Goal: Task Accomplishment & Management: Use online tool/utility

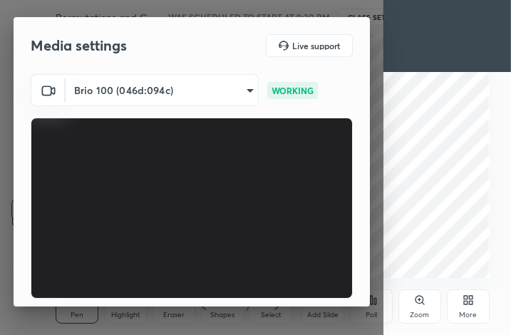
scroll to position [132, 0]
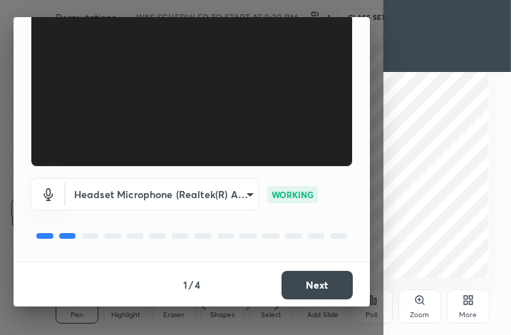
click at [307, 286] on button "Next" at bounding box center [317, 285] width 71 height 29
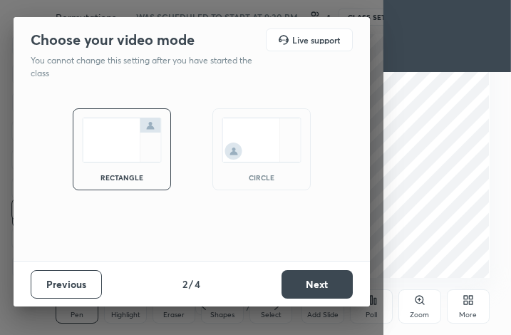
click at [307, 286] on button "Next" at bounding box center [317, 284] width 71 height 29
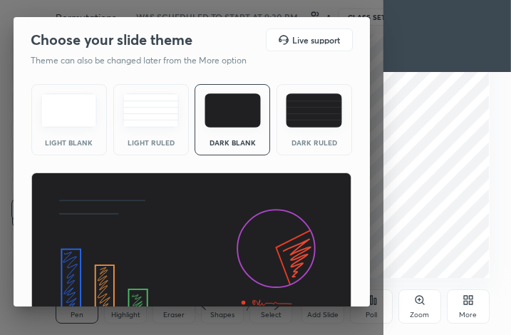
scroll to position [93, 0]
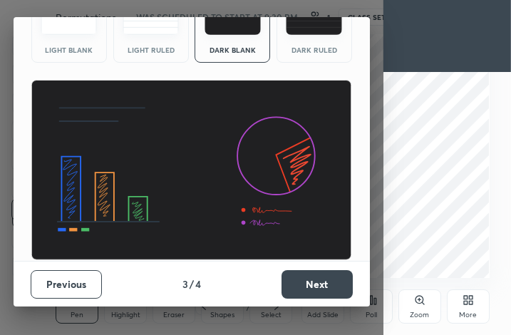
click at [307, 275] on button "Next" at bounding box center [317, 284] width 71 height 29
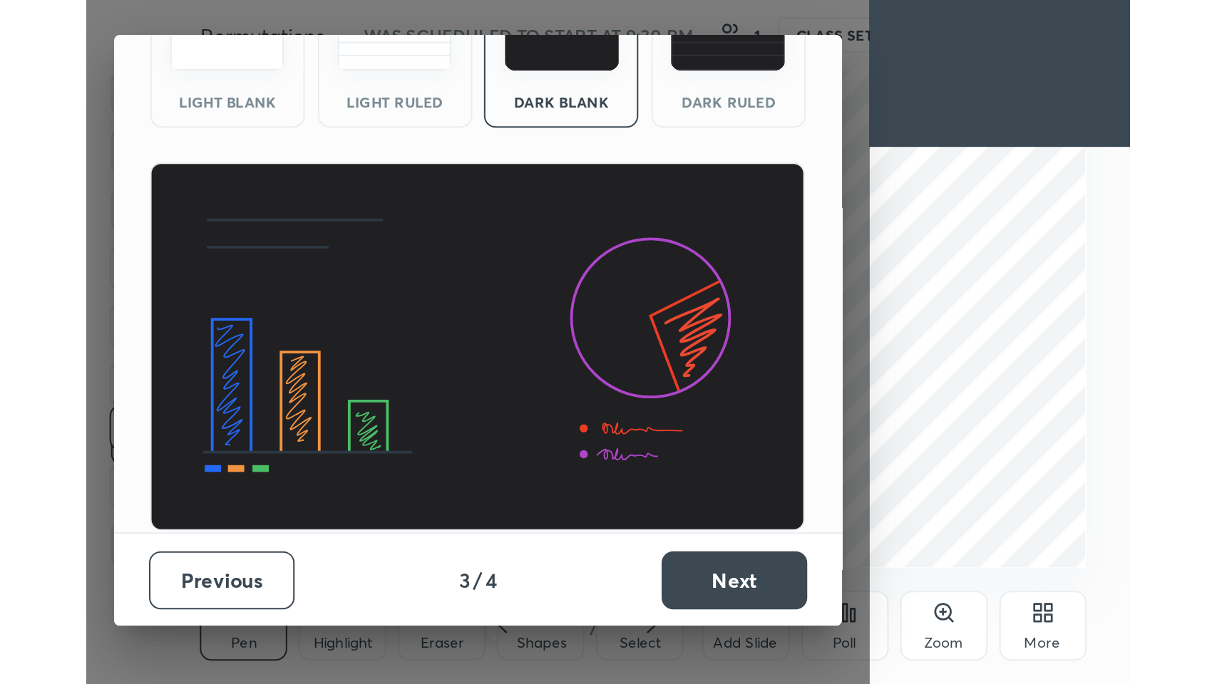
scroll to position [0, 0]
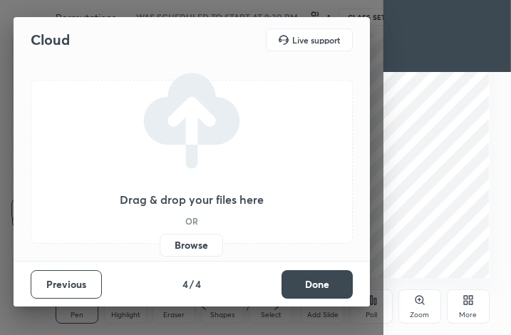
click at [307, 275] on button "Done" at bounding box center [317, 284] width 71 height 29
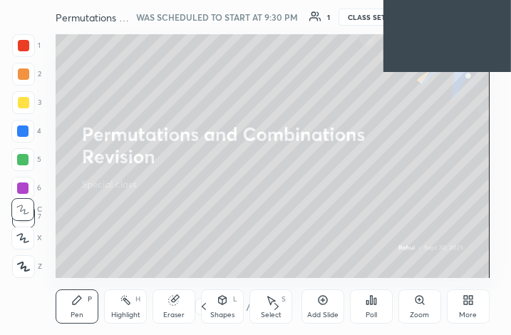
click at [464, 288] on div "Add Slide Poll Zoom More" at bounding box center [396, 307] width 188 height 80
click at [473, 316] on div "More" at bounding box center [468, 315] width 18 height 7
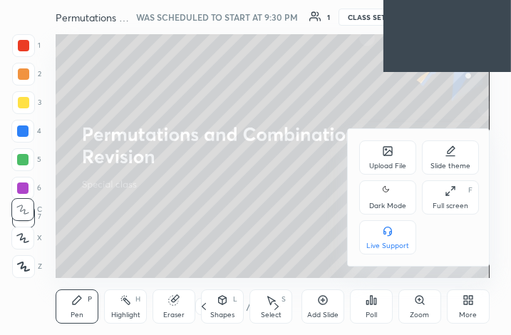
click at [456, 207] on div "Full screen" at bounding box center [451, 205] width 36 height 7
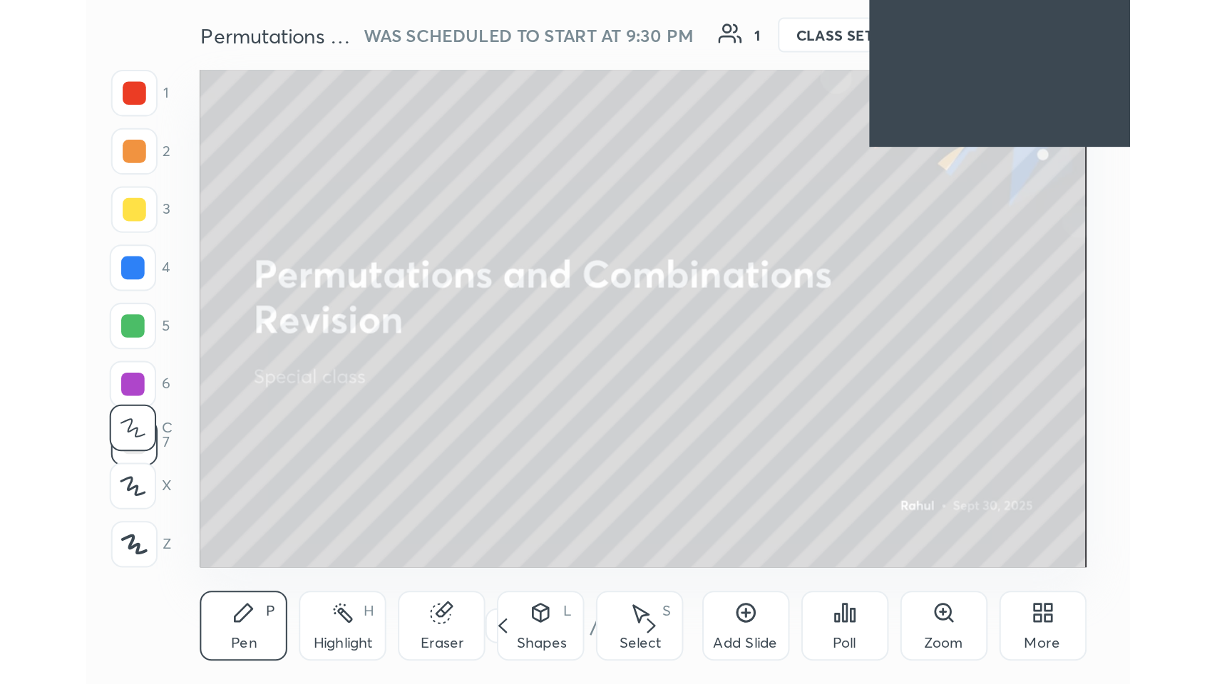
scroll to position [243, 453]
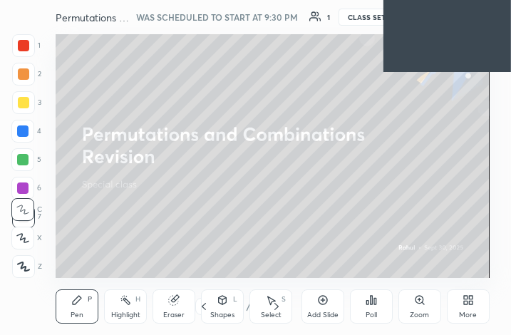
click at [468, 306] on div "More" at bounding box center [468, 306] width 43 height 34
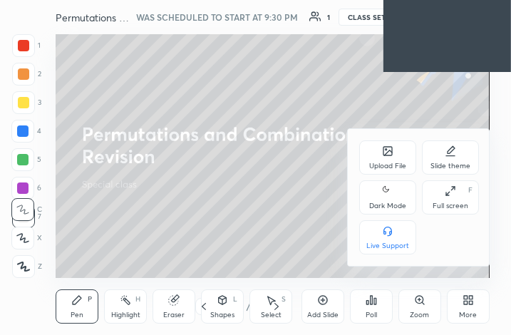
click at [455, 202] on div "Full screen" at bounding box center [451, 205] width 36 height 7
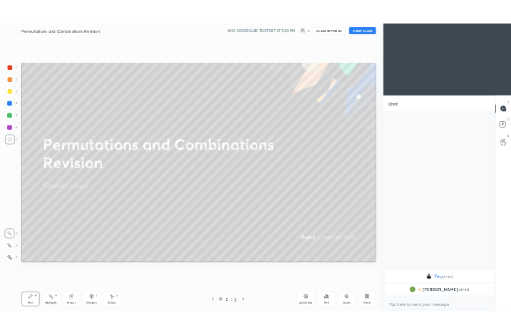
scroll to position [70707, 70444]
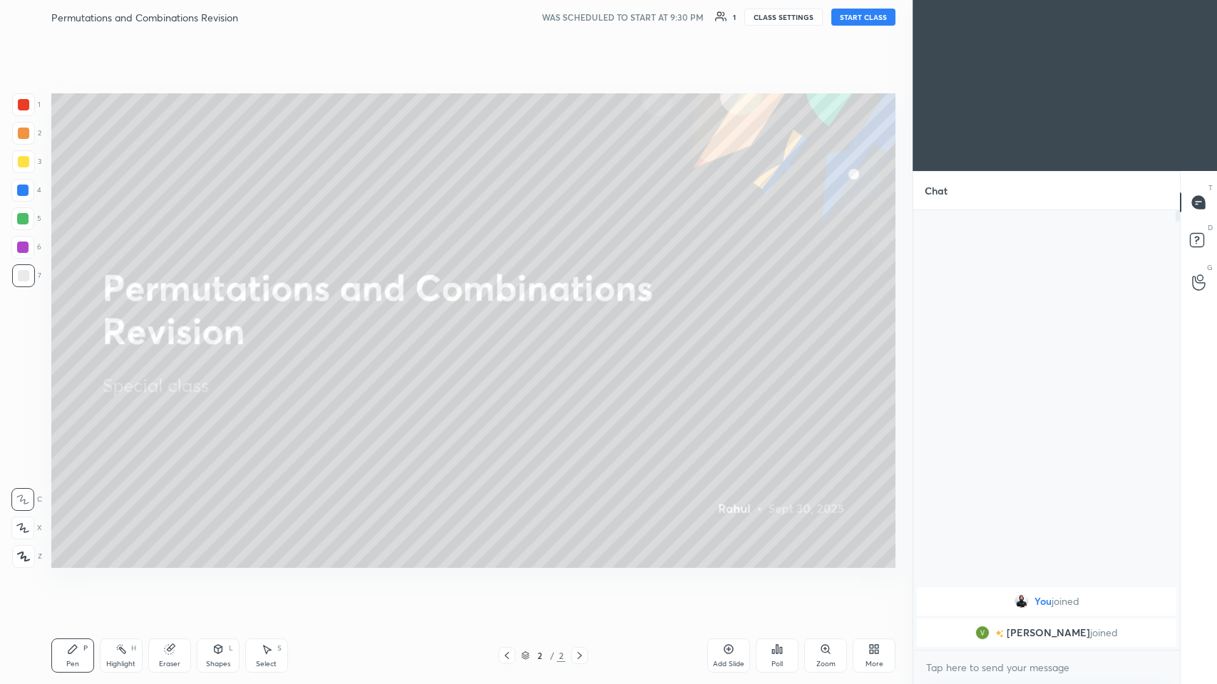
click at [511, 19] on button "CLASS SETTINGS" at bounding box center [783, 17] width 78 height 17
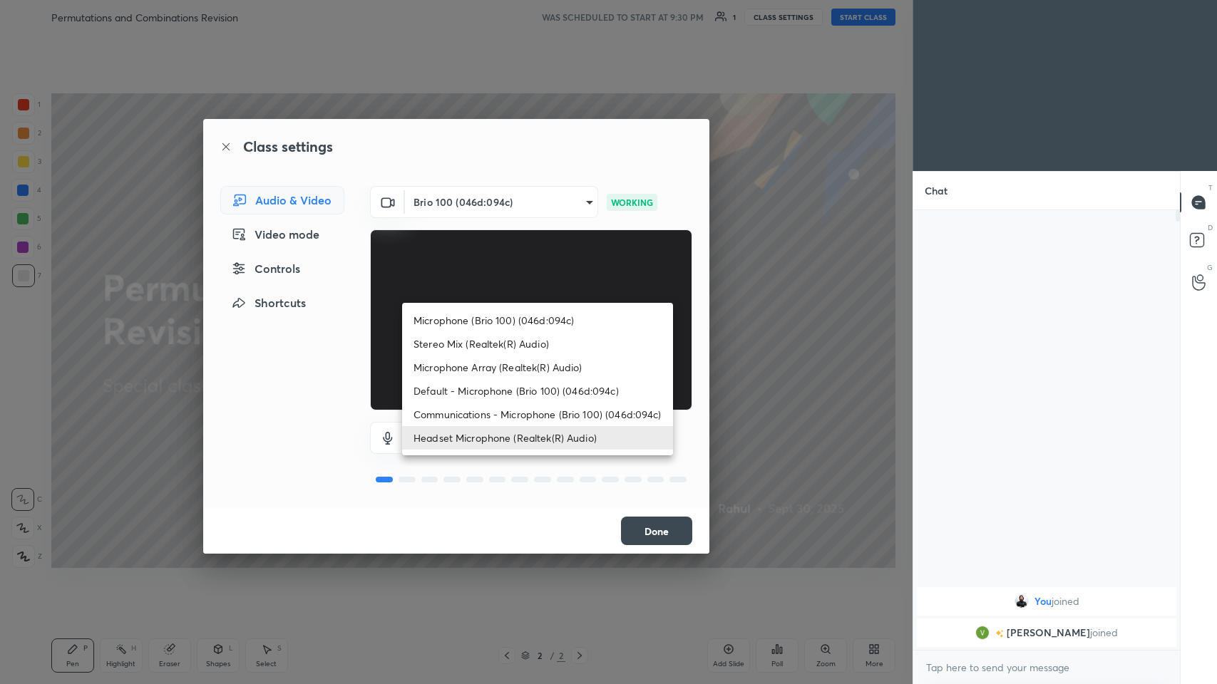
click at [511, 334] on body "1 2 3 4 5 6 7 C X Z C X Z E E Erase all H H Permutations and Combinations Revis…" at bounding box center [608, 342] width 1217 height 684
click at [511, 334] on li "Headset Microphone (Realtek(R) Audio)" at bounding box center [537, 438] width 271 height 24
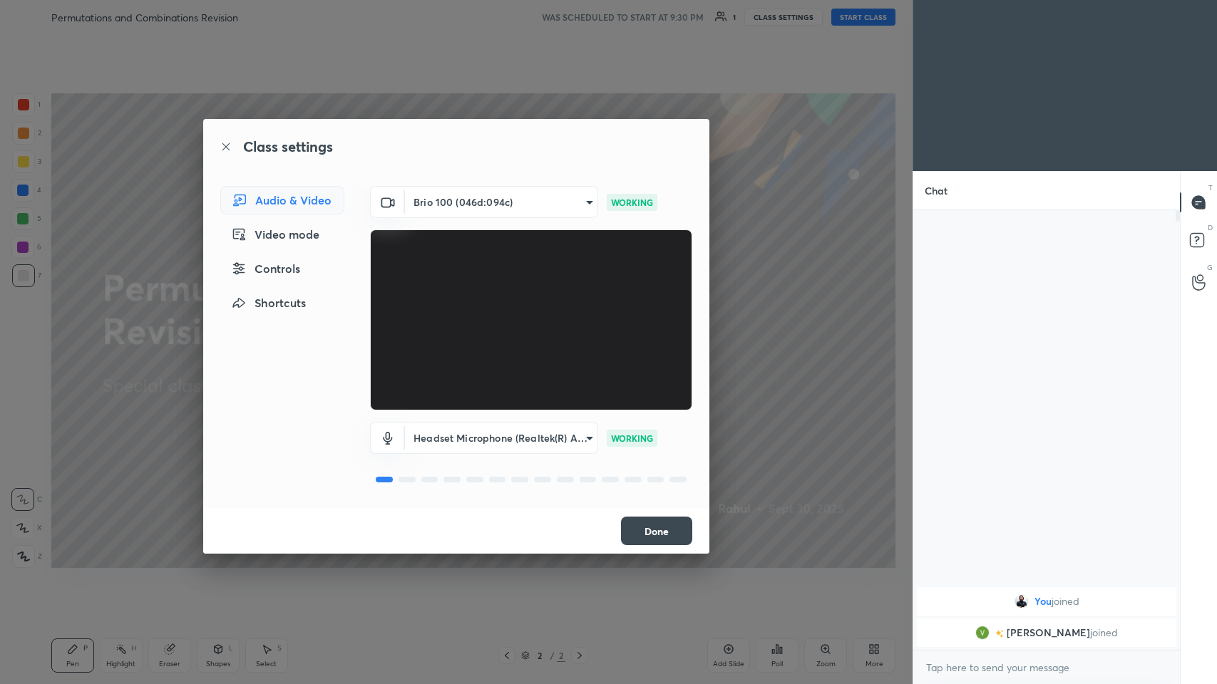
click at [511, 334] on li "Headset Microphone (Realtek(R) Audio)" at bounding box center [503, 438] width 203 height 14
click at [511, 334] on button "Done" at bounding box center [656, 531] width 71 height 29
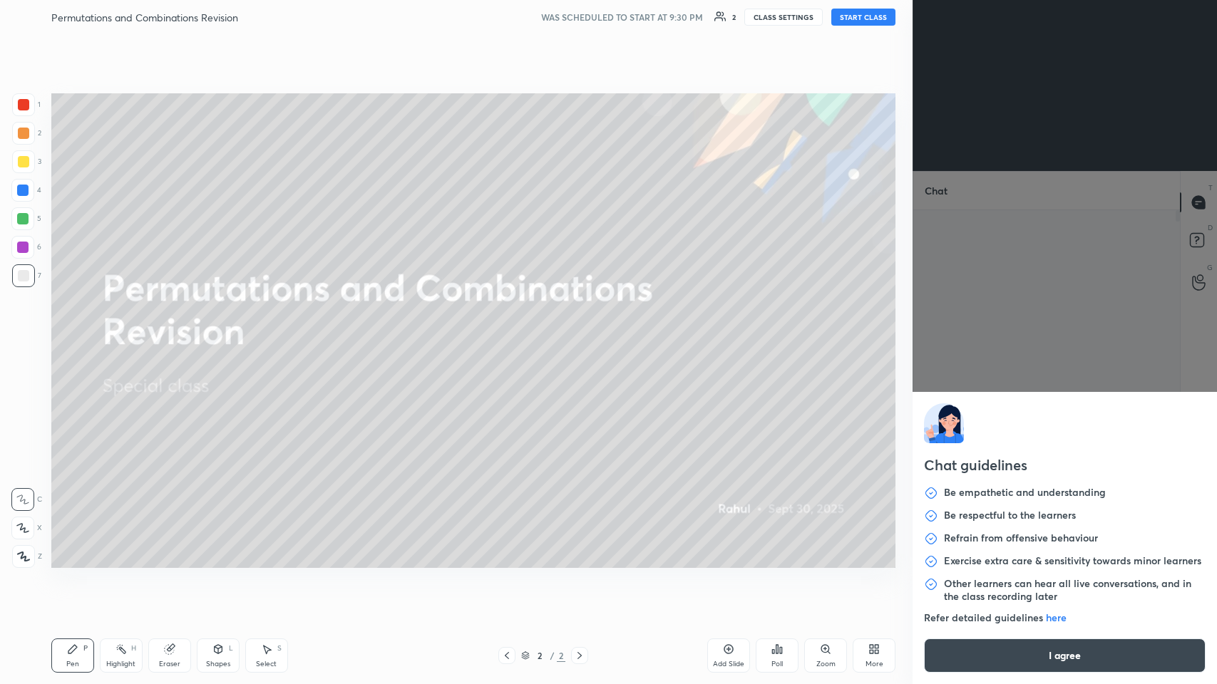
click at [511, 334] on body "1 2 3 4 5 6 7 C X Z C X Z E E Erase all H H Permutations and Combinations Revis…" at bounding box center [608, 342] width 1217 height 684
click at [511, 334] on button "I agree" at bounding box center [1065, 656] width 282 height 34
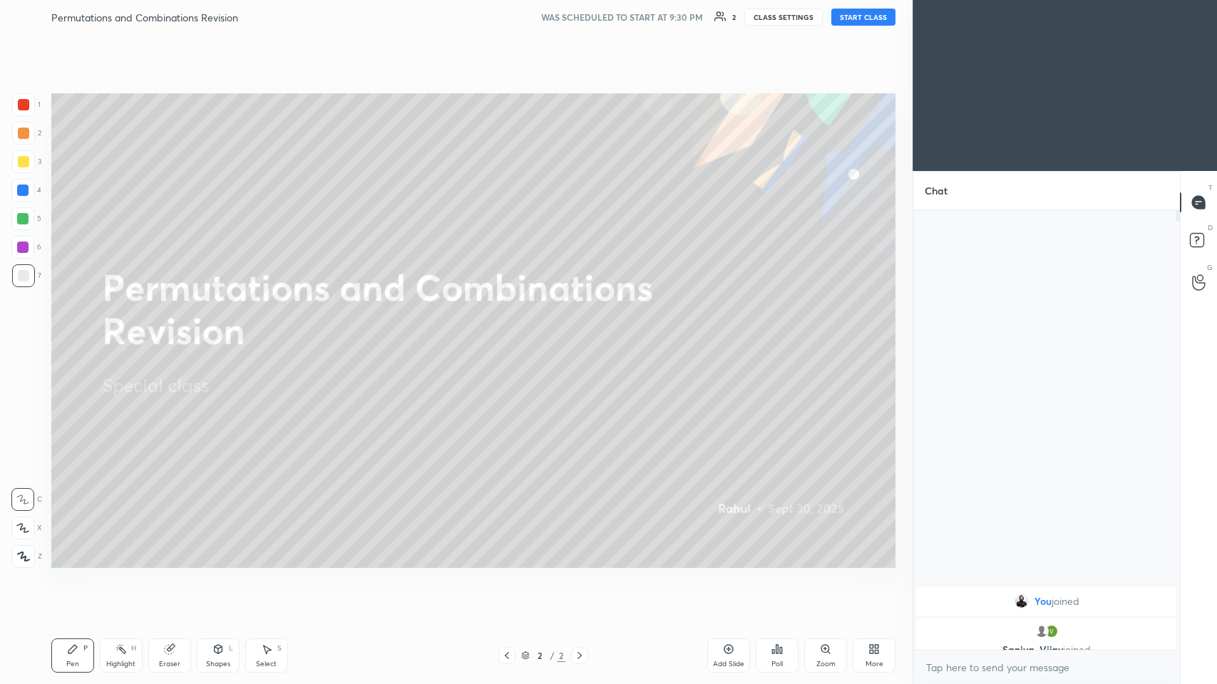
click at [29, 334] on div at bounding box center [22, 499] width 23 height 23
click at [215, 334] on div "Shapes L" at bounding box center [218, 656] width 43 height 34
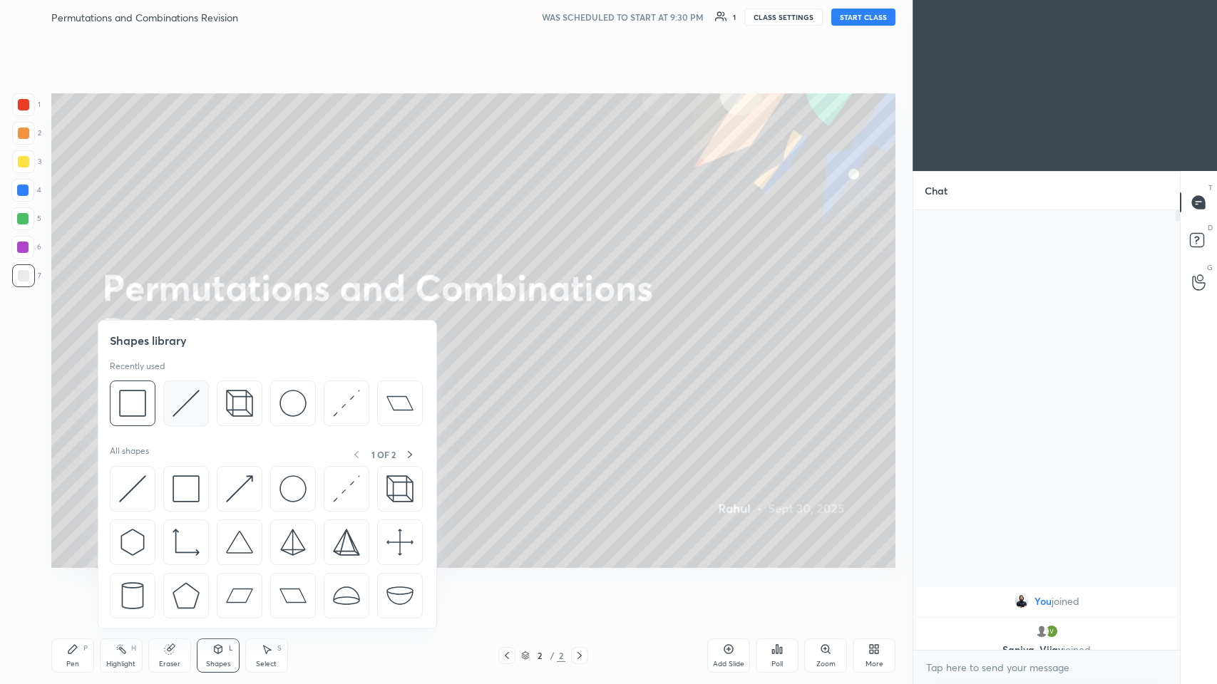
click at [189, 334] on img at bounding box center [186, 403] width 27 height 27
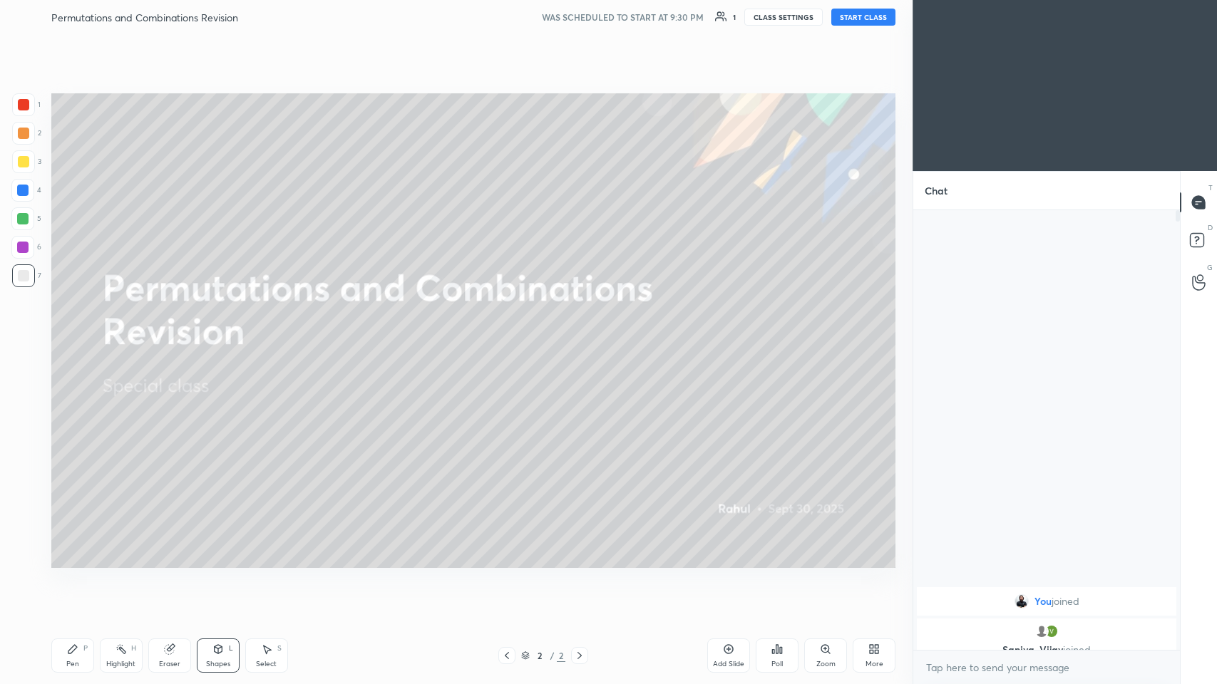
click at [72, 334] on icon at bounding box center [72, 649] width 9 height 9
click at [25, 164] on div at bounding box center [23, 161] width 11 height 11
click at [175, 334] on div "Eraser" at bounding box center [169, 656] width 43 height 34
click at [27, 334] on span "Erase all" at bounding box center [22, 557] width 21 height 10
click at [29, 135] on div at bounding box center [23, 133] width 23 height 23
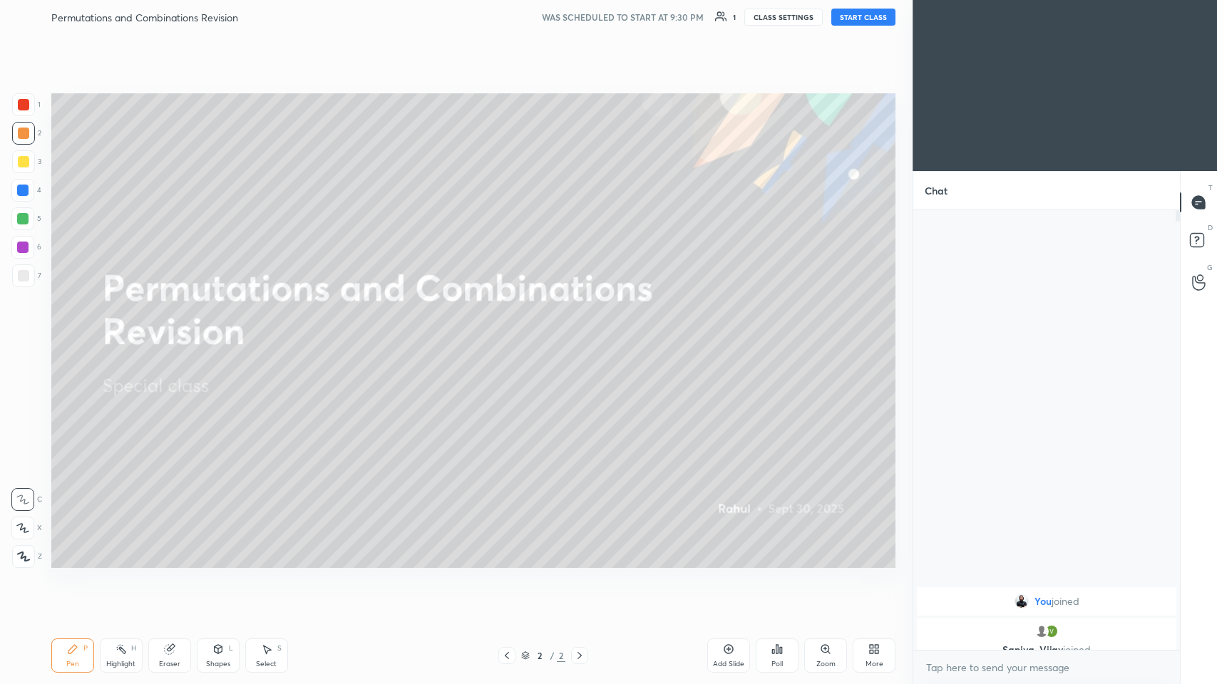
click at [168, 334] on div "Eraser" at bounding box center [169, 656] width 43 height 34
click at [26, 334] on span "Erase all" at bounding box center [22, 557] width 21 height 10
click at [83, 334] on div "P" at bounding box center [85, 648] width 4 height 7
click at [22, 334] on icon at bounding box center [22, 528] width 11 height 9
click at [172, 334] on icon at bounding box center [169, 649] width 11 height 11
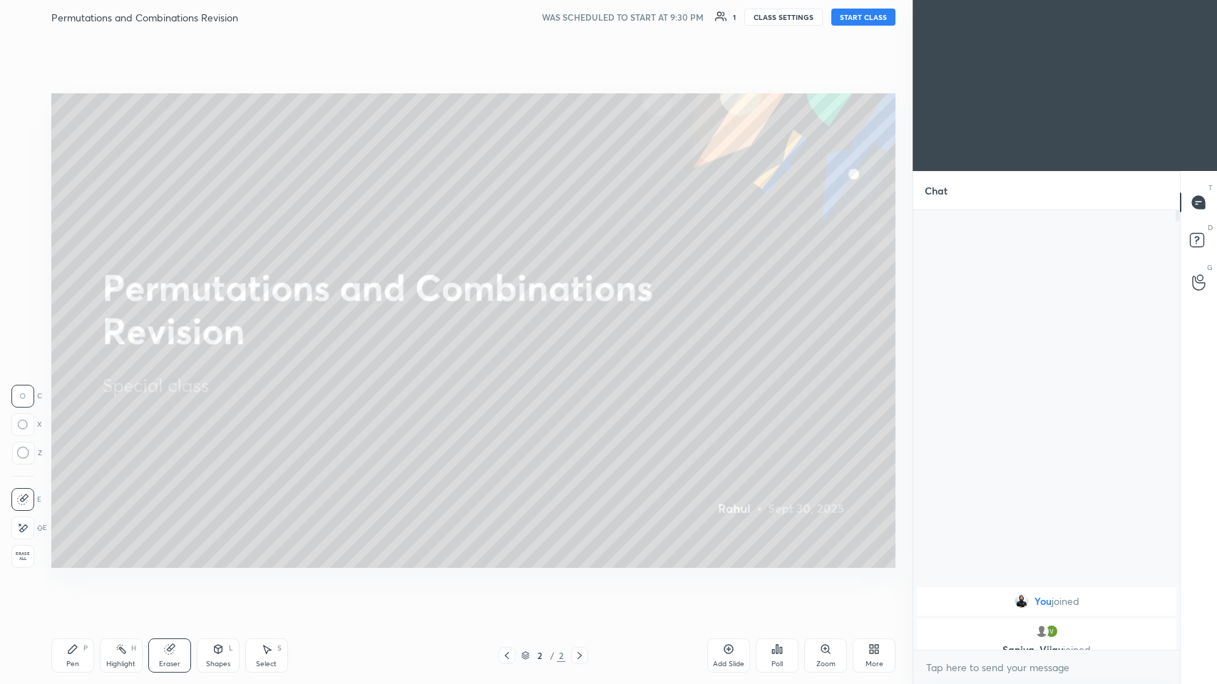
click at [25, 334] on div "Erase all" at bounding box center [22, 556] width 23 height 23
click at [175, 334] on icon at bounding box center [169, 649] width 11 height 11
click at [24, 334] on span "Erase all" at bounding box center [22, 557] width 21 height 10
click at [26, 334] on icon at bounding box center [22, 528] width 13 height 10
click at [214, 334] on div "Shapes L" at bounding box center [218, 656] width 43 height 34
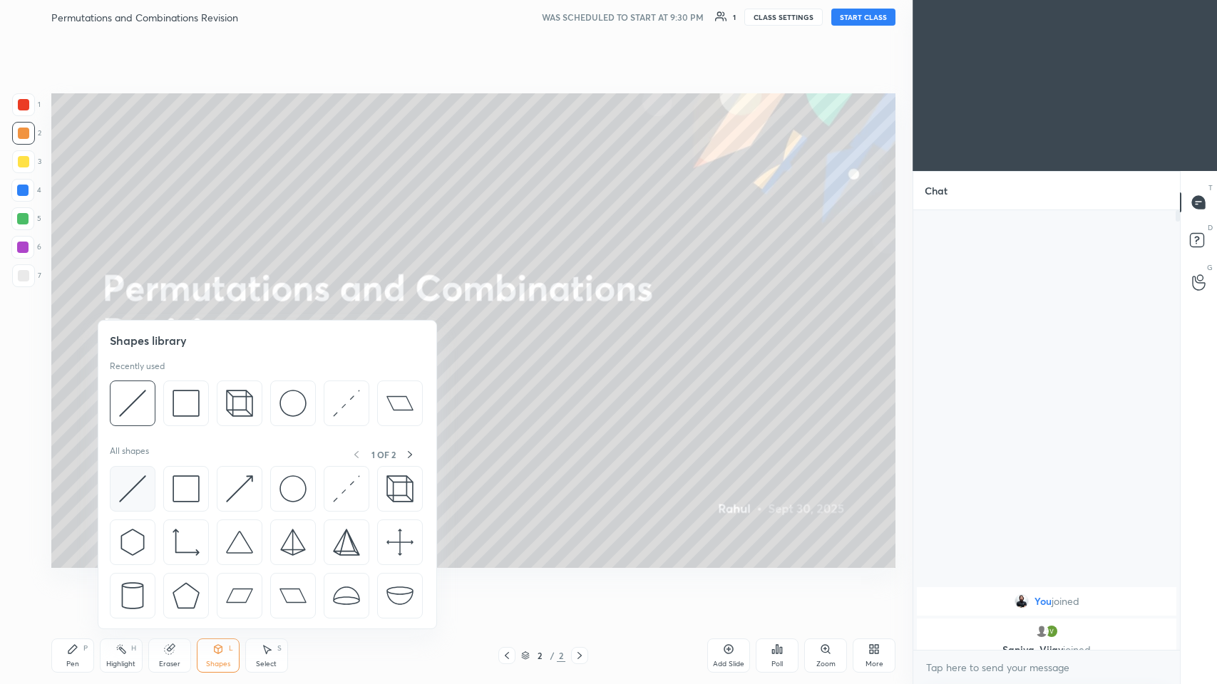
click at [140, 334] on img at bounding box center [132, 489] width 27 height 27
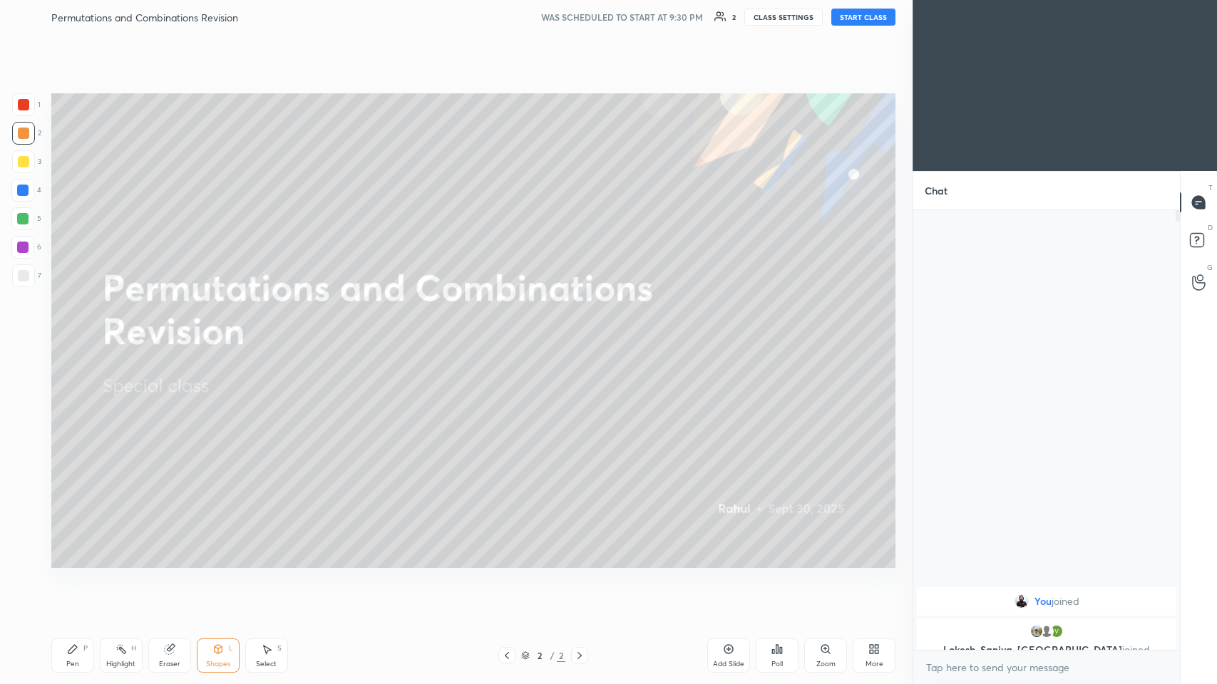
click at [229, 334] on div "L" at bounding box center [231, 648] width 4 height 7
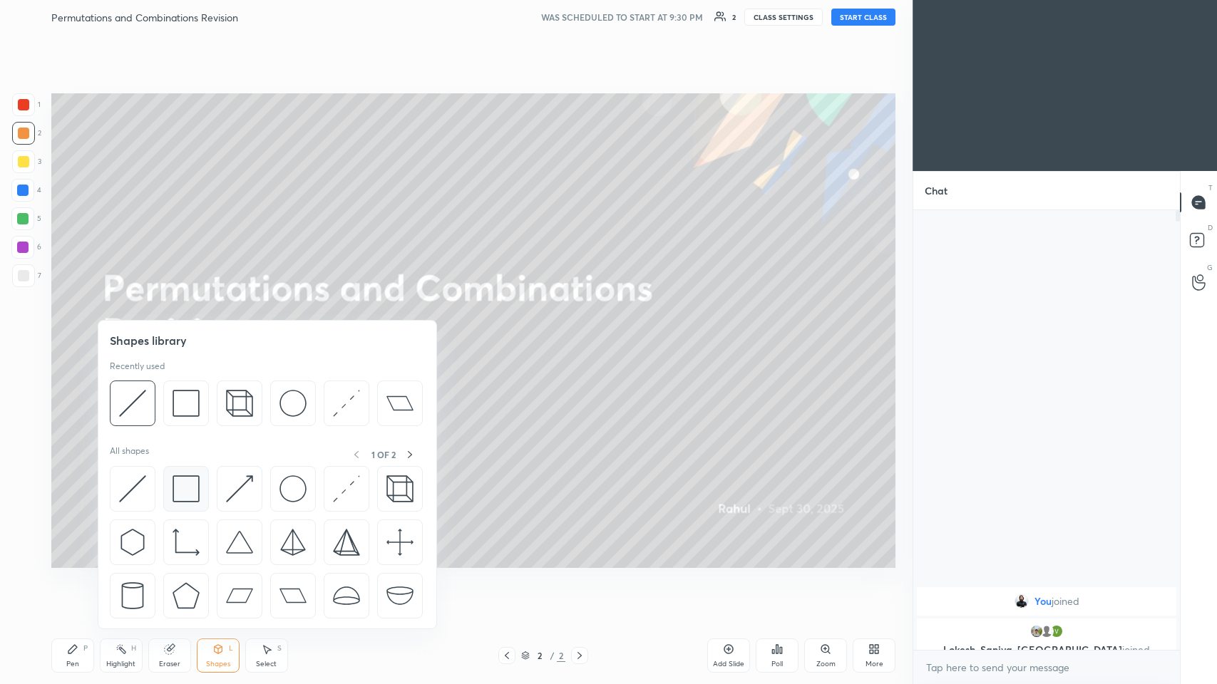
click at [193, 334] on img at bounding box center [186, 489] width 27 height 27
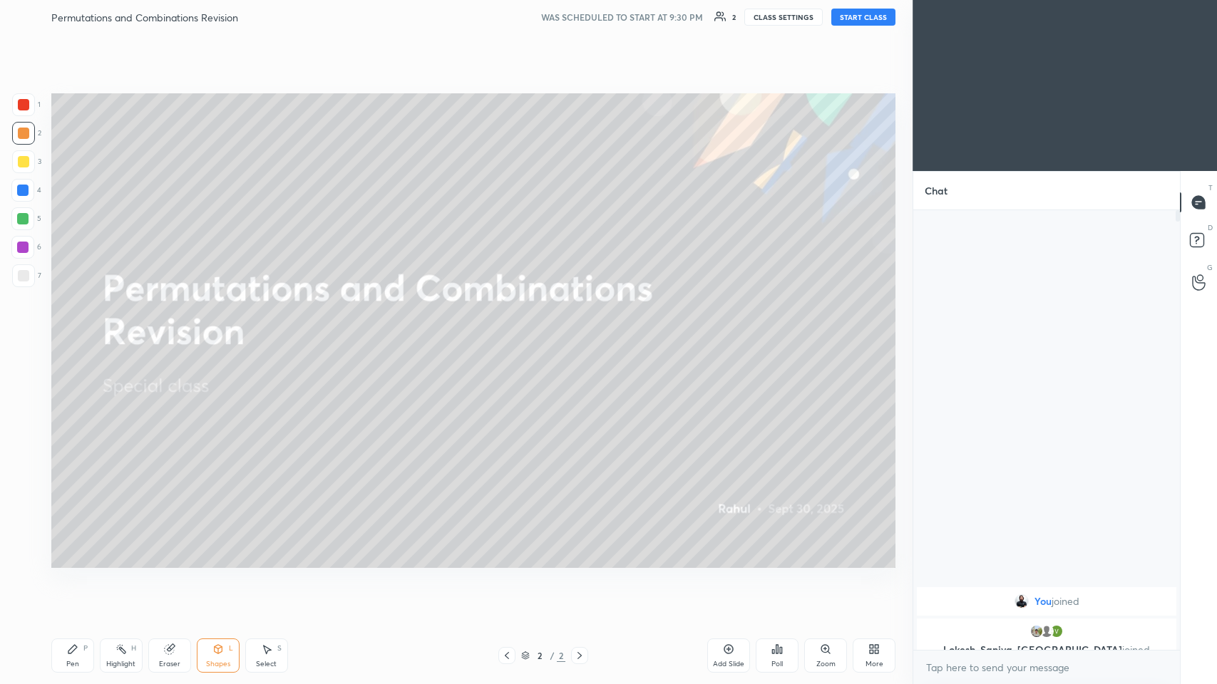
click at [76, 334] on icon at bounding box center [72, 649] width 11 height 11
click at [168, 334] on icon at bounding box center [168, 649] width 9 height 9
click at [29, 334] on span "Erase all" at bounding box center [22, 557] width 21 height 10
click at [66, 334] on div "Pen P" at bounding box center [72, 656] width 43 height 34
click at [22, 334] on icon at bounding box center [22, 500] width 13 height 10
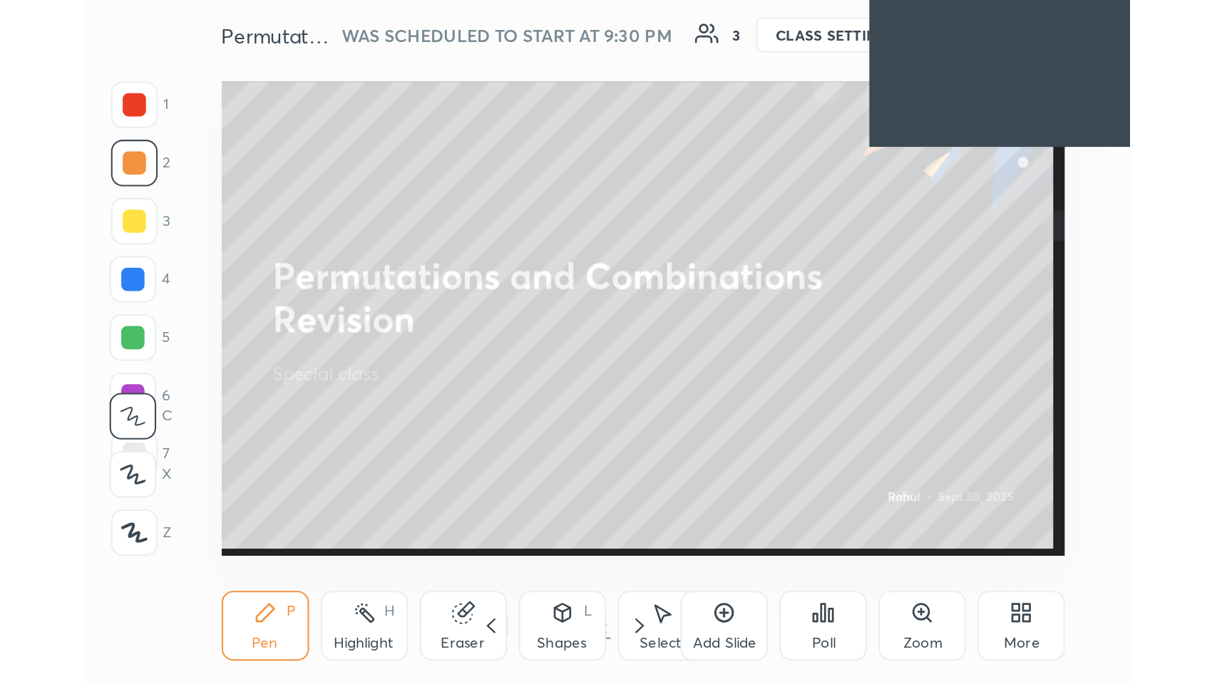
scroll to position [243, 453]
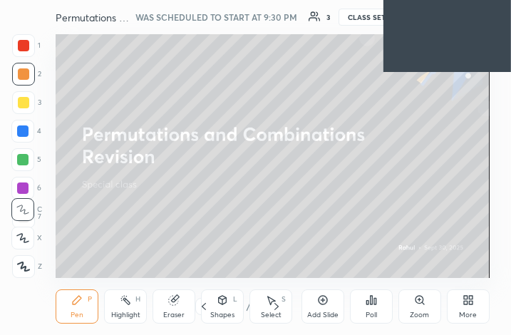
click at [463, 290] on div "More" at bounding box center [468, 306] width 43 height 34
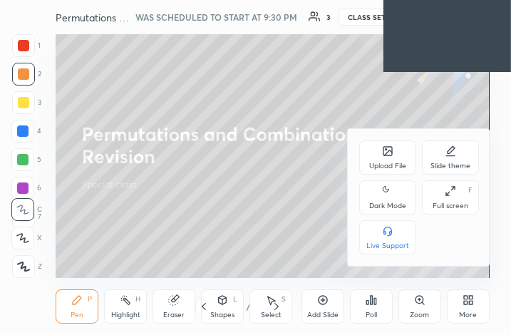
click at [453, 197] on icon at bounding box center [450, 190] width 11 height 11
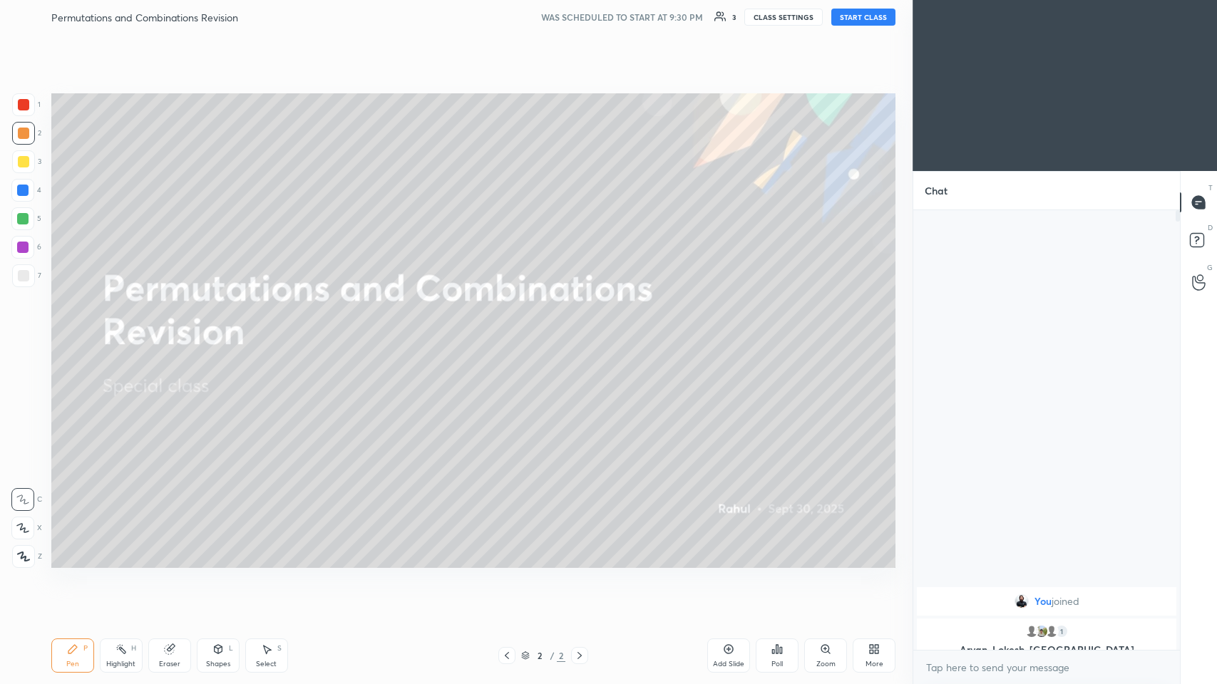
scroll to position [70707, 70444]
click at [176, 334] on div "Eraser" at bounding box center [169, 656] width 43 height 34
click at [511, 13] on button "START CLASS" at bounding box center [863, 17] width 64 height 17
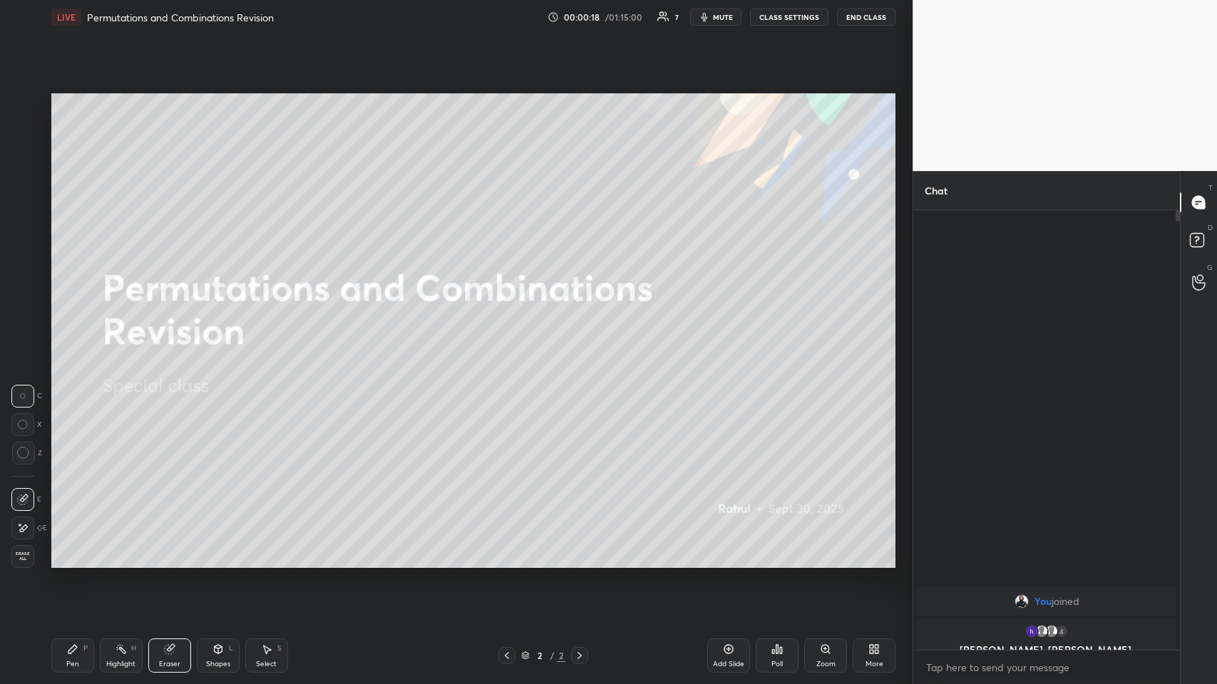
click at [511, 21] on button "CLASS SETTINGS" at bounding box center [789, 17] width 78 height 17
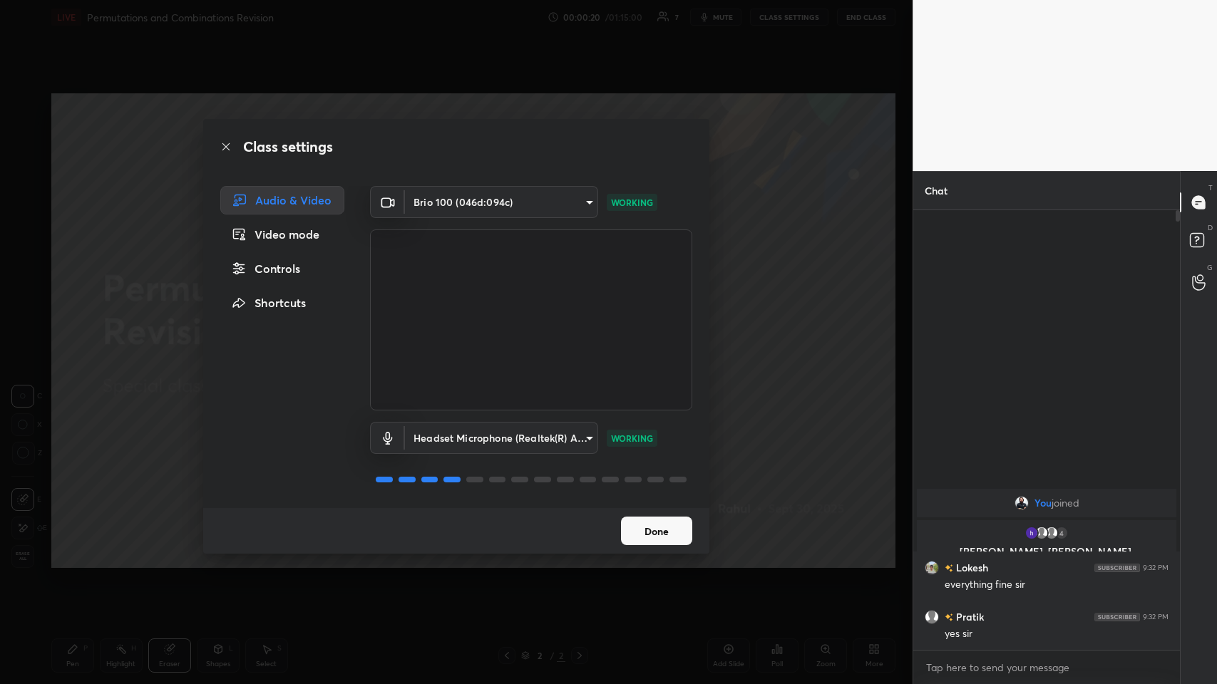
click at [511, 334] on button "Done" at bounding box center [656, 531] width 71 height 29
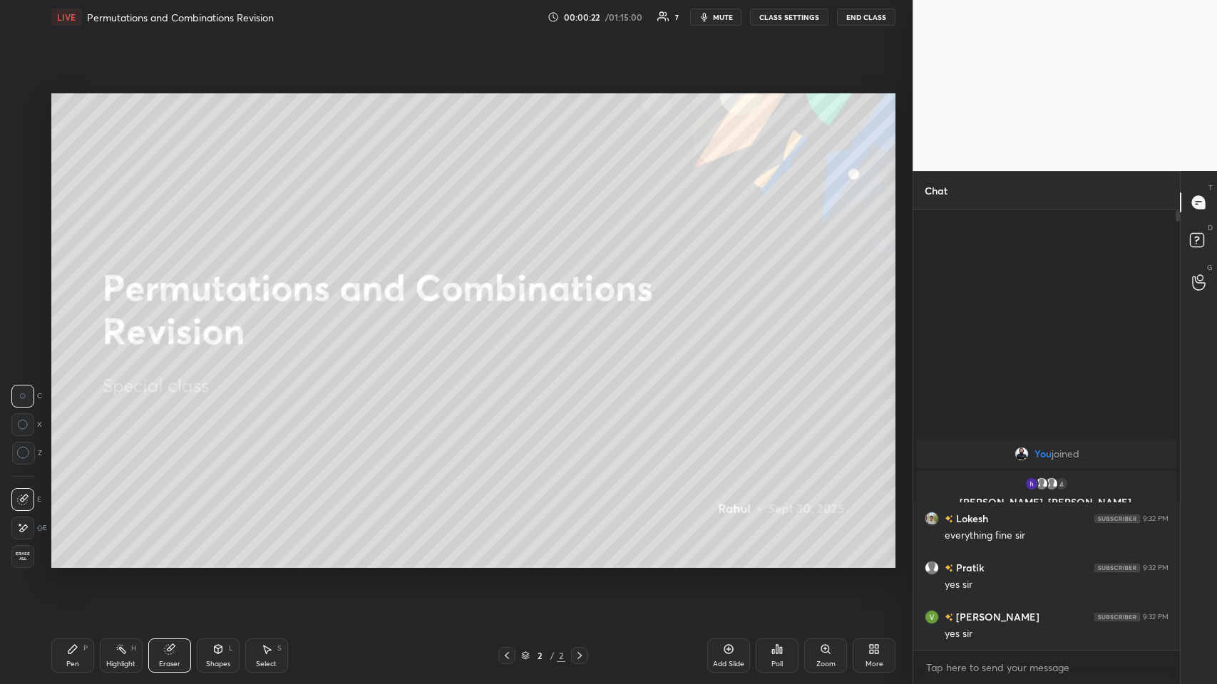
click at [511, 334] on icon at bounding box center [728, 649] width 11 height 11
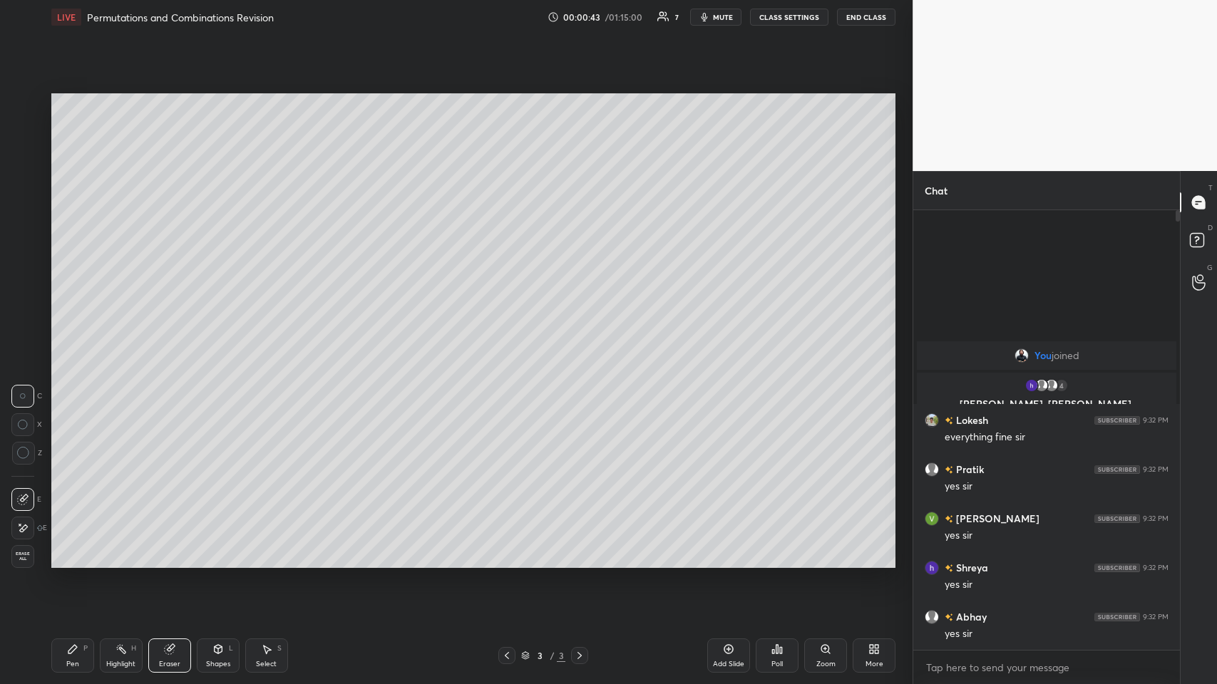
click at [70, 334] on div "Pen P" at bounding box center [72, 656] width 43 height 34
click at [26, 334] on icon at bounding box center [22, 500] width 13 height 10
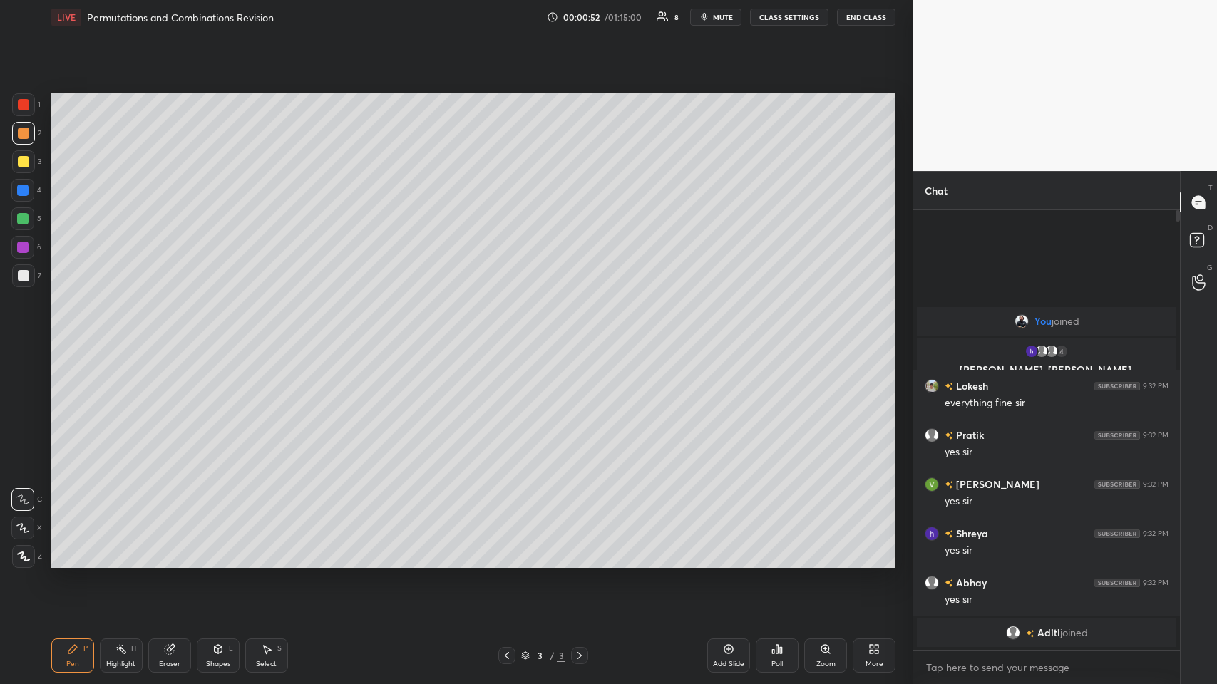
click at [217, 334] on icon at bounding box center [218, 648] width 8 height 2
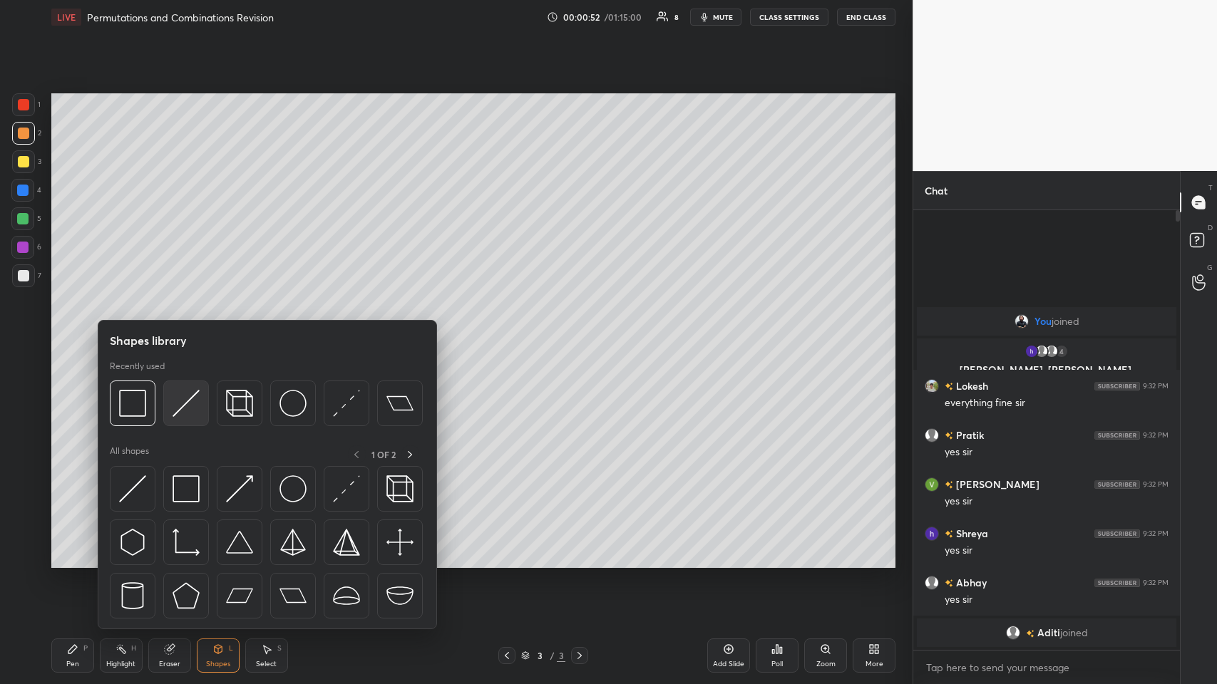
click at [179, 334] on img at bounding box center [186, 403] width 27 height 27
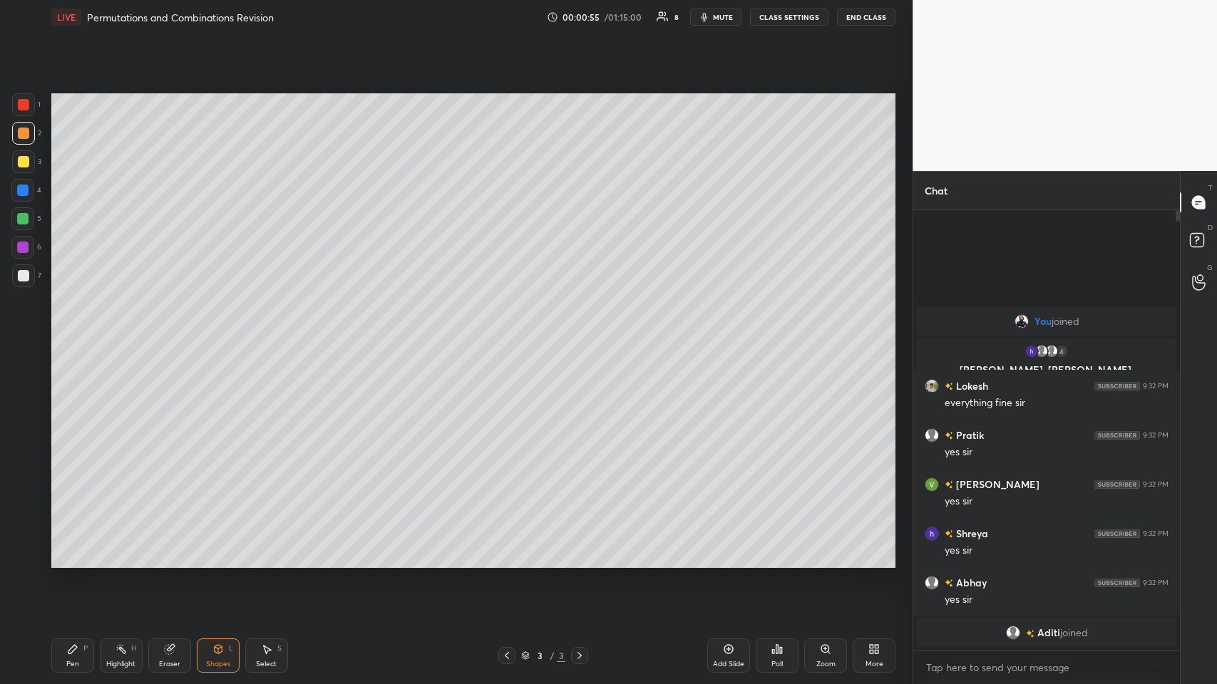
click at [86, 334] on div "Pen P" at bounding box center [72, 656] width 43 height 34
click at [21, 334] on div at bounding box center [22, 528] width 23 height 23
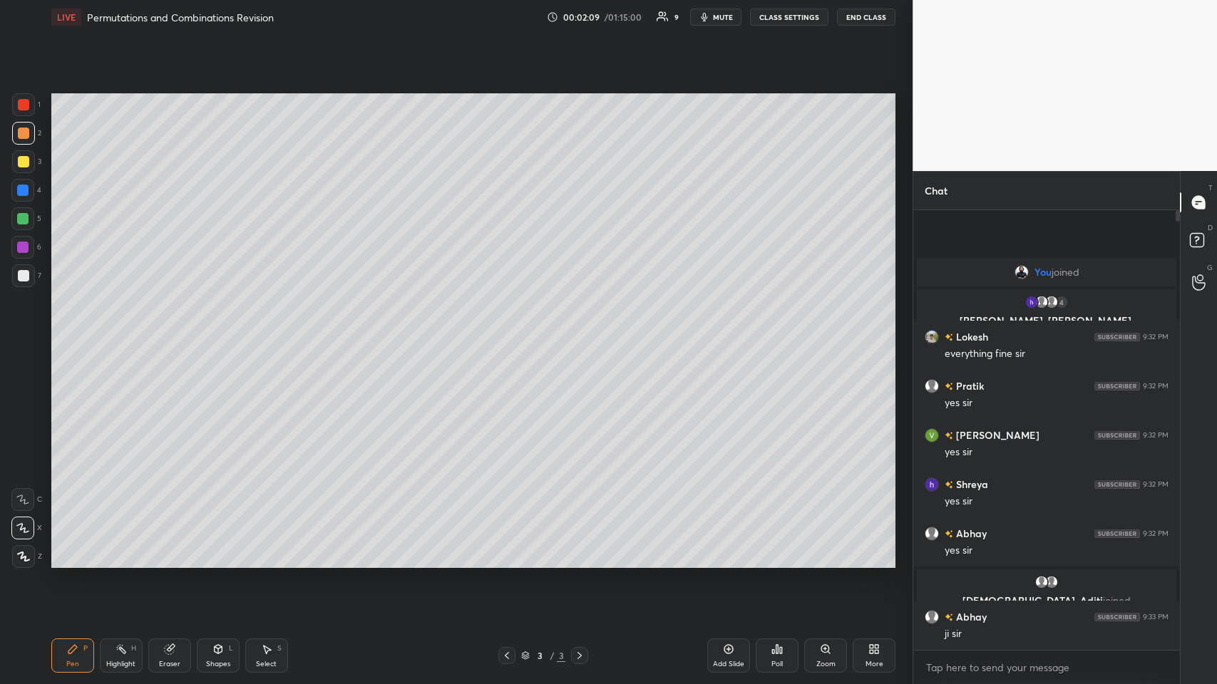
click at [26, 171] on div at bounding box center [23, 161] width 23 height 23
click at [511, 334] on div "Setting up your live class Poll for secs No correct answer Start poll" at bounding box center [474, 330] width 856 height 593
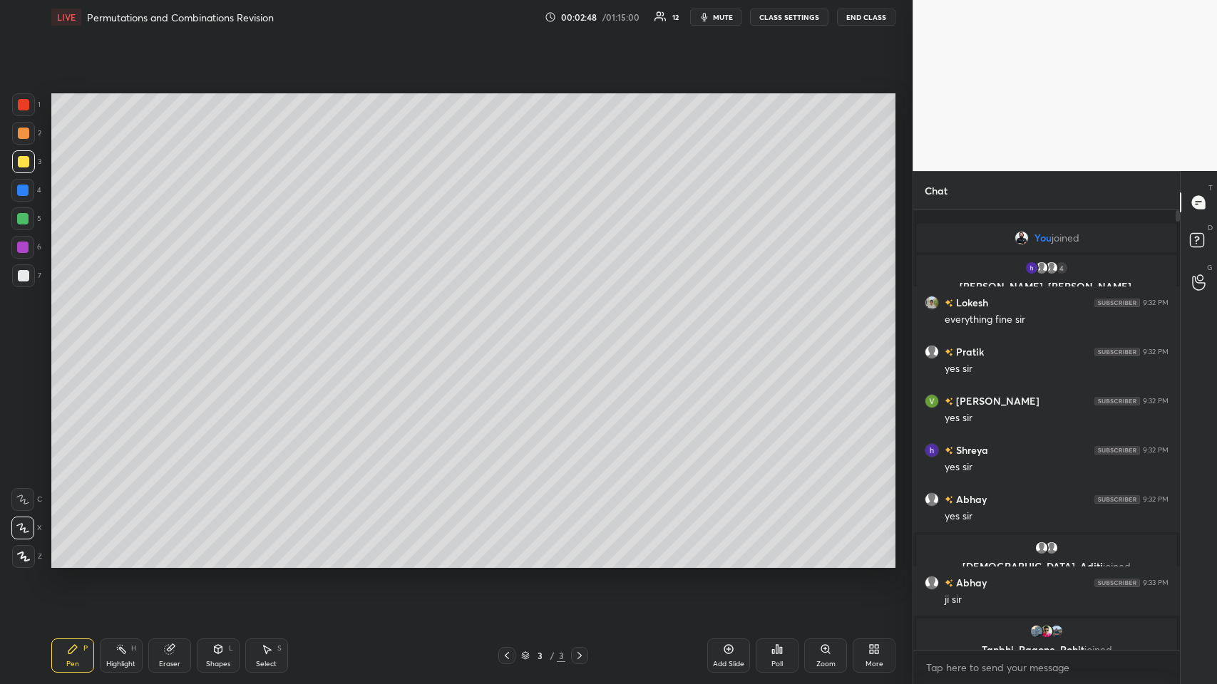
click at [25, 165] on div at bounding box center [23, 161] width 11 height 11
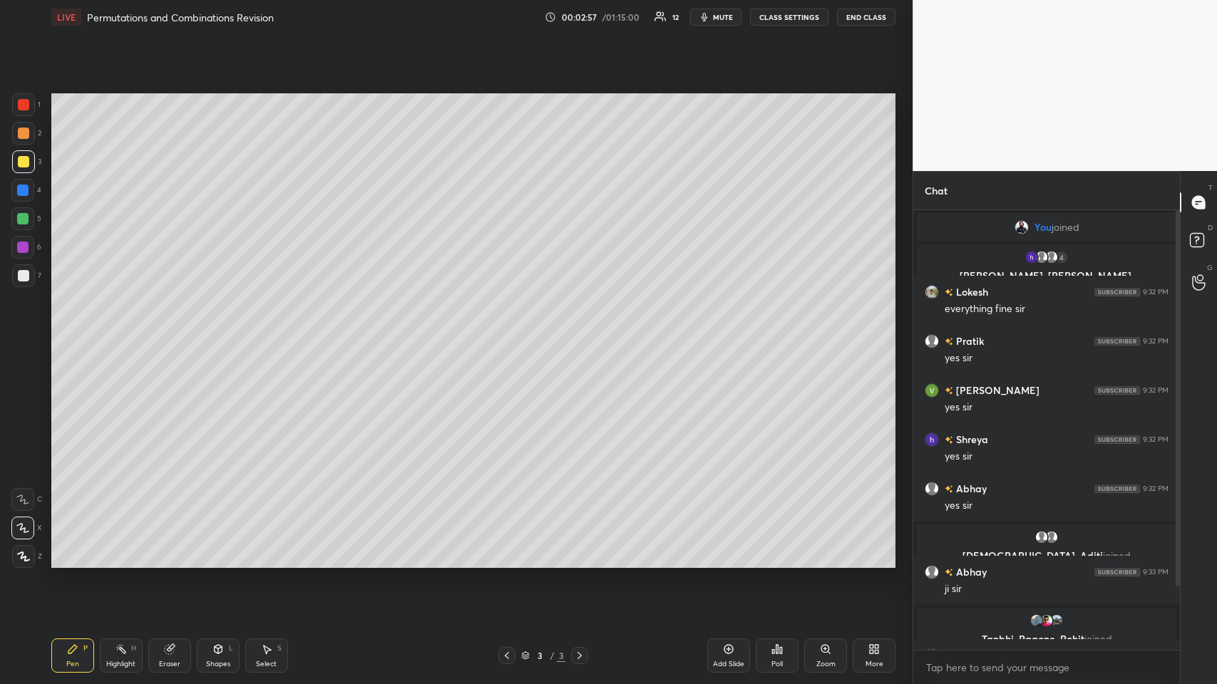
click at [21, 190] on div at bounding box center [22, 190] width 11 height 11
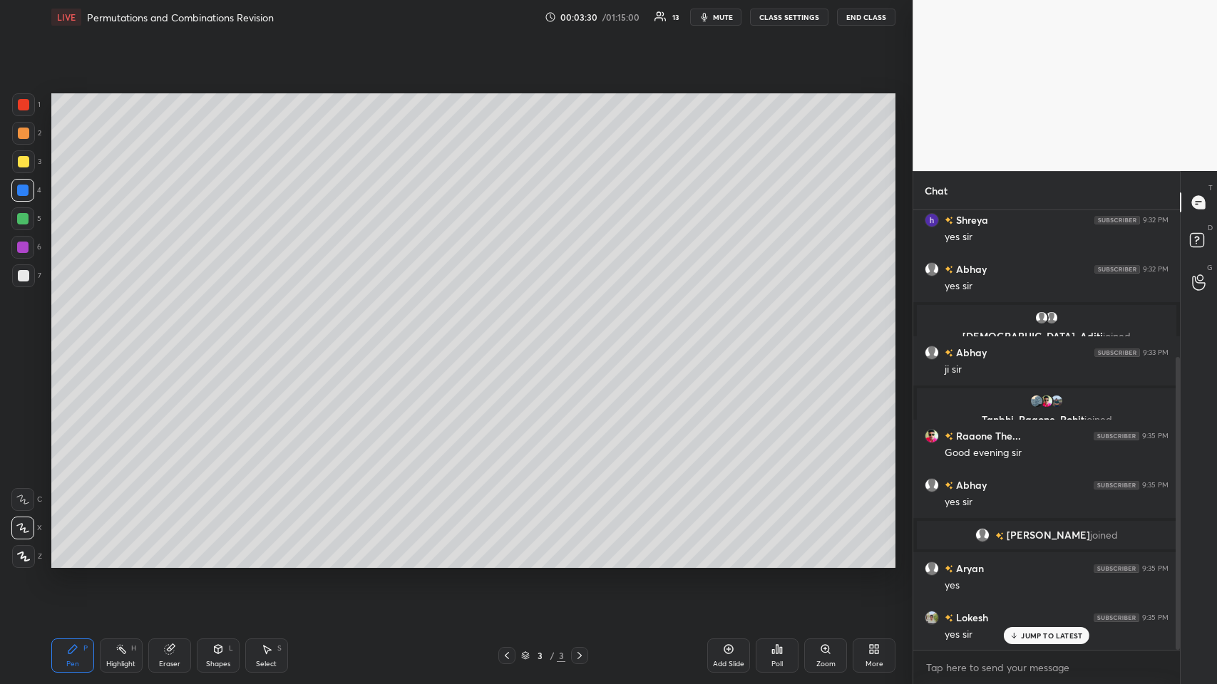
scroll to position [269, 0]
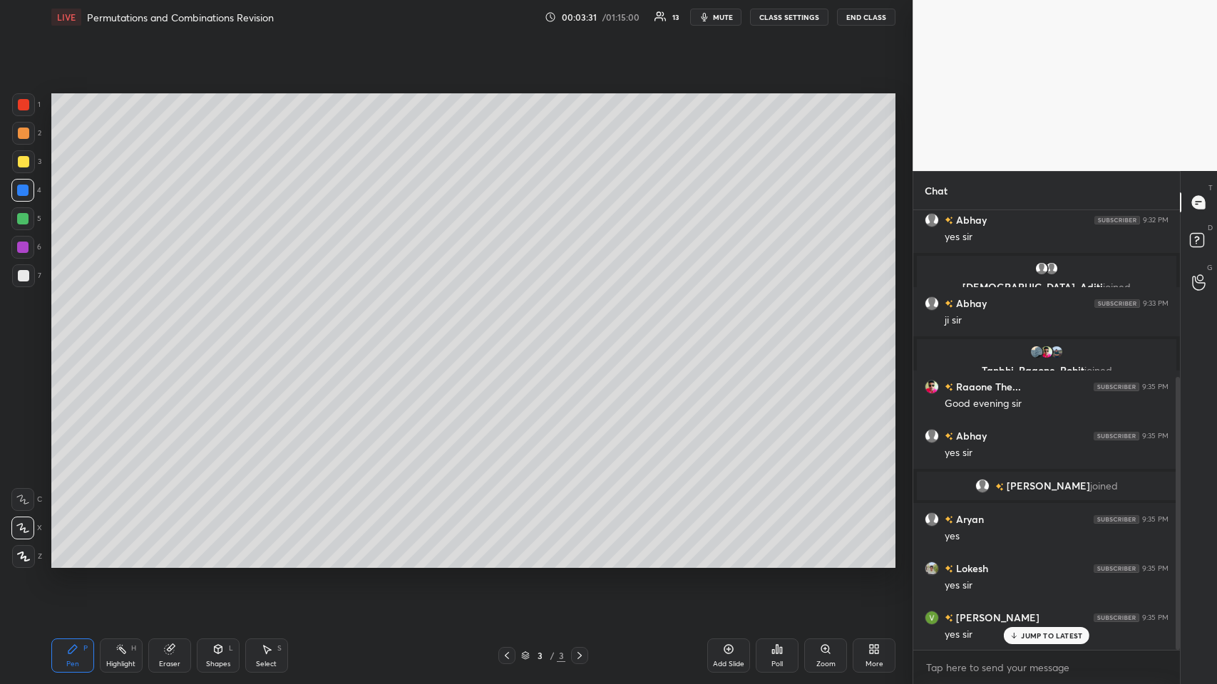
click at [511, 334] on icon at bounding box center [728, 649] width 11 height 11
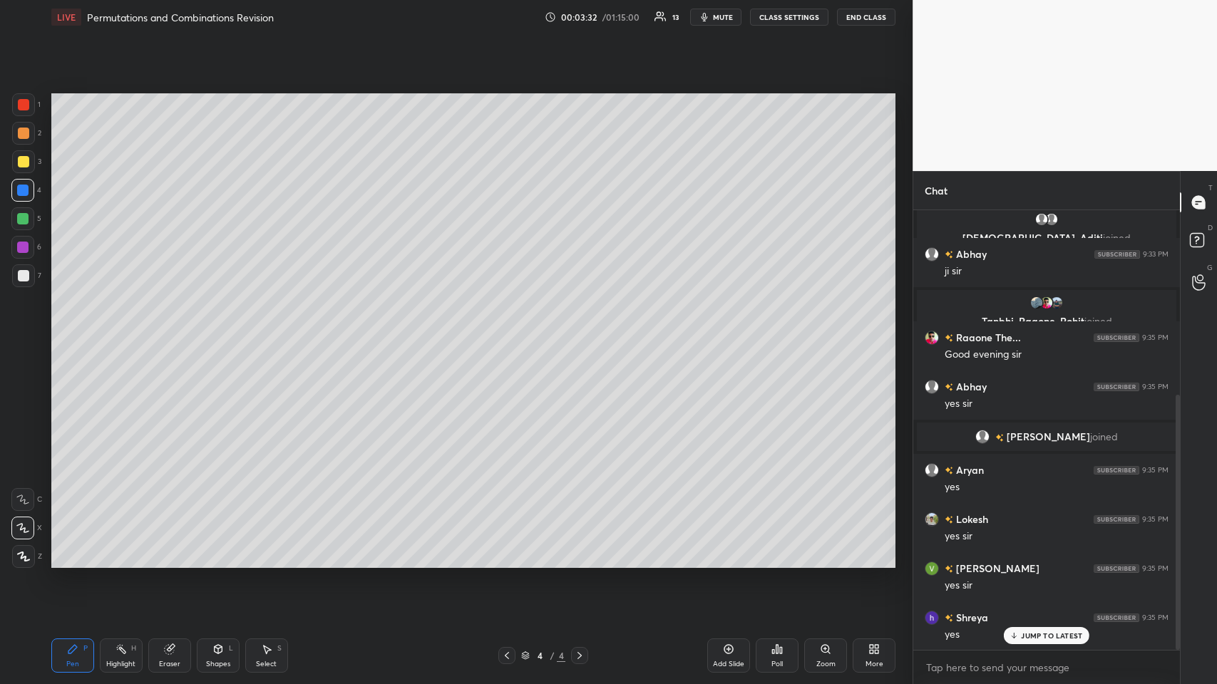
click at [21, 161] on div at bounding box center [23, 161] width 11 height 11
click at [18, 140] on div at bounding box center [23, 133] width 23 height 23
click at [20, 164] on div at bounding box center [23, 161] width 11 height 11
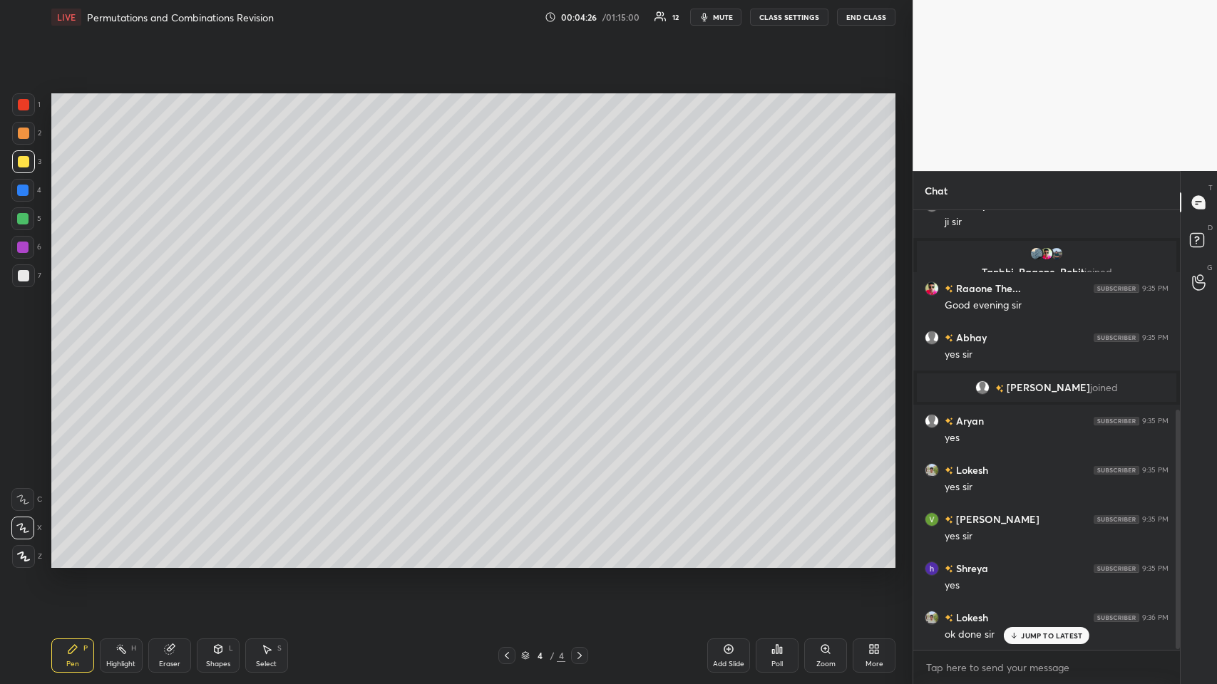
click at [20, 272] on div at bounding box center [23, 275] width 11 height 11
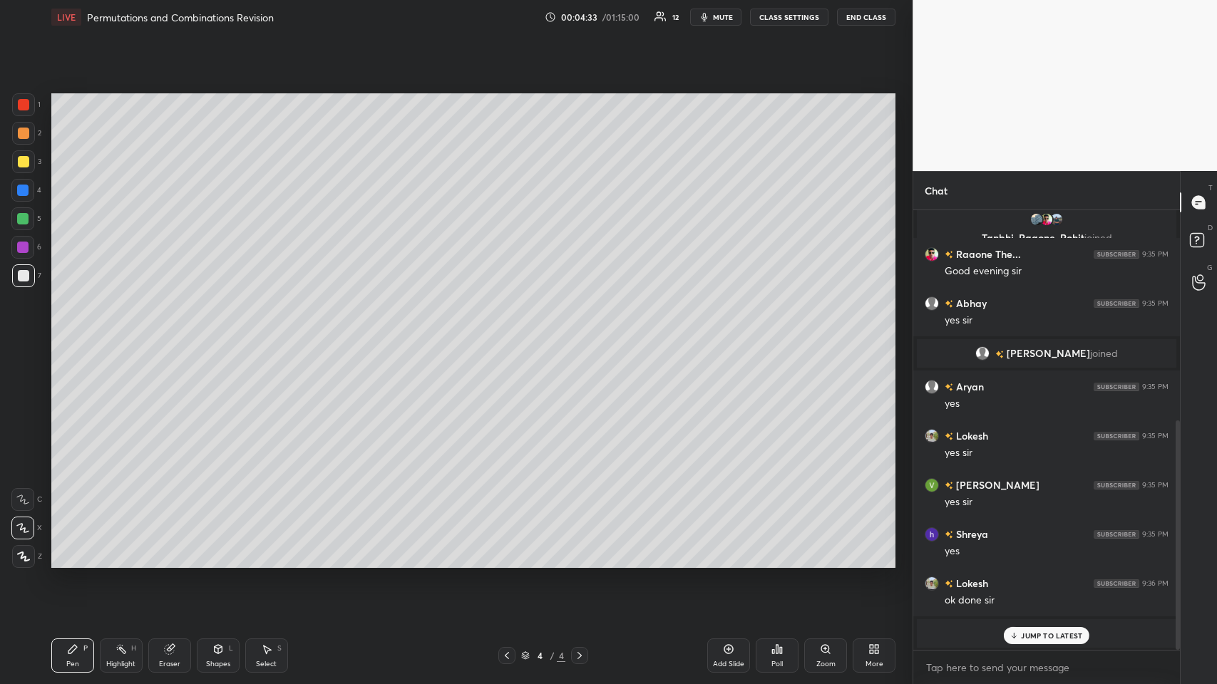
click at [511, 334] on icon at bounding box center [1014, 636] width 9 height 9
click at [26, 165] on div at bounding box center [23, 161] width 11 height 11
click at [180, 334] on div "Eraser" at bounding box center [169, 656] width 43 height 34
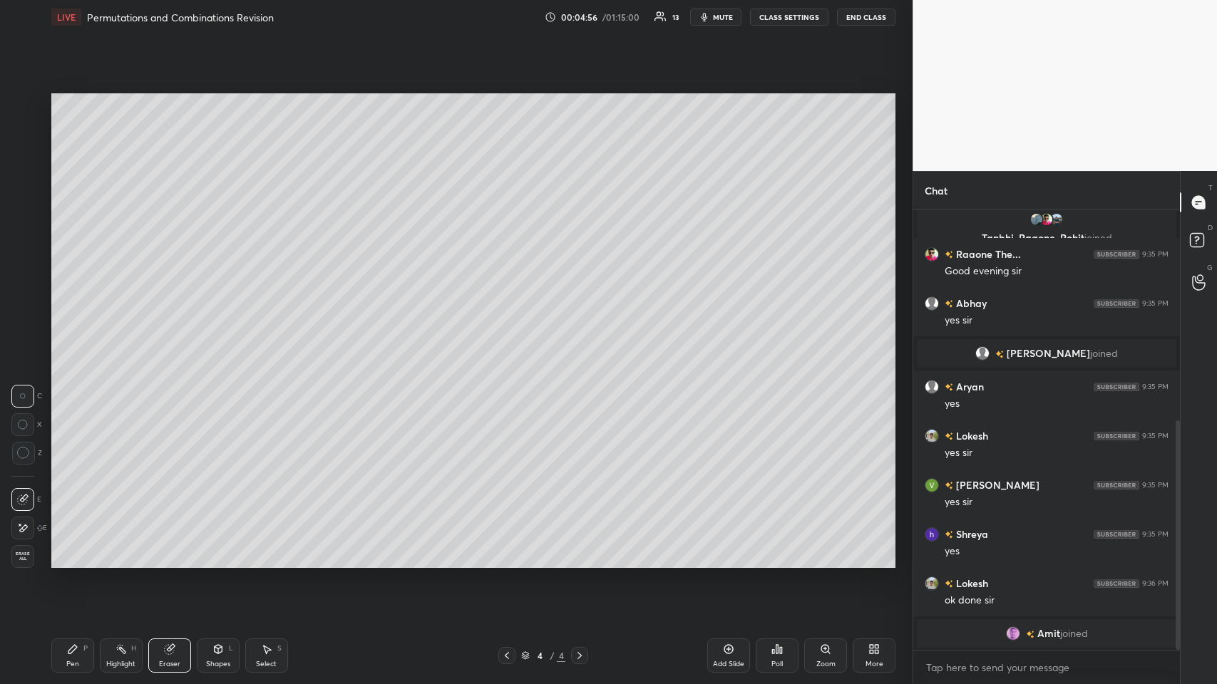
click at [79, 334] on div "Pen P" at bounding box center [72, 656] width 43 height 34
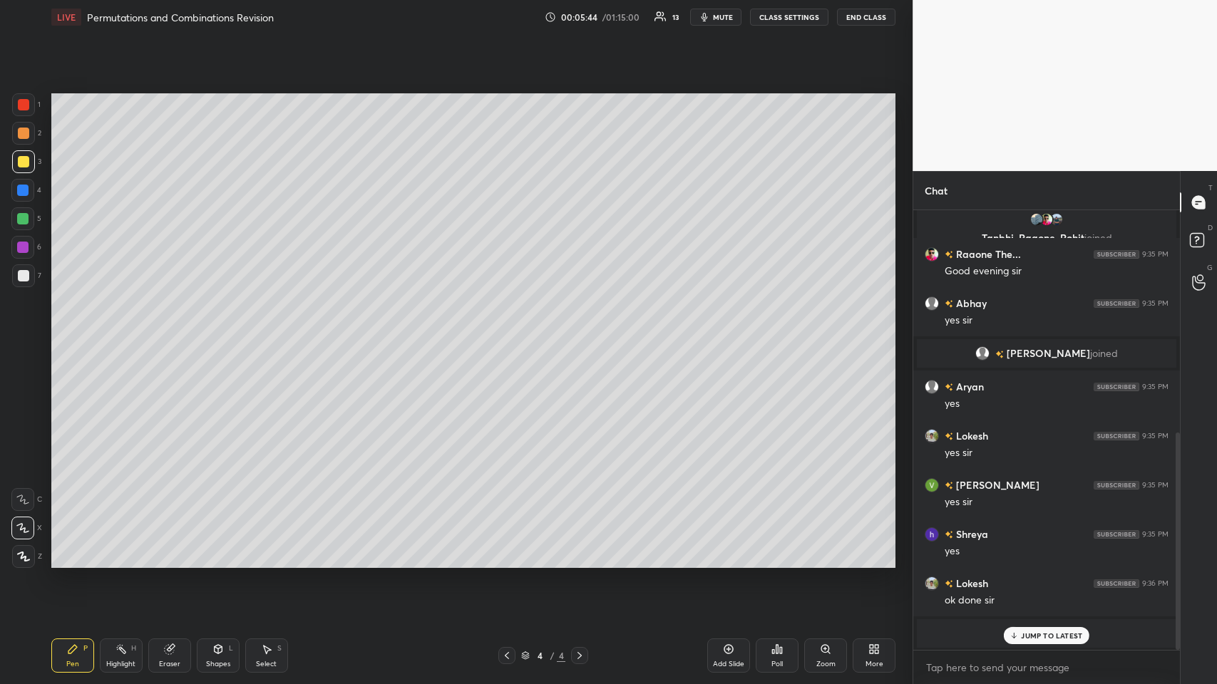
scroll to position [451, 0]
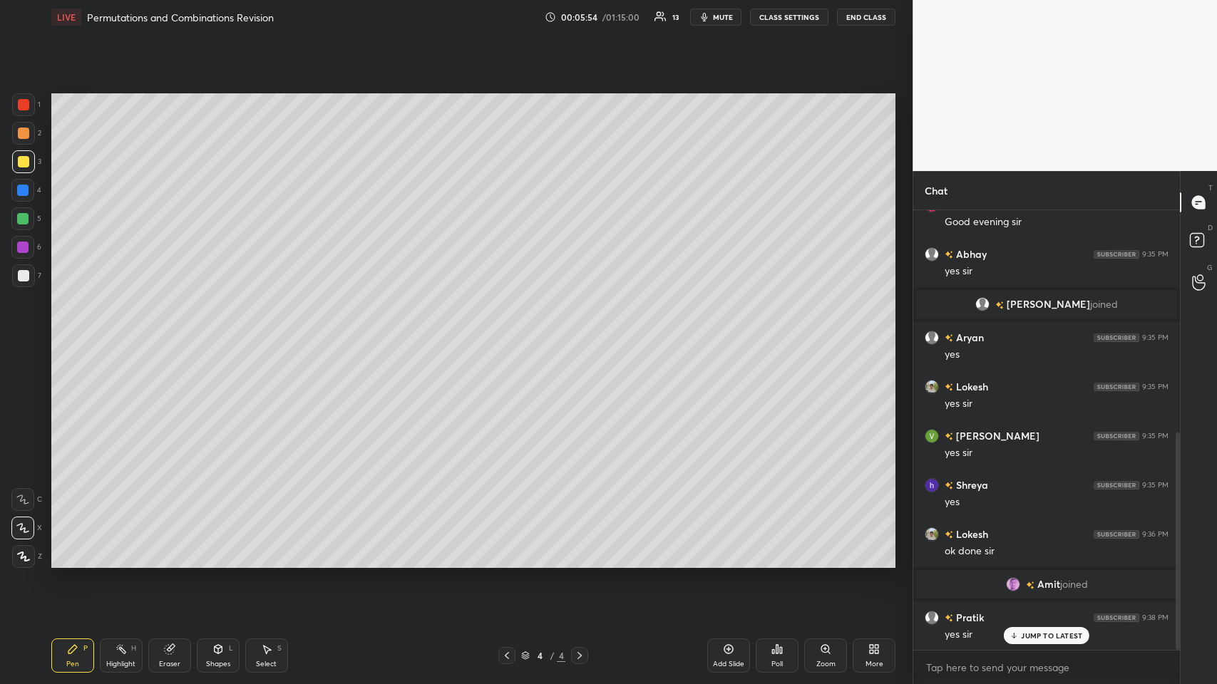
click at [175, 334] on icon at bounding box center [169, 649] width 11 height 11
click at [78, 334] on div "Pen P" at bounding box center [72, 656] width 43 height 34
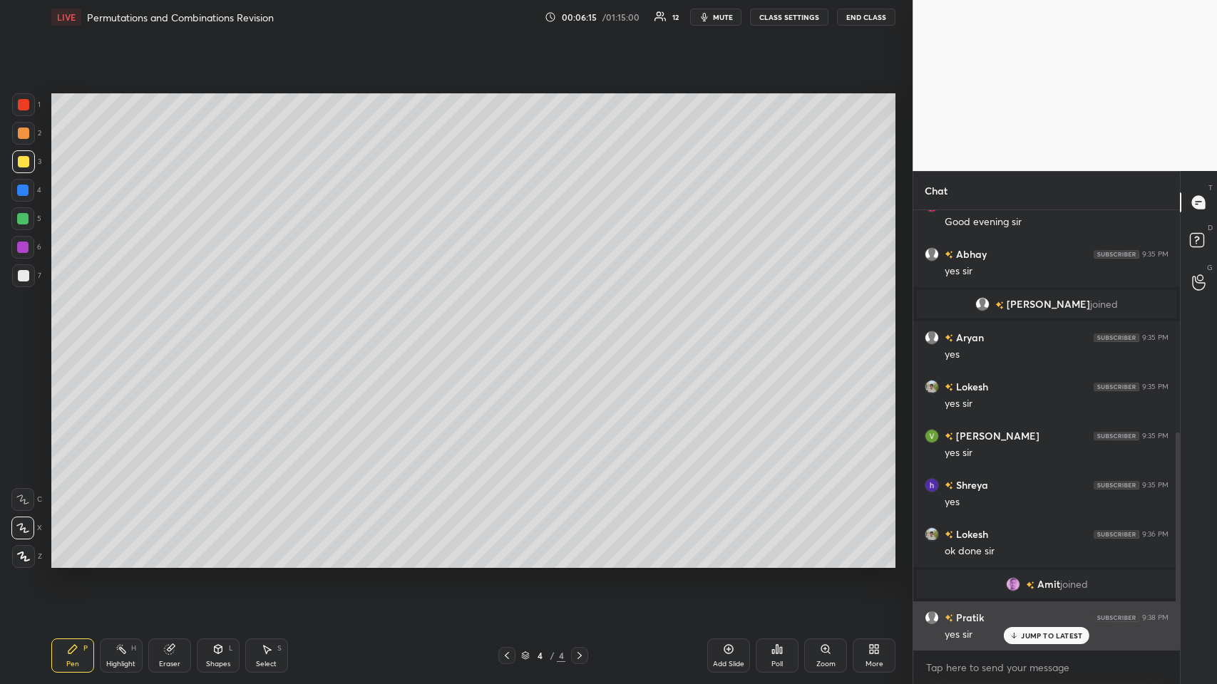
click at [511, 334] on p "JUMP TO LATEST" at bounding box center [1051, 636] width 61 height 9
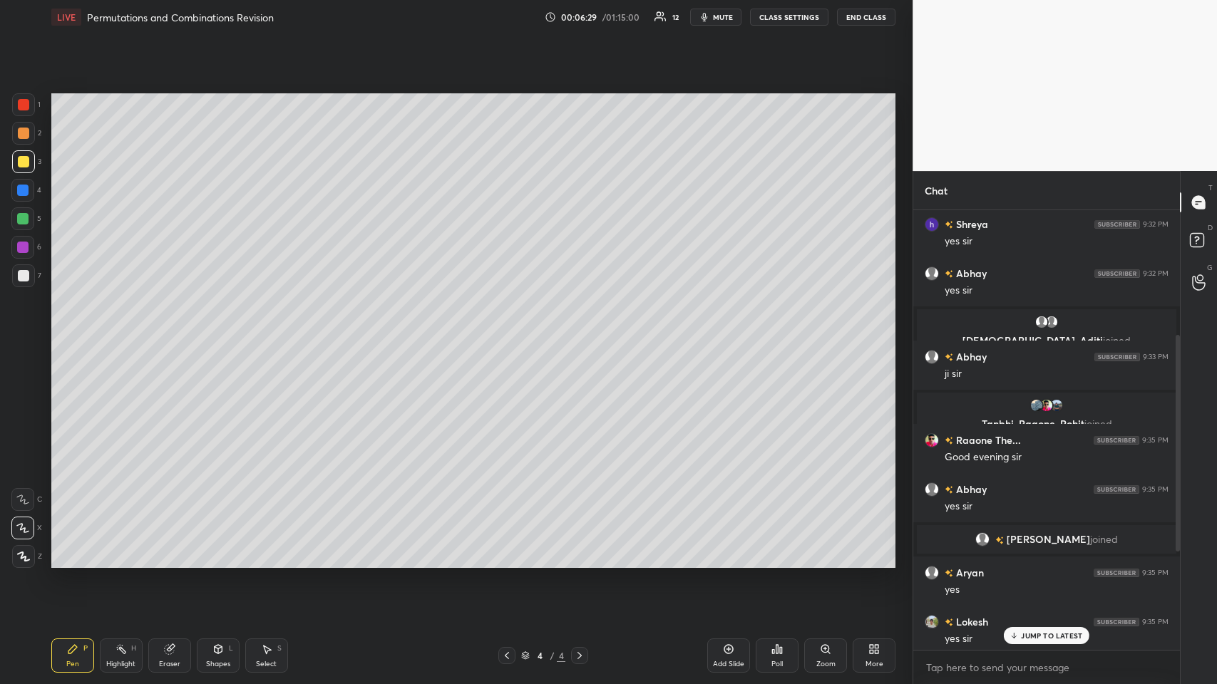
scroll to position [214, 0]
click at [511, 334] on p "JUMP TO LATEST" at bounding box center [1051, 636] width 61 height 9
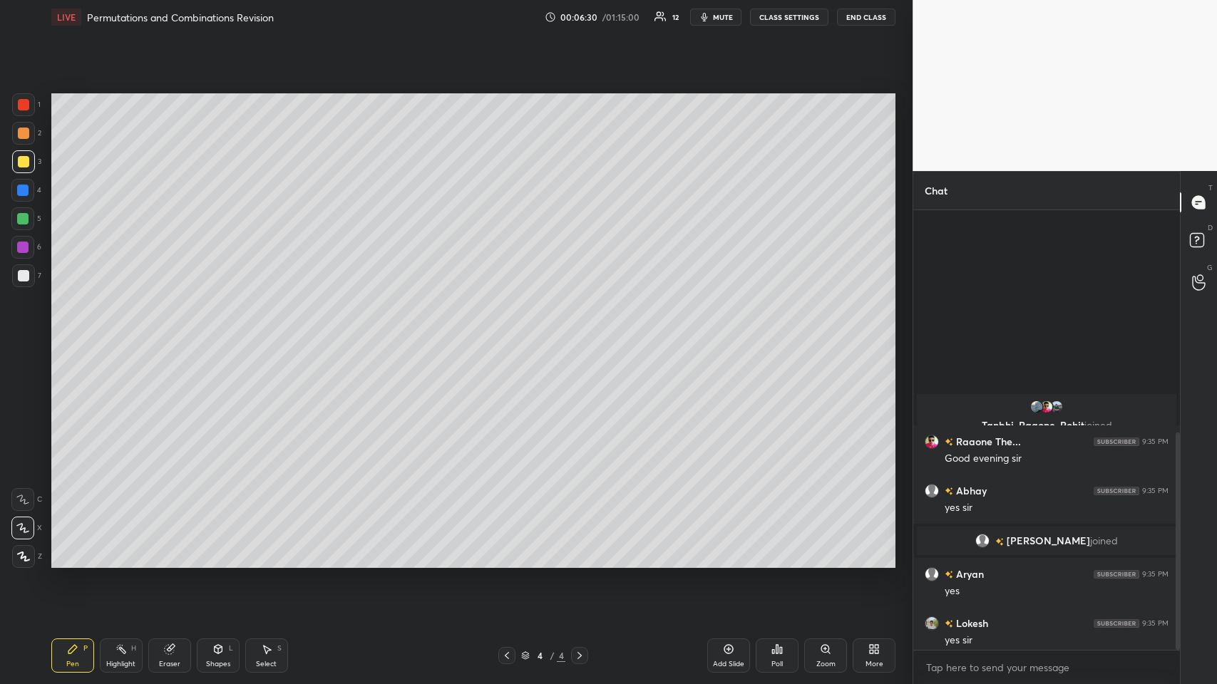
scroll to position [451, 0]
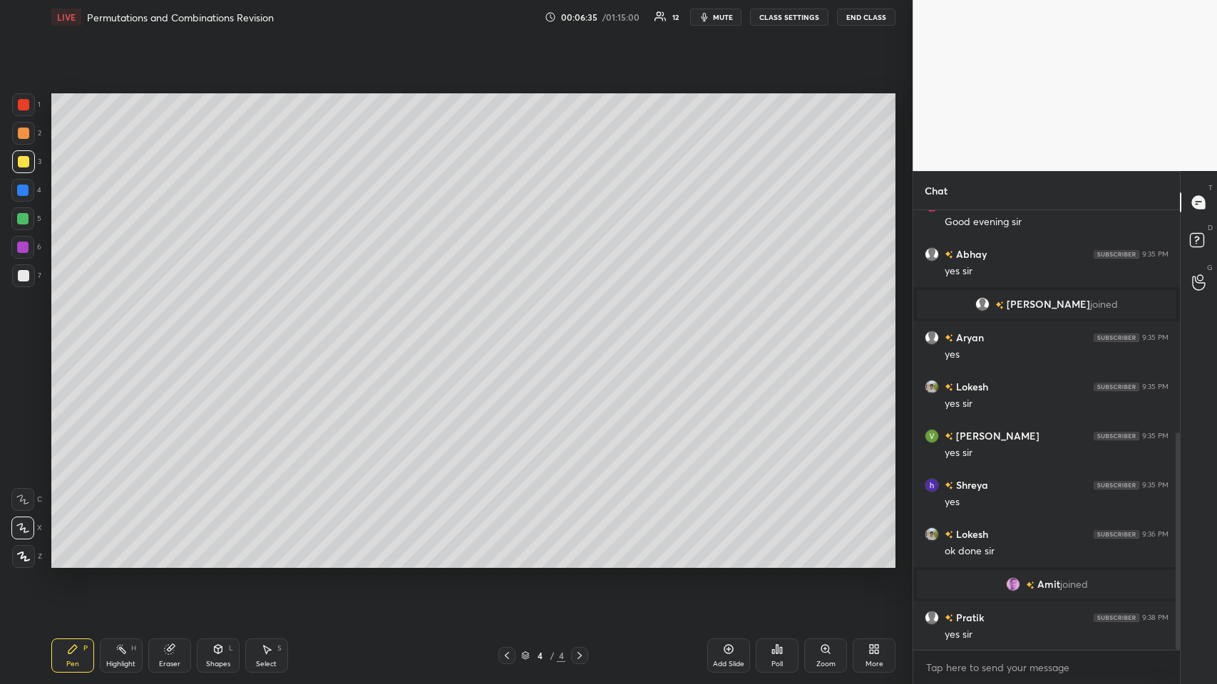
click at [511, 334] on icon at bounding box center [728, 649] width 11 height 11
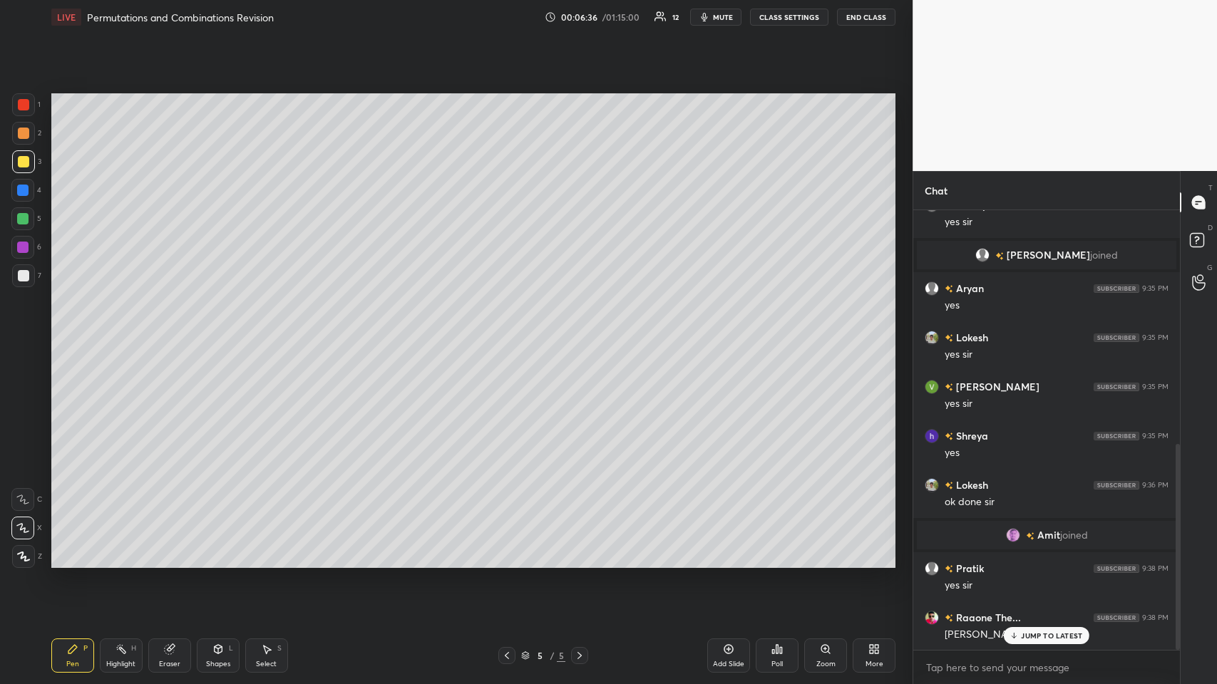
click at [23, 161] on div at bounding box center [23, 161] width 11 height 11
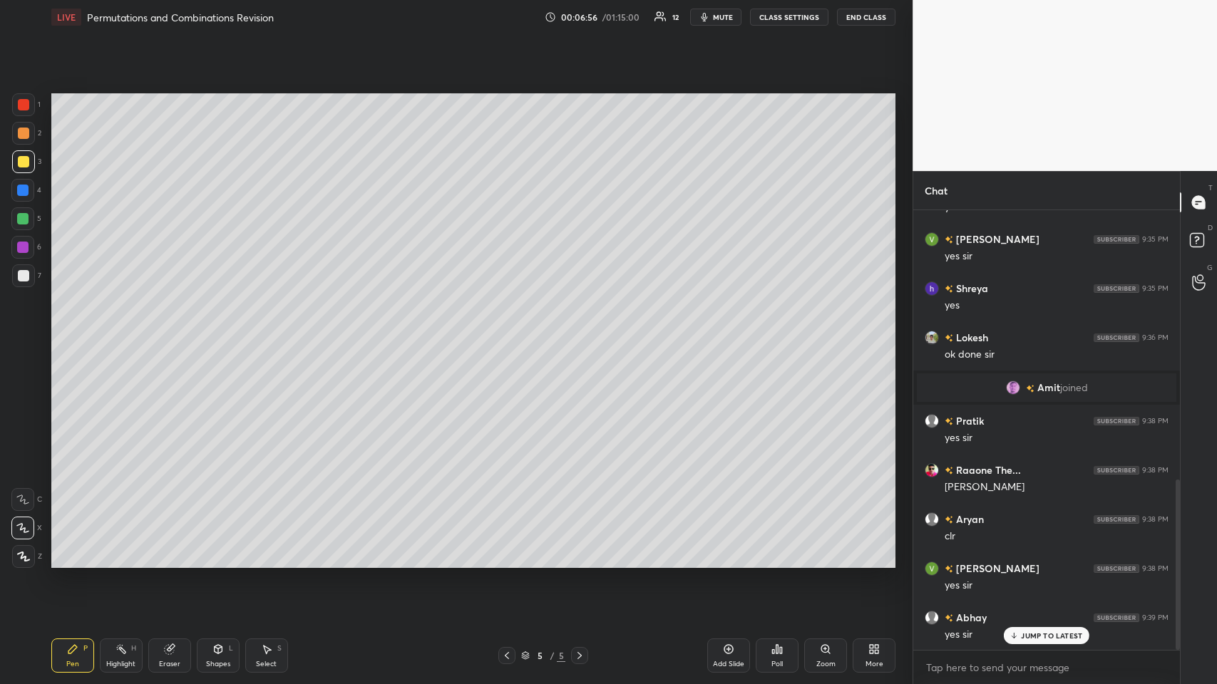
scroll to position [697, 0]
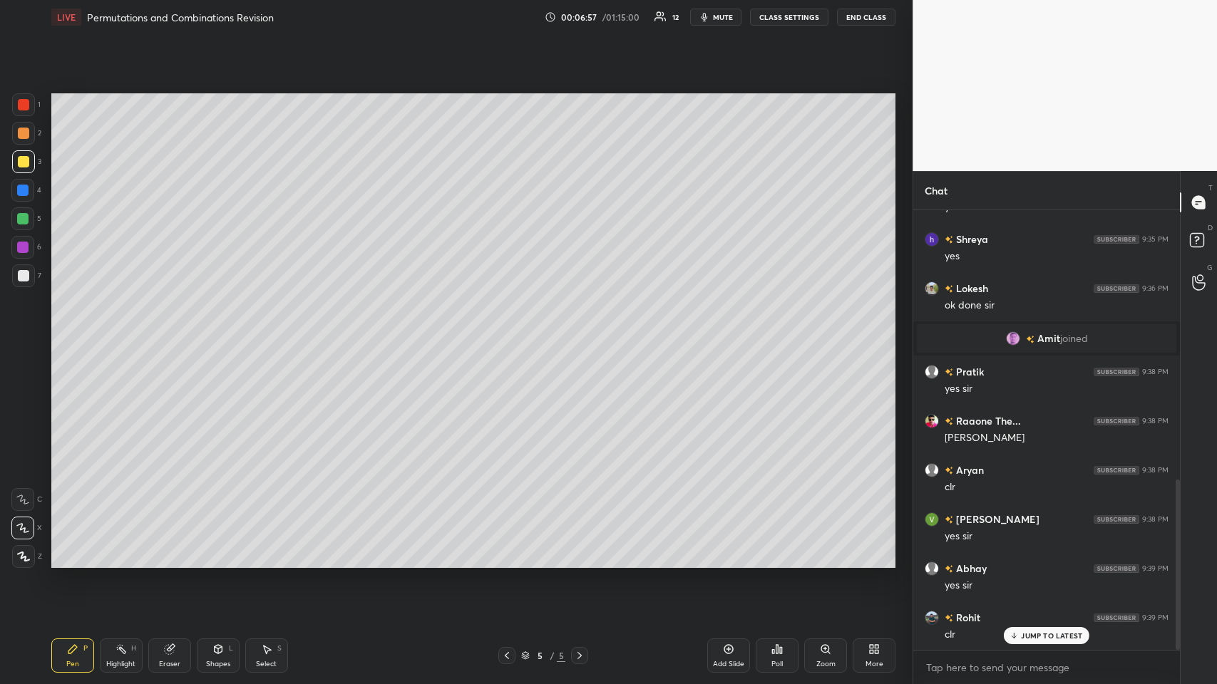
click at [222, 334] on div "Shapes L" at bounding box center [218, 656] width 43 height 34
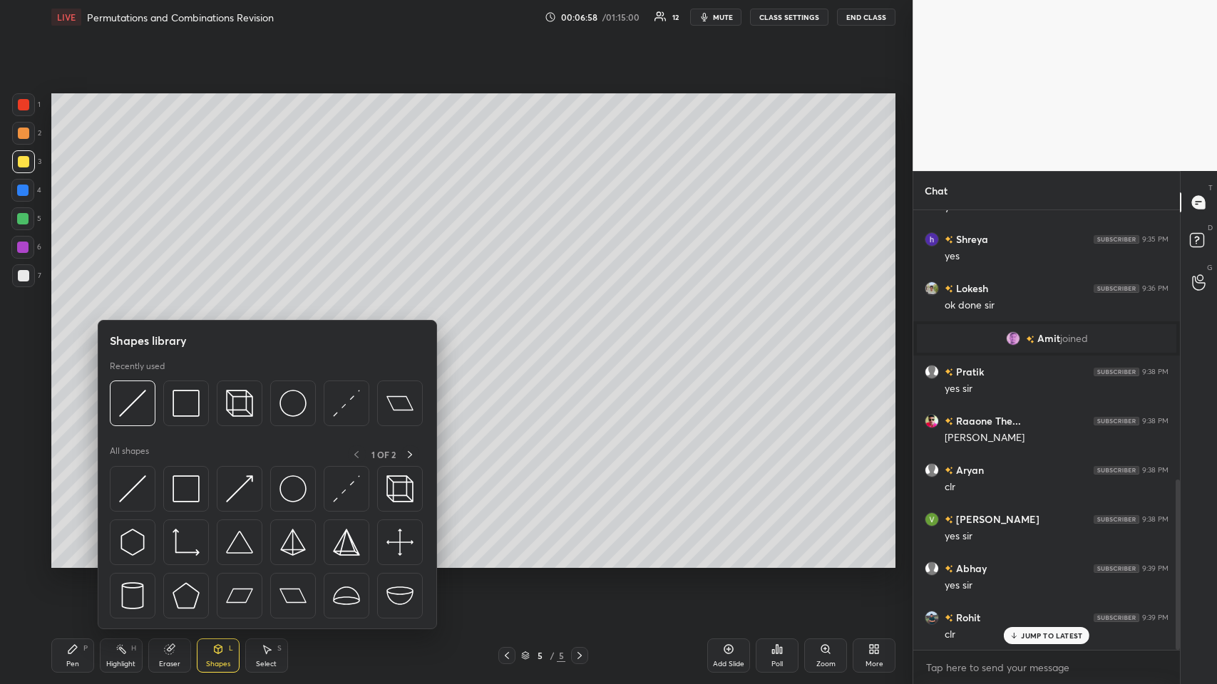
click at [180, 334] on img at bounding box center [186, 403] width 27 height 27
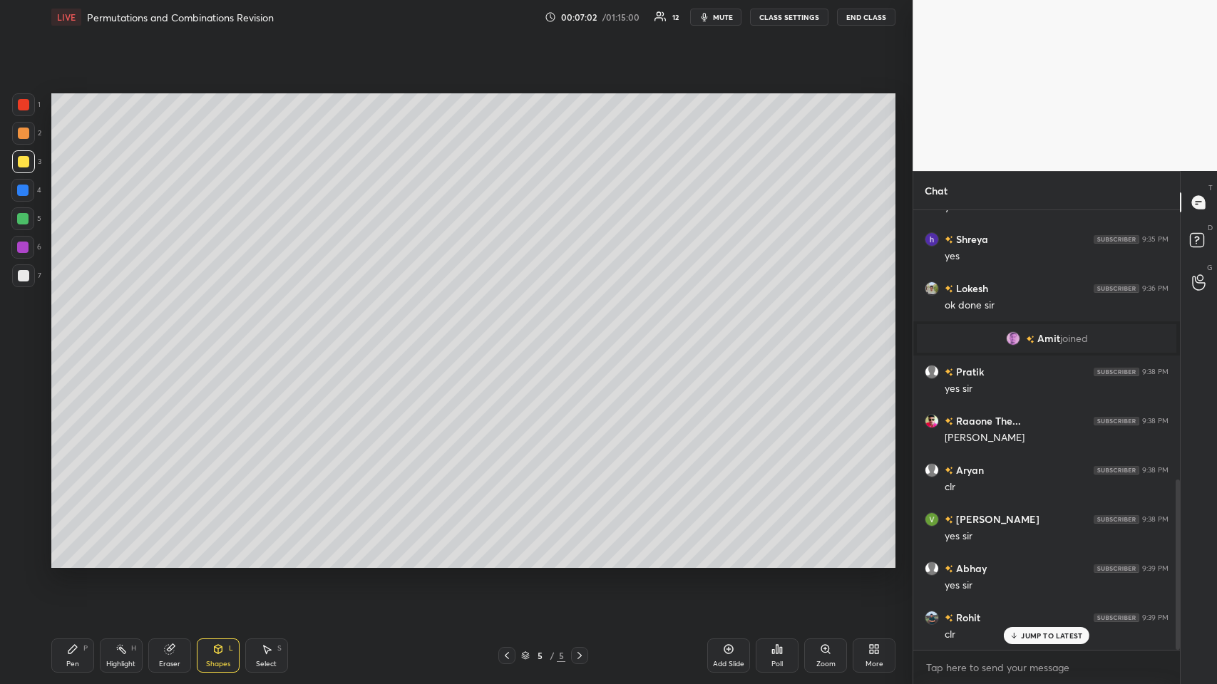
click at [21, 217] on div at bounding box center [22, 218] width 11 height 11
click at [68, 334] on icon at bounding box center [72, 649] width 9 height 9
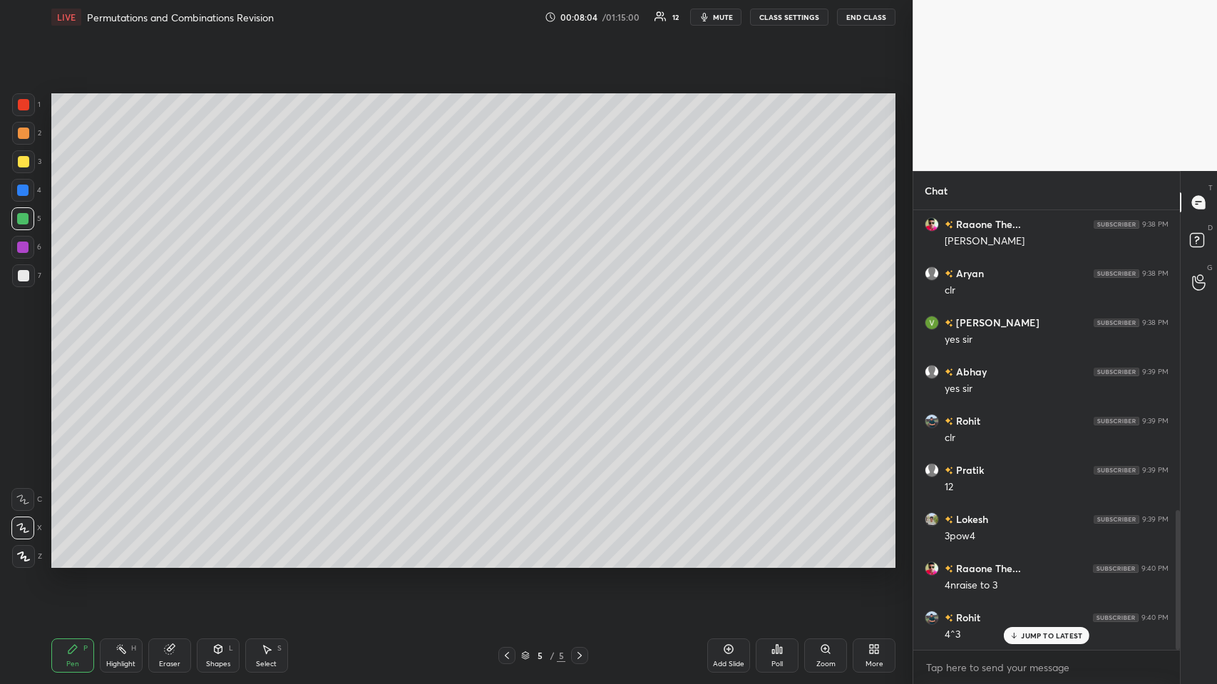
scroll to position [943, 0]
click at [511, 334] on p "JUMP TO LATEST" at bounding box center [1051, 636] width 61 height 9
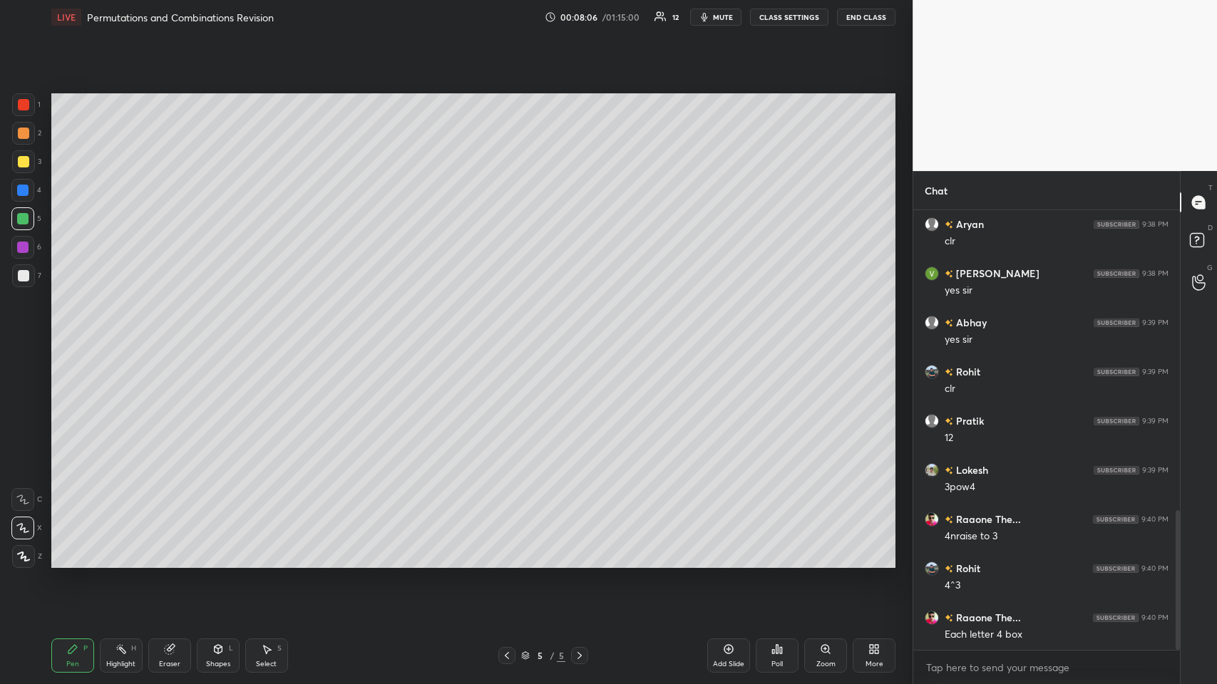
click at [19, 169] on div at bounding box center [23, 161] width 23 height 23
click at [511, 334] on icon at bounding box center [728, 649] width 11 height 11
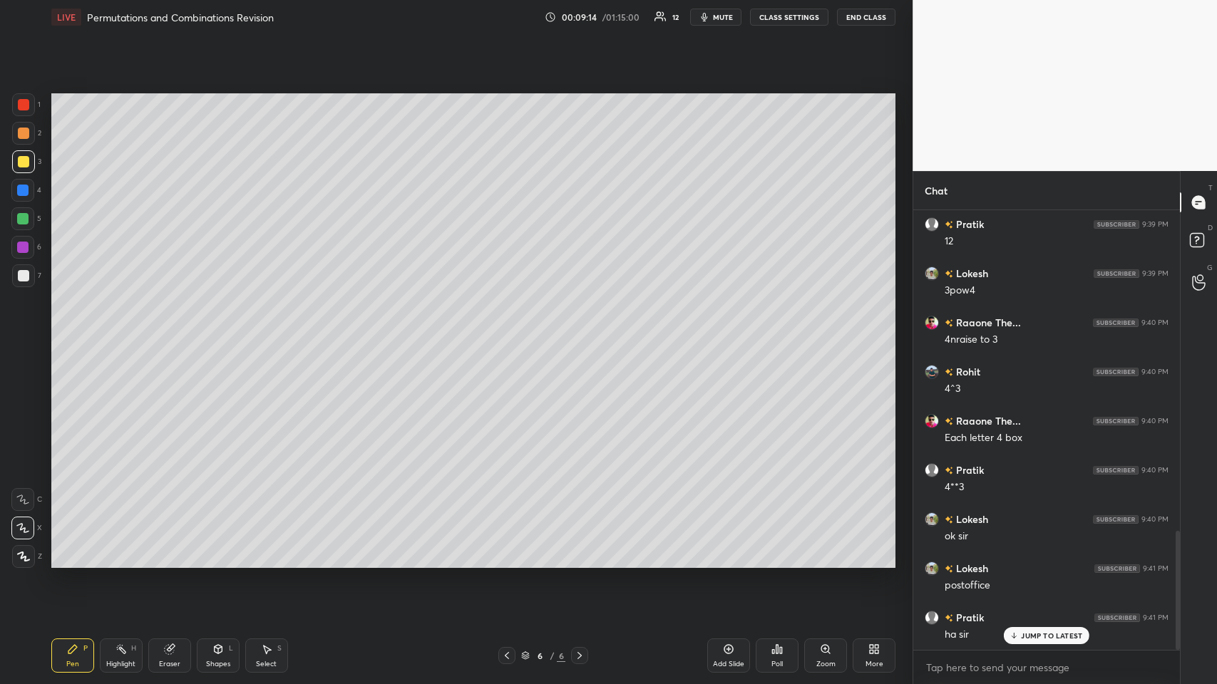
scroll to position [1189, 0]
click at [20, 275] on div at bounding box center [23, 275] width 11 height 11
click at [166, 334] on div "Eraser" at bounding box center [169, 656] width 43 height 34
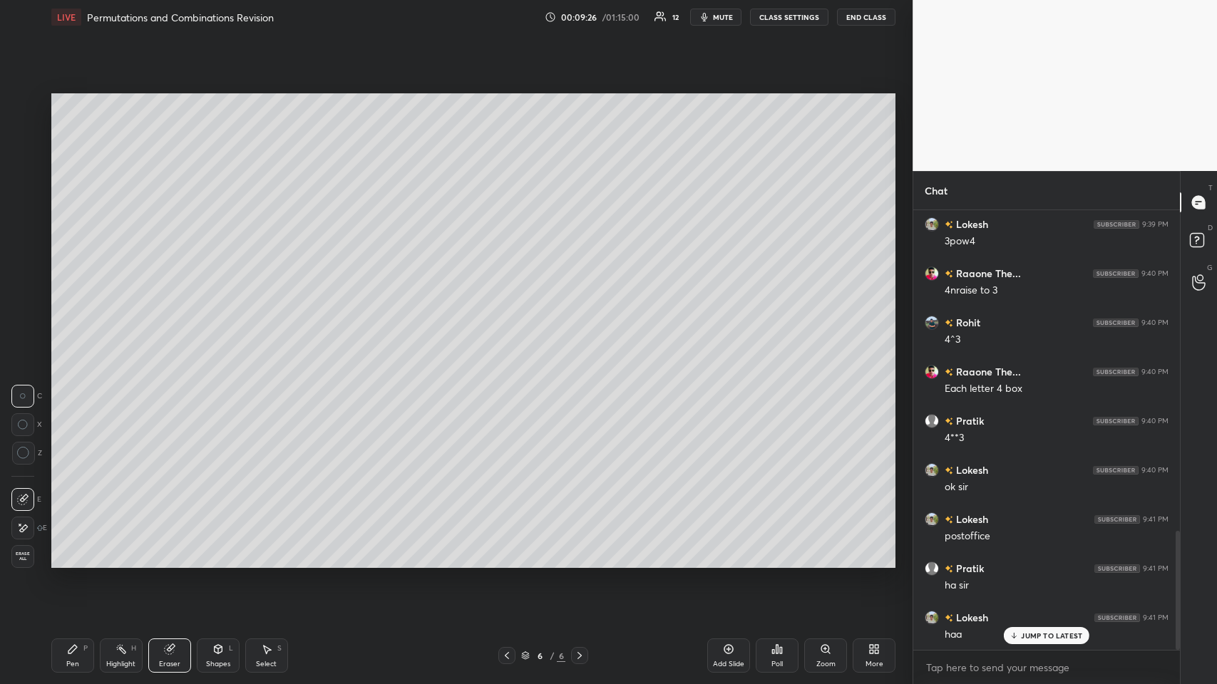
click at [77, 334] on icon at bounding box center [72, 649] width 11 height 11
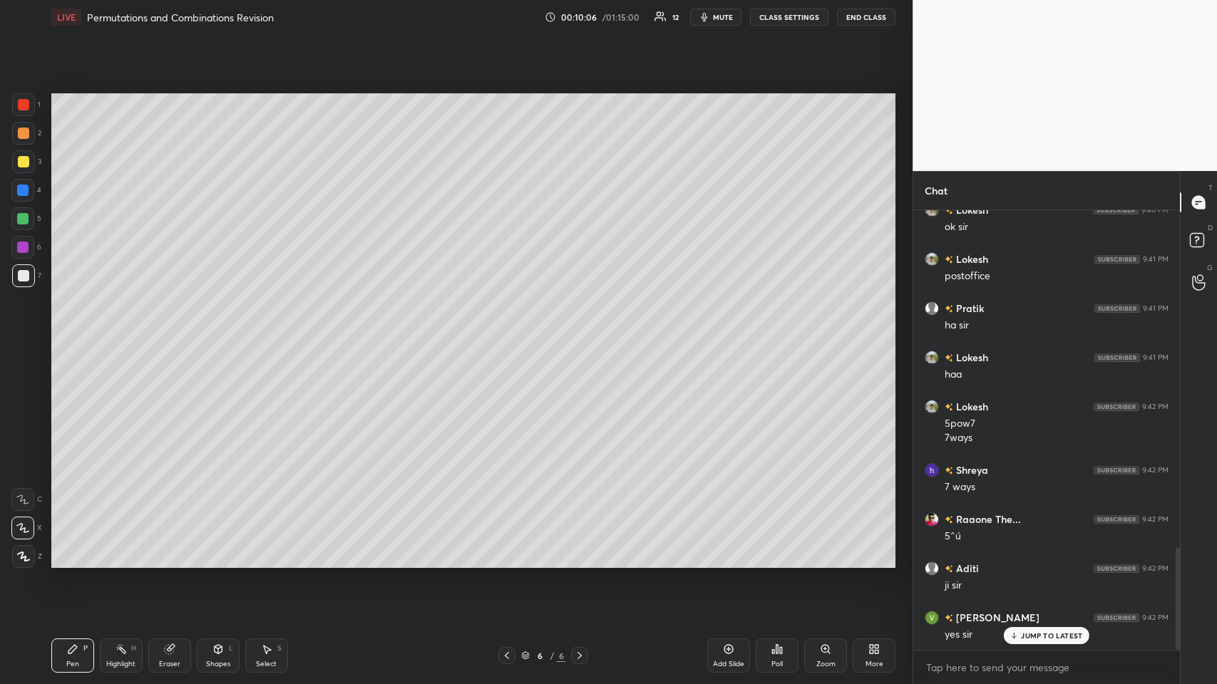
scroll to position [1498, 0]
click at [25, 136] on div at bounding box center [23, 133] width 11 height 11
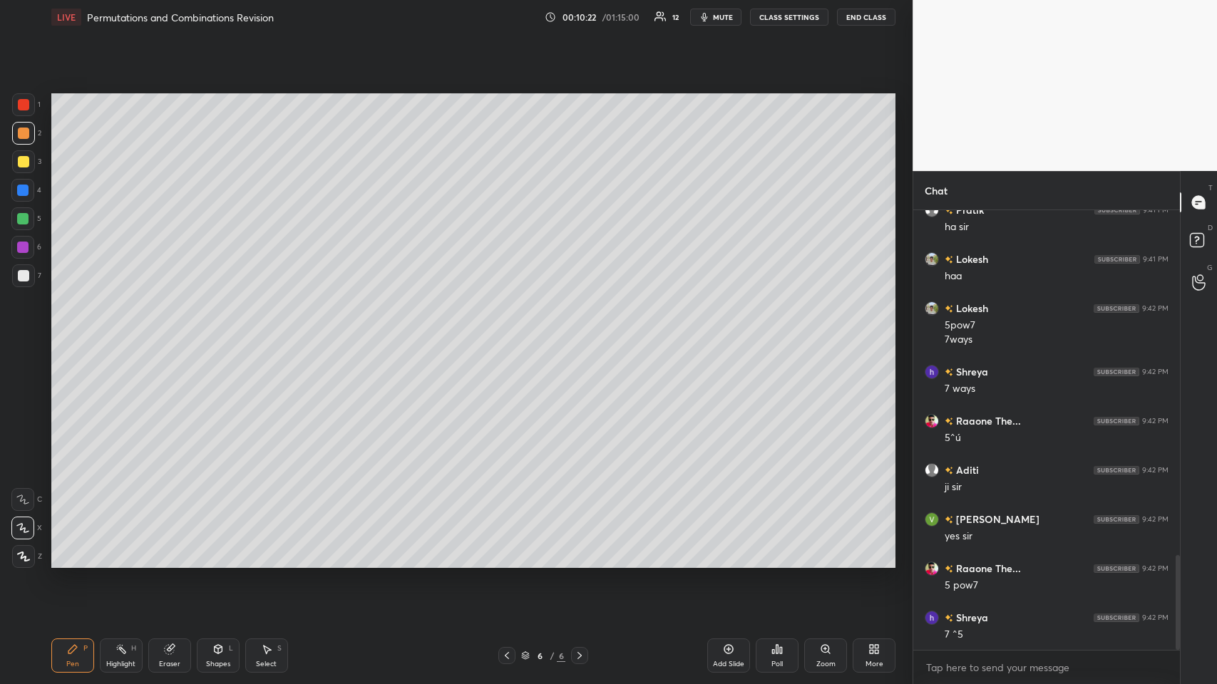
scroll to position [1597, 0]
click at [511, 334] on icon at bounding box center [728, 649] width 11 height 11
click at [9, 164] on div "1 2 3 4 5 6 7 C X Z C X Z E E Erase all H H" at bounding box center [23, 330] width 46 height 475
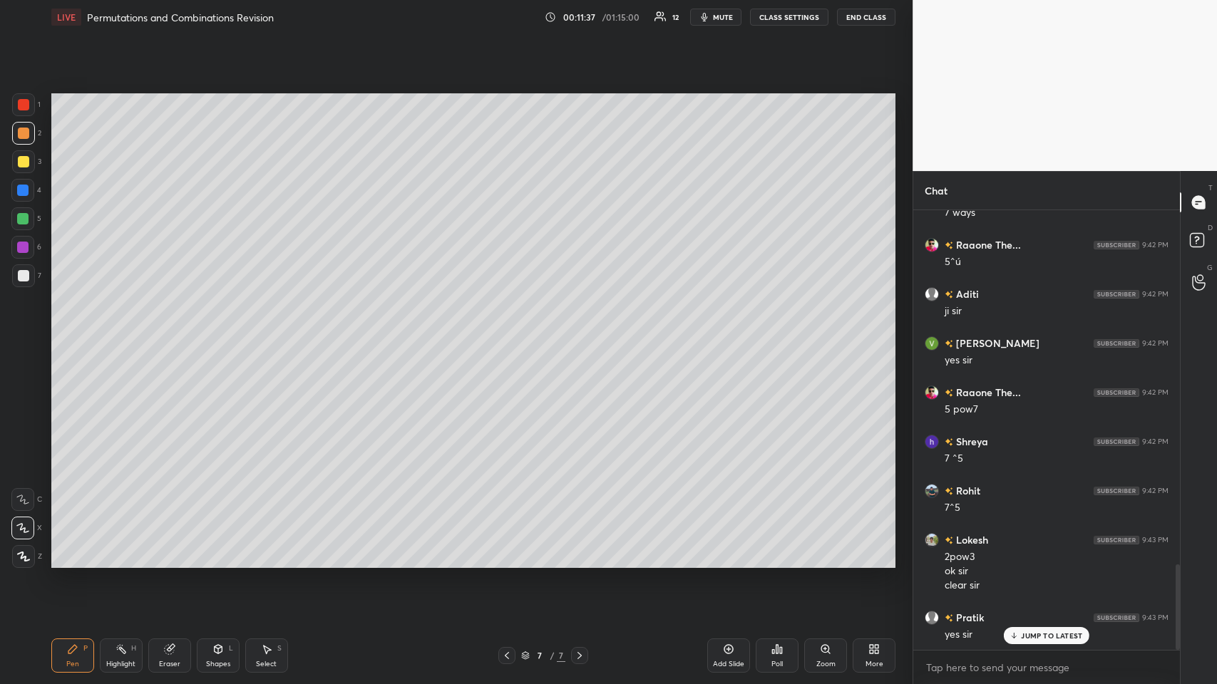
scroll to position [1822, 0]
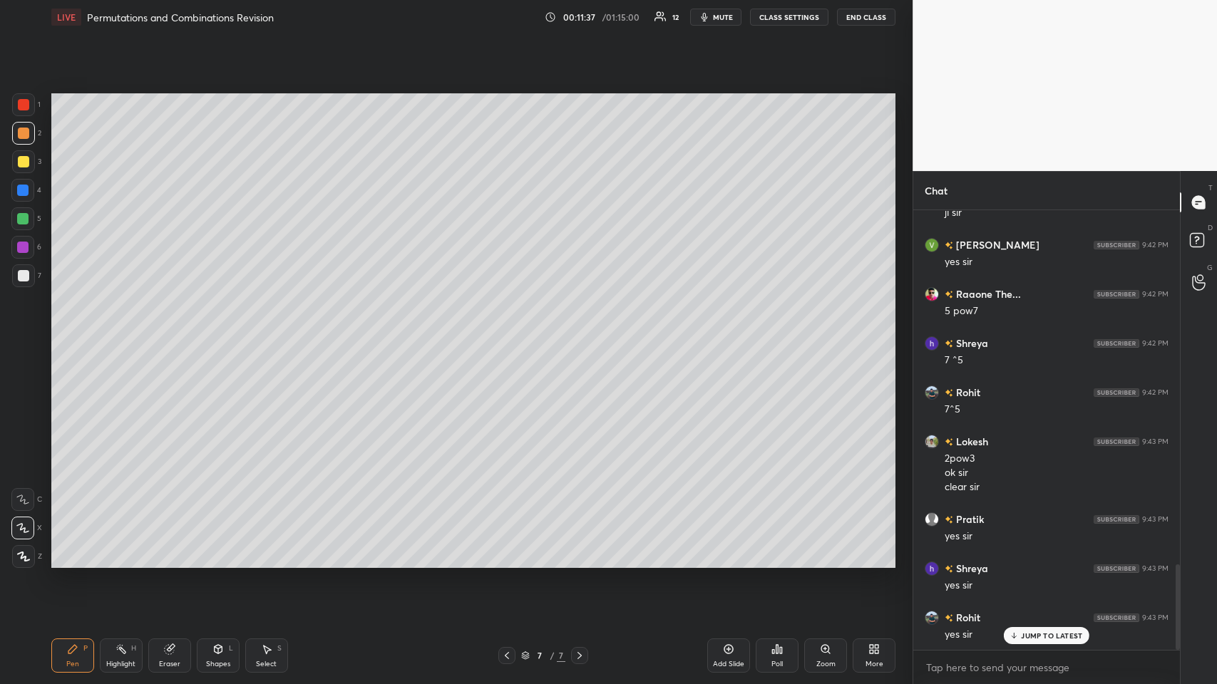
click at [511, 334] on icon at bounding box center [728, 649] width 11 height 11
click at [31, 165] on div at bounding box center [23, 161] width 23 height 23
click at [26, 270] on div at bounding box center [23, 275] width 11 height 11
click at [212, 334] on icon at bounding box center [217, 649] width 11 height 11
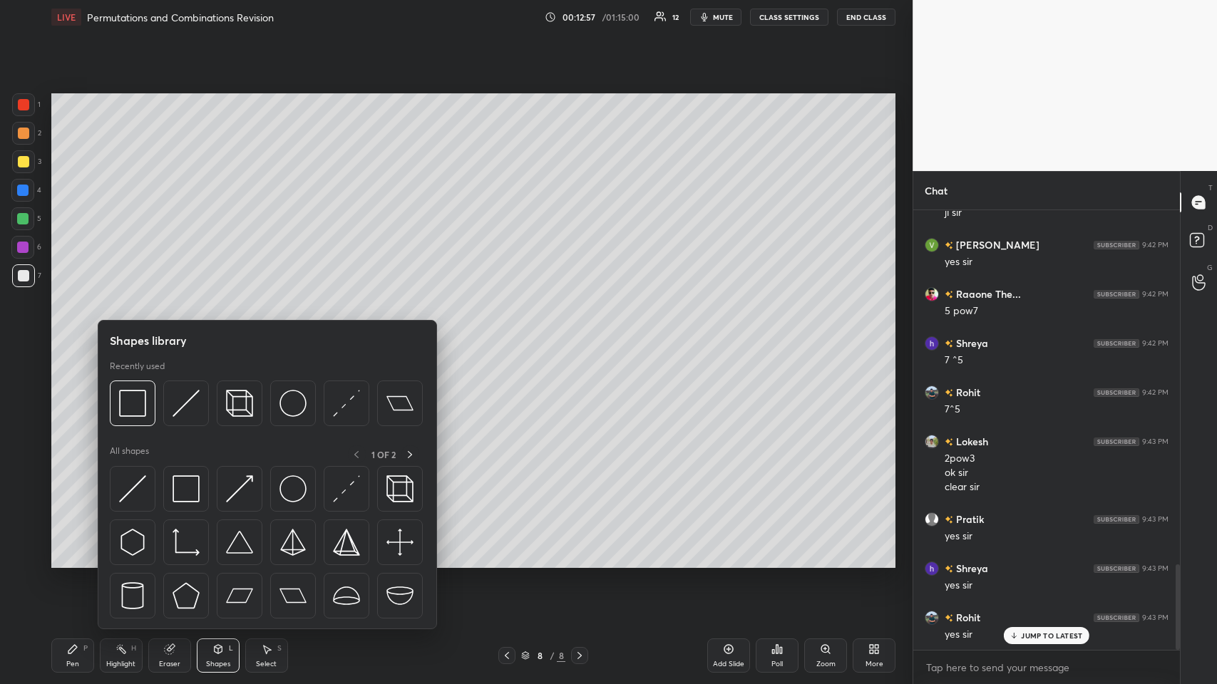
click at [132, 334] on div at bounding box center [133, 404] width 46 height 46
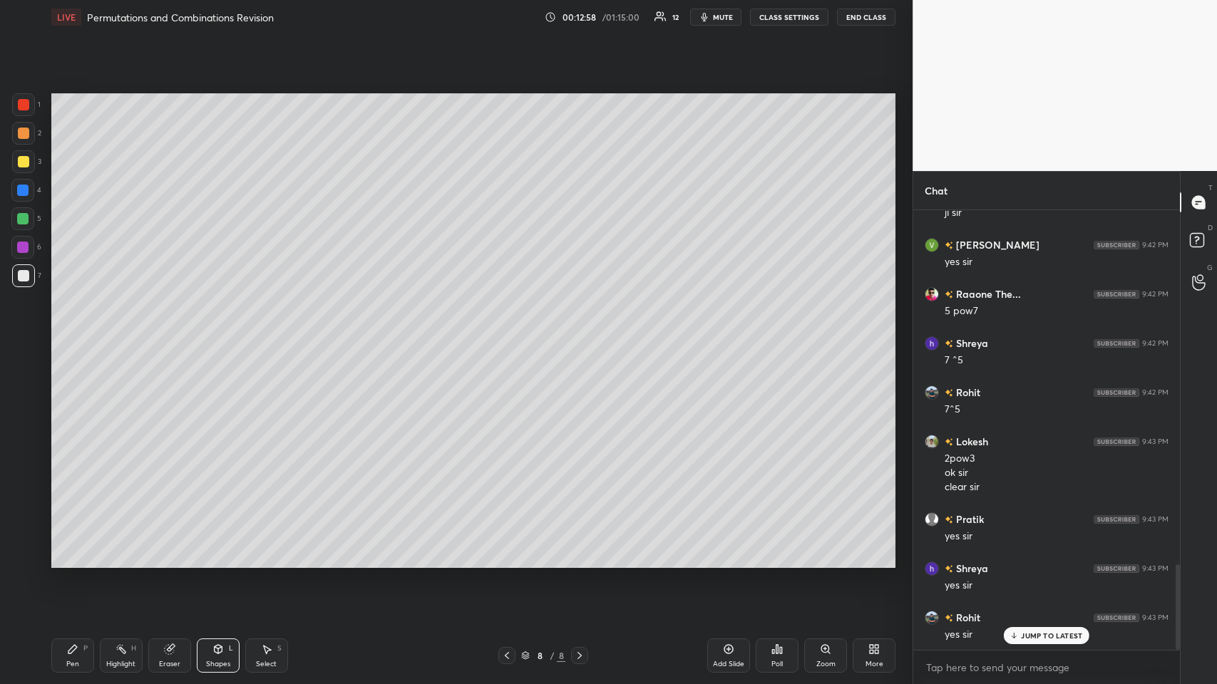
click at [77, 334] on icon at bounding box center [72, 649] width 11 height 11
click at [21, 217] on div at bounding box center [22, 218] width 11 height 11
click at [212, 334] on icon at bounding box center [217, 649] width 11 height 11
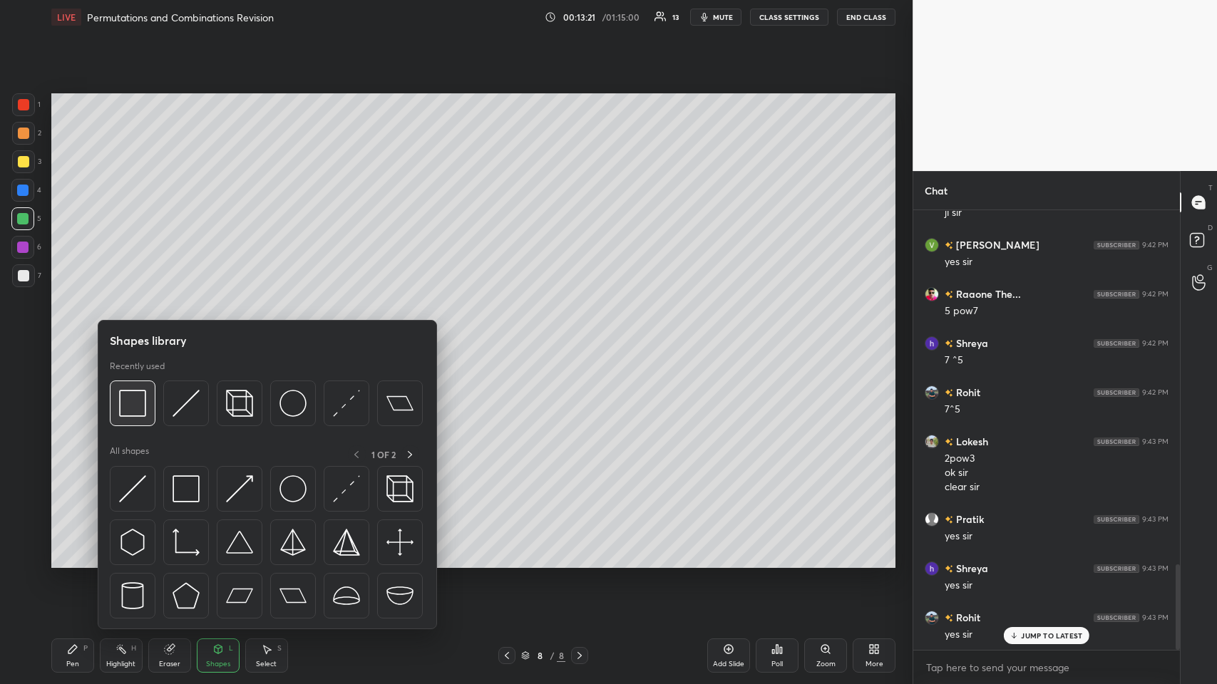
click at [134, 334] on img at bounding box center [132, 403] width 27 height 27
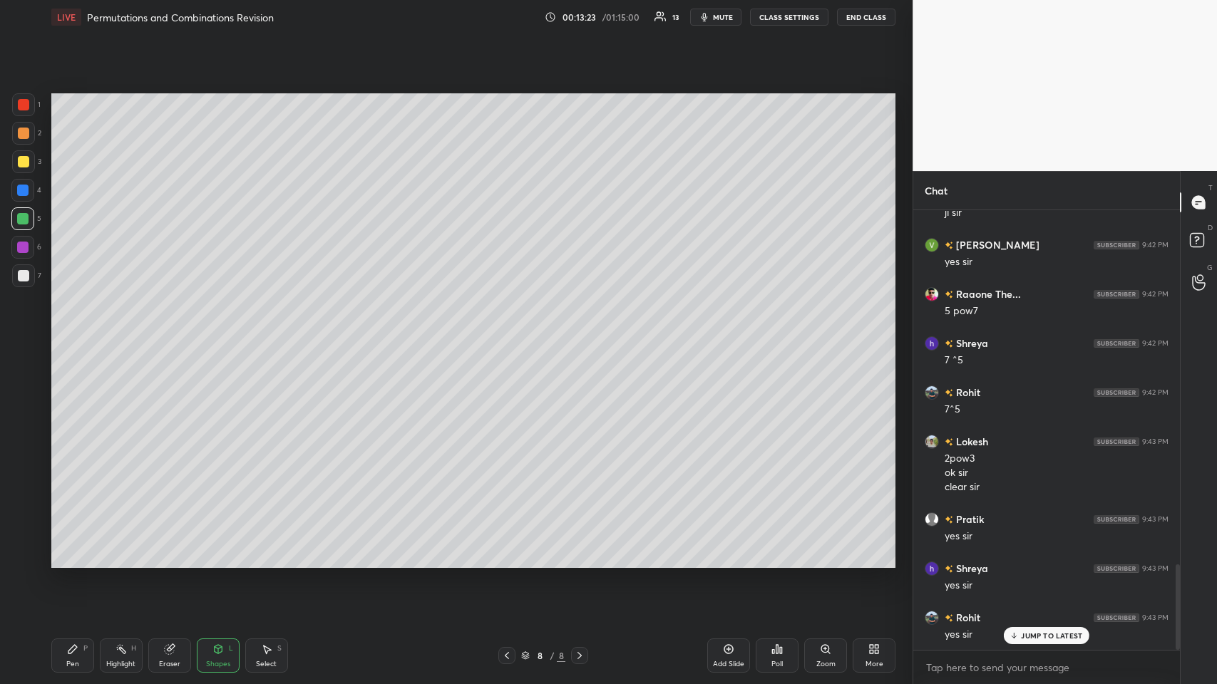
click at [64, 334] on div "Pen P" at bounding box center [72, 656] width 43 height 34
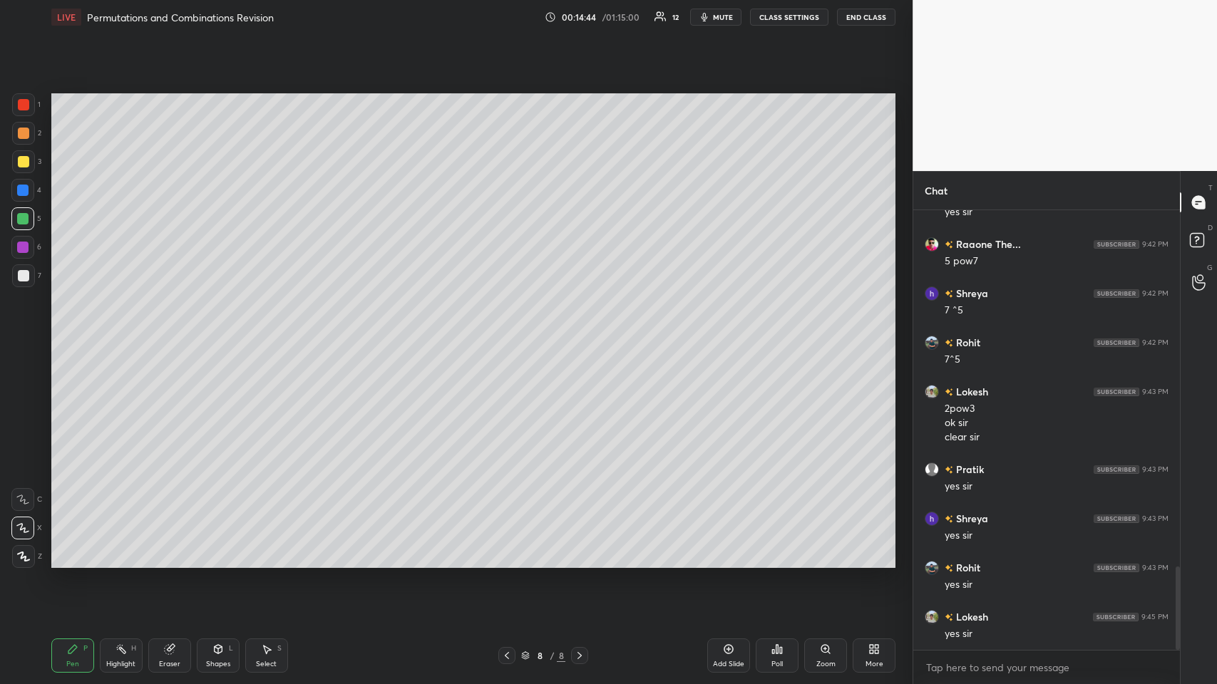
click at [183, 334] on div "Eraser" at bounding box center [169, 656] width 43 height 34
click at [81, 334] on div "Pen P" at bounding box center [72, 656] width 43 height 34
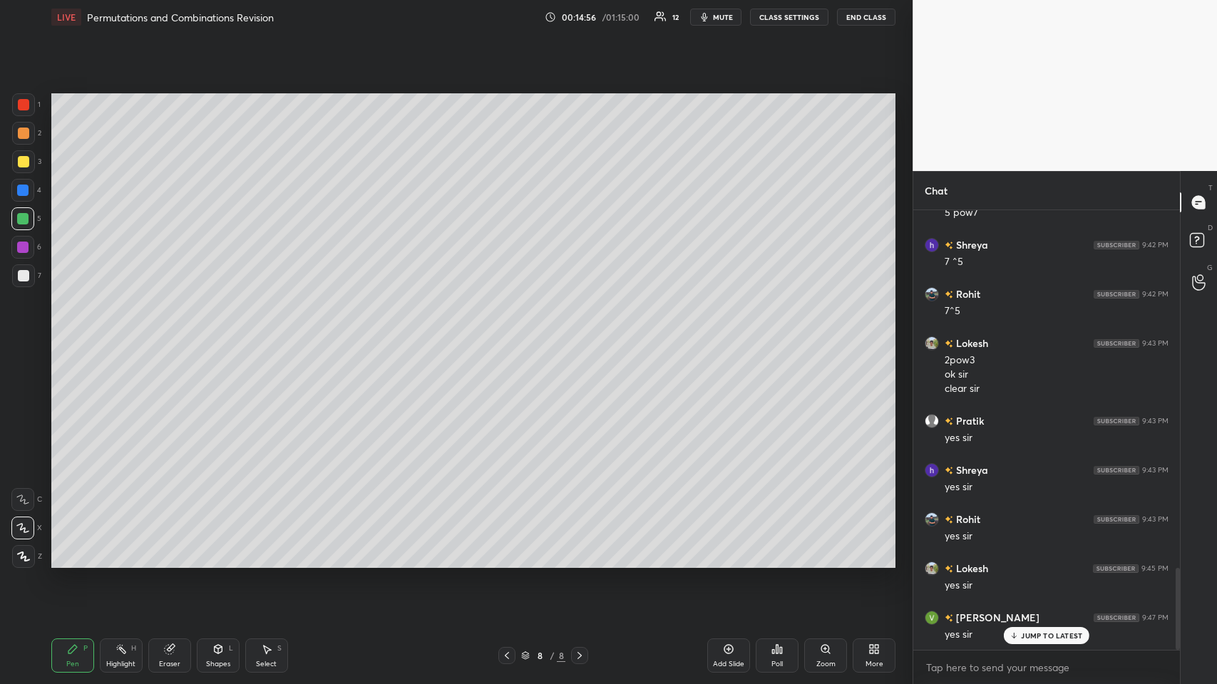
click at [183, 334] on div "Eraser" at bounding box center [169, 656] width 43 height 34
click at [69, 334] on icon at bounding box center [72, 649] width 11 height 11
click at [511, 334] on icon at bounding box center [728, 649] width 11 height 11
click at [218, 334] on icon at bounding box center [218, 651] width 0 height 5
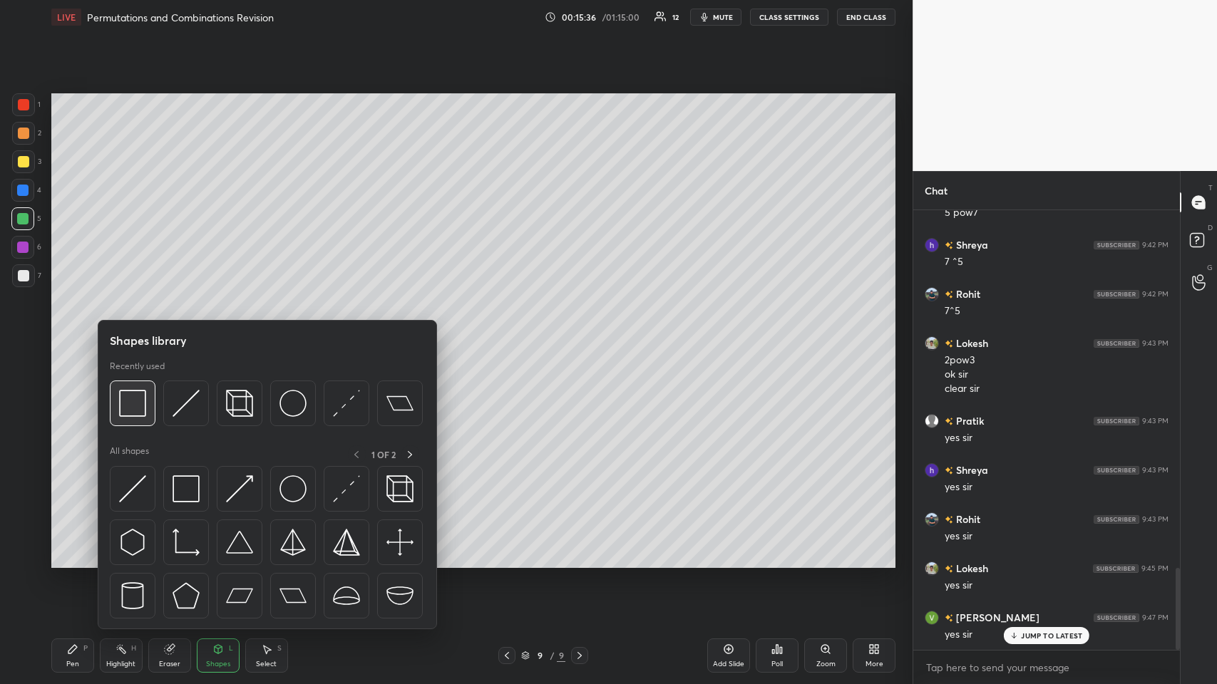
click at [133, 334] on img at bounding box center [132, 403] width 27 height 27
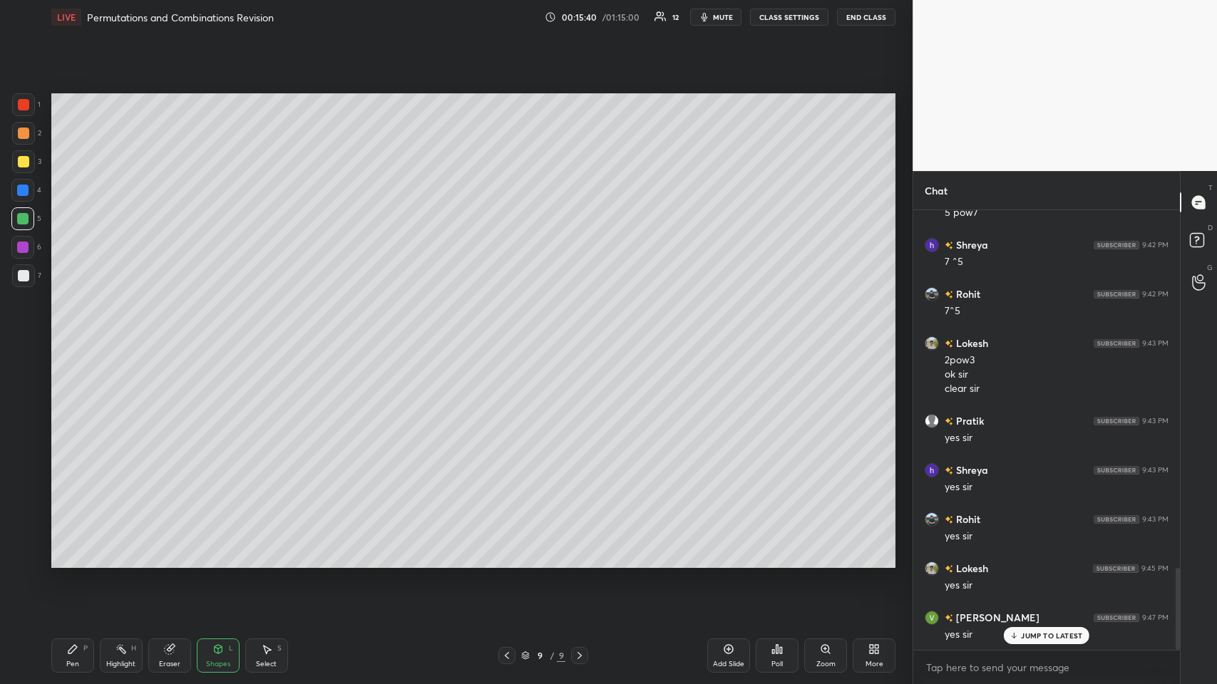
click at [70, 334] on icon at bounding box center [72, 649] width 11 height 11
click at [21, 160] on div at bounding box center [23, 161] width 11 height 11
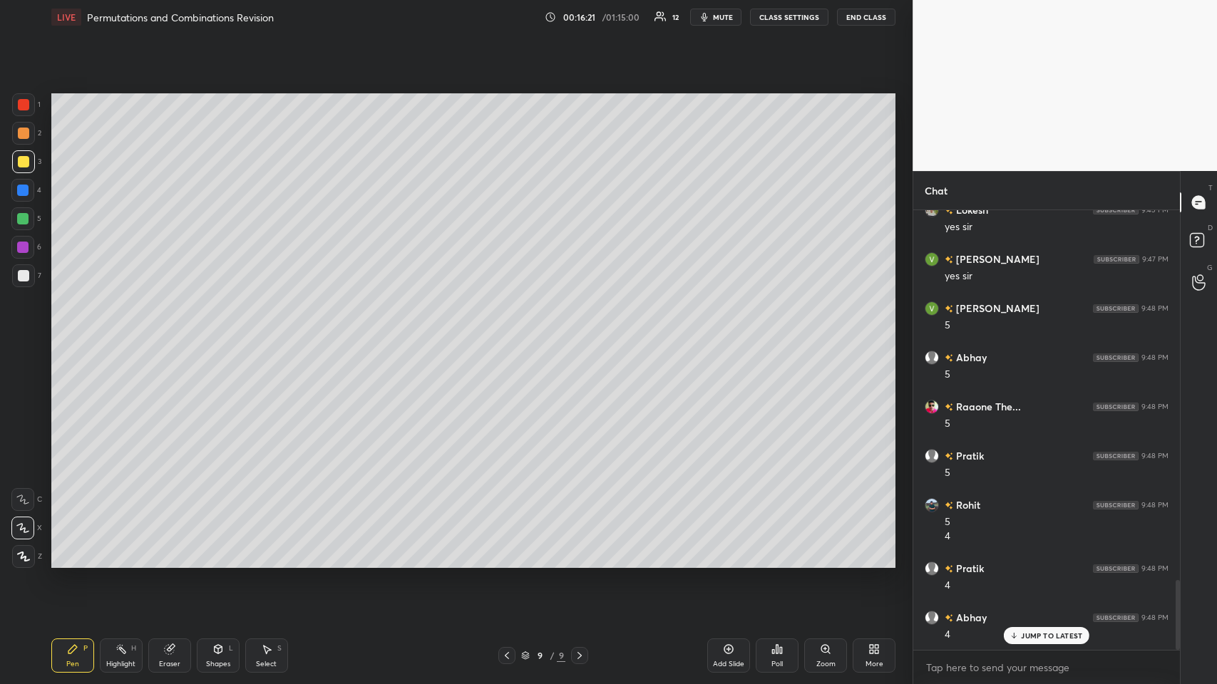
scroll to position [2328, 0]
click at [511, 334] on icon at bounding box center [579, 655] width 11 height 11
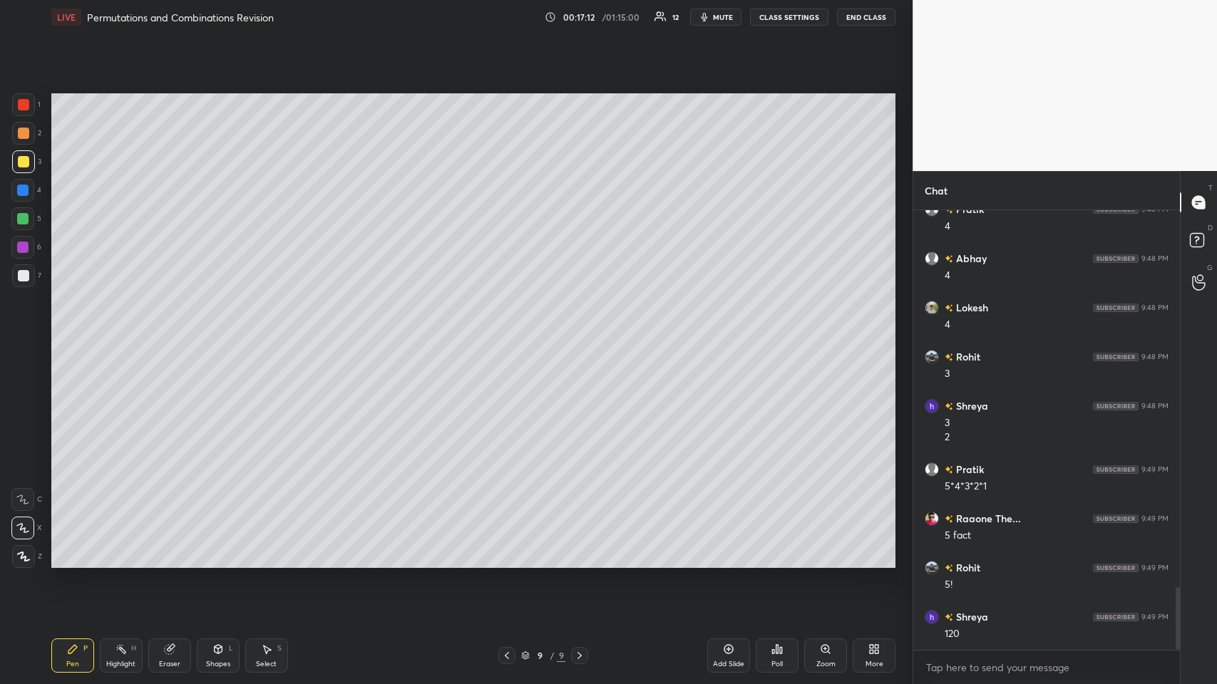
scroll to position [2687, 0]
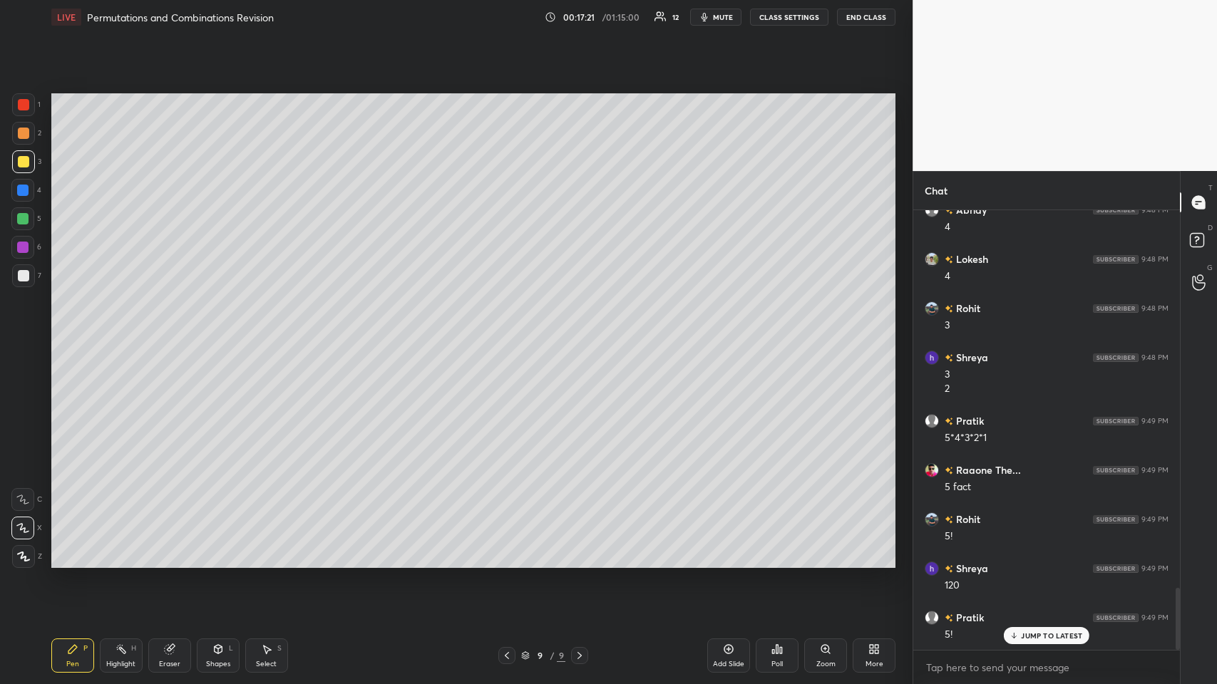
click at [26, 196] on div at bounding box center [22, 190] width 23 height 23
click at [511, 334] on icon at bounding box center [728, 649] width 11 height 11
click at [215, 334] on div "Shapes L" at bounding box center [218, 656] width 43 height 34
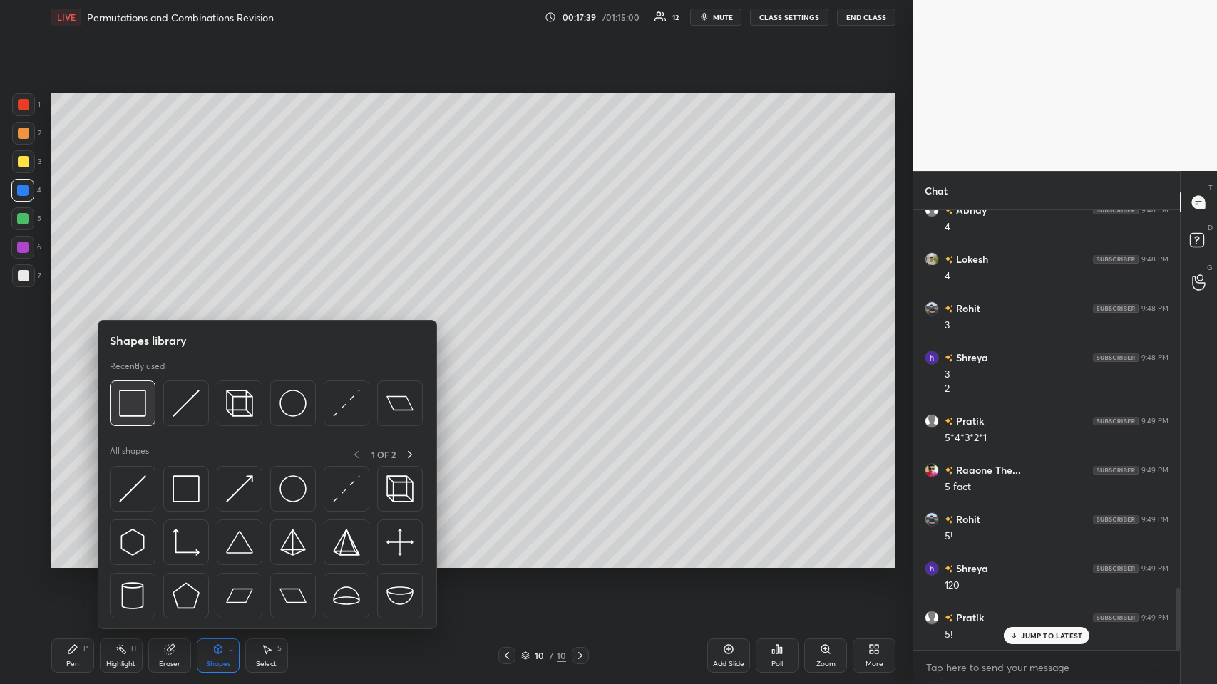
click at [135, 334] on img at bounding box center [132, 403] width 27 height 27
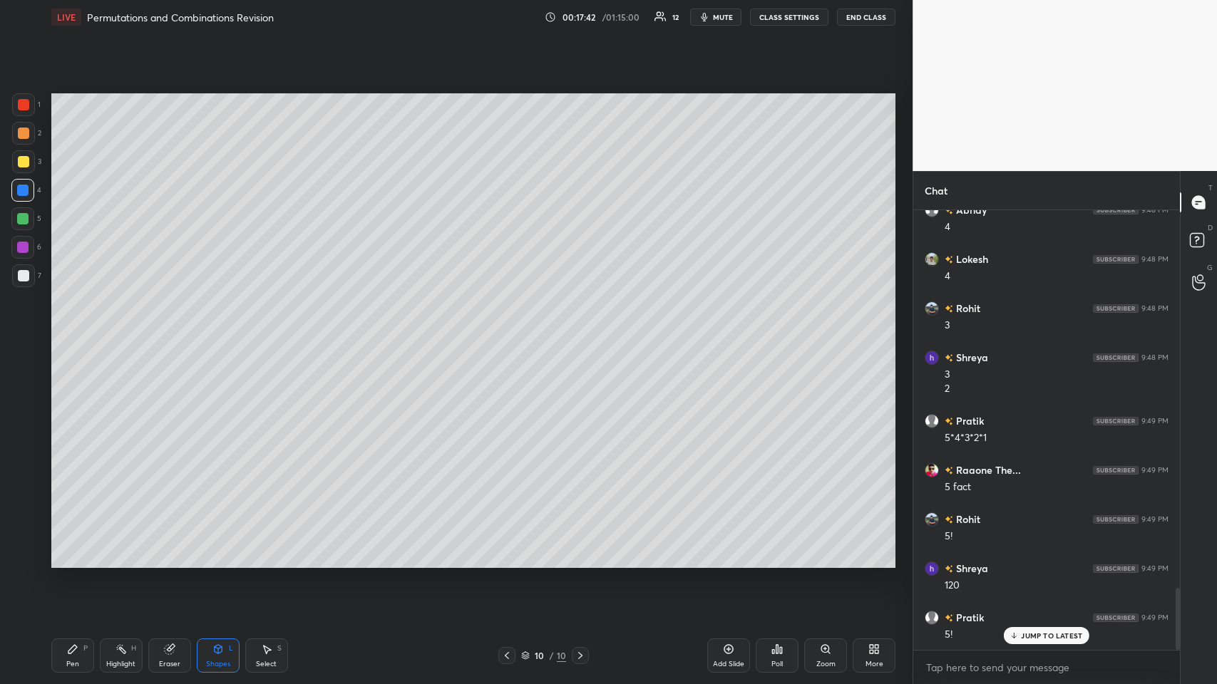
click at [21, 159] on div at bounding box center [23, 161] width 11 height 11
click at [67, 334] on icon at bounding box center [72, 649] width 11 height 11
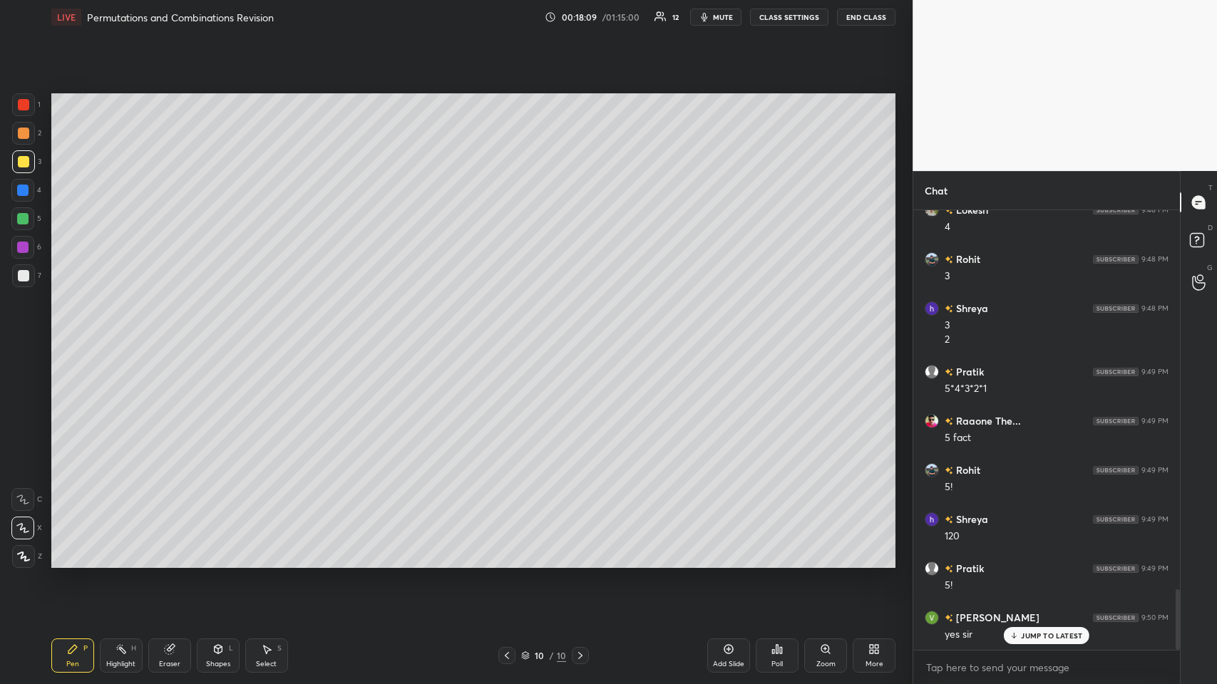
scroll to position [2770, 0]
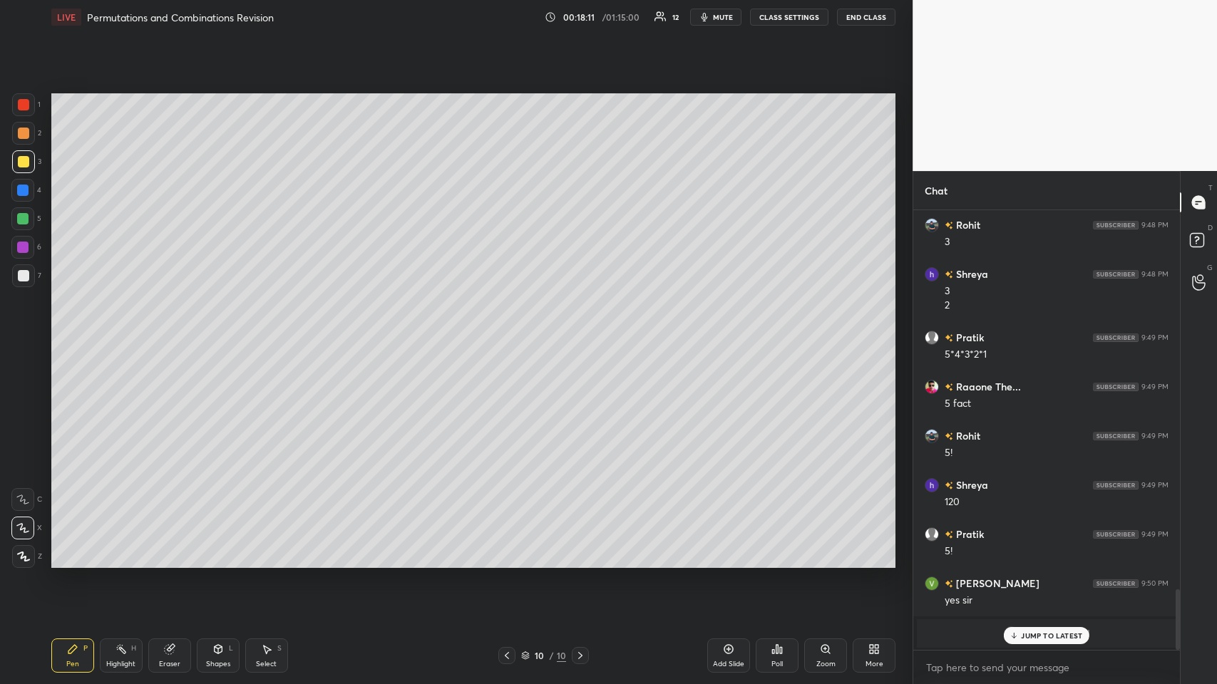
click at [511, 334] on p "JUMP TO LATEST" at bounding box center [1051, 636] width 61 height 9
click at [21, 133] on div at bounding box center [23, 133] width 11 height 11
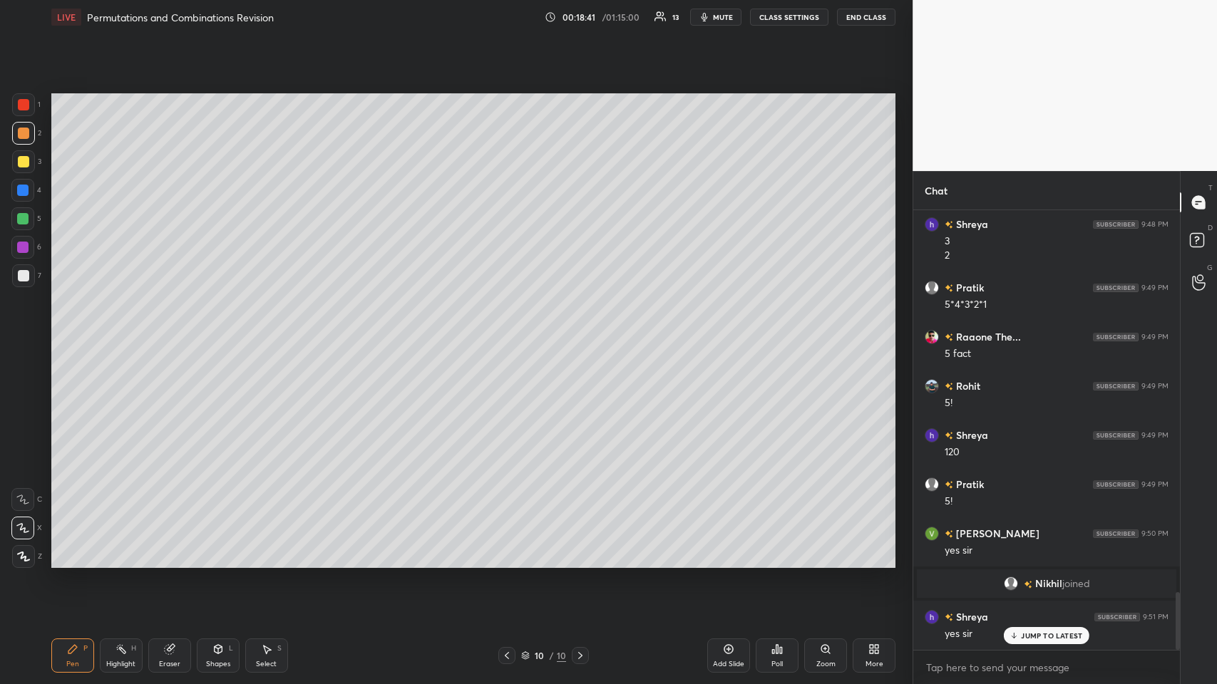
scroll to position [2918, 0]
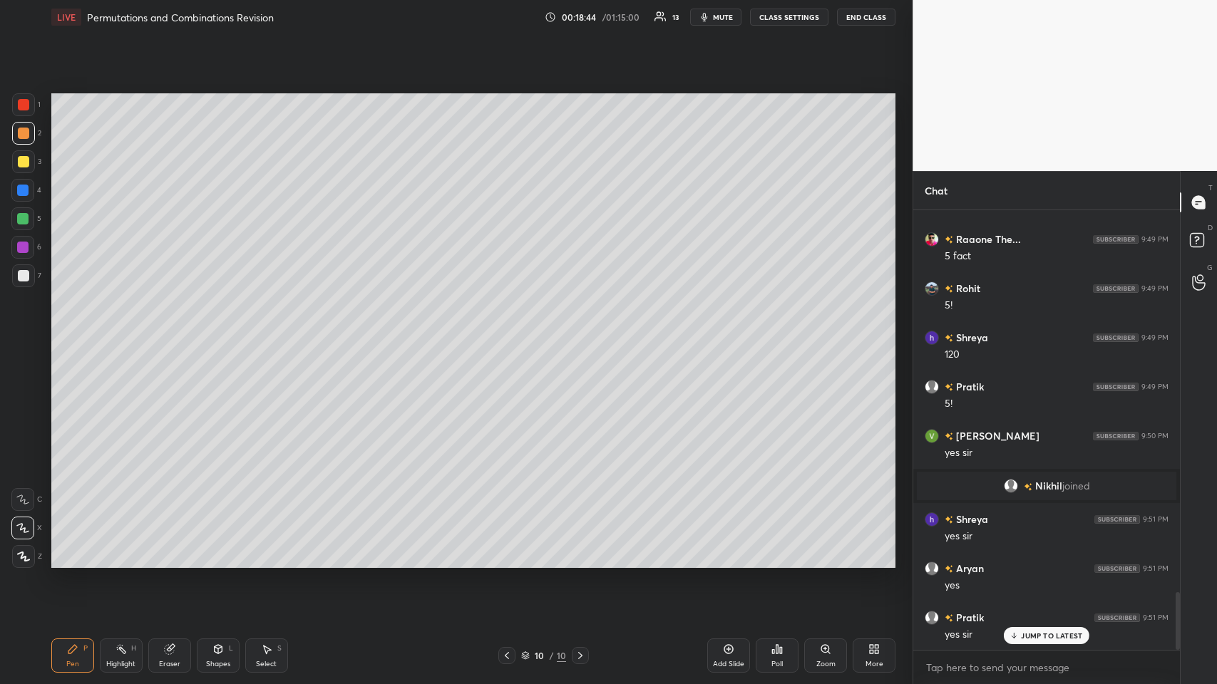
click at [20, 219] on div at bounding box center [22, 218] width 11 height 11
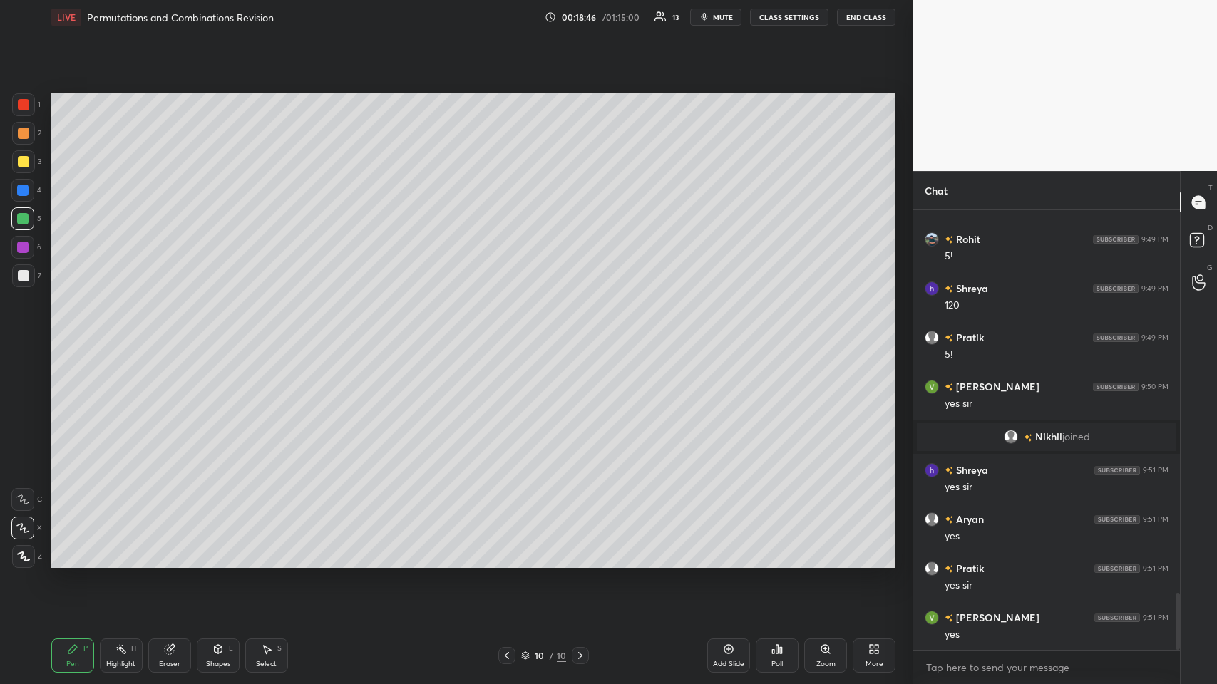
click at [29, 164] on div at bounding box center [23, 161] width 23 height 23
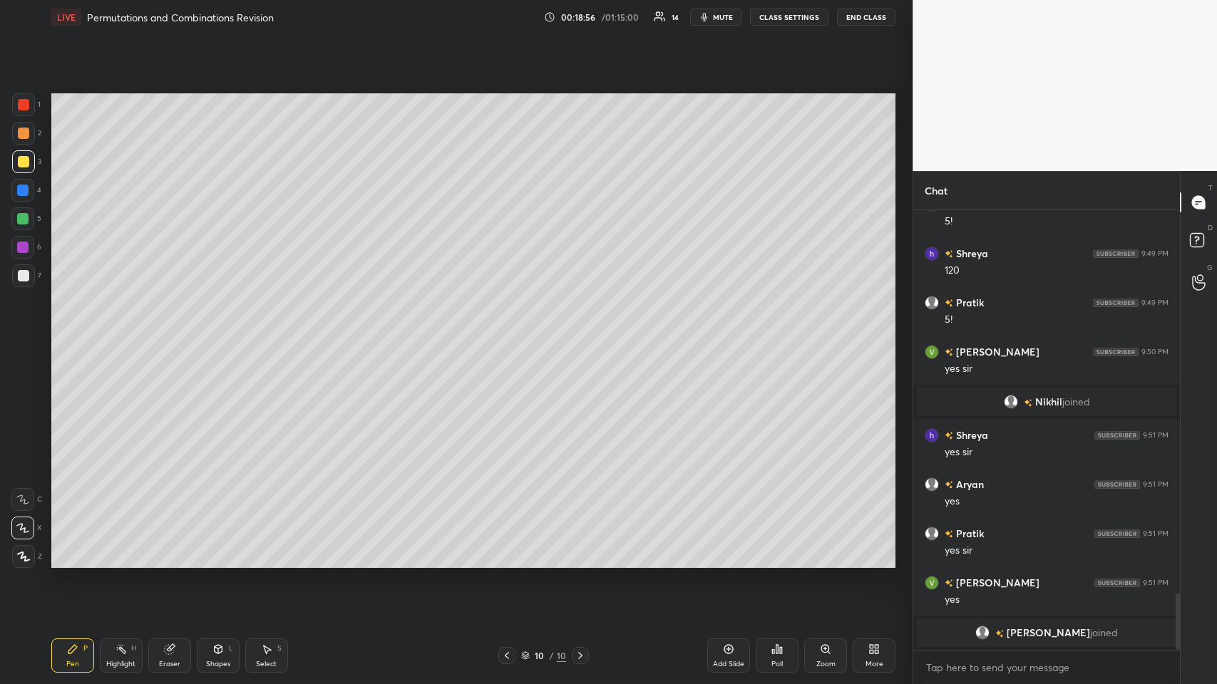
click at [173, 334] on div "Eraser" at bounding box center [169, 656] width 43 height 34
click at [75, 334] on icon at bounding box center [72, 649] width 9 height 9
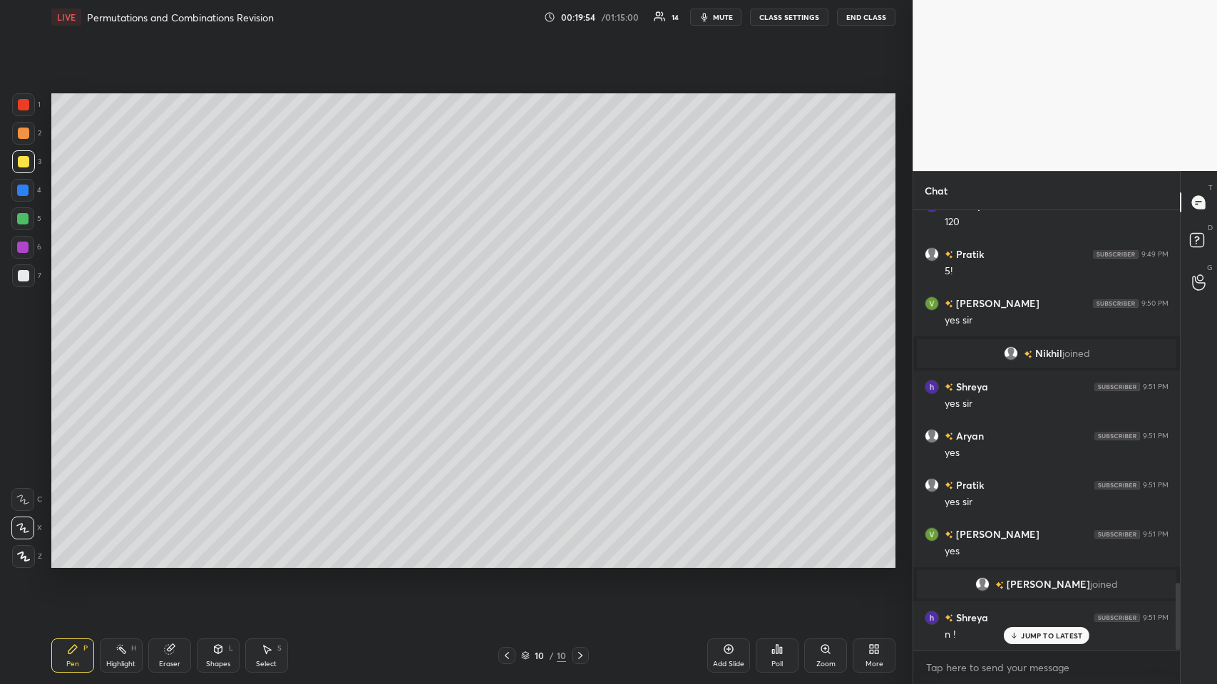
scroll to position [2486, 0]
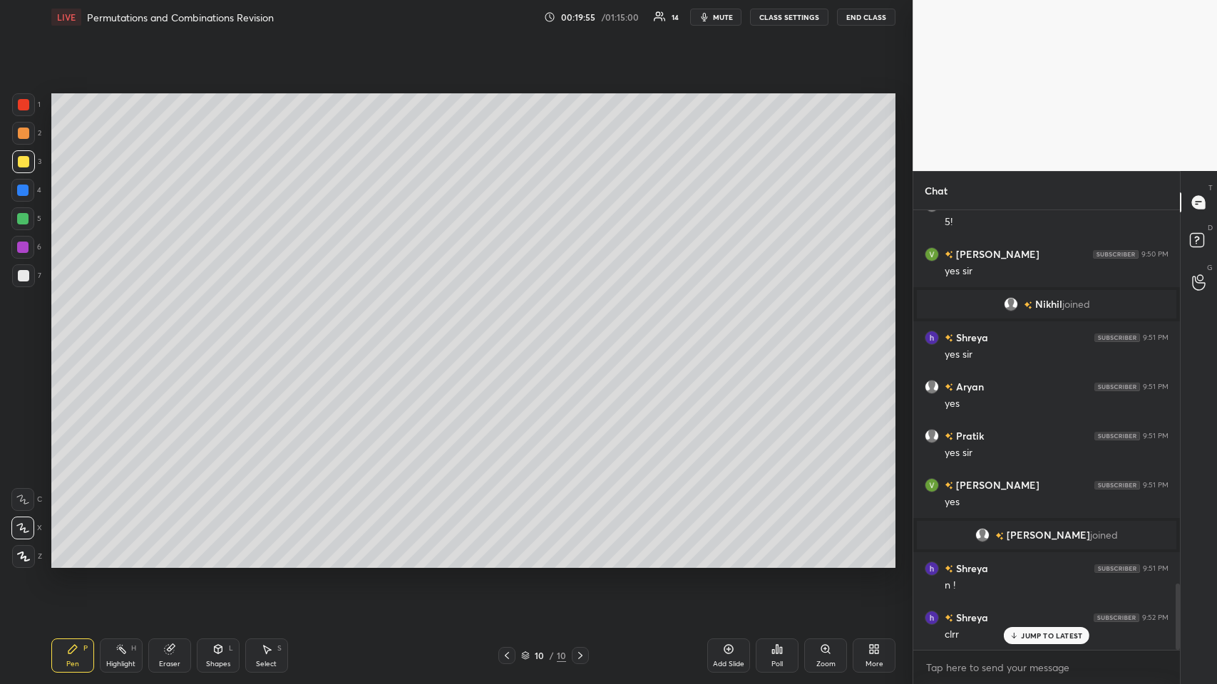
click at [511, 334] on icon at bounding box center [728, 649] width 11 height 11
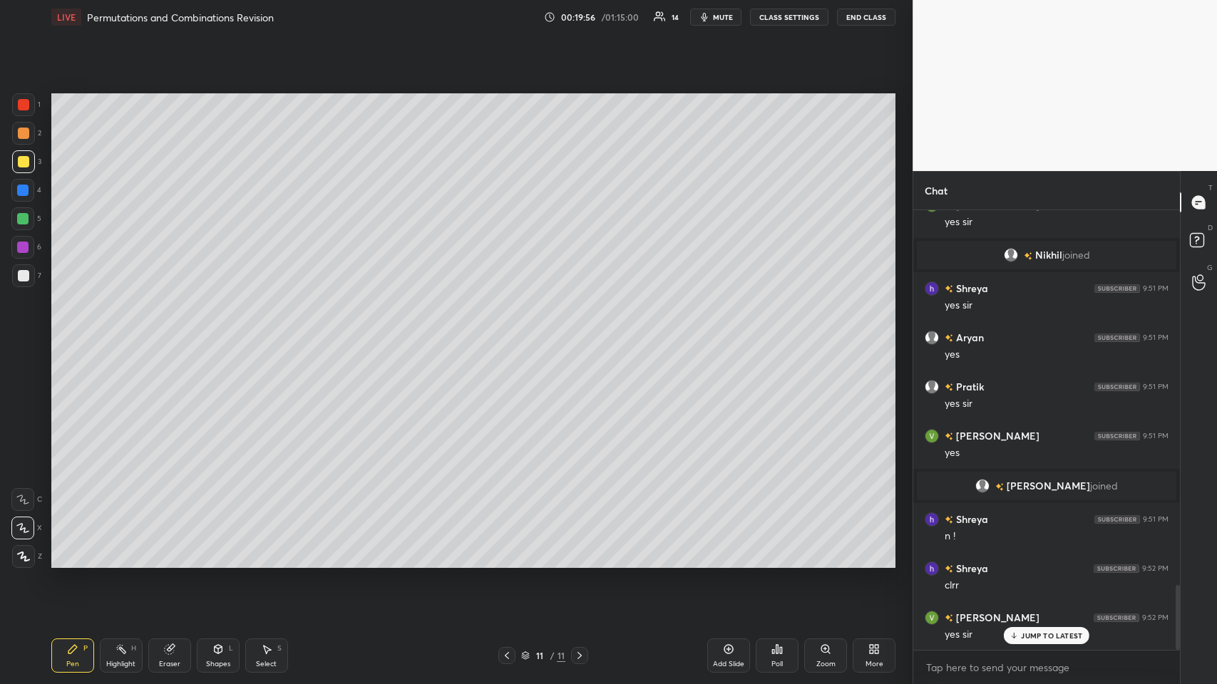
click at [16, 165] on div at bounding box center [23, 161] width 23 height 23
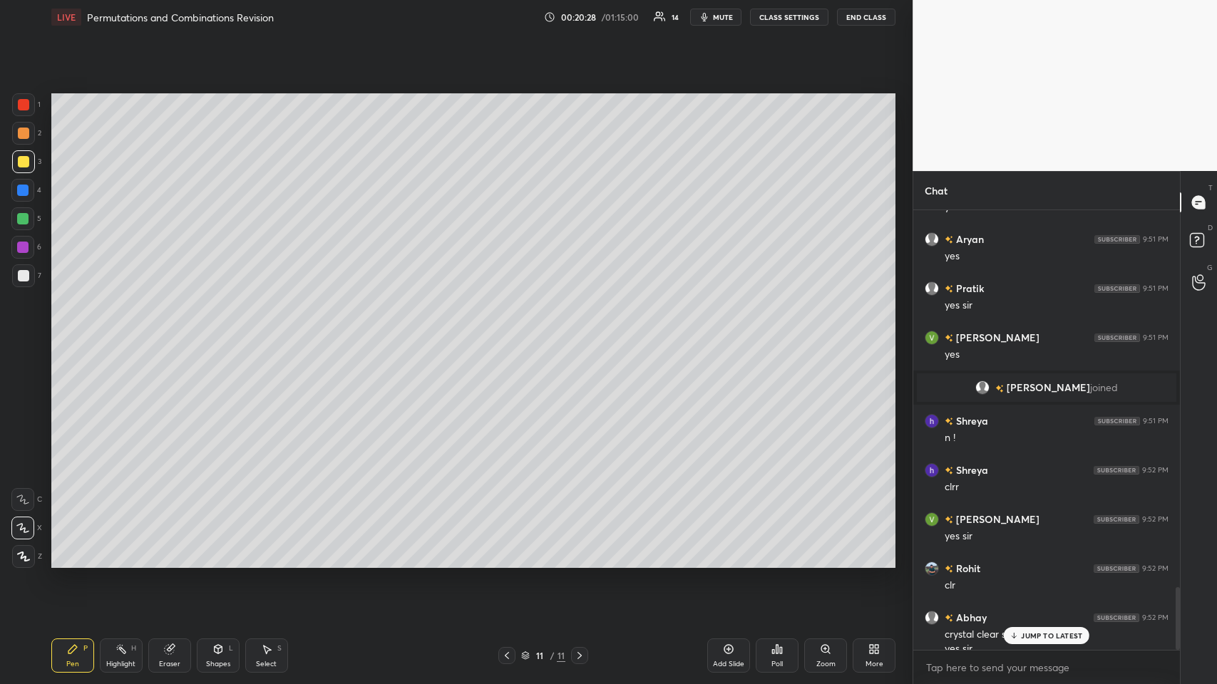
scroll to position [2647, 0]
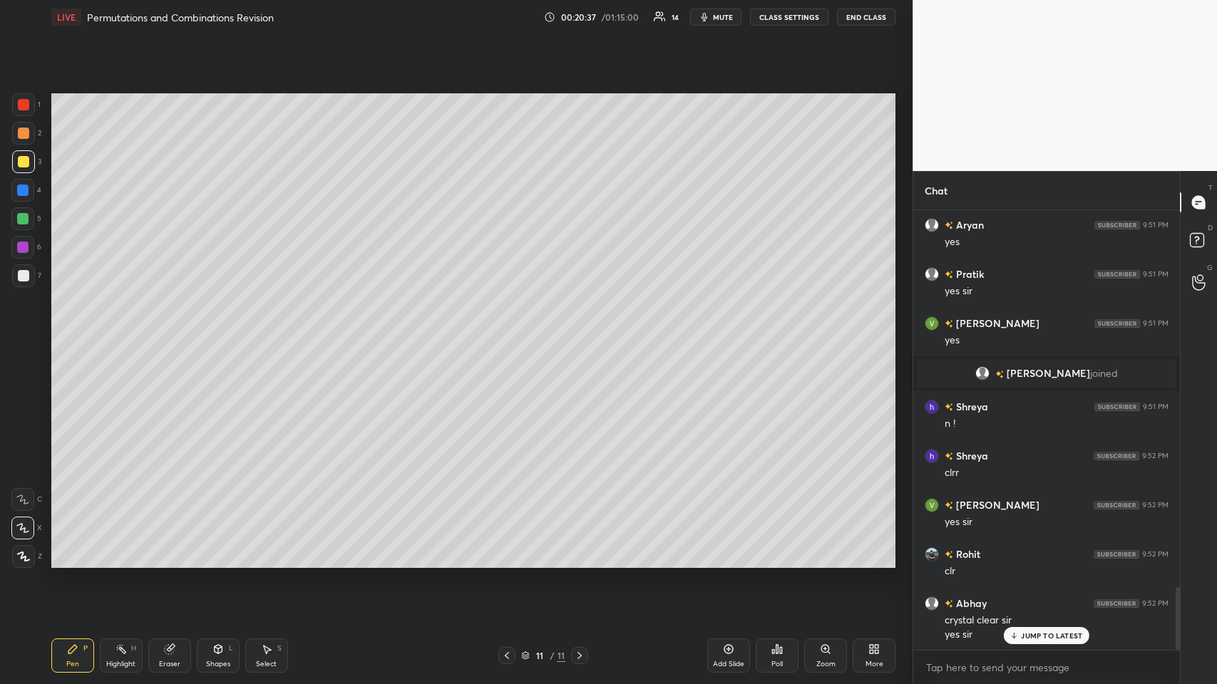
click at [19, 190] on div at bounding box center [22, 190] width 11 height 11
click at [19, 189] on div at bounding box center [22, 190] width 11 height 11
click at [215, 334] on icon at bounding box center [217, 649] width 11 height 11
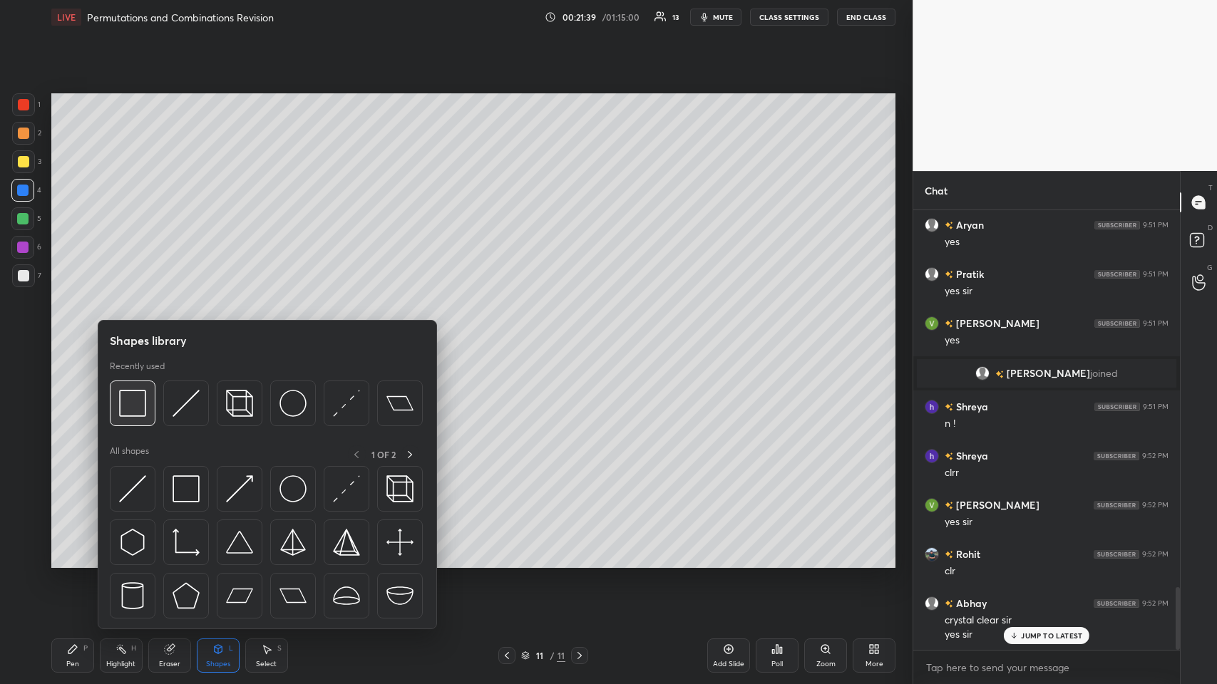
click at [132, 334] on img at bounding box center [132, 403] width 27 height 27
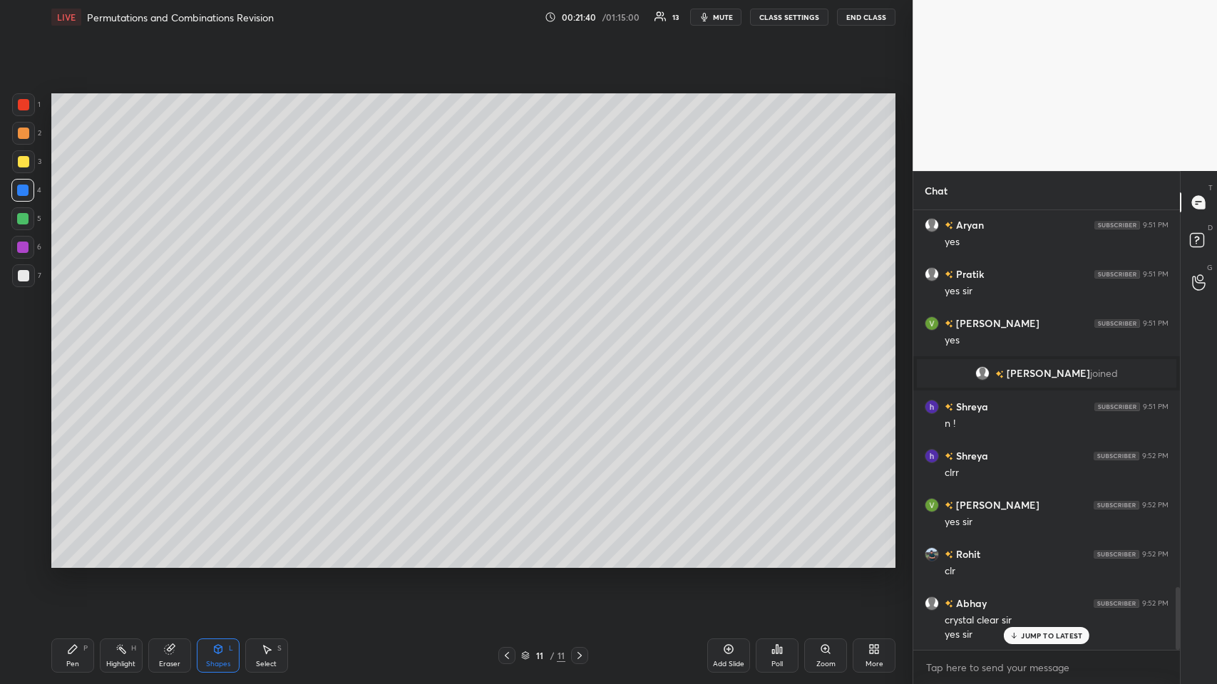
click at [68, 334] on div "Pen P" at bounding box center [72, 656] width 43 height 34
click at [24, 160] on div at bounding box center [23, 161] width 11 height 11
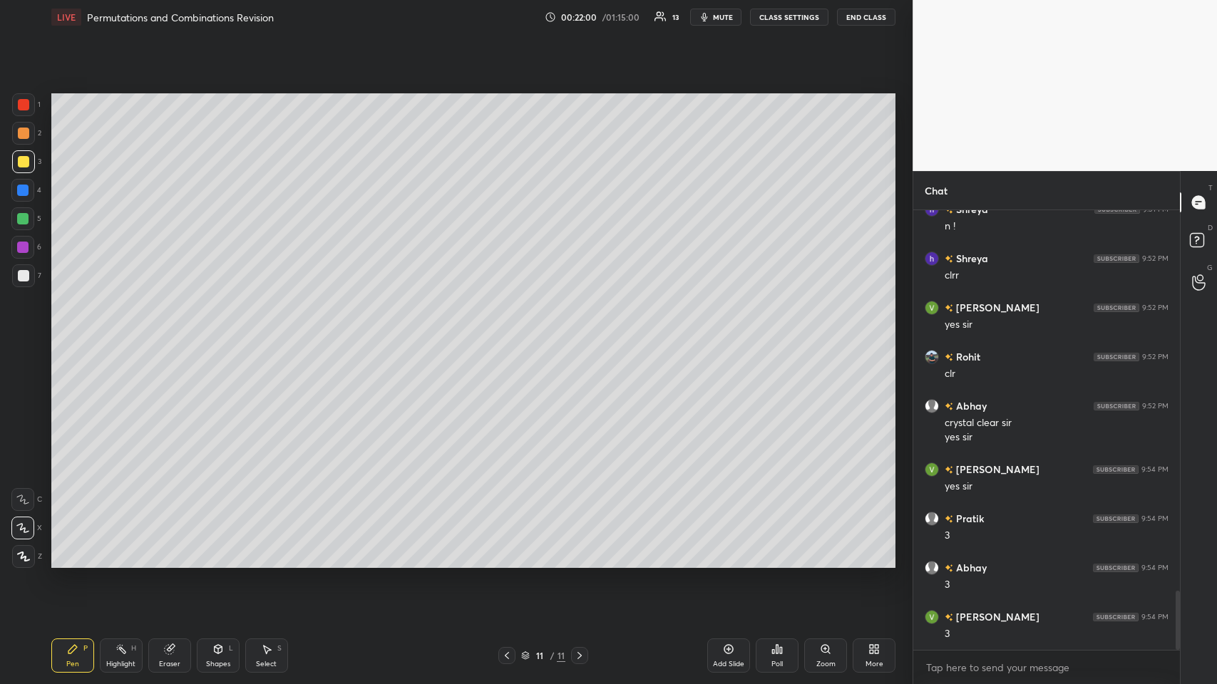
scroll to position [2893, 0]
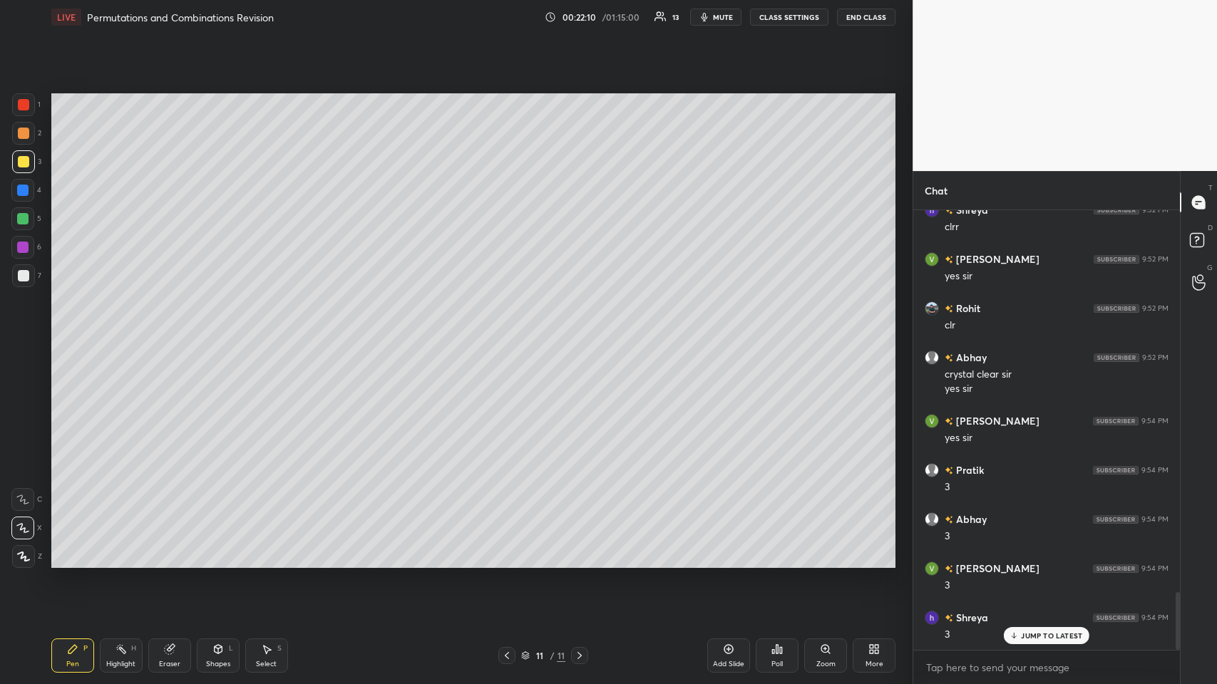
click at [19, 134] on div at bounding box center [23, 133] width 11 height 11
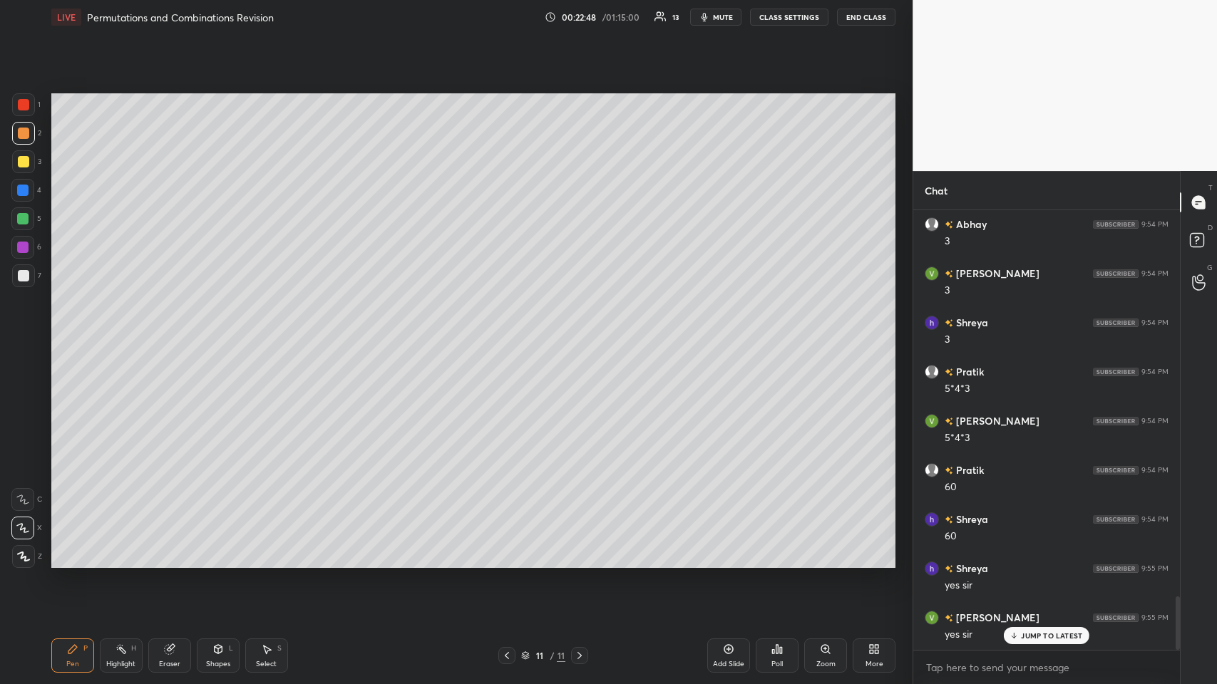
scroll to position [3238, 0]
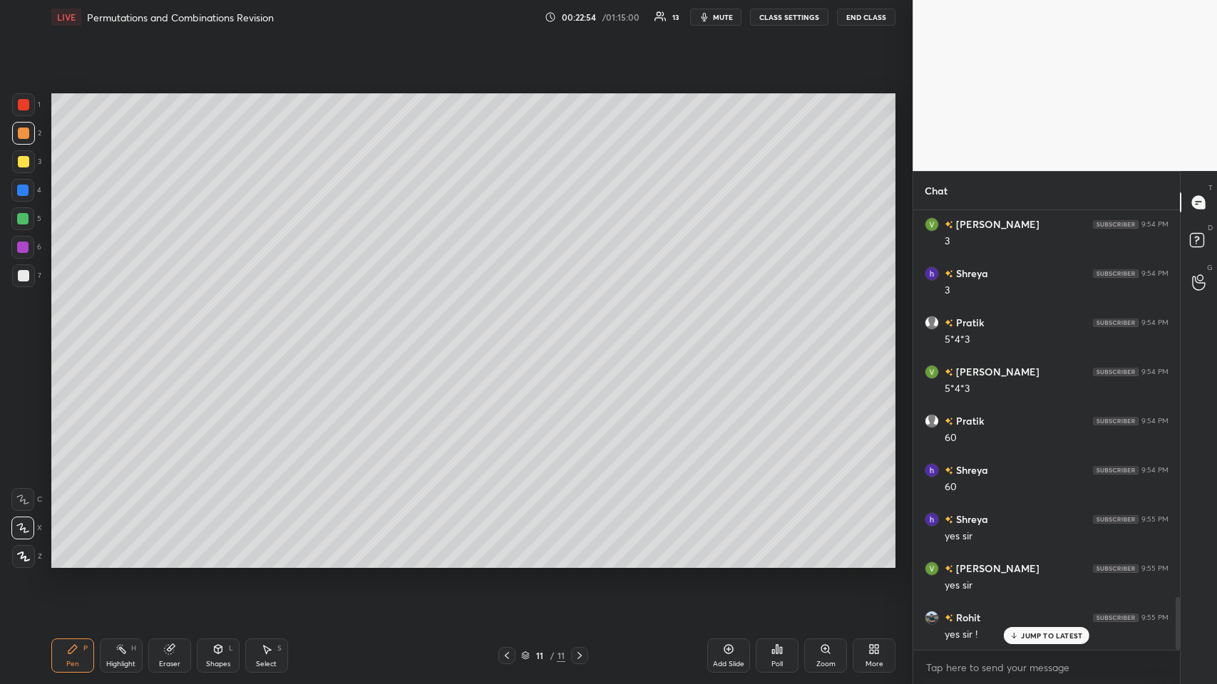
click at [511, 334] on icon at bounding box center [728, 649] width 11 height 11
click at [225, 334] on div "Shapes L" at bounding box center [218, 656] width 43 height 34
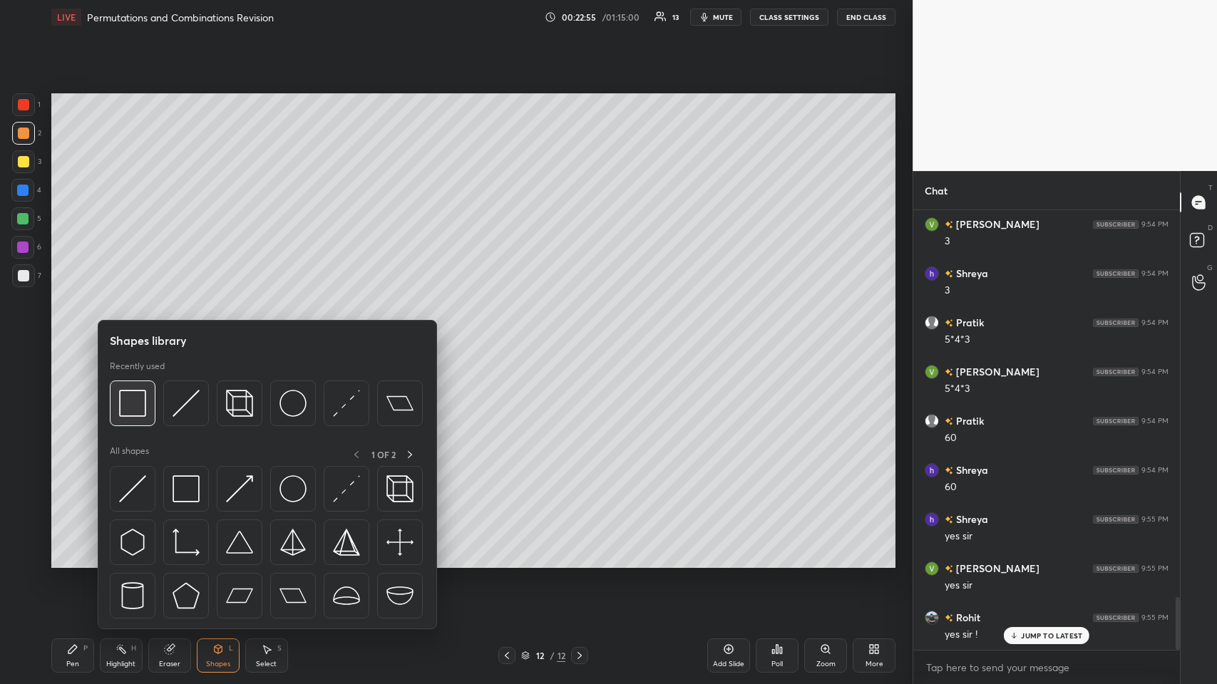
click at [141, 334] on img at bounding box center [132, 403] width 27 height 27
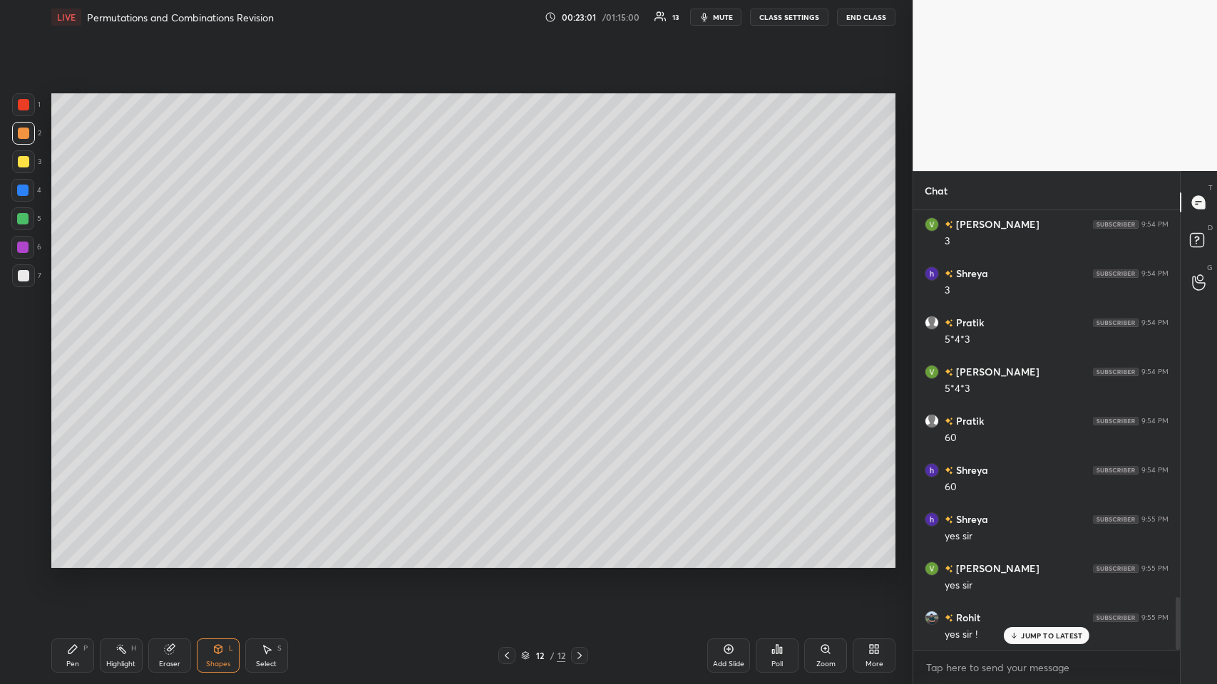
click at [71, 334] on icon at bounding box center [72, 649] width 11 height 11
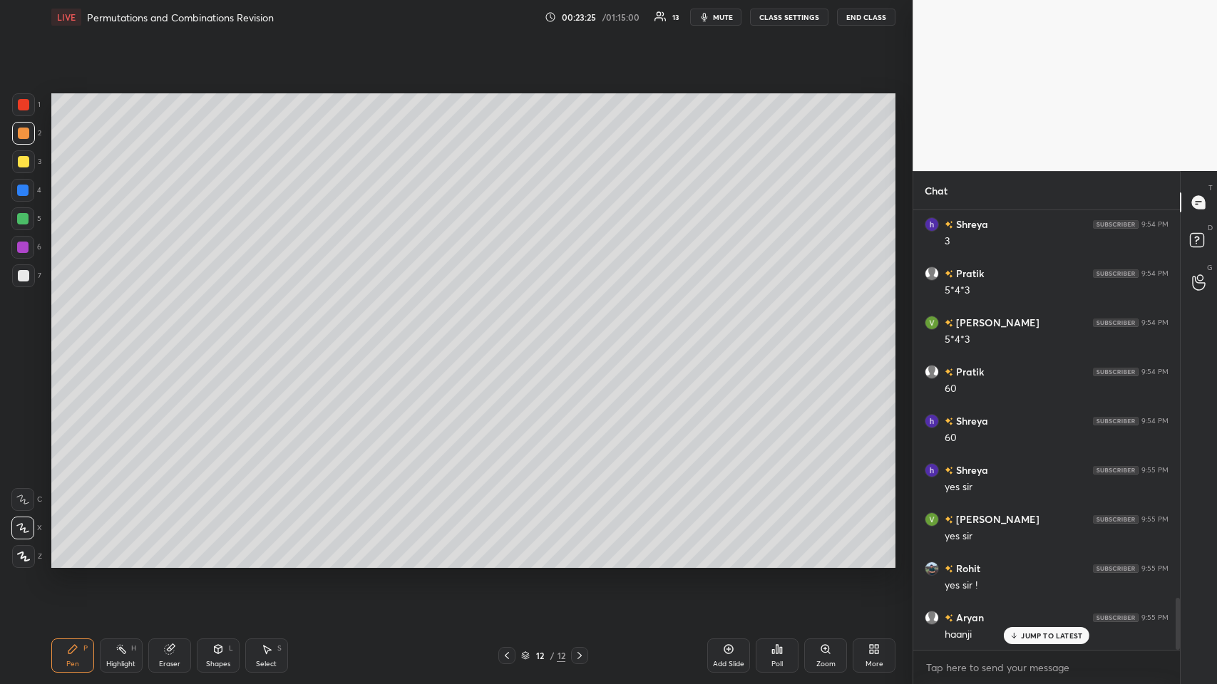
click at [212, 334] on div "Shapes L" at bounding box center [218, 656] width 43 height 34
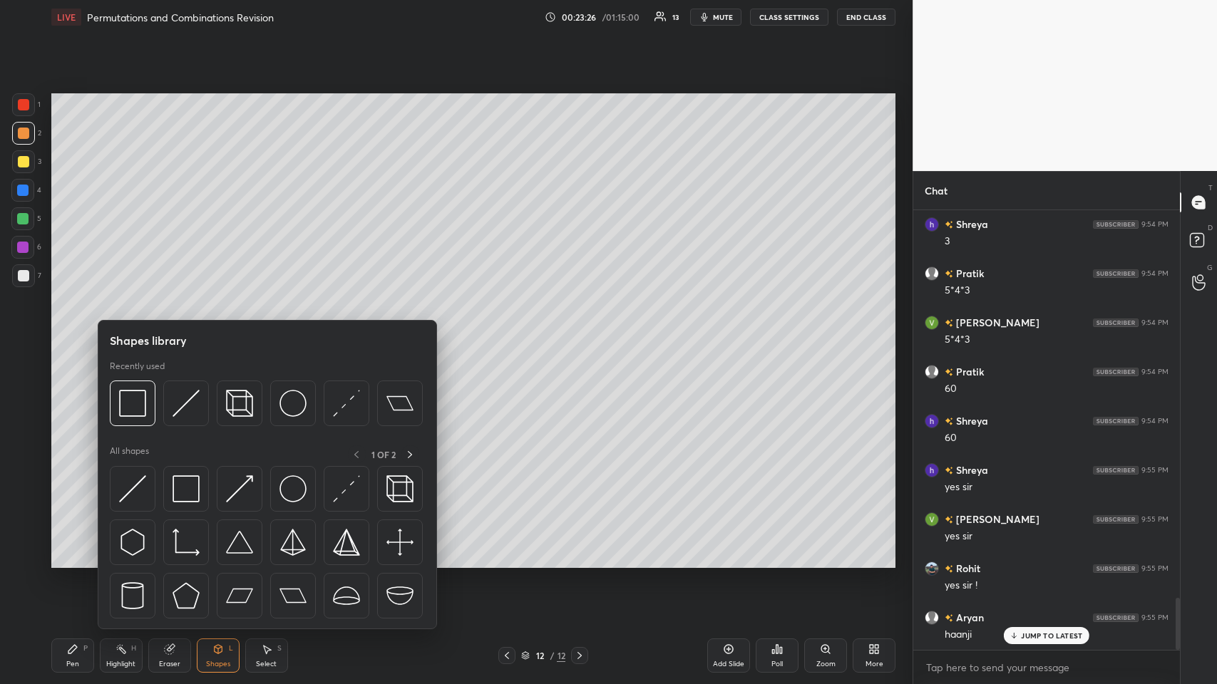
click at [76, 334] on div "Pen P" at bounding box center [72, 656] width 43 height 34
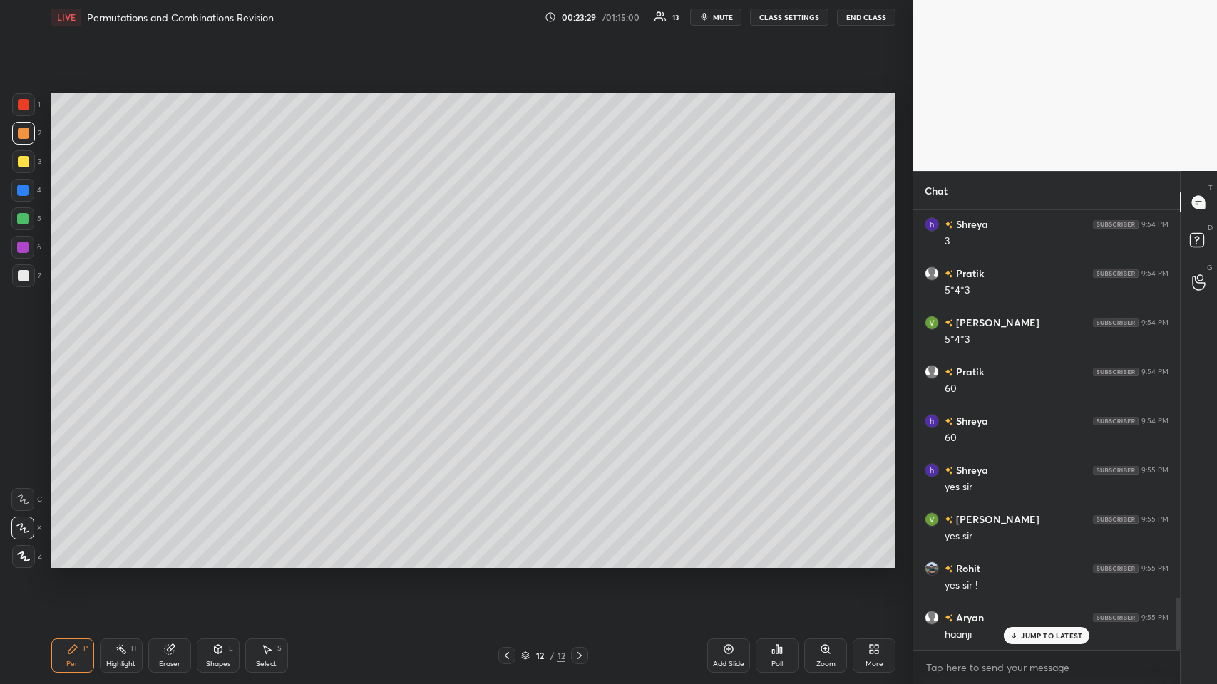
click at [216, 334] on icon at bounding box center [218, 649] width 8 height 9
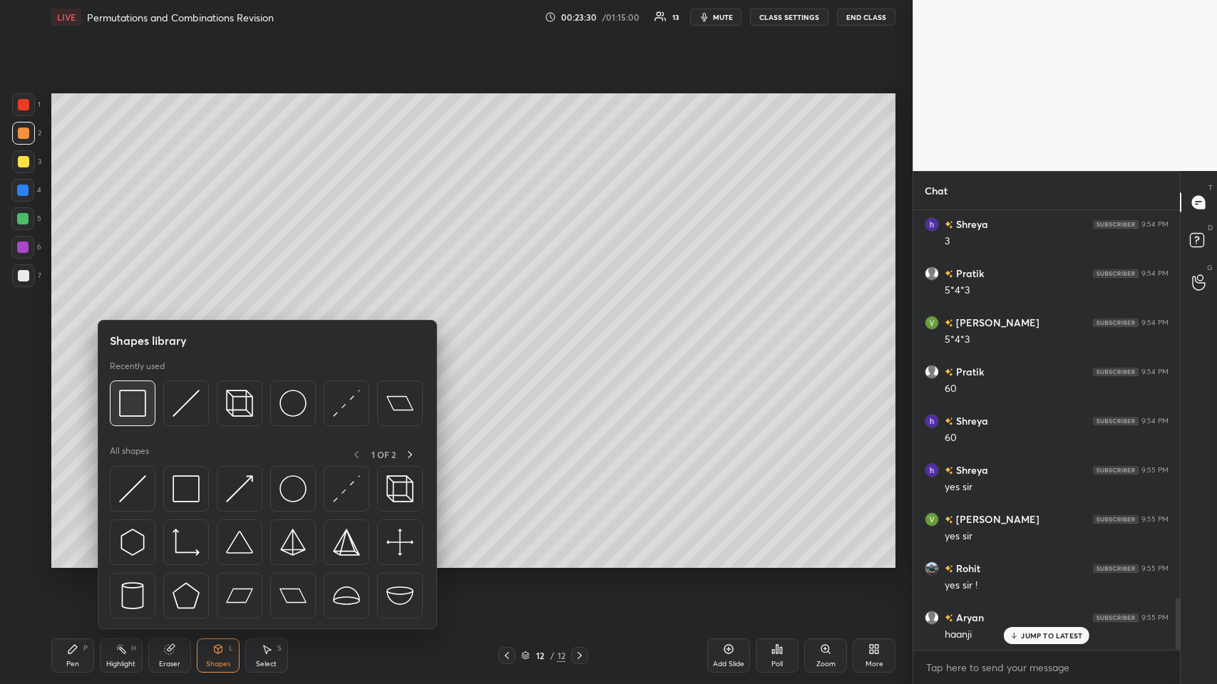
click at [129, 334] on img at bounding box center [132, 403] width 27 height 27
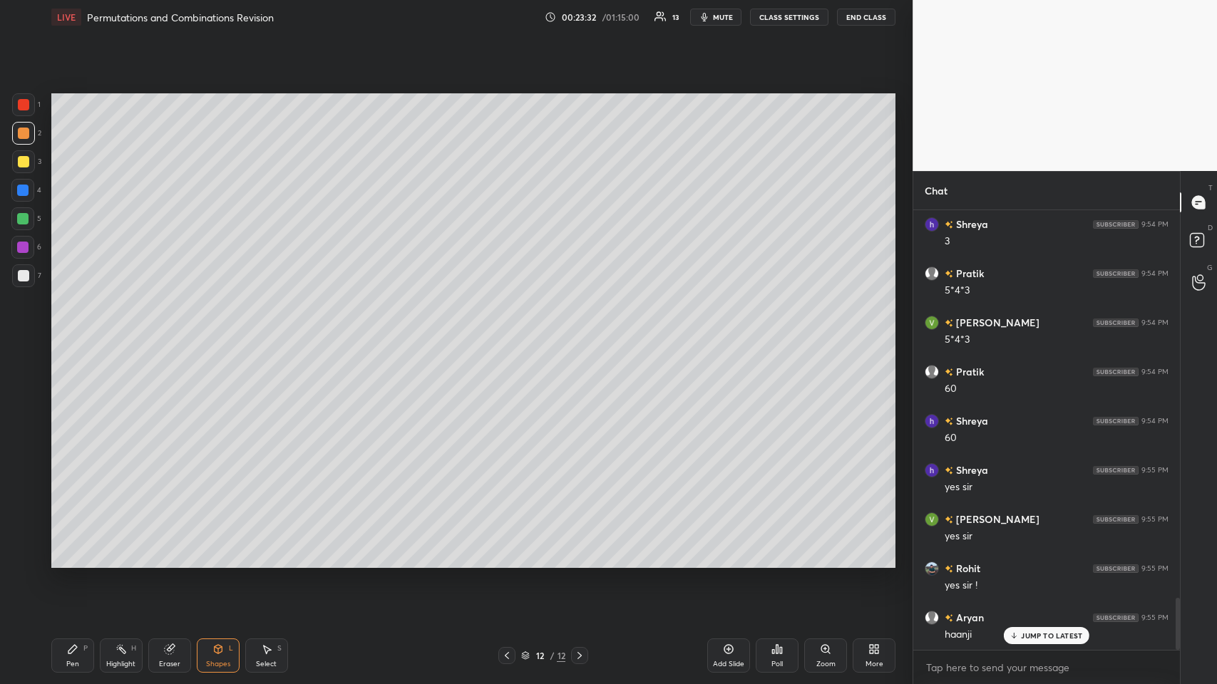
click at [78, 334] on div "Pen P" at bounding box center [72, 656] width 43 height 34
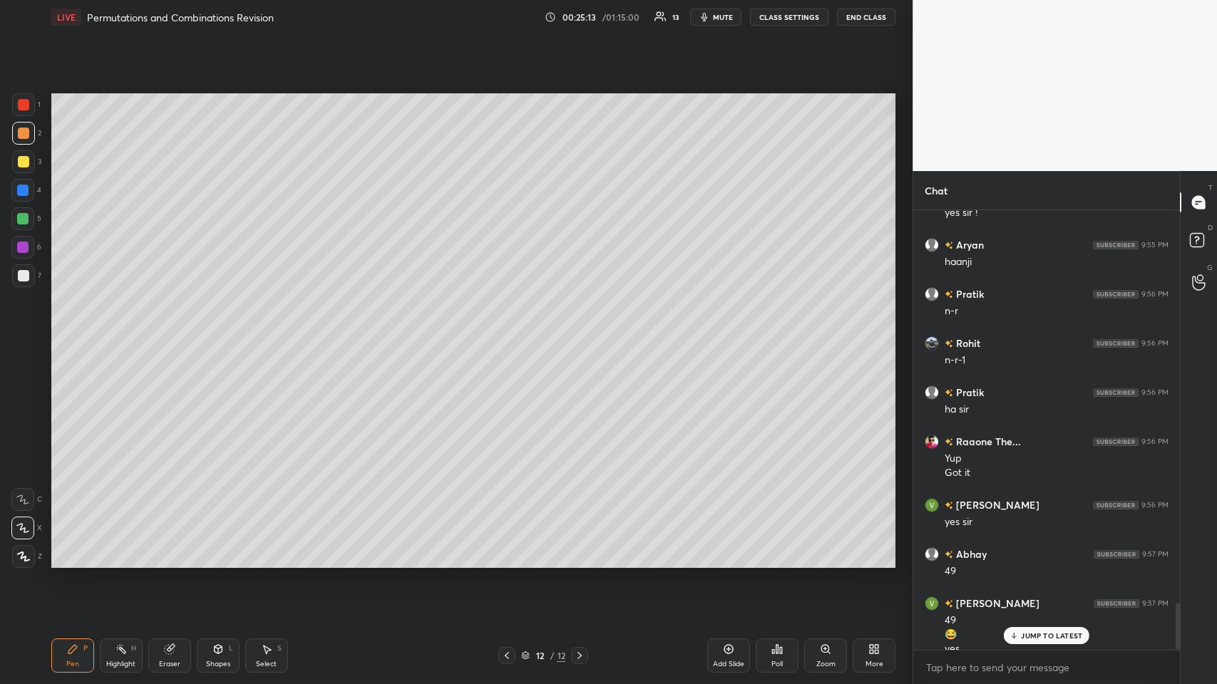
scroll to position [3674, 0]
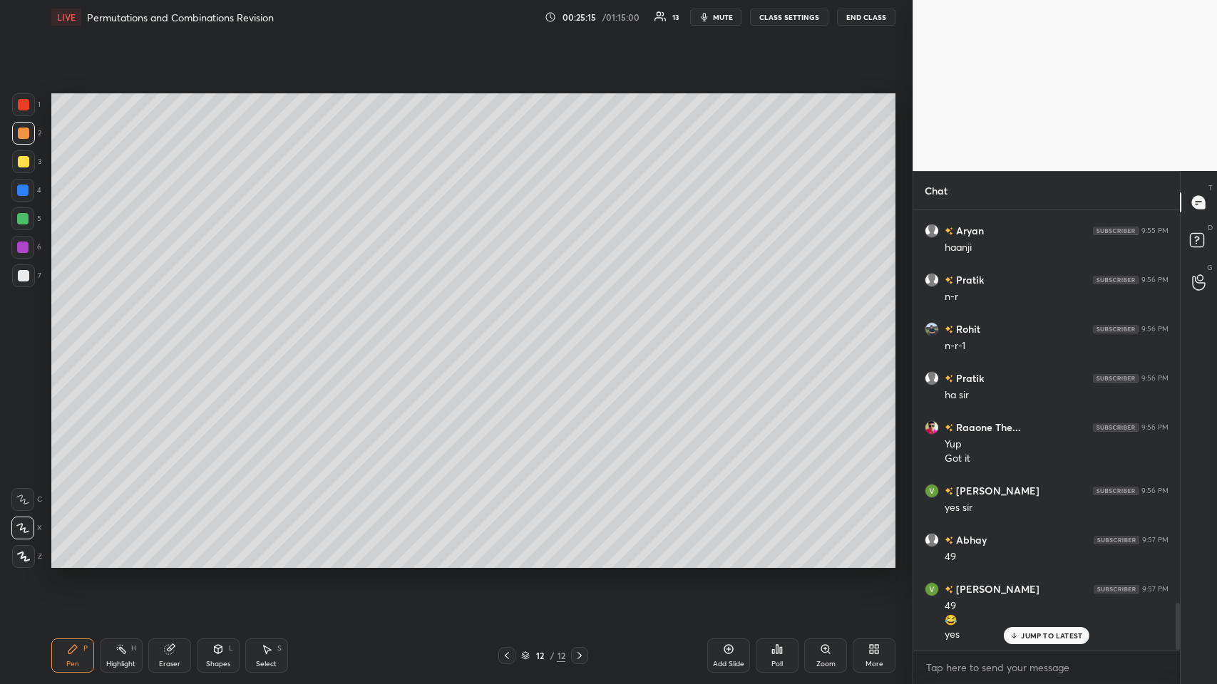
click at [176, 334] on div "Eraser" at bounding box center [169, 656] width 43 height 34
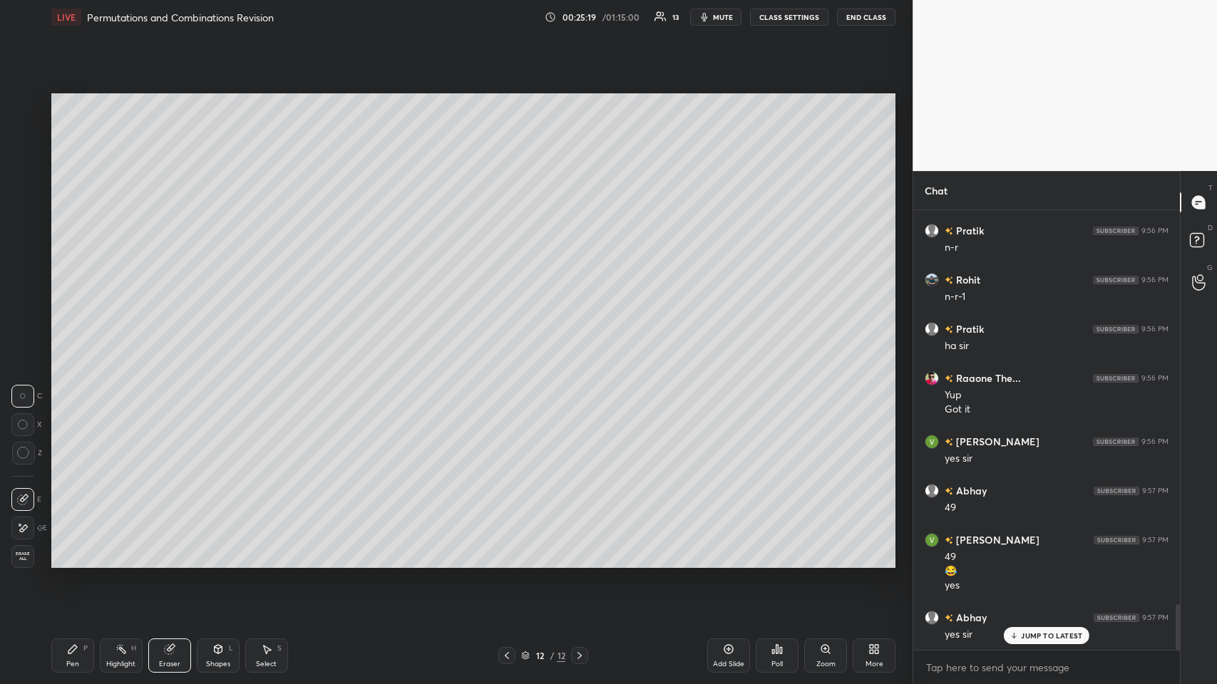
scroll to position [3773, 0]
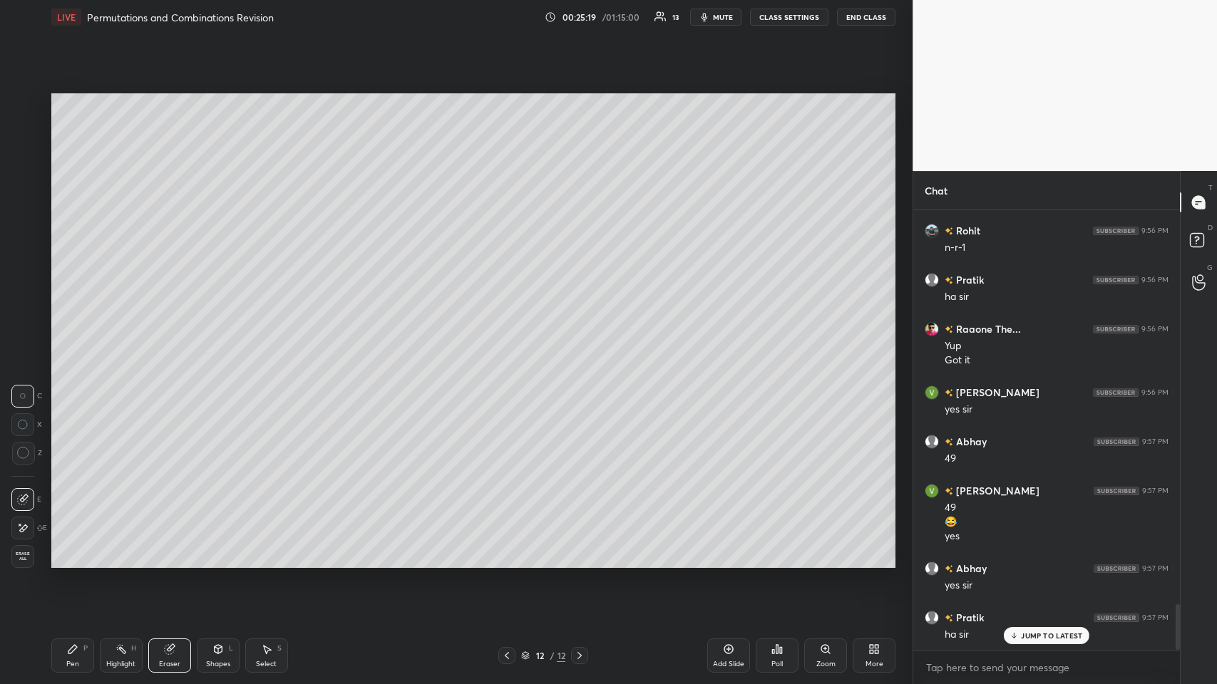
click at [72, 334] on icon at bounding box center [72, 649] width 9 height 9
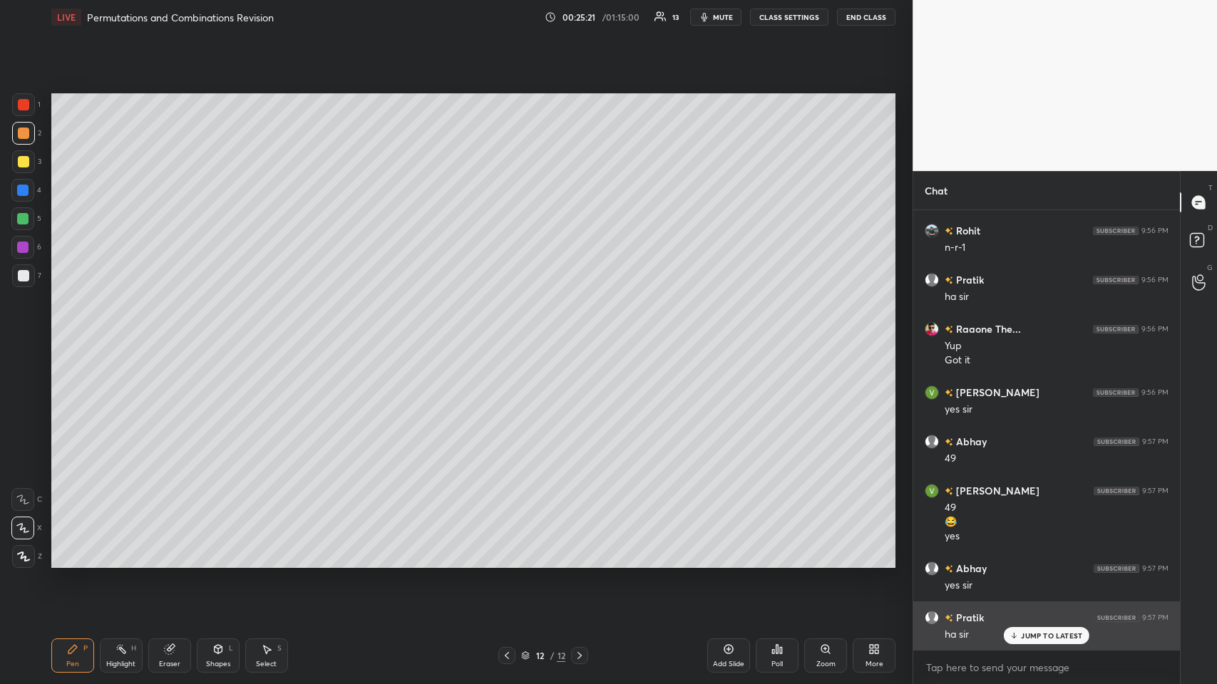
click at [511, 334] on p "JUMP TO LATEST" at bounding box center [1051, 636] width 61 height 9
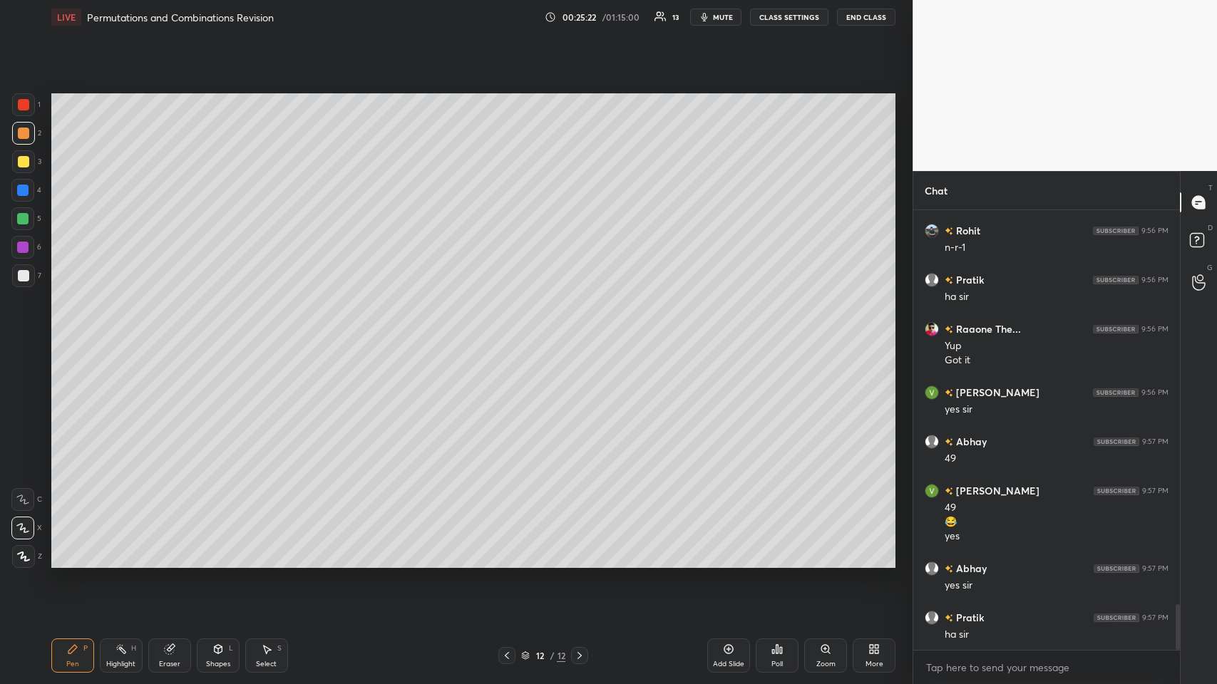
scroll to position [3822, 0]
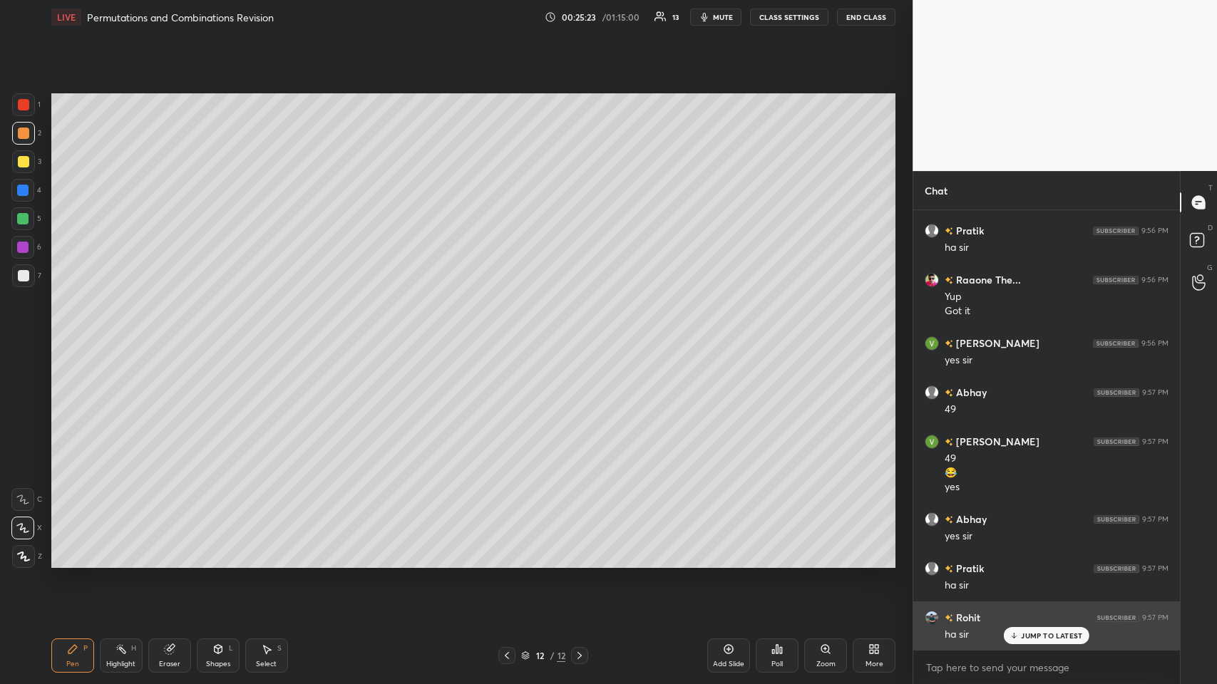
click at [511, 334] on p "JUMP TO LATEST" at bounding box center [1051, 636] width 61 height 9
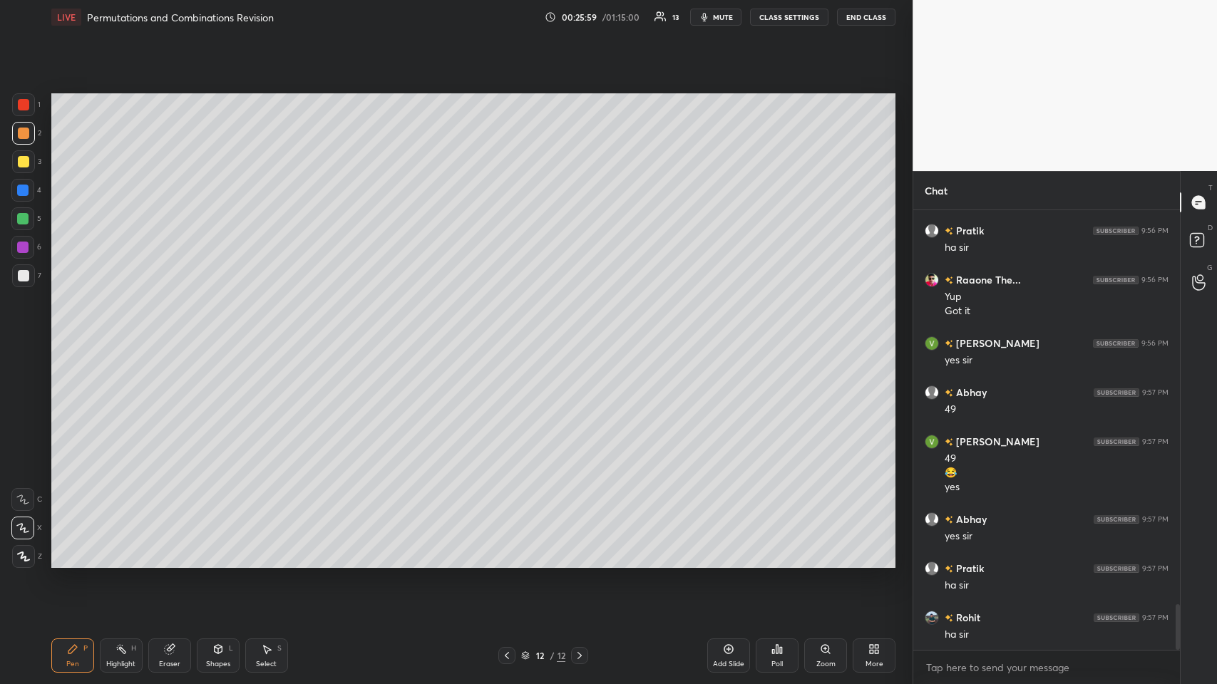
click at [511, 334] on icon at bounding box center [728, 649] width 11 height 11
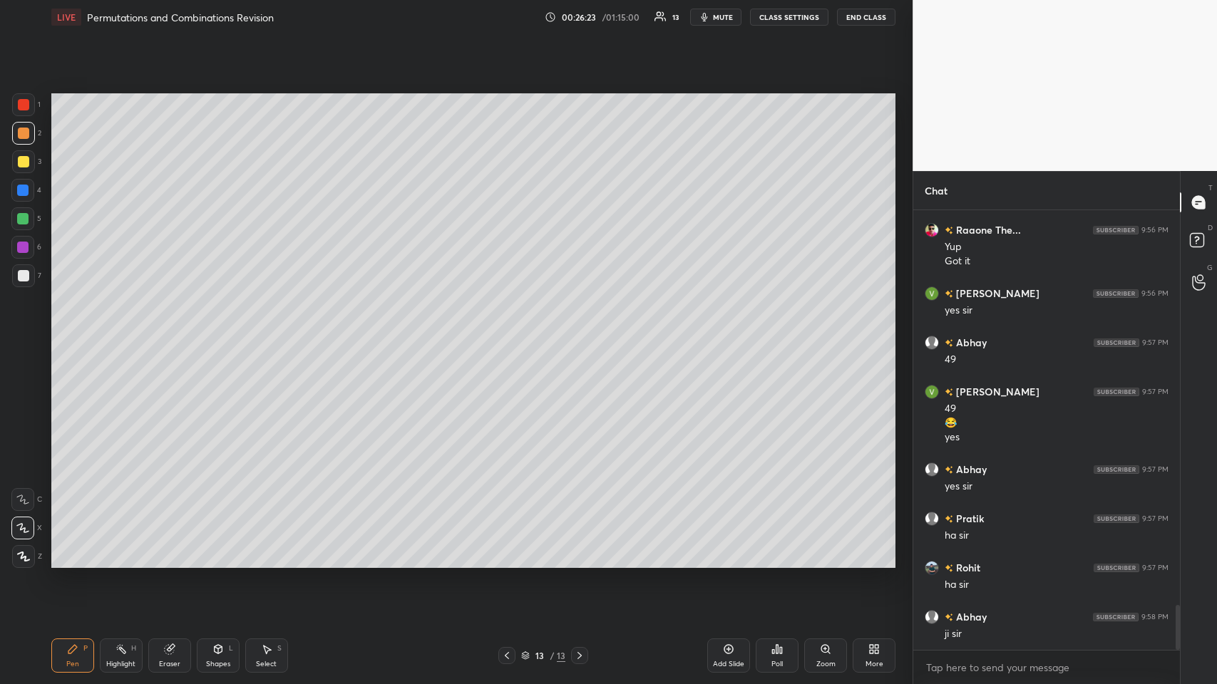
click at [26, 161] on div at bounding box center [23, 161] width 11 height 11
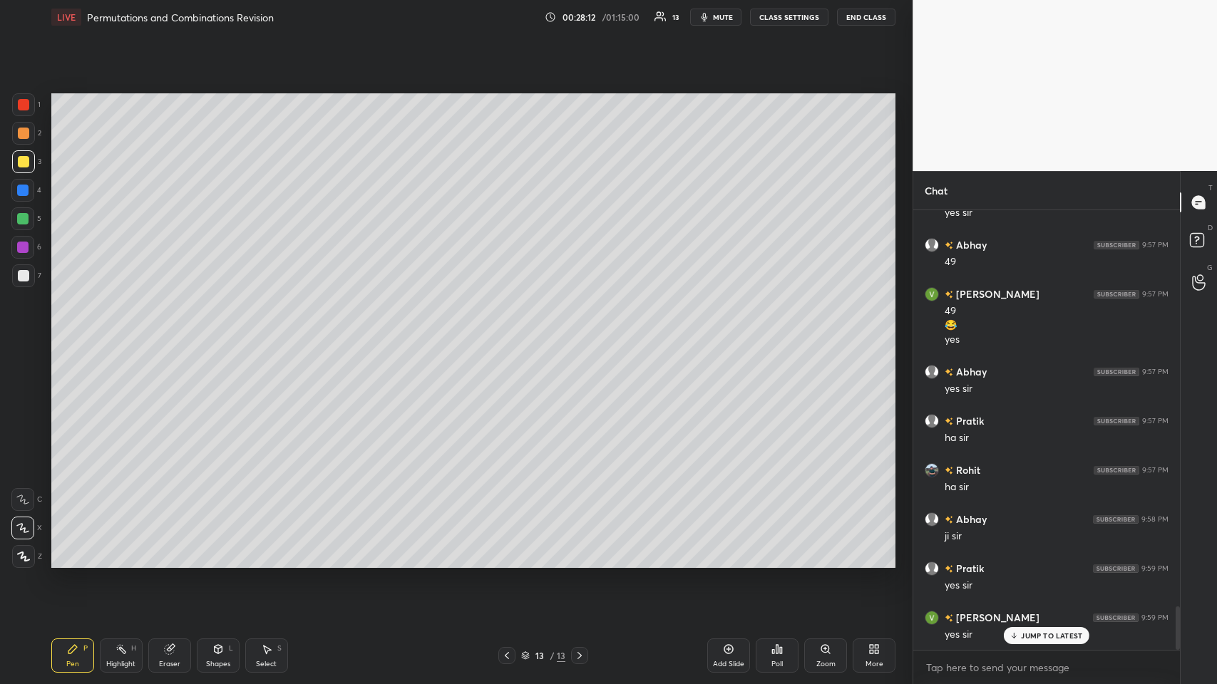
scroll to position [4019, 0]
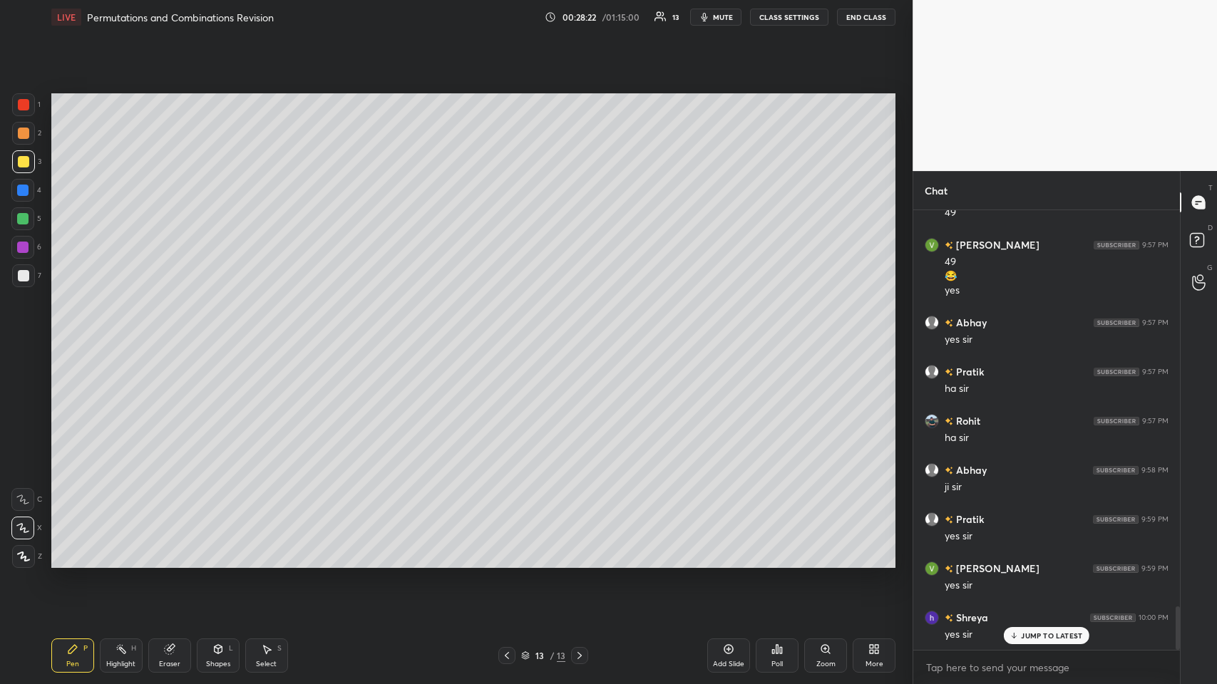
click at [511, 334] on icon at bounding box center [728, 649] width 11 height 11
click at [22, 275] on div at bounding box center [23, 275] width 11 height 11
click at [164, 334] on div "Eraser" at bounding box center [169, 656] width 43 height 34
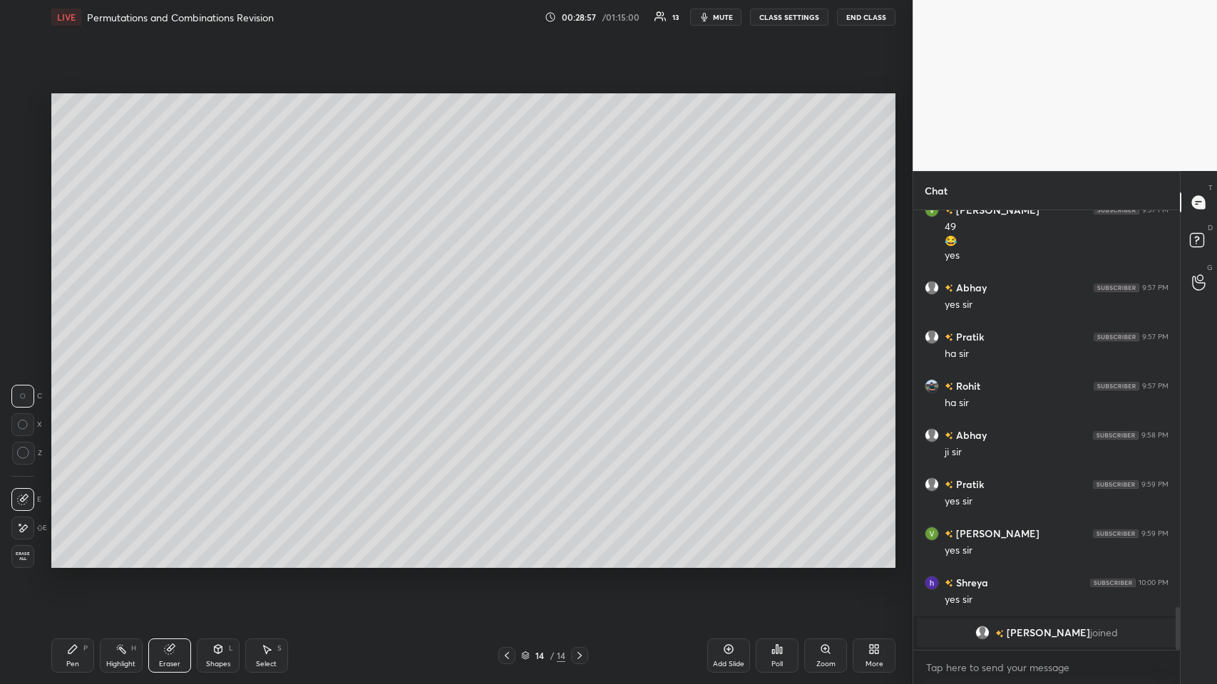
click at [73, 334] on icon at bounding box center [72, 649] width 9 height 9
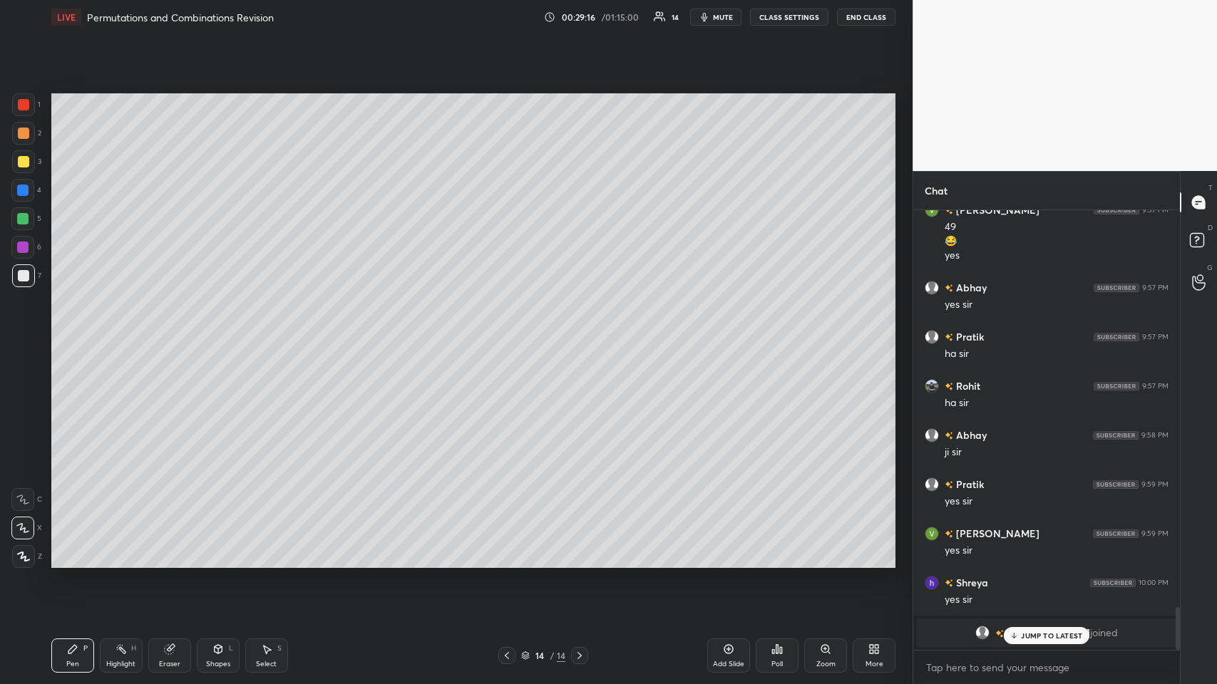
scroll to position [4102, 0]
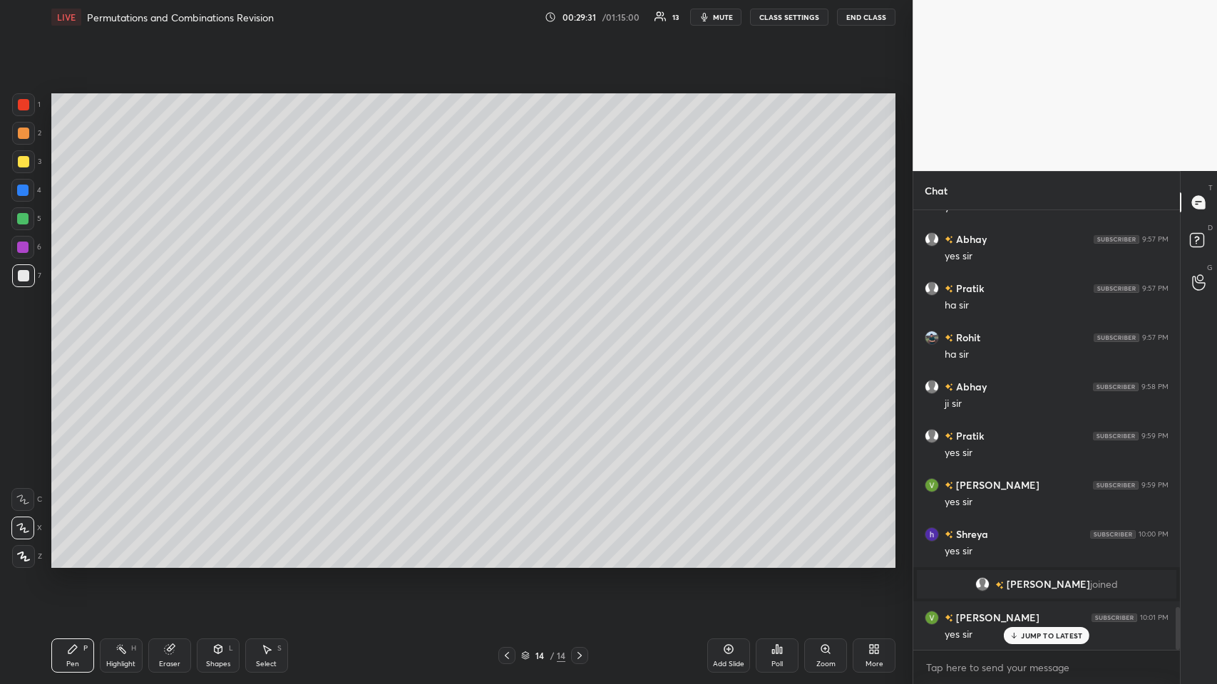
click at [511, 334] on icon at bounding box center [728, 649] width 11 height 11
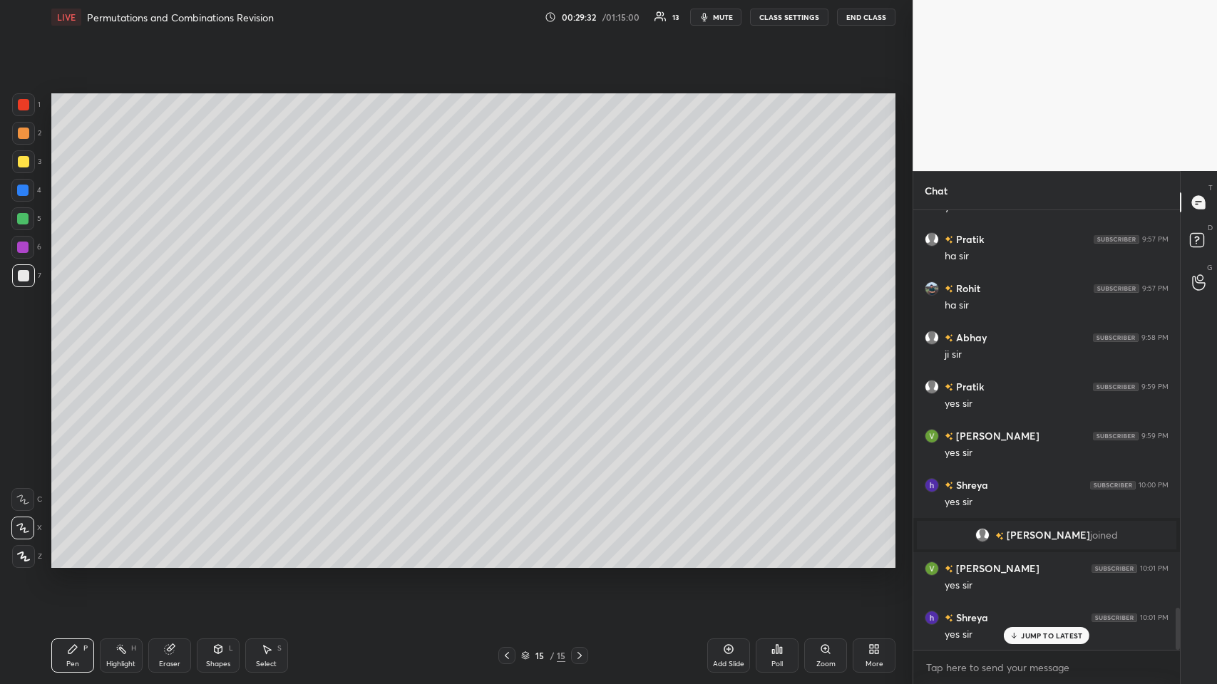
click at [26, 166] on div at bounding box center [23, 161] width 11 height 11
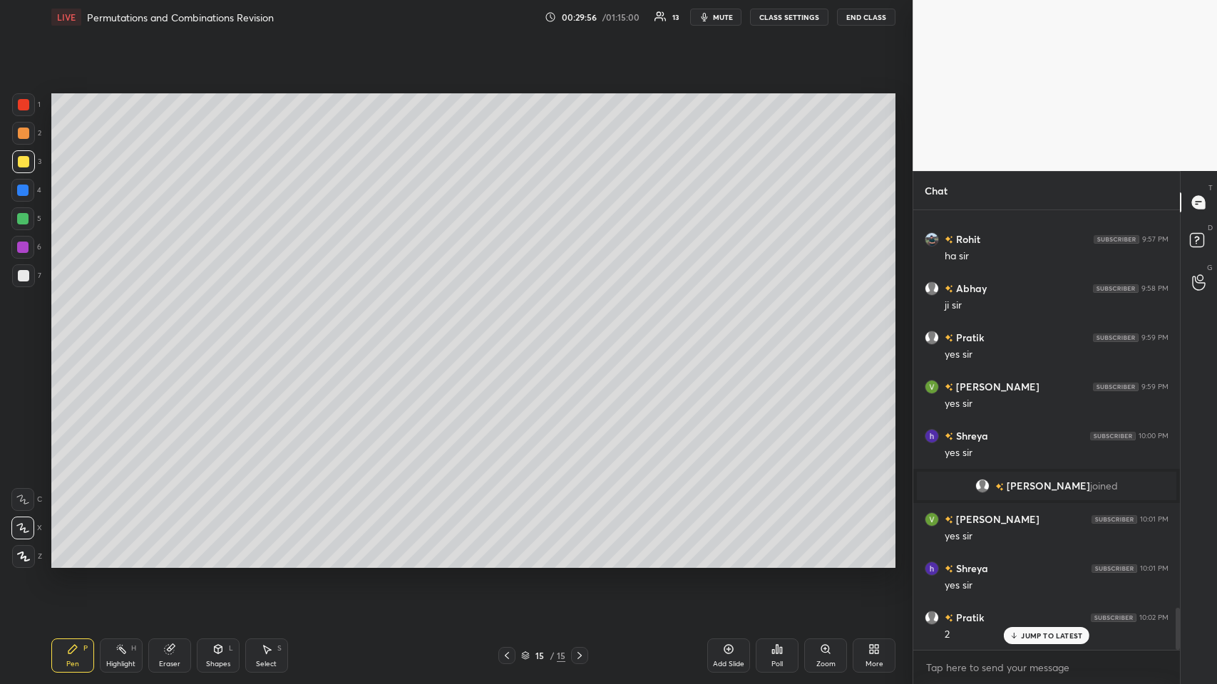
click at [18, 134] on div at bounding box center [23, 133] width 11 height 11
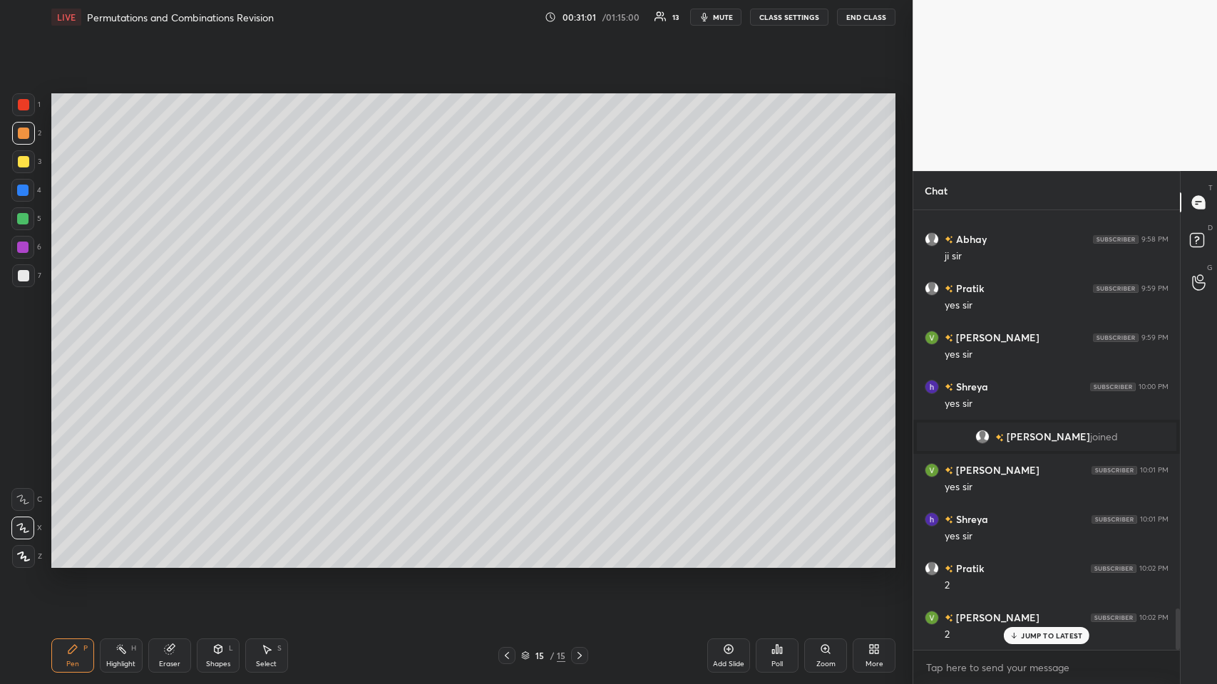
scroll to position [4299, 0]
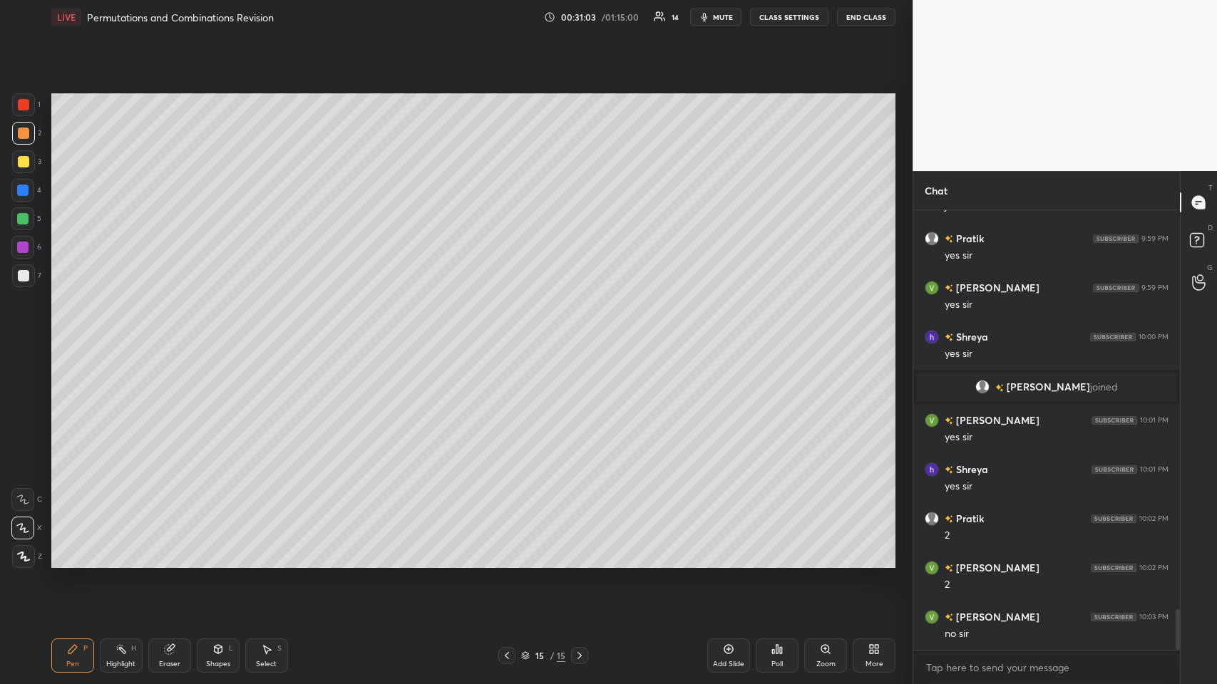
click at [508, 334] on icon at bounding box center [506, 655] width 11 height 11
click at [511, 334] on icon at bounding box center [579, 655] width 11 height 11
click at [511, 334] on icon at bounding box center [728, 649] width 11 height 11
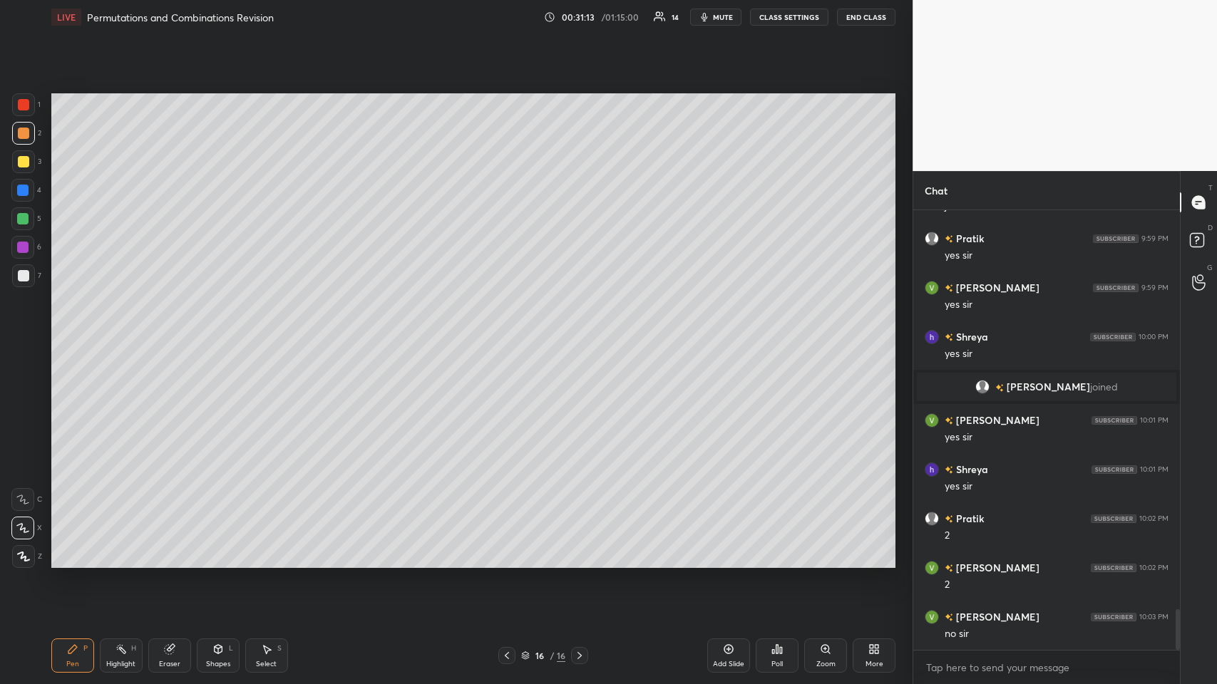
click at [511, 334] on icon at bounding box center [728, 649] width 11 height 11
click at [511, 334] on icon at bounding box center [729, 649] width 4 height 4
click at [511, 334] on icon at bounding box center [728, 649] width 11 height 11
click at [223, 334] on icon at bounding box center [217, 649] width 11 height 11
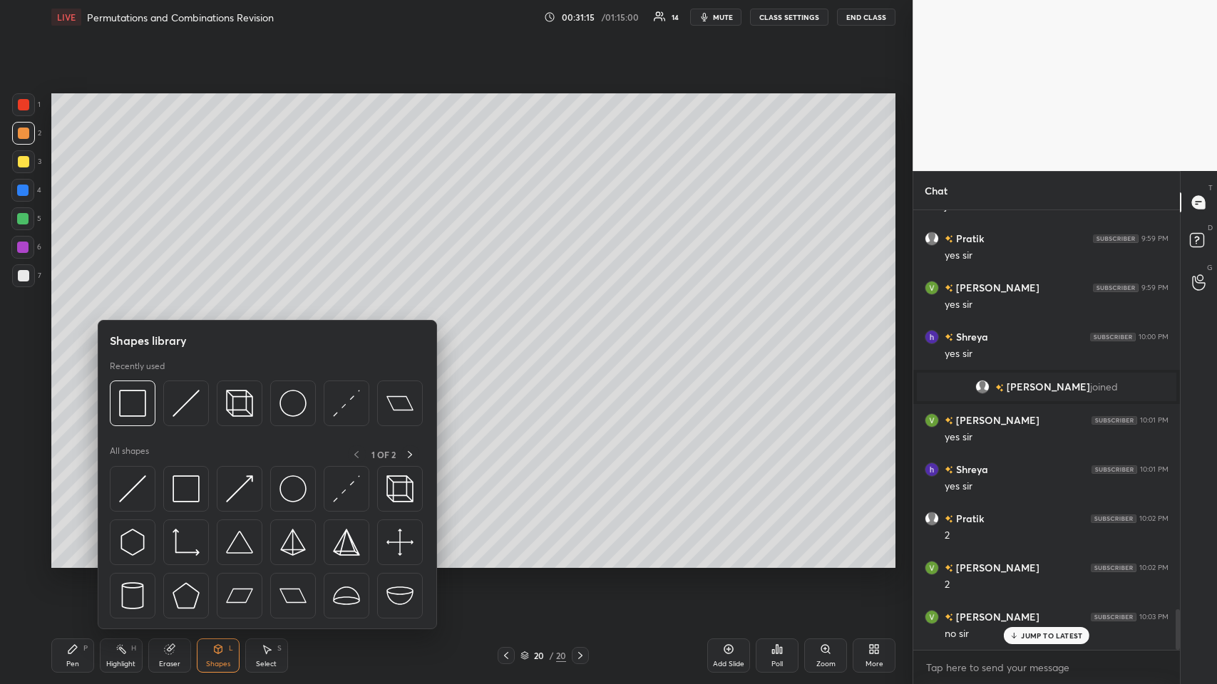
scroll to position [4348, 0]
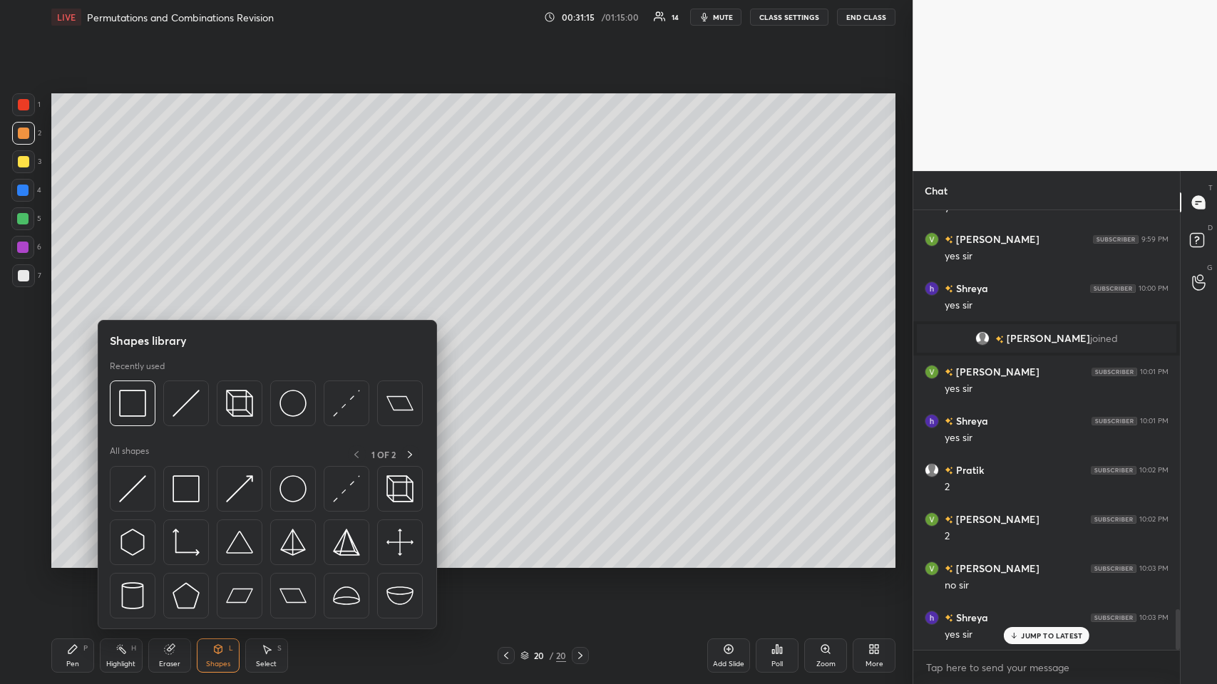
click at [185, 334] on img at bounding box center [186, 403] width 27 height 27
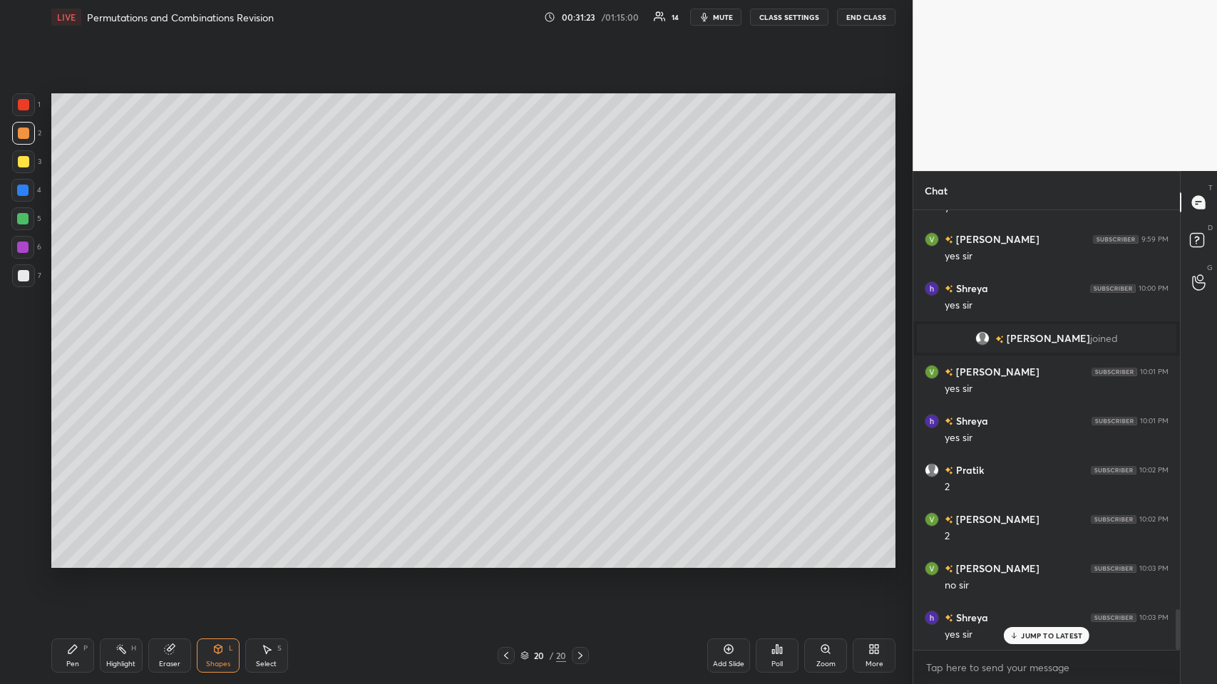
click at [76, 334] on icon at bounding box center [72, 649] width 11 height 11
click at [22, 130] on div at bounding box center [23, 133] width 11 height 11
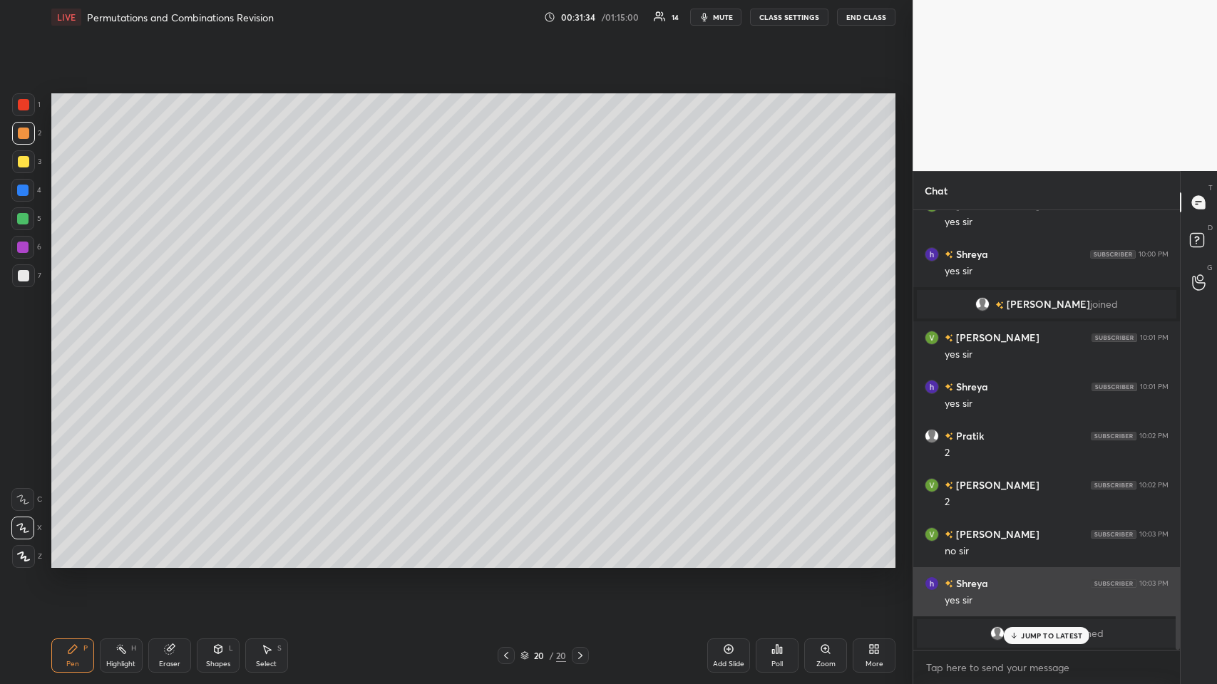
click at [511, 334] on div "[PERSON_NAME] joined" at bounding box center [1047, 634] width 260 height 29
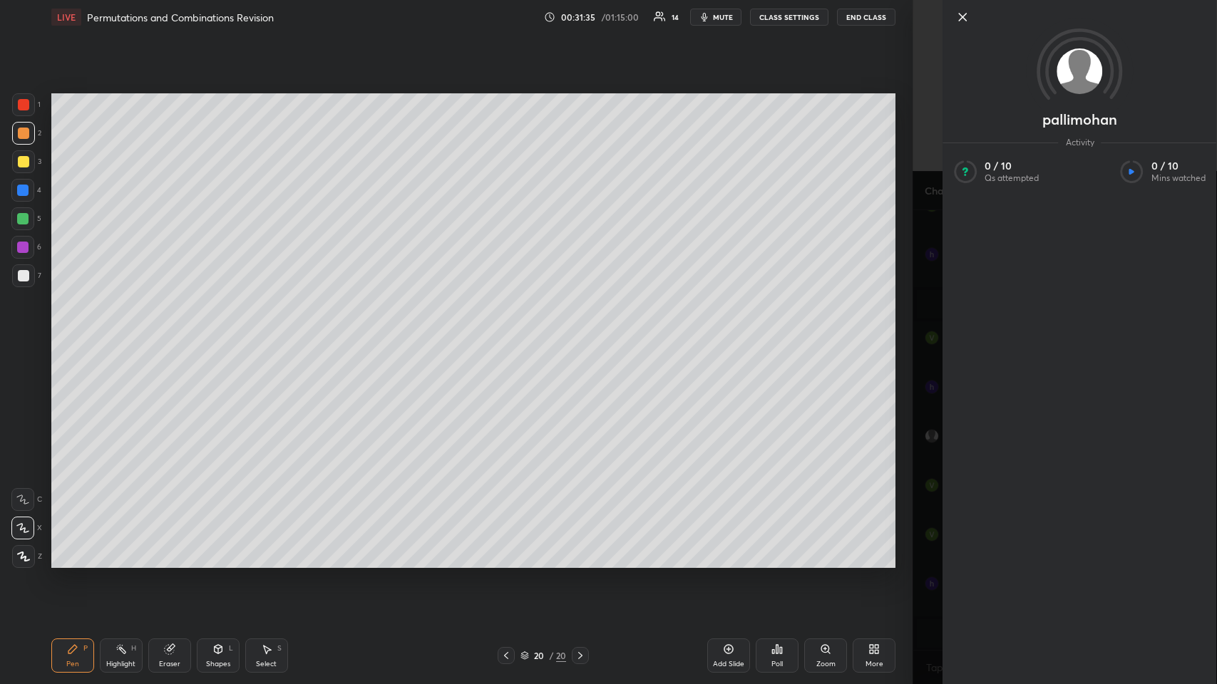
click at [511, 334] on div "Setting up your live class Poll for secs No correct answer Start poll" at bounding box center [474, 330] width 856 height 593
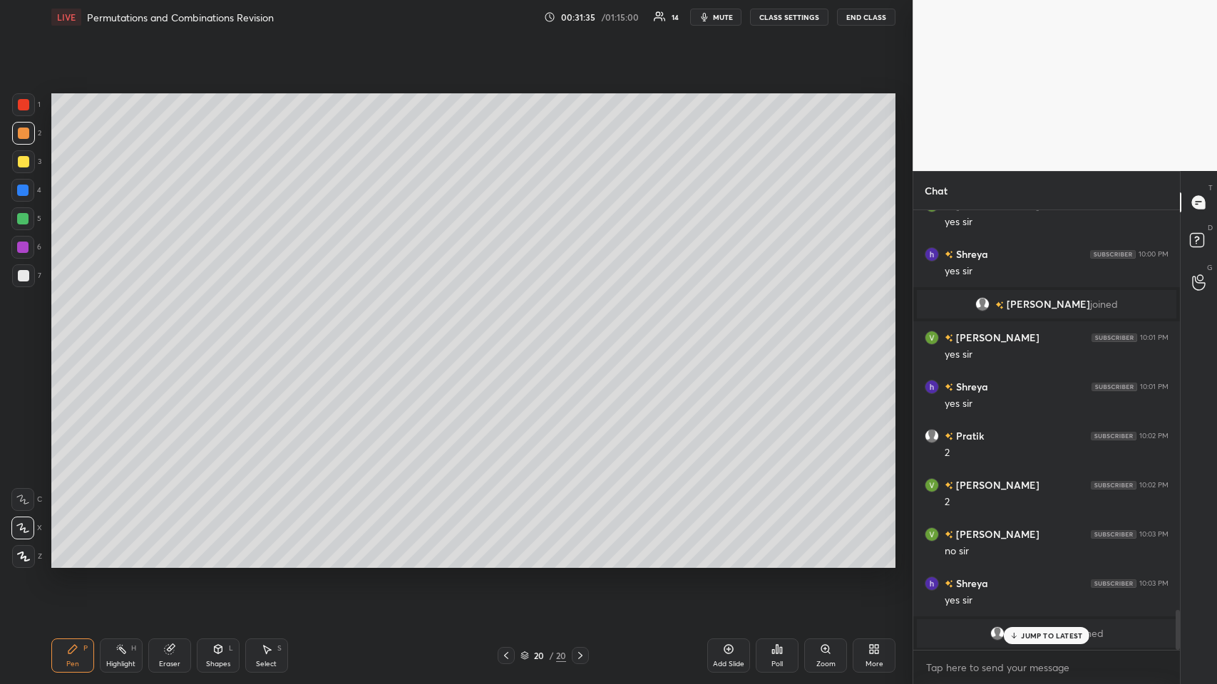
click at [511, 334] on p "JUMP TO LATEST" at bounding box center [1051, 636] width 61 height 9
click at [230, 334] on div "Shapes L" at bounding box center [218, 656] width 43 height 34
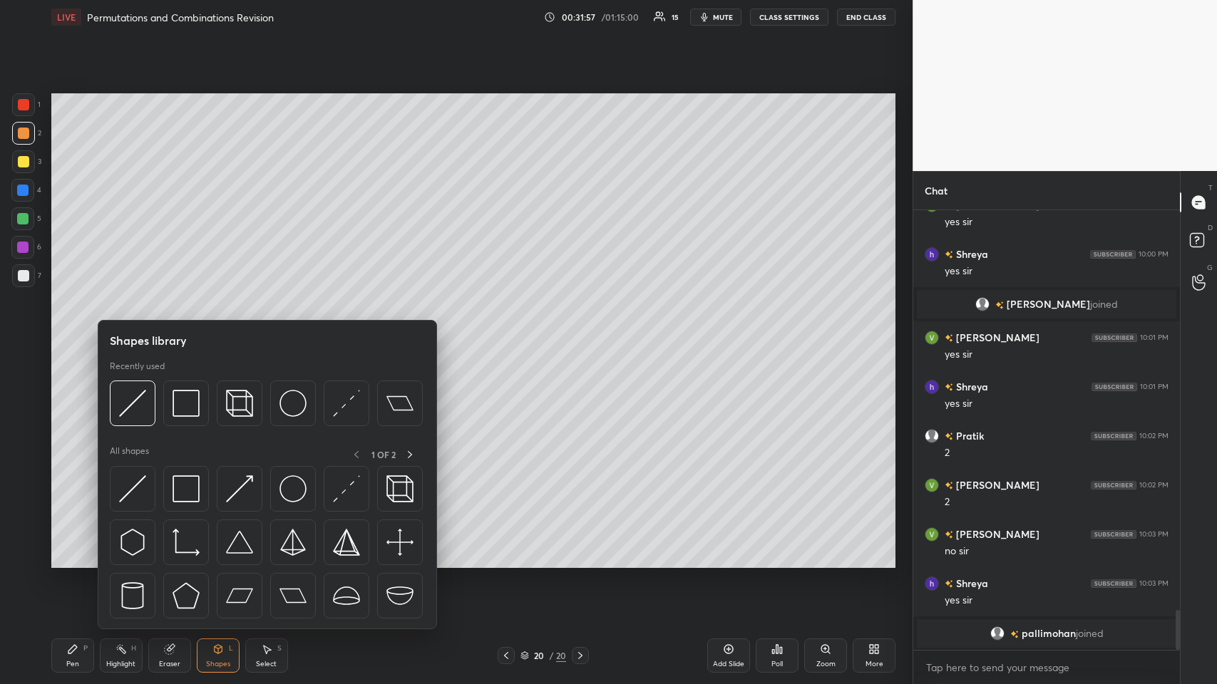
click at [133, 334] on img at bounding box center [132, 403] width 27 height 27
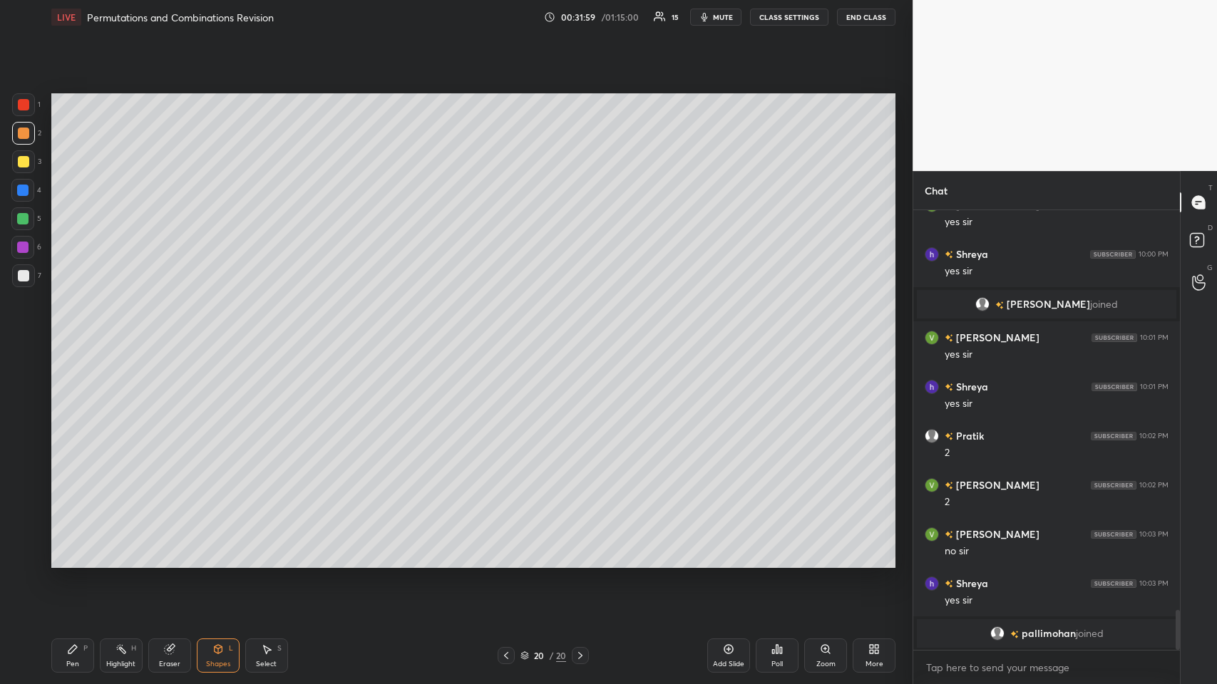
click at [75, 334] on icon at bounding box center [72, 649] width 11 height 11
click at [24, 163] on div at bounding box center [23, 161] width 11 height 11
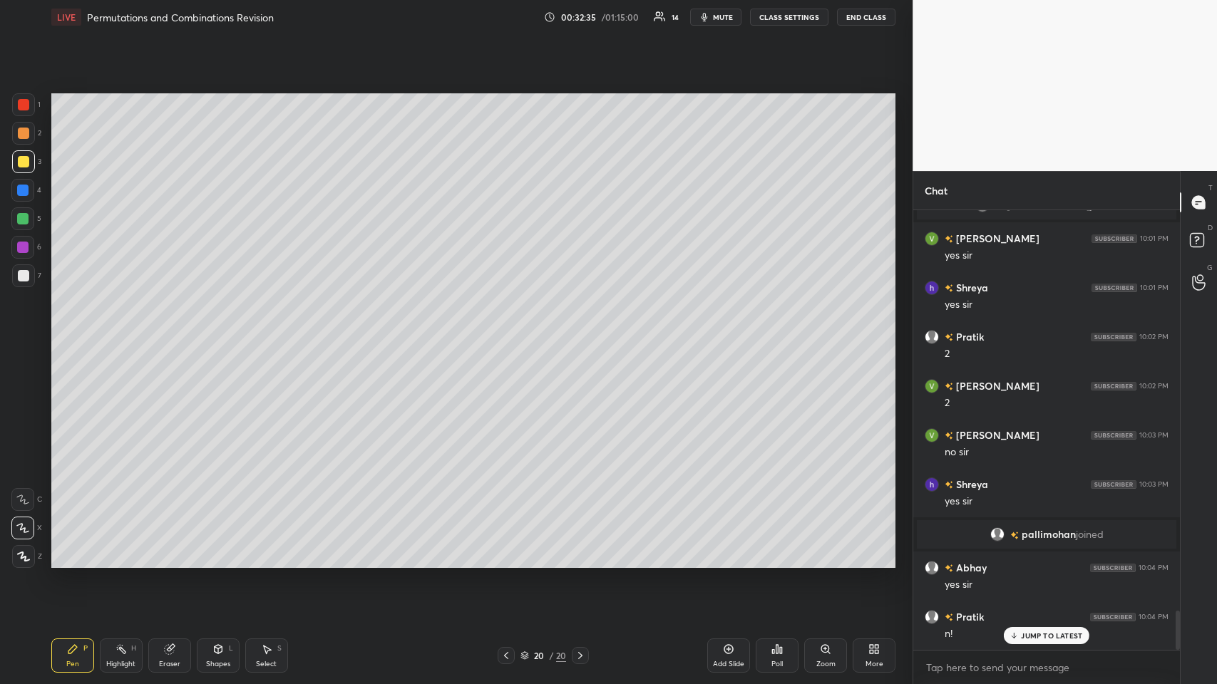
scroll to position [4530, 0]
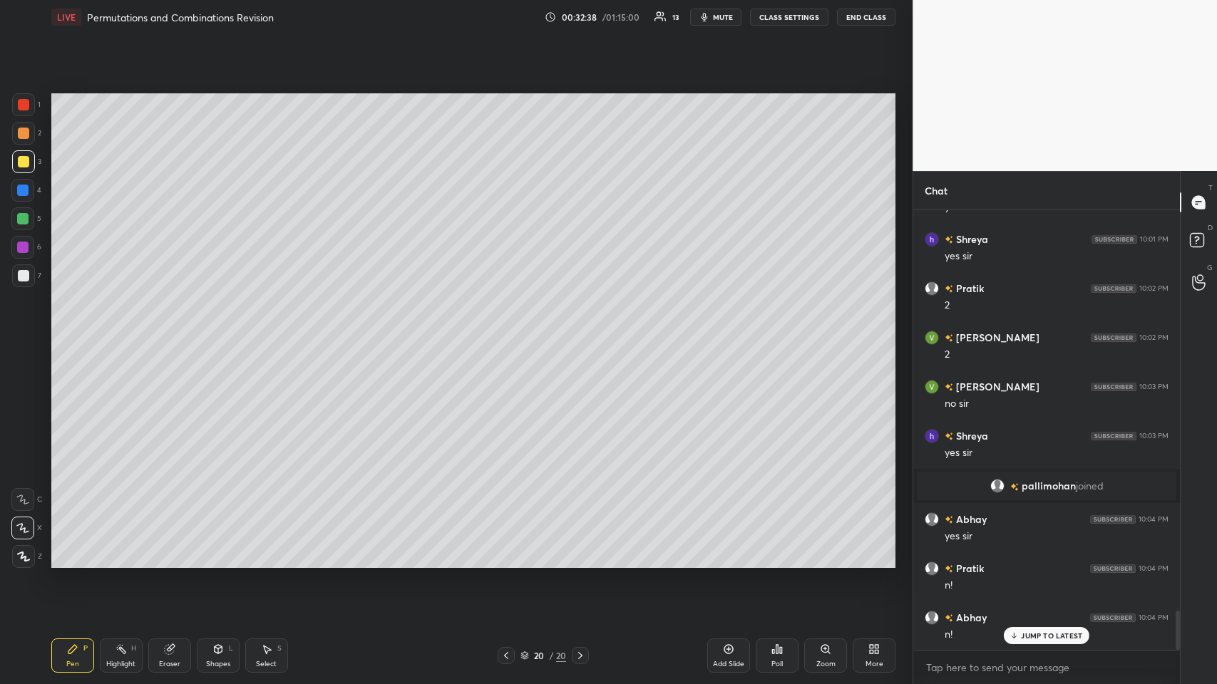
click at [209, 334] on div "Shapes L" at bounding box center [218, 656] width 43 height 34
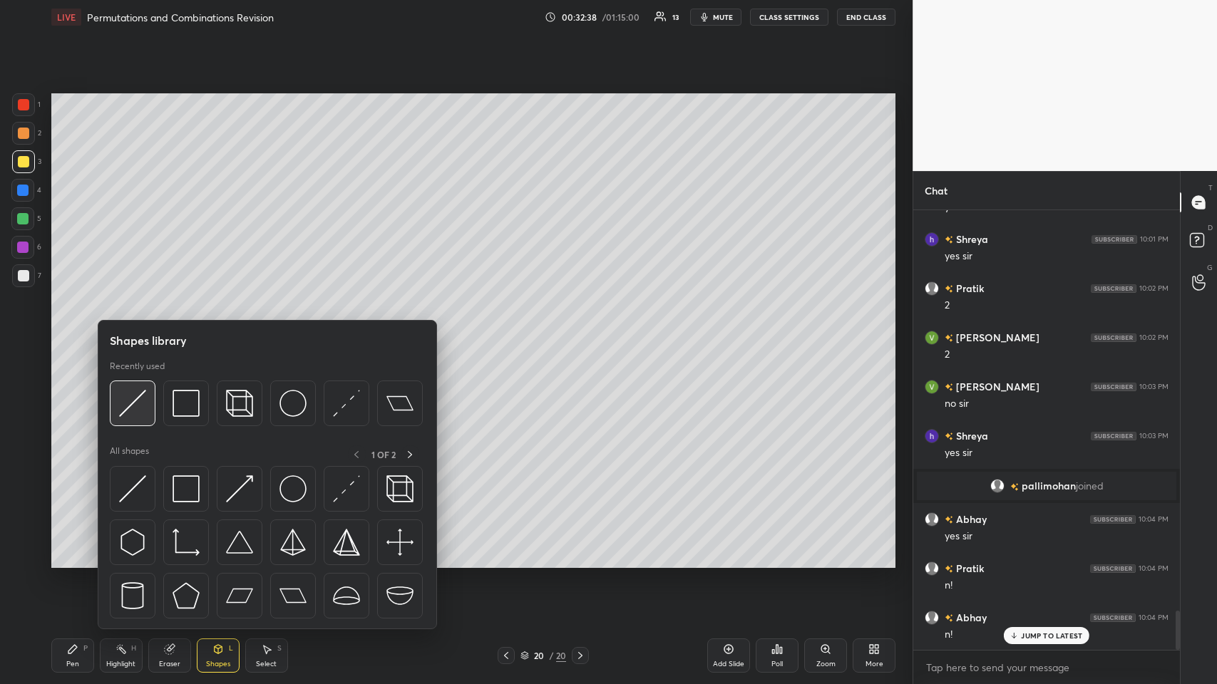
click at [136, 334] on img at bounding box center [132, 403] width 27 height 27
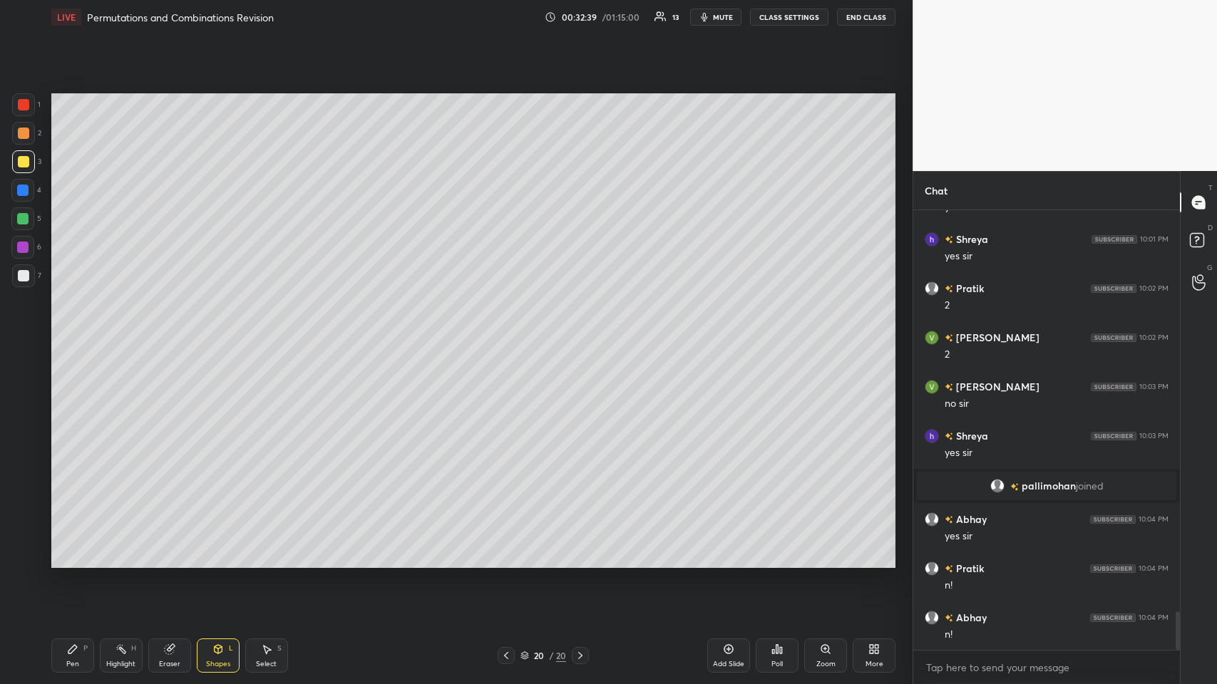
scroll to position [4579, 0]
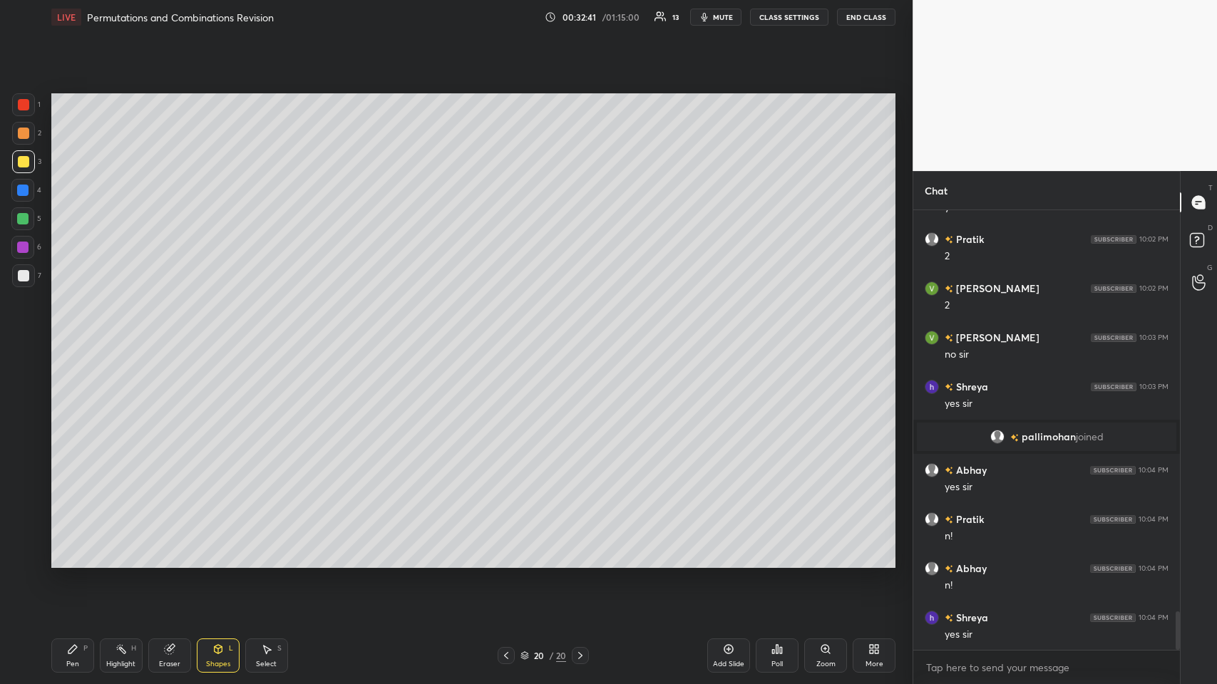
click at [68, 334] on icon at bounding box center [72, 649] width 11 height 11
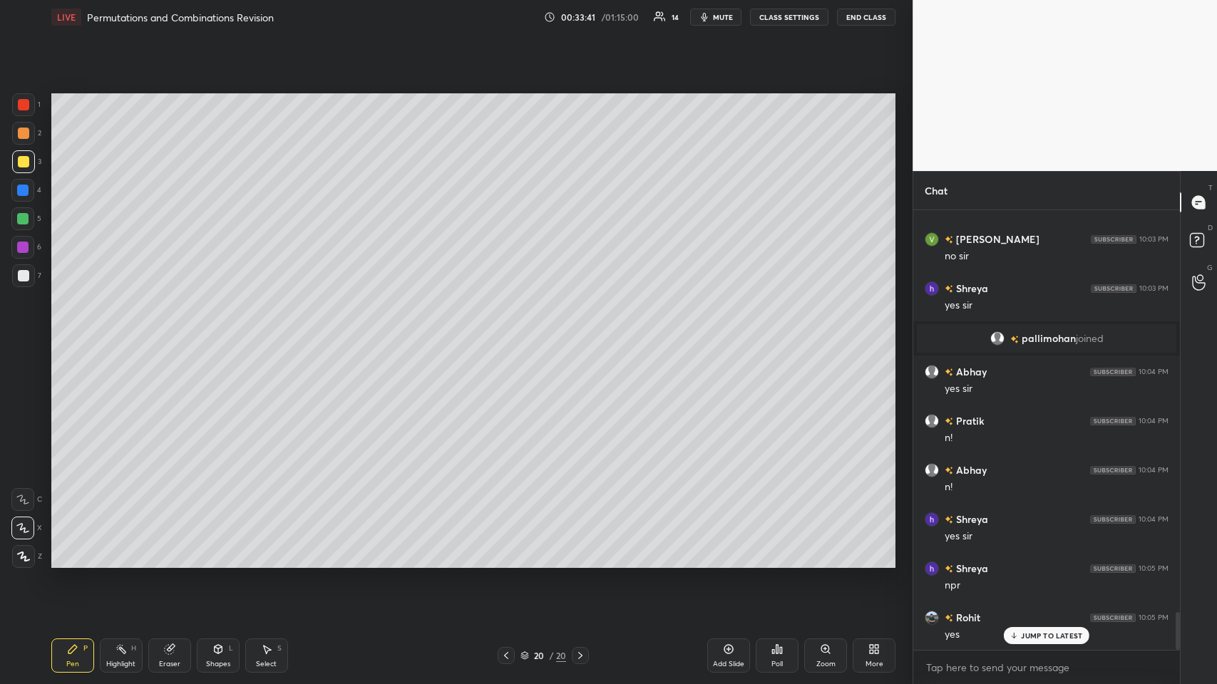
scroll to position [4727, 0]
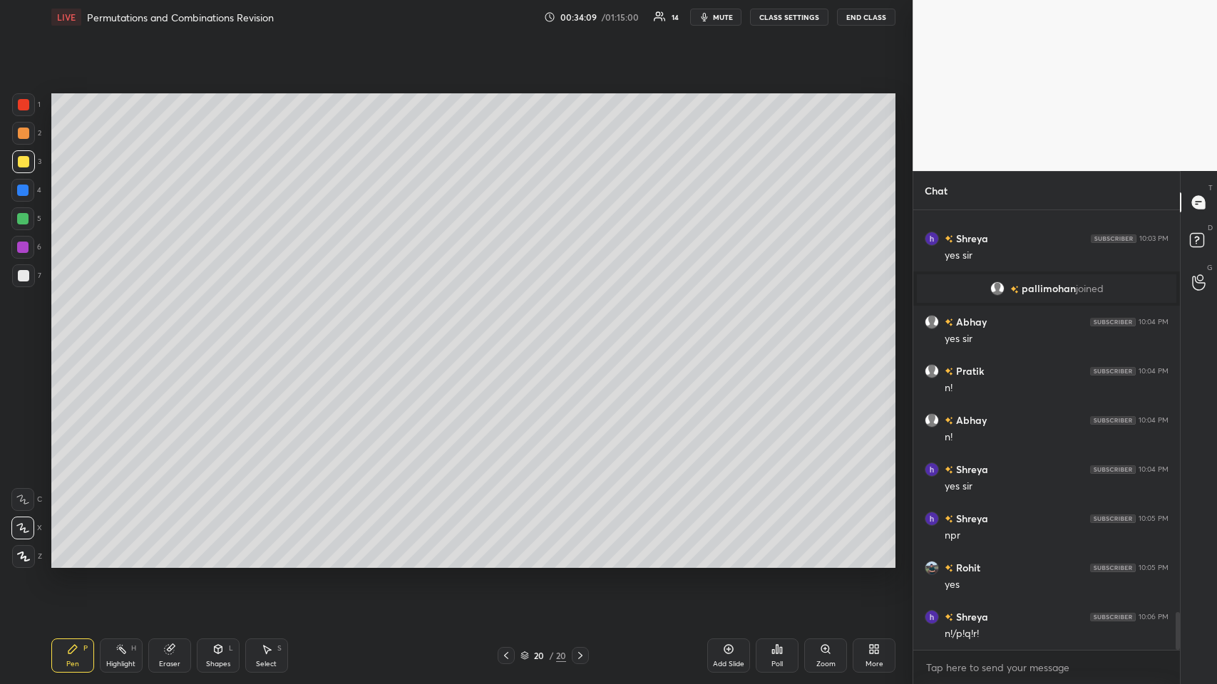
click at [503, 334] on icon at bounding box center [506, 655] width 11 height 11
click at [506, 334] on icon at bounding box center [506, 655] width 11 height 11
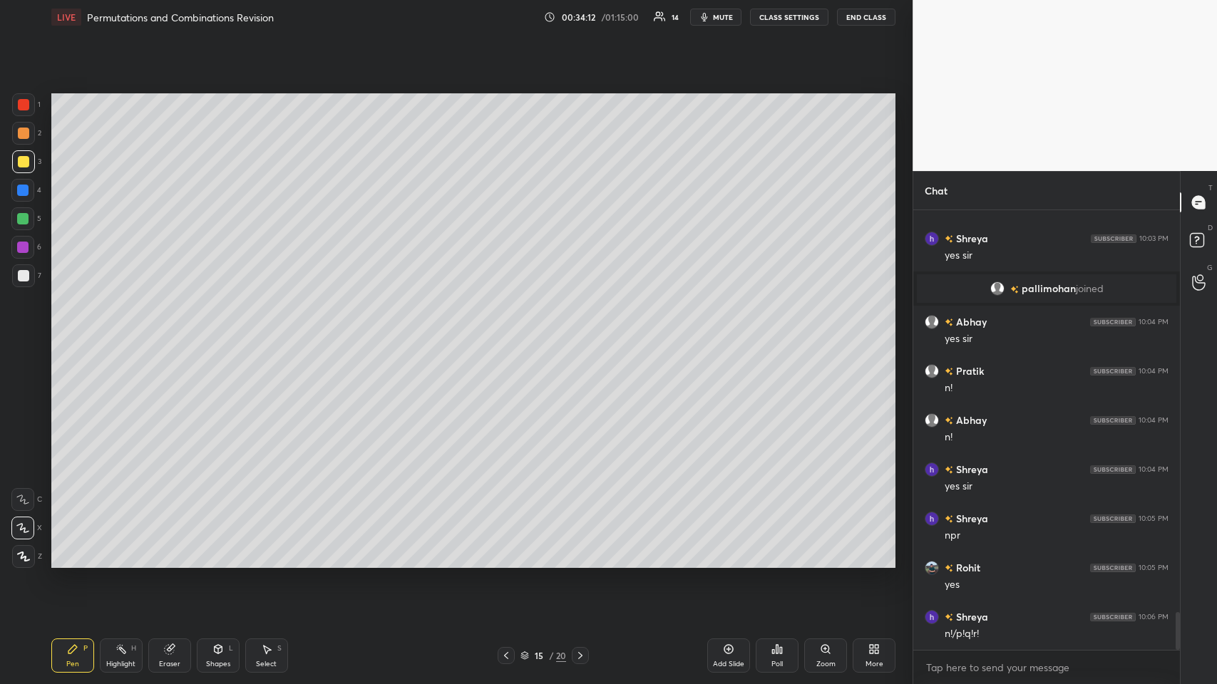
click at [511, 334] on icon at bounding box center [580, 655] width 11 height 11
click at [29, 141] on div at bounding box center [23, 133] width 23 height 23
click at [19, 138] on div at bounding box center [23, 133] width 11 height 11
click at [19, 168] on div at bounding box center [23, 161] width 23 height 23
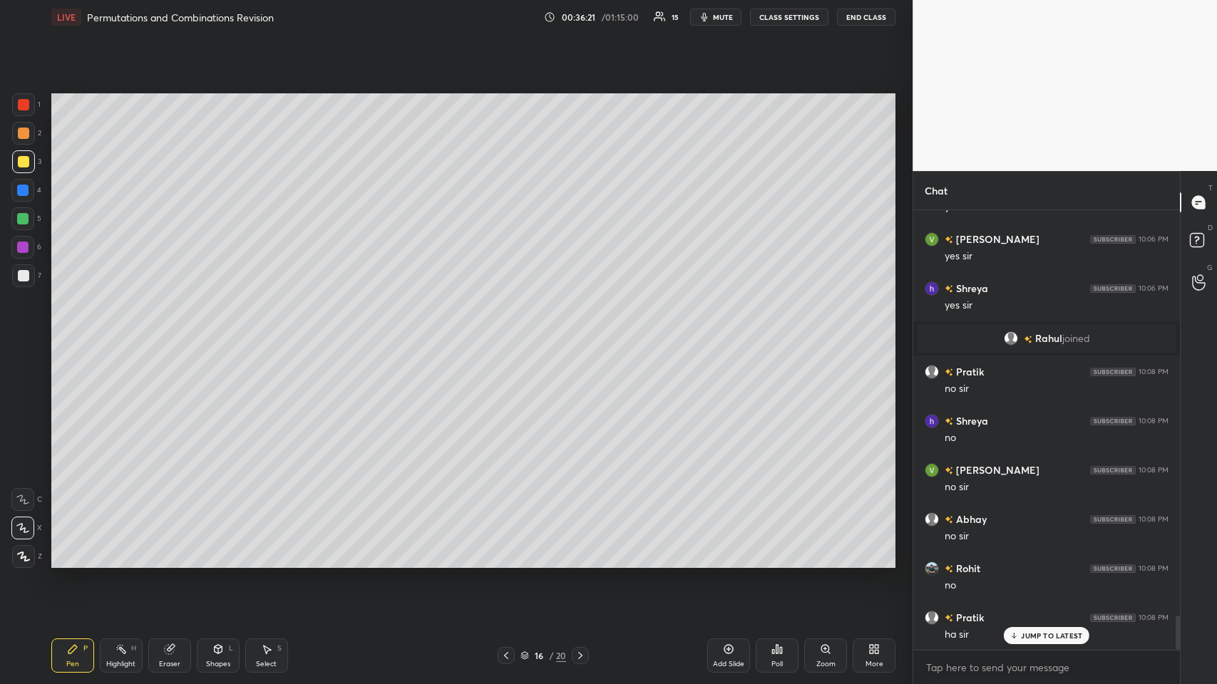
scroll to position [5253, 0]
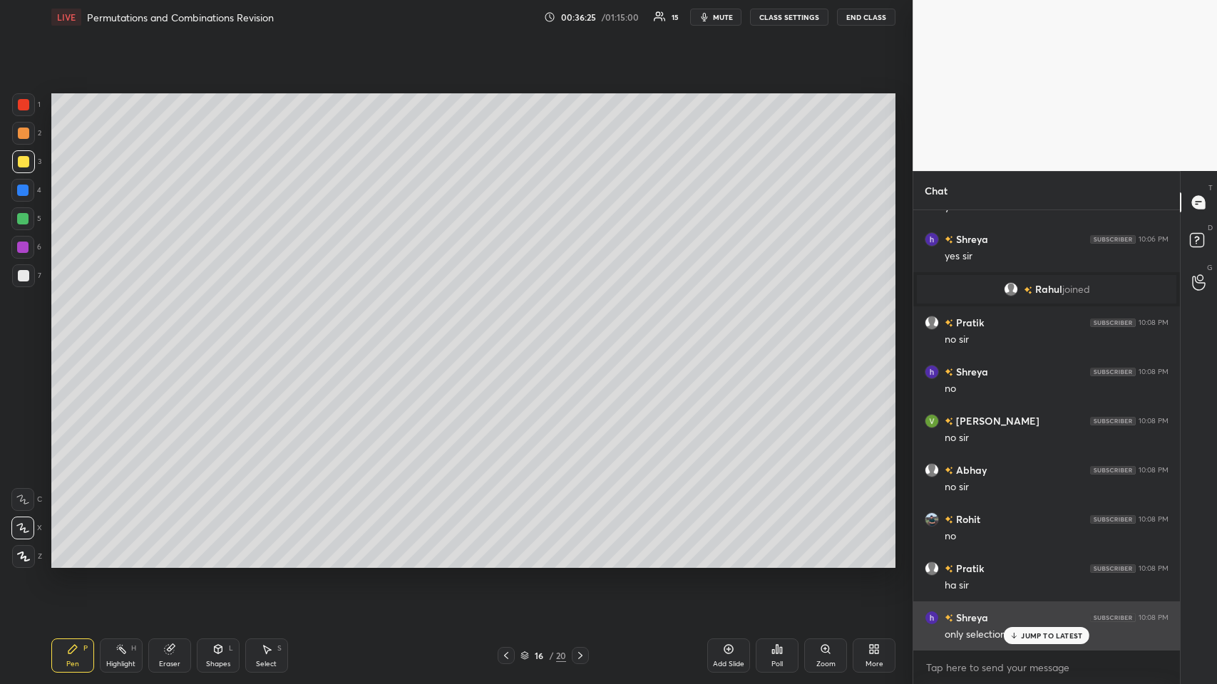
click at [511, 334] on div "JUMP TO LATEST" at bounding box center [1047, 635] width 86 height 17
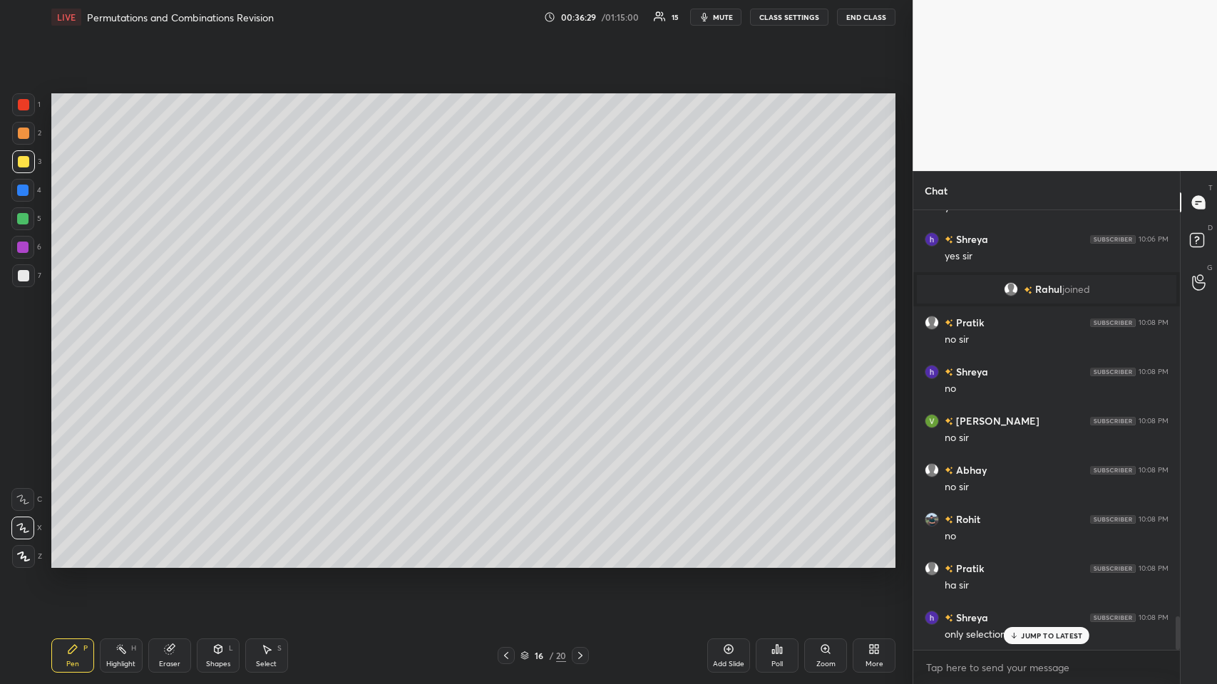
scroll to position [5302, 0]
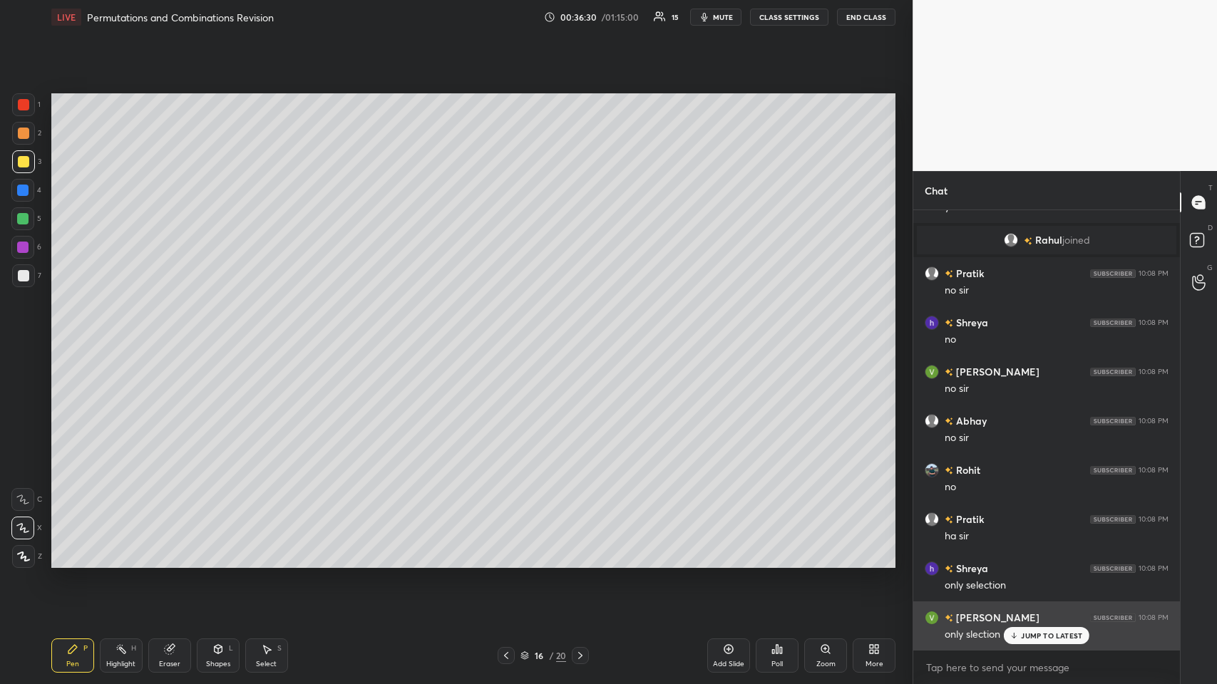
click at [511, 334] on p "JUMP TO LATEST" at bounding box center [1051, 636] width 61 height 9
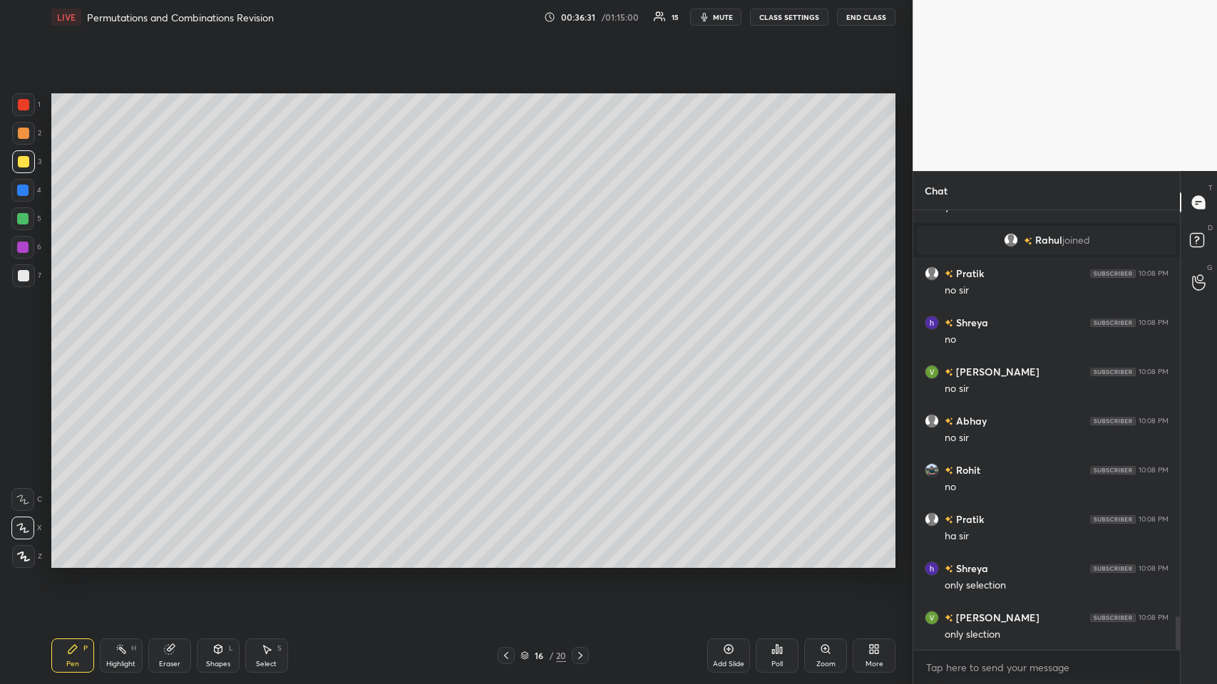
click at [20, 137] on div at bounding box center [23, 133] width 11 height 11
click at [19, 164] on div at bounding box center [23, 161] width 11 height 11
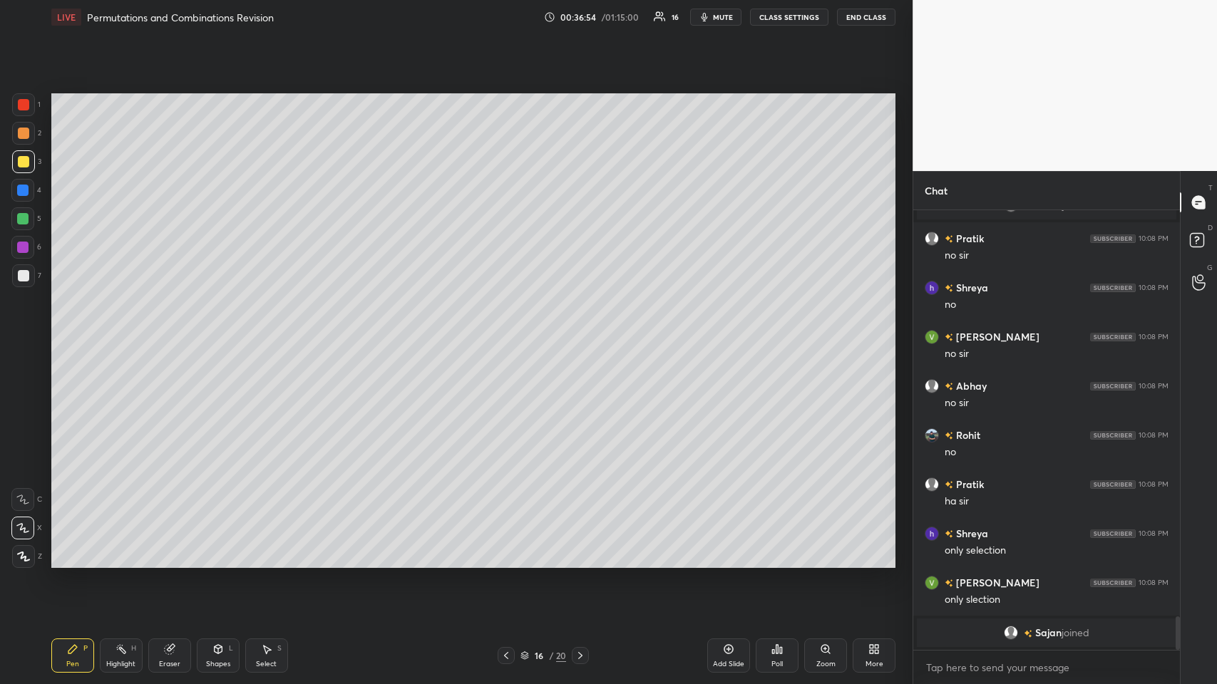
click at [172, 334] on icon at bounding box center [168, 649] width 9 height 9
click at [68, 334] on icon at bounding box center [72, 649] width 11 height 11
click at [25, 191] on div at bounding box center [22, 190] width 11 height 11
click at [217, 334] on icon at bounding box center [217, 649] width 11 height 11
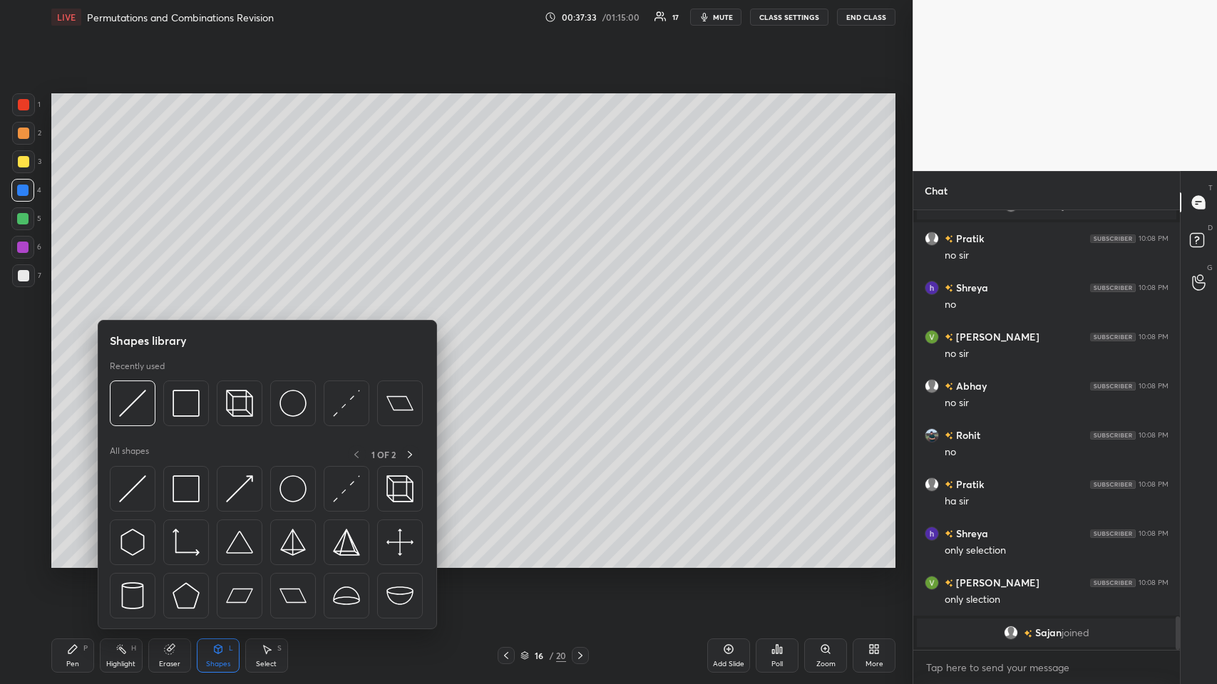
click at [183, 334] on img at bounding box center [186, 403] width 27 height 27
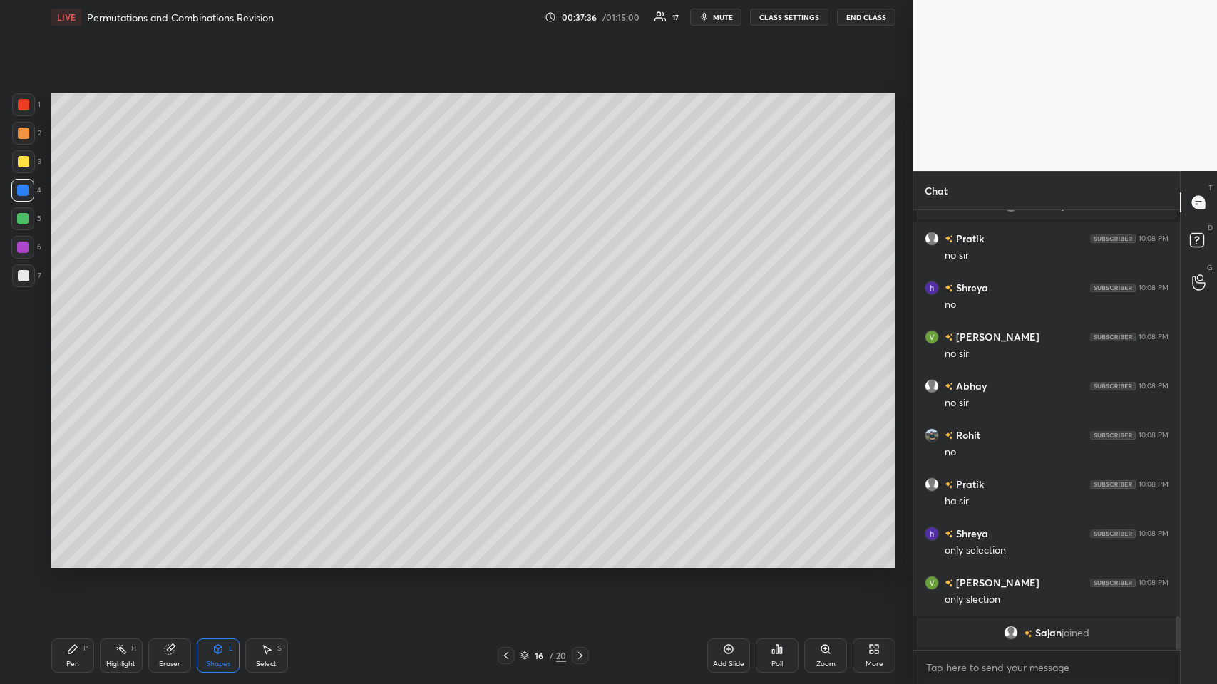
click at [64, 334] on div "Pen P" at bounding box center [72, 656] width 43 height 34
click at [26, 140] on div at bounding box center [23, 133] width 23 height 23
click at [217, 334] on div "Shapes" at bounding box center [218, 664] width 24 height 7
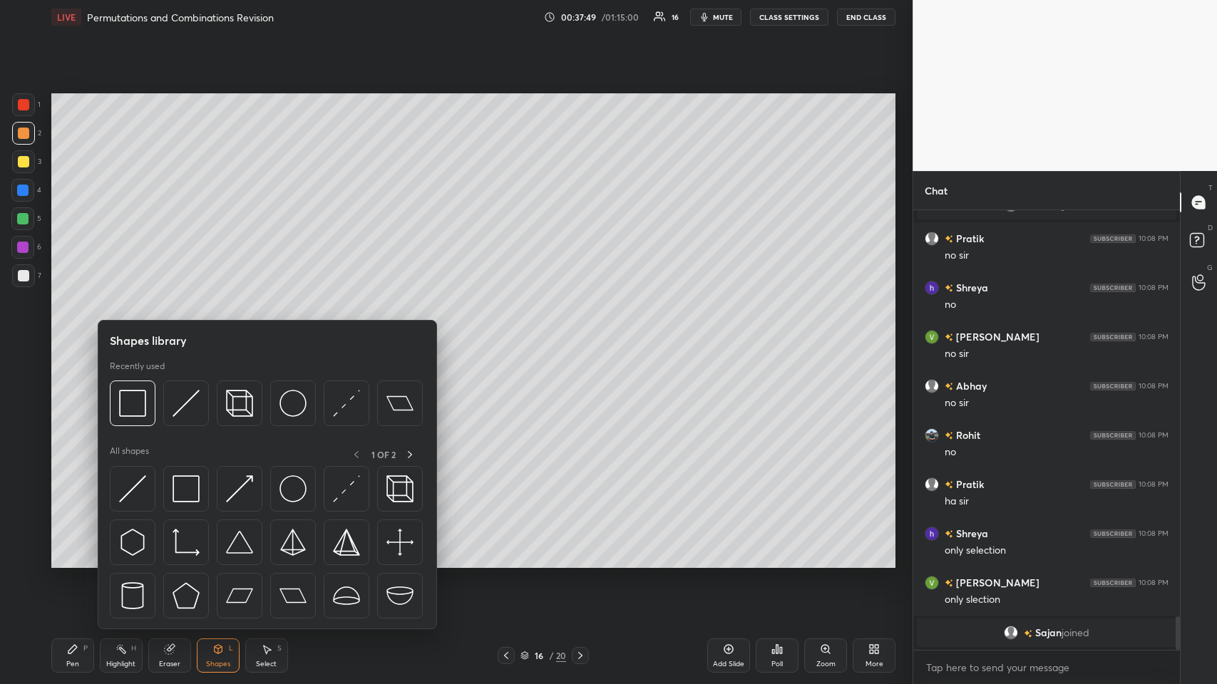
click at [140, 334] on img at bounding box center [132, 403] width 27 height 27
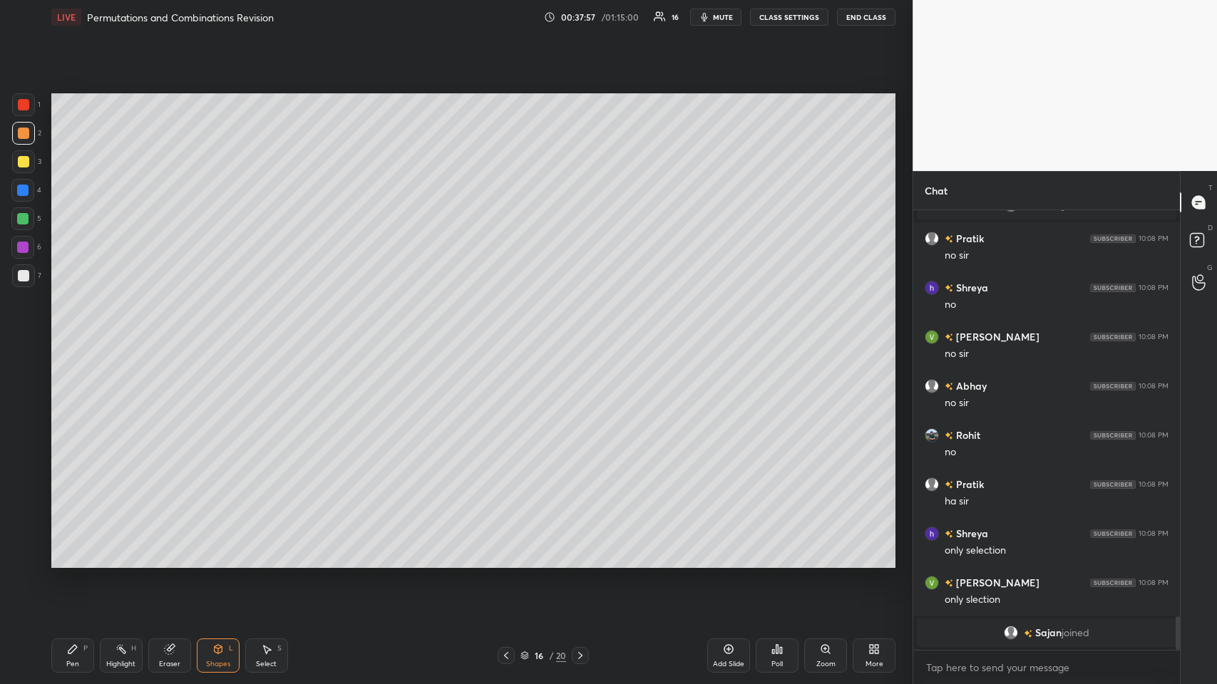
scroll to position [4518, 0]
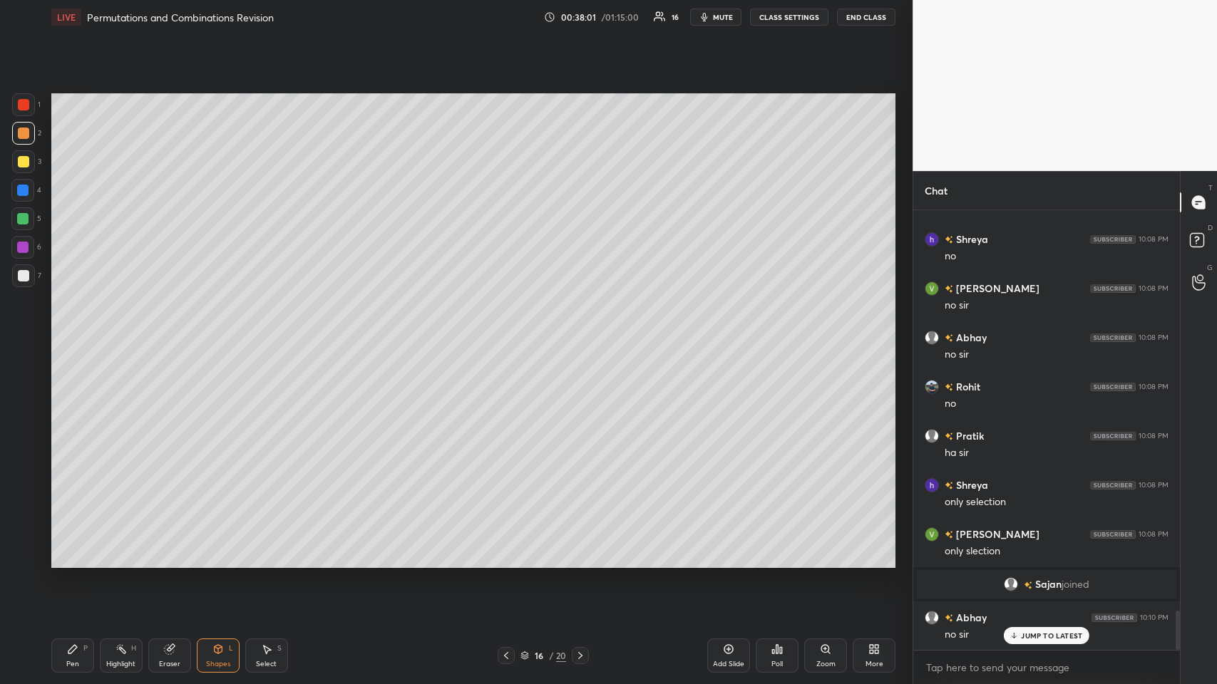
click at [64, 334] on div "Pen P" at bounding box center [72, 656] width 43 height 34
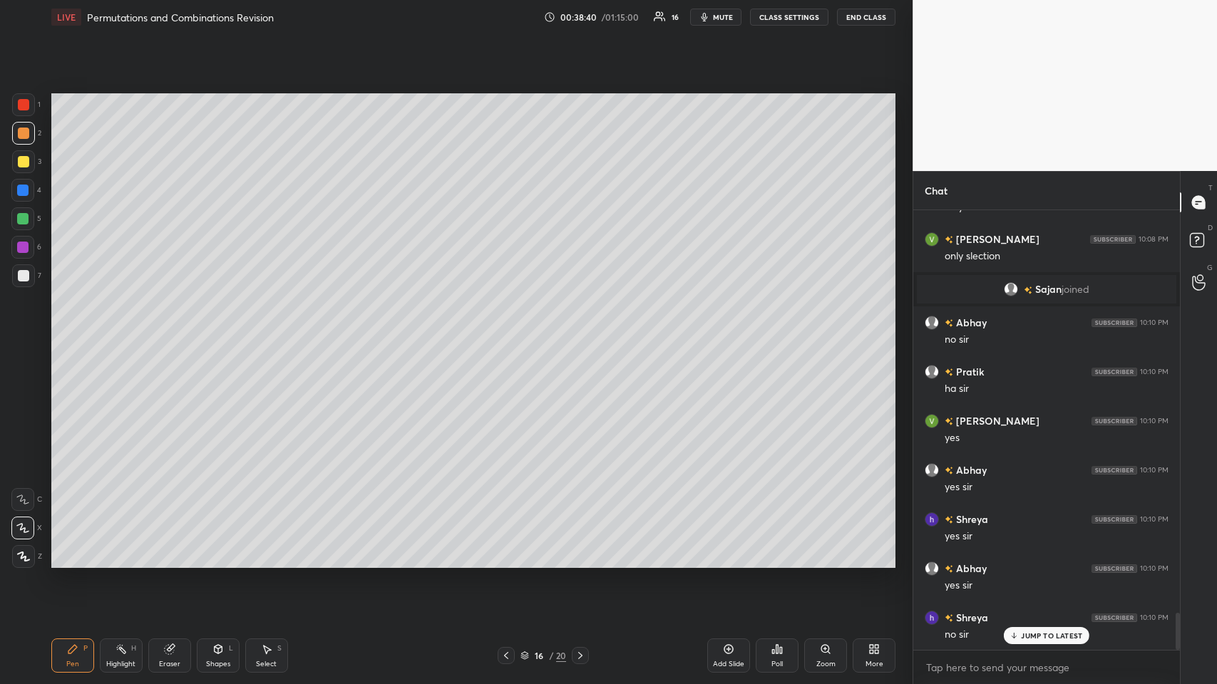
scroll to position [4863, 0]
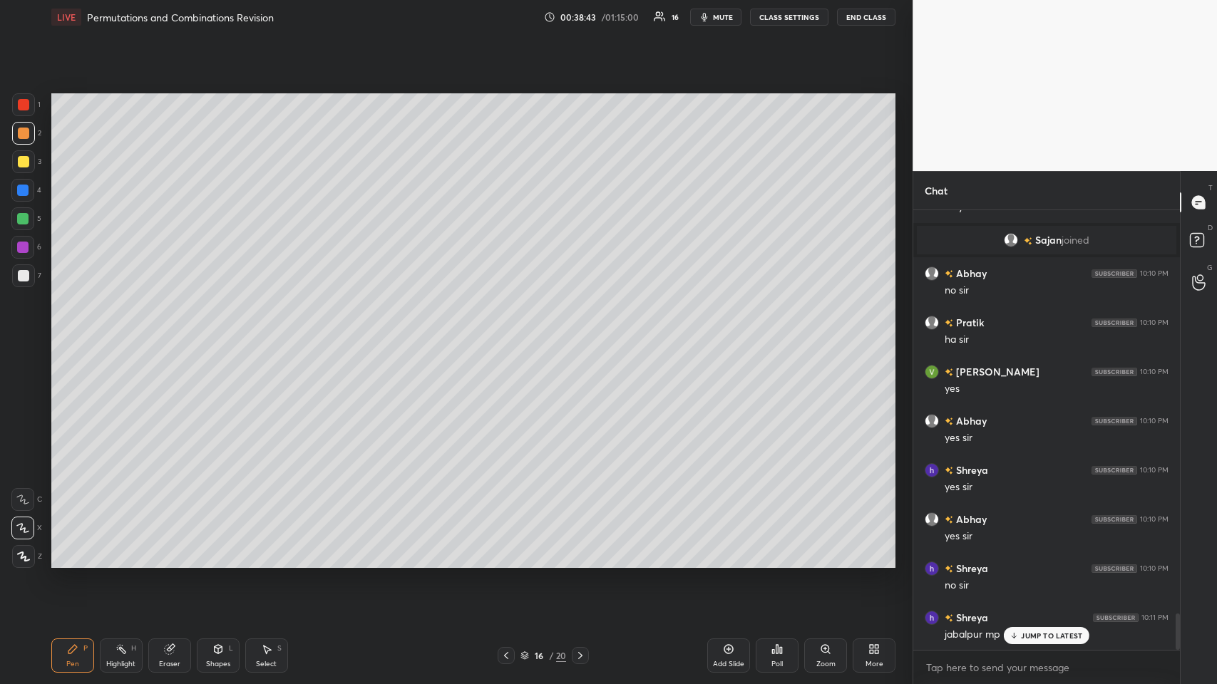
click at [511, 334] on p "JUMP TO LATEST" at bounding box center [1051, 636] width 61 height 9
click at [511, 334] on icon at bounding box center [728, 649] width 11 height 11
click at [20, 133] on div at bounding box center [23, 133] width 11 height 11
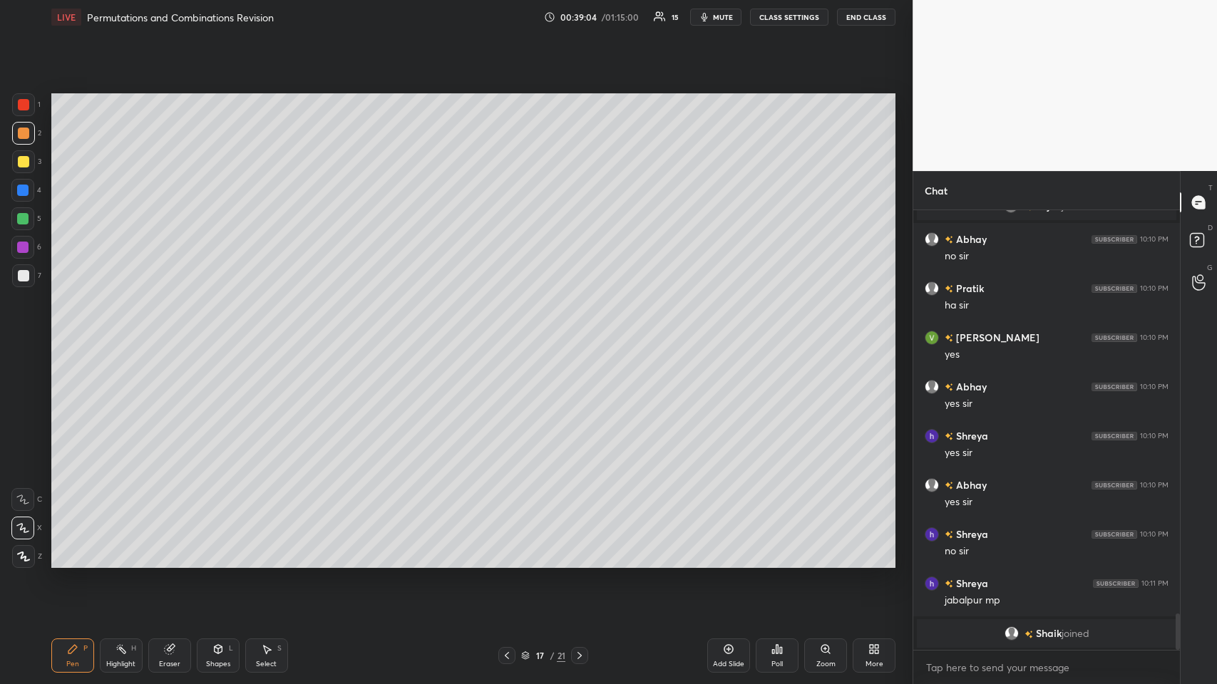
click at [171, 334] on icon at bounding box center [168, 649] width 9 height 9
click at [83, 334] on div "P" at bounding box center [85, 648] width 4 height 7
click at [26, 276] on div at bounding box center [23, 275] width 11 height 11
click at [26, 136] on div at bounding box center [23, 133] width 11 height 11
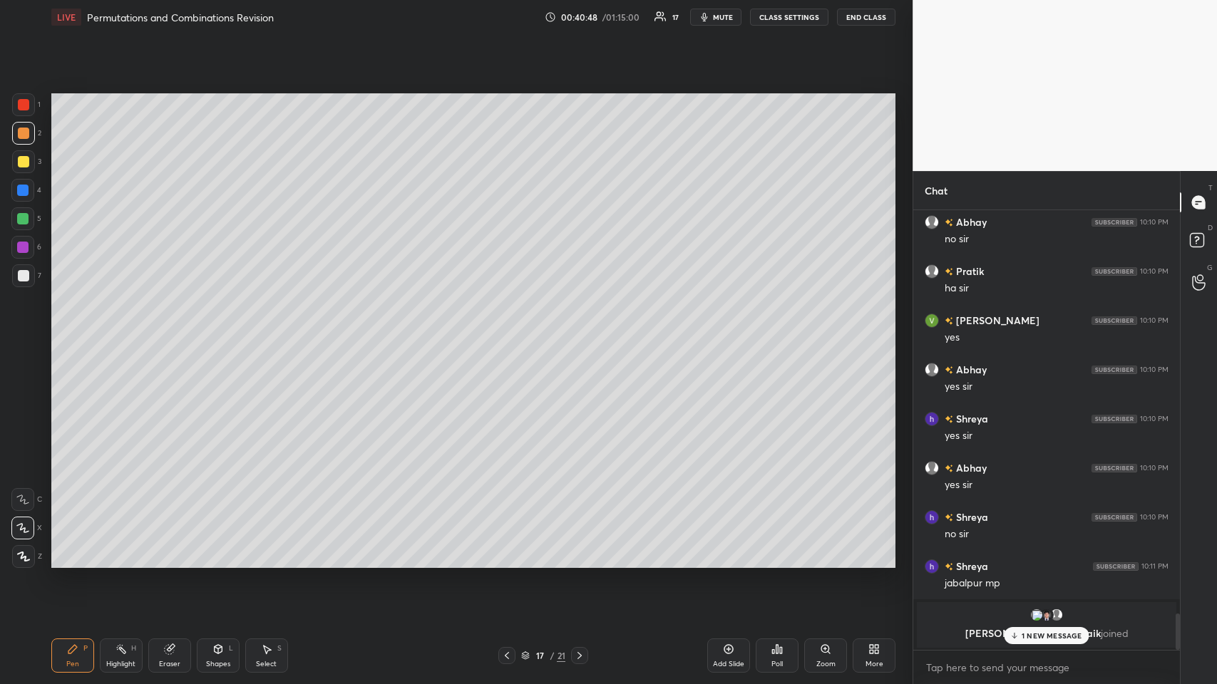
click at [511, 334] on p "1 NEW MESSAGE" at bounding box center [1052, 636] width 61 height 9
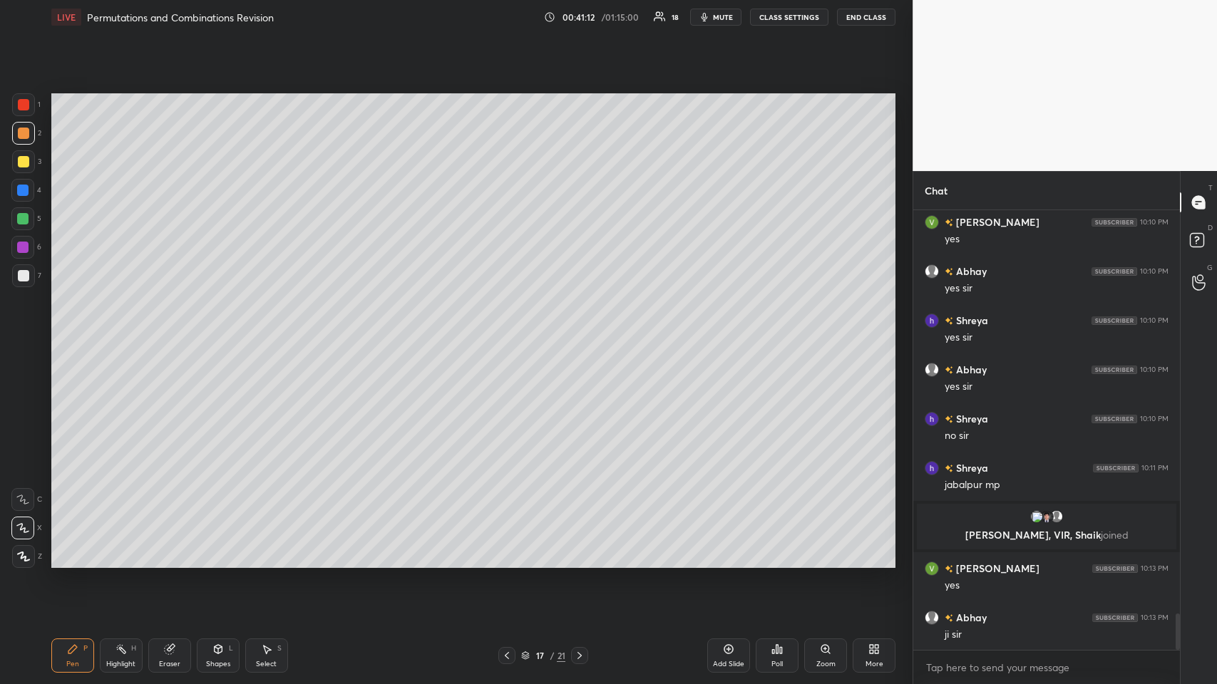
scroll to position [4928, 0]
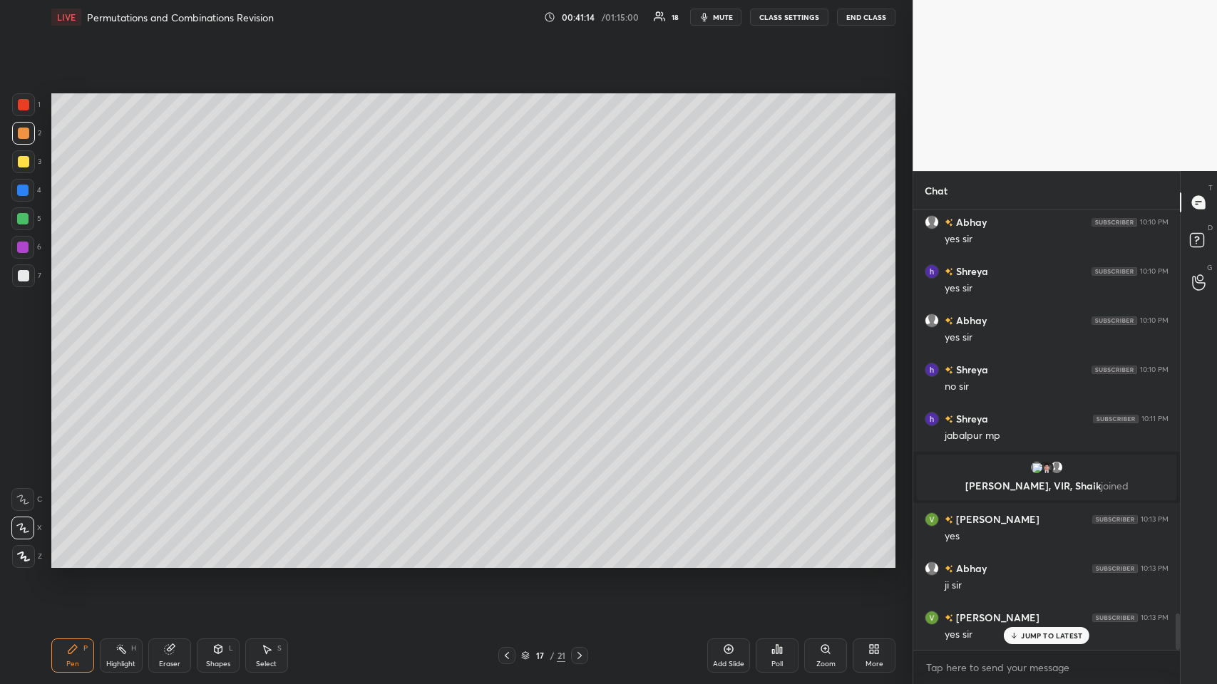
click at [511, 334] on div "Add Slide" at bounding box center [728, 656] width 43 height 34
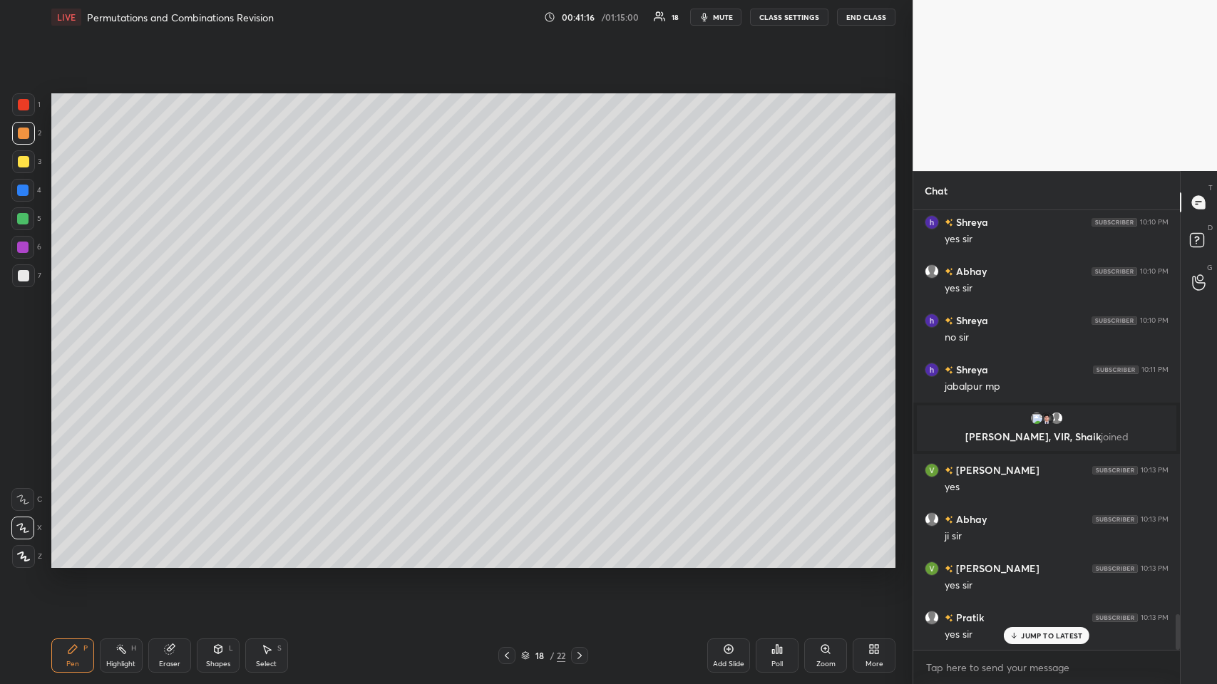
click at [24, 169] on div at bounding box center [23, 161] width 23 height 23
click at [23, 132] on div at bounding box center [23, 133] width 11 height 11
click at [25, 158] on div at bounding box center [23, 161] width 11 height 11
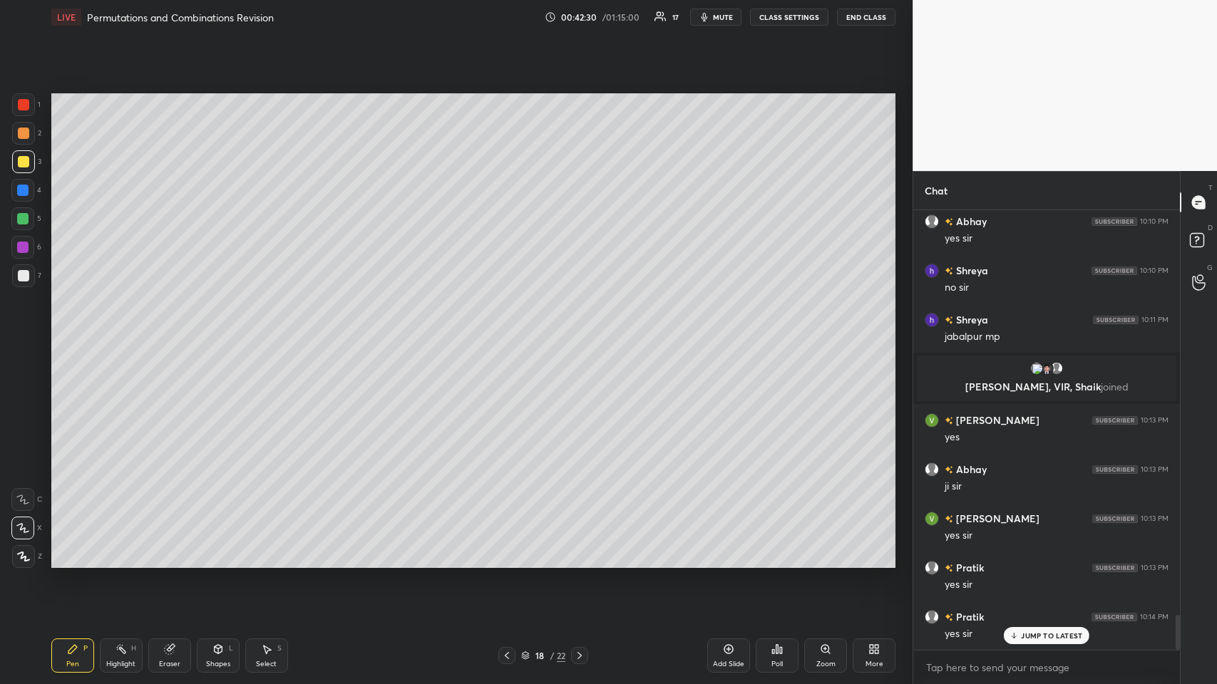
scroll to position [5075, 0]
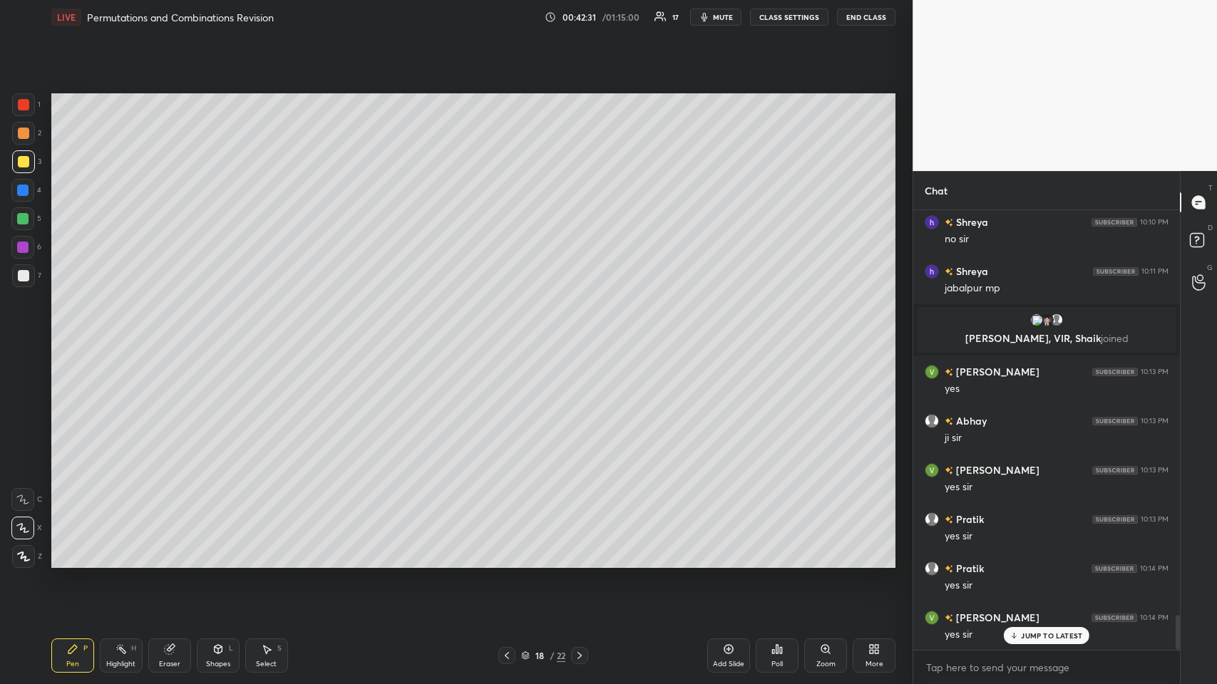
click at [24, 279] on div at bounding box center [23, 275] width 11 height 11
click at [190, 334] on div "Eraser" at bounding box center [169, 656] width 43 height 34
click at [77, 334] on icon at bounding box center [72, 649] width 11 height 11
click at [507, 334] on icon at bounding box center [506, 655] width 11 height 11
click at [511, 334] on div at bounding box center [506, 655] width 17 height 17
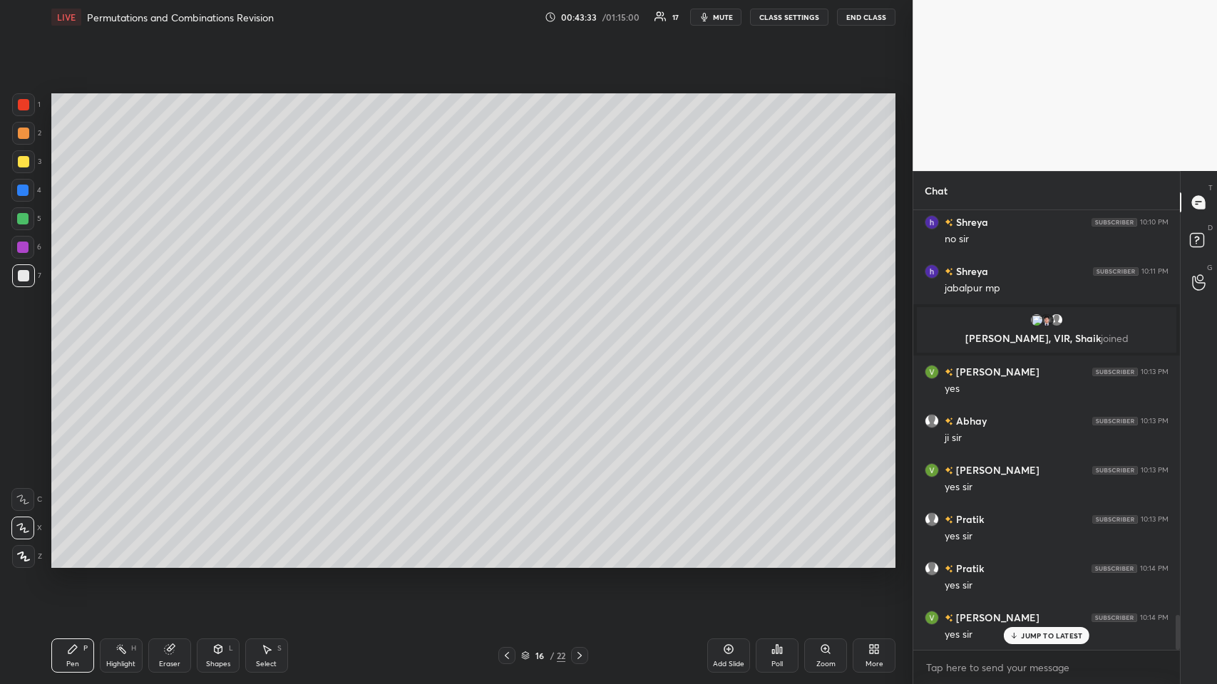
click at [511, 334] on icon at bounding box center [579, 655] width 11 height 11
click at [508, 334] on icon at bounding box center [506, 655] width 11 height 11
click at [510, 334] on icon at bounding box center [506, 655] width 11 height 11
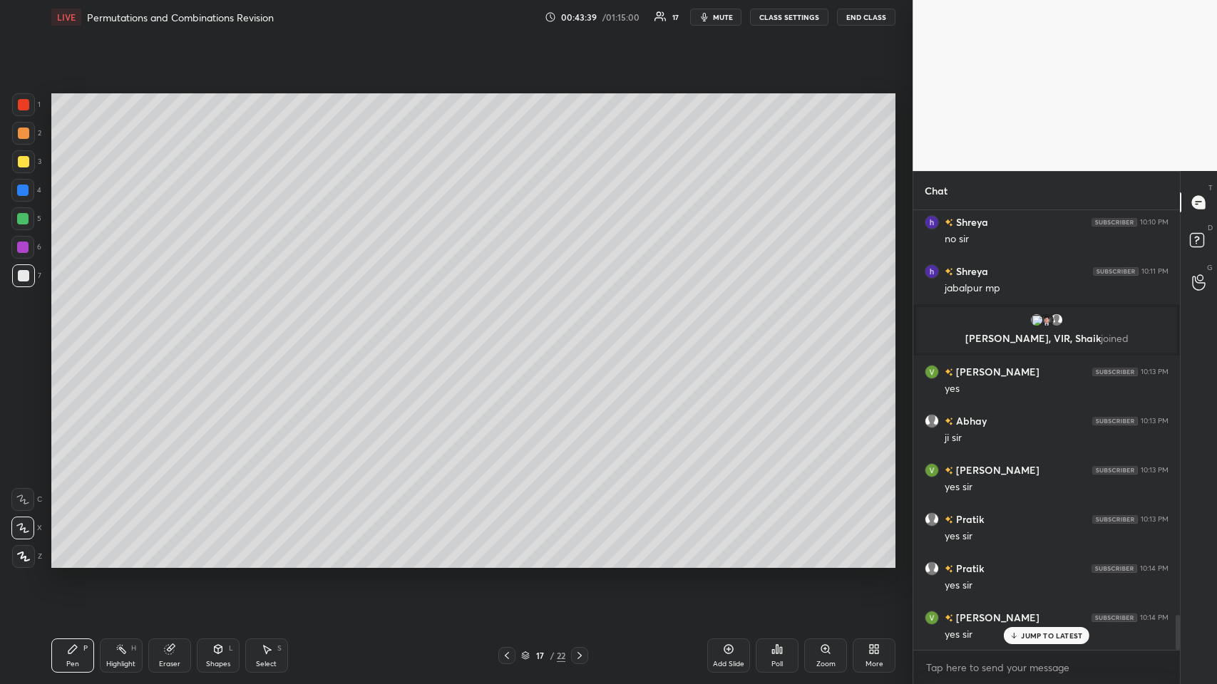
click at [173, 334] on icon at bounding box center [168, 649] width 9 height 9
click at [86, 334] on div "P" at bounding box center [85, 648] width 4 height 7
click at [511, 334] on icon at bounding box center [579, 655] width 11 height 11
click at [511, 334] on icon at bounding box center [728, 649] width 9 height 9
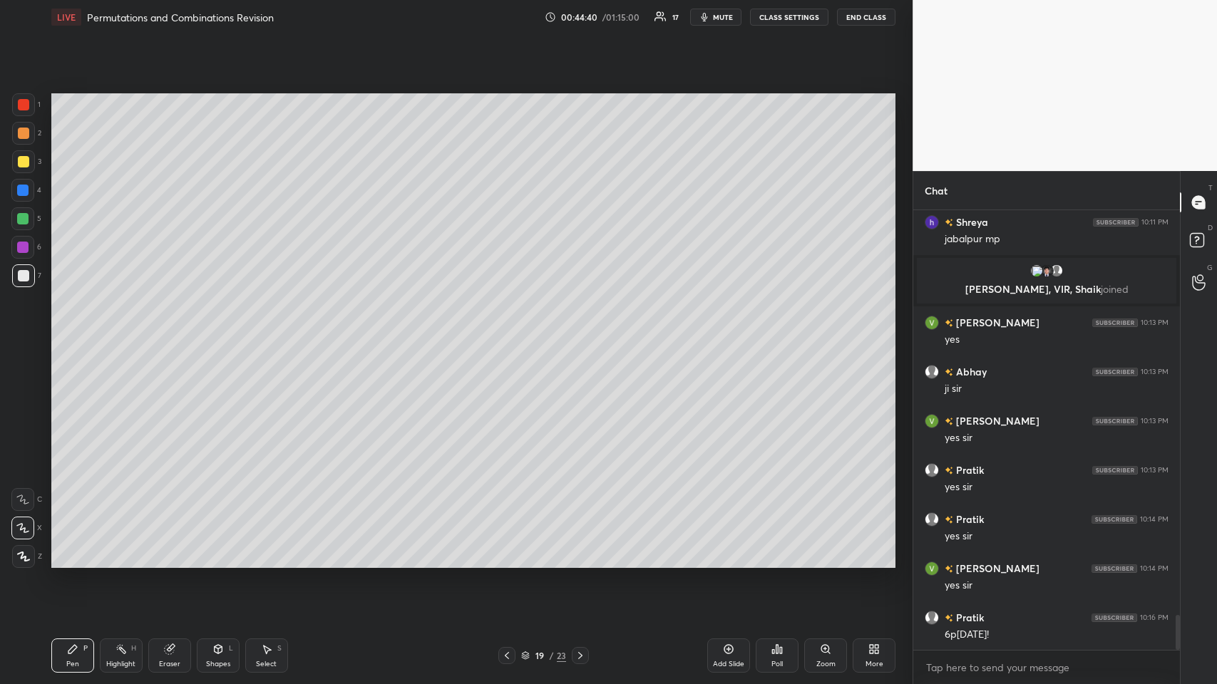
click at [216, 334] on div "Shapes L" at bounding box center [218, 656] width 43 height 34
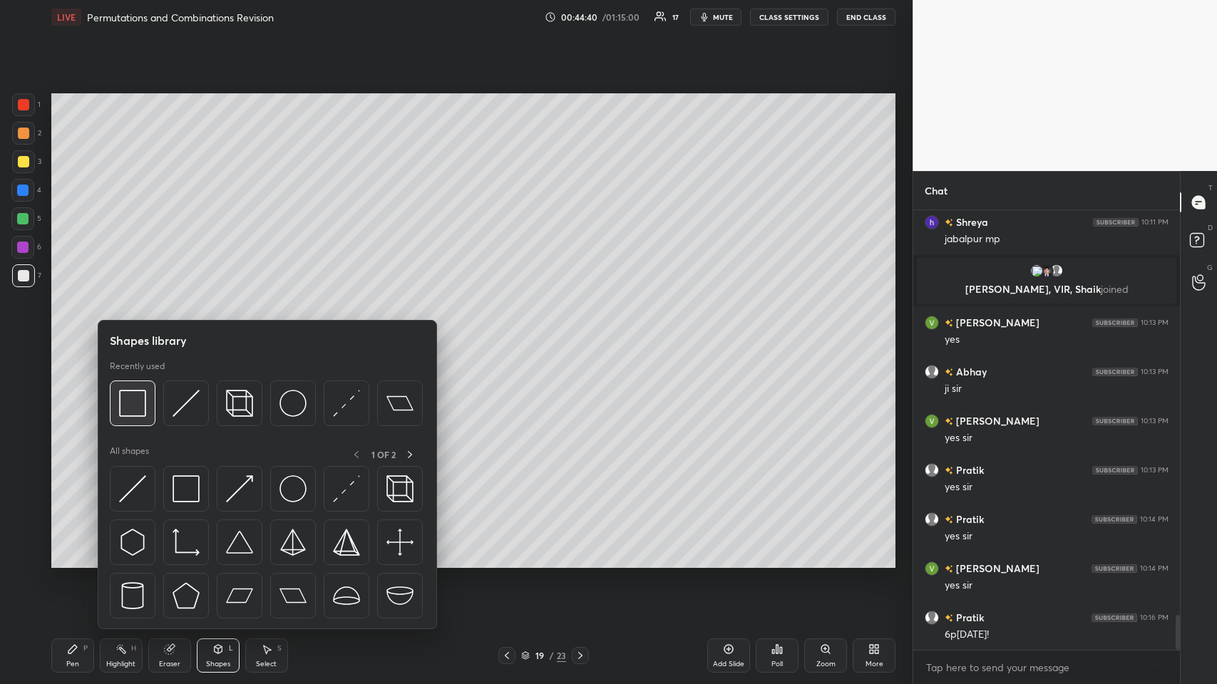
click at [133, 334] on img at bounding box center [132, 403] width 27 height 27
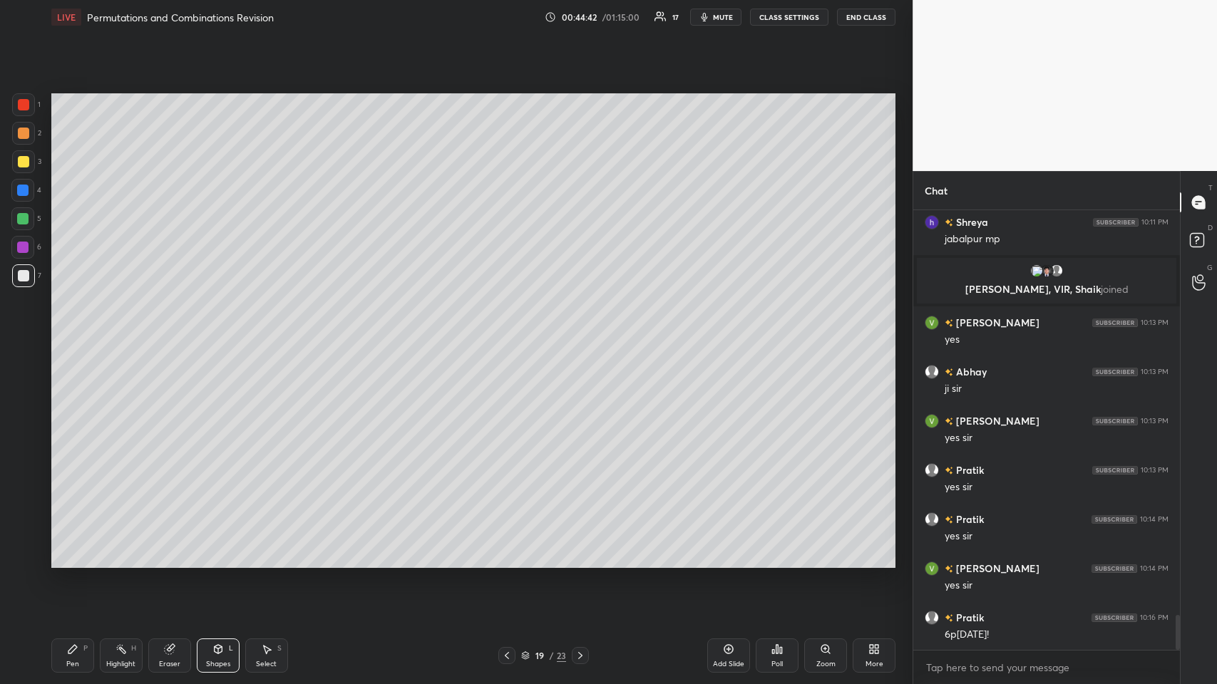
click at [77, 334] on icon at bounding box center [72, 649] width 11 height 11
click at [511, 334] on div "Add Slide" at bounding box center [728, 656] width 43 height 34
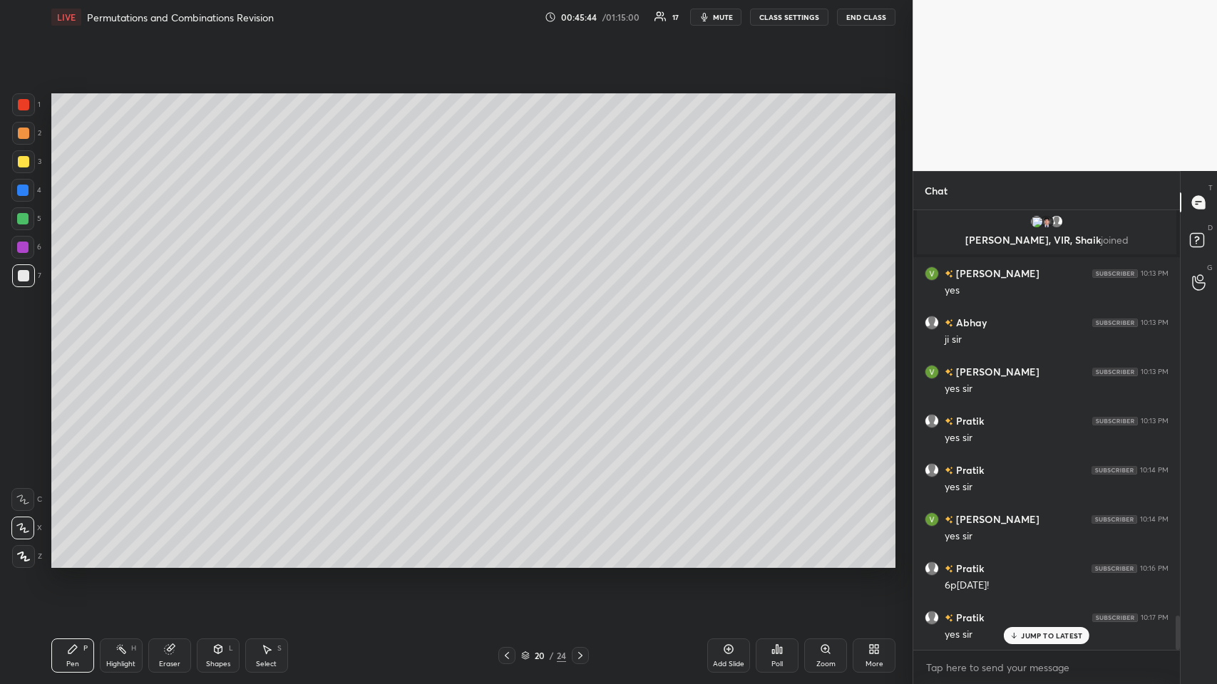
click at [214, 334] on icon at bounding box center [218, 649] width 8 height 9
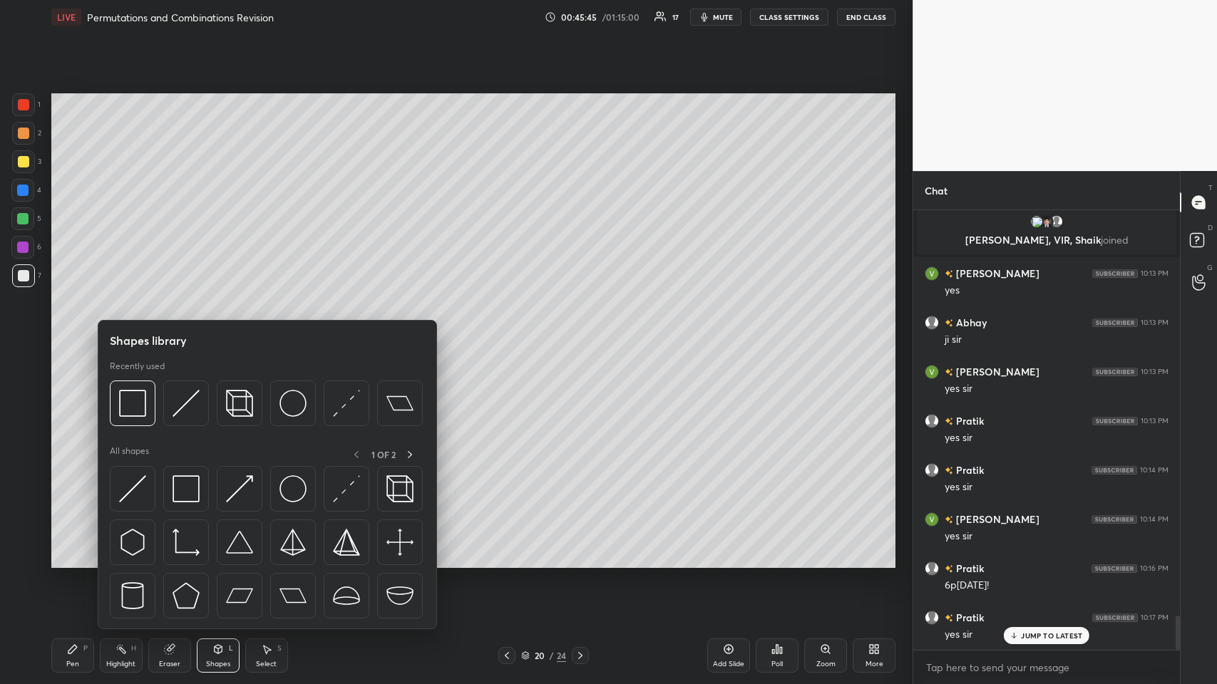
click at [130, 334] on img at bounding box center [132, 403] width 27 height 27
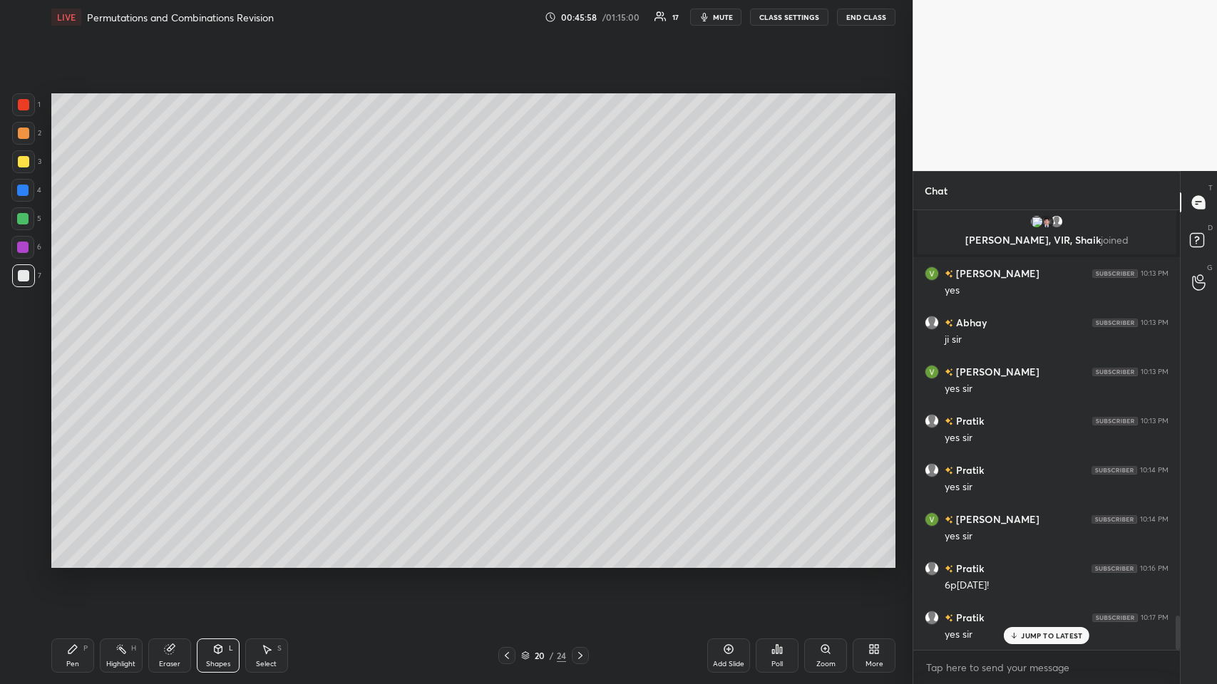
click at [511, 334] on icon at bounding box center [729, 649] width 4 height 4
click at [19, 135] on div at bounding box center [23, 133] width 11 height 11
click at [68, 334] on icon at bounding box center [72, 649] width 11 height 11
click at [27, 168] on div at bounding box center [23, 161] width 23 height 23
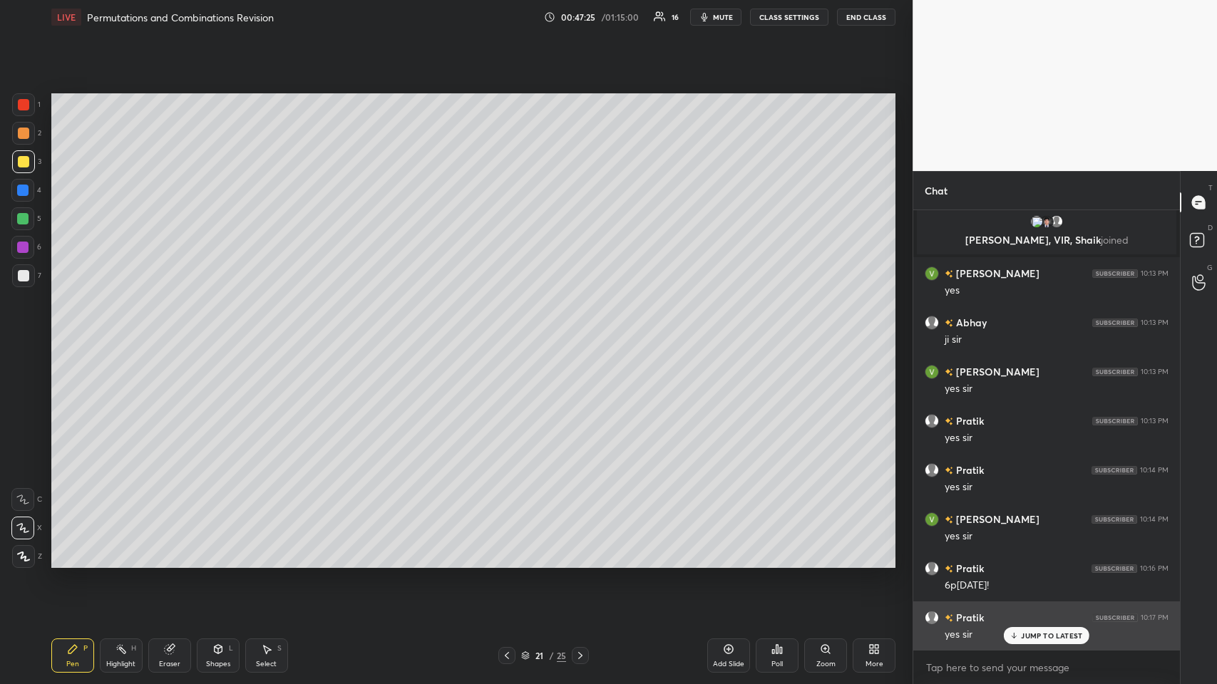
click at [511, 334] on p "JUMP TO LATEST" at bounding box center [1051, 636] width 61 height 9
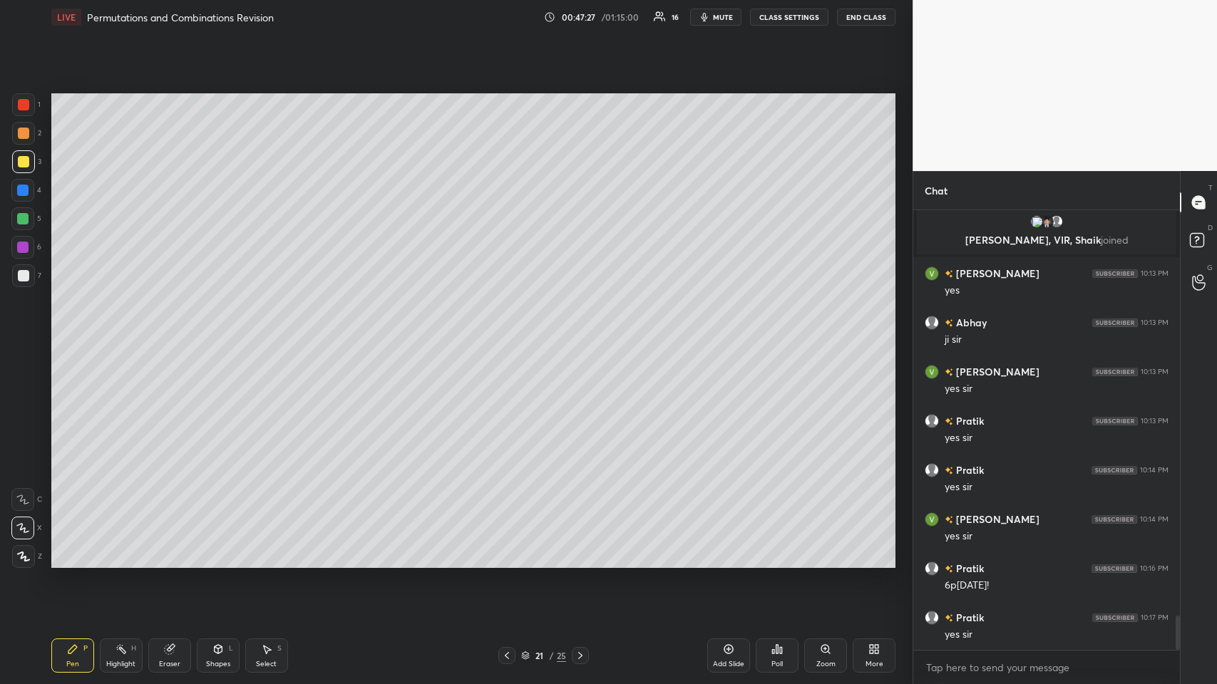
click at [511, 334] on icon at bounding box center [729, 649] width 4 height 4
click at [19, 162] on div at bounding box center [23, 161] width 11 height 11
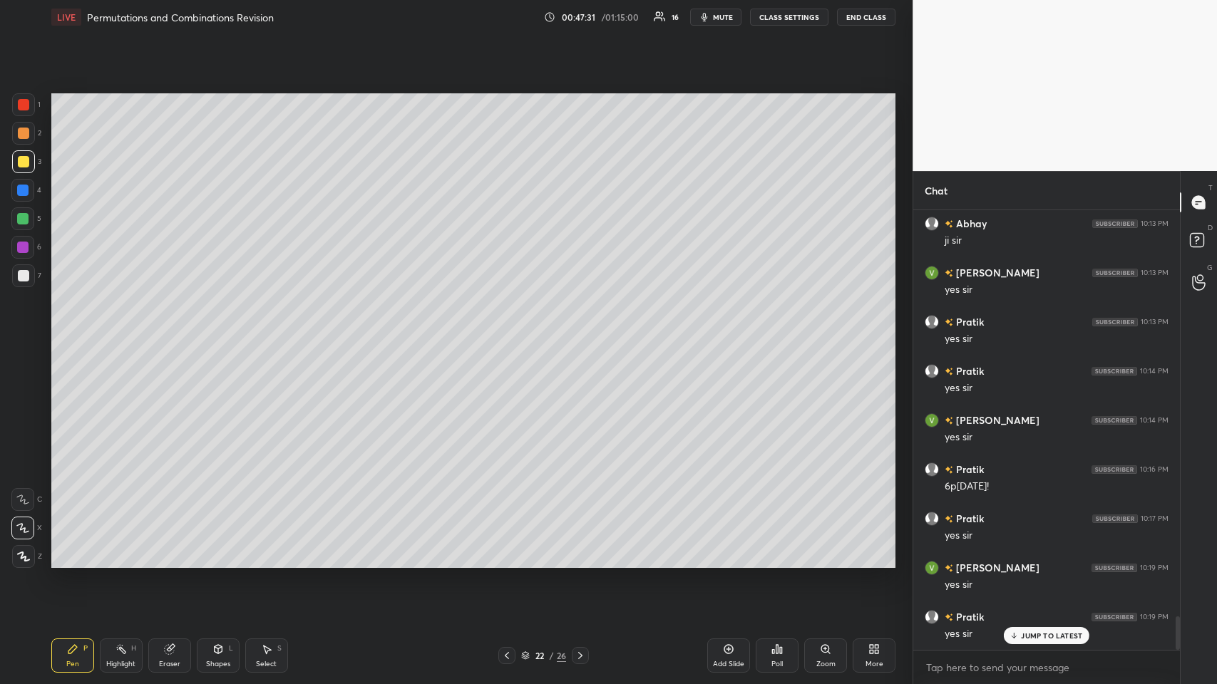
scroll to position [5321, 0]
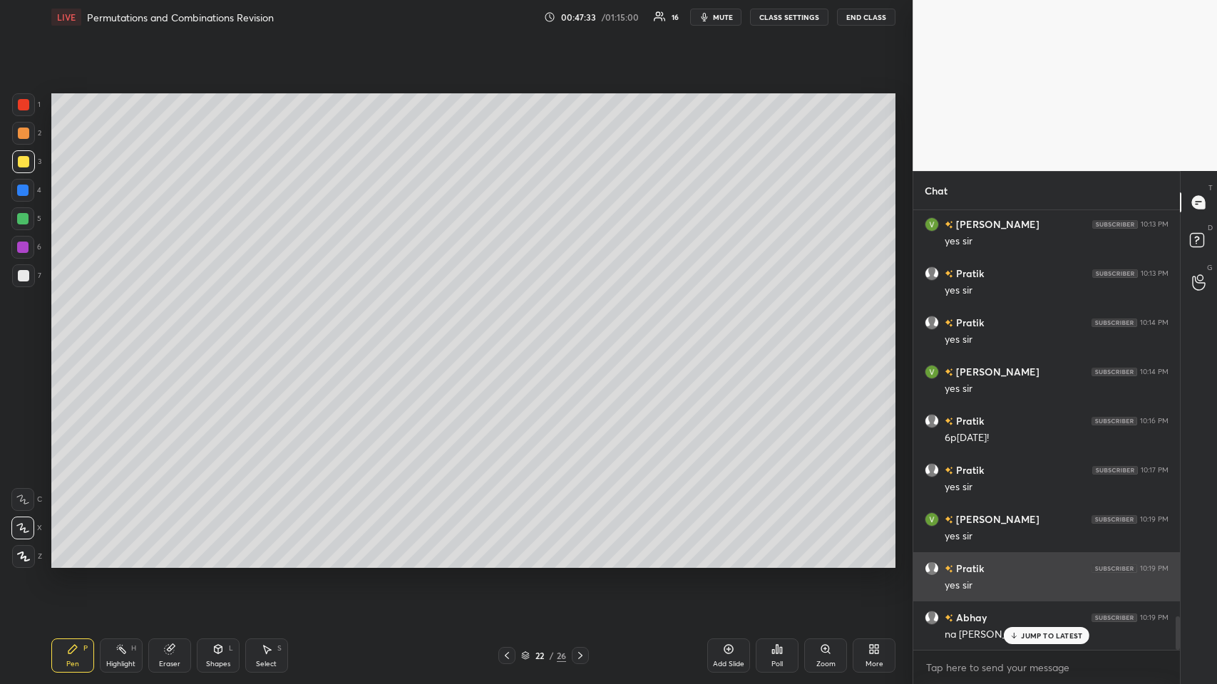
click at [511, 334] on p "JUMP TO LATEST" at bounding box center [1051, 636] width 61 height 9
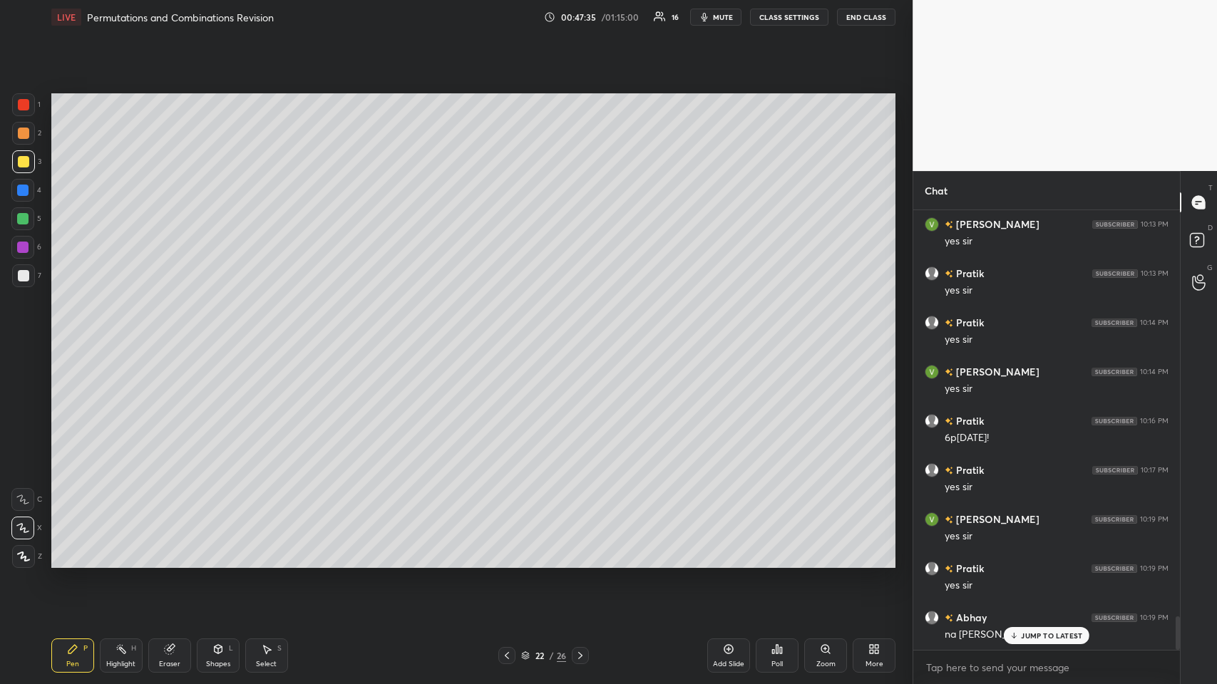
scroll to position [5370, 0]
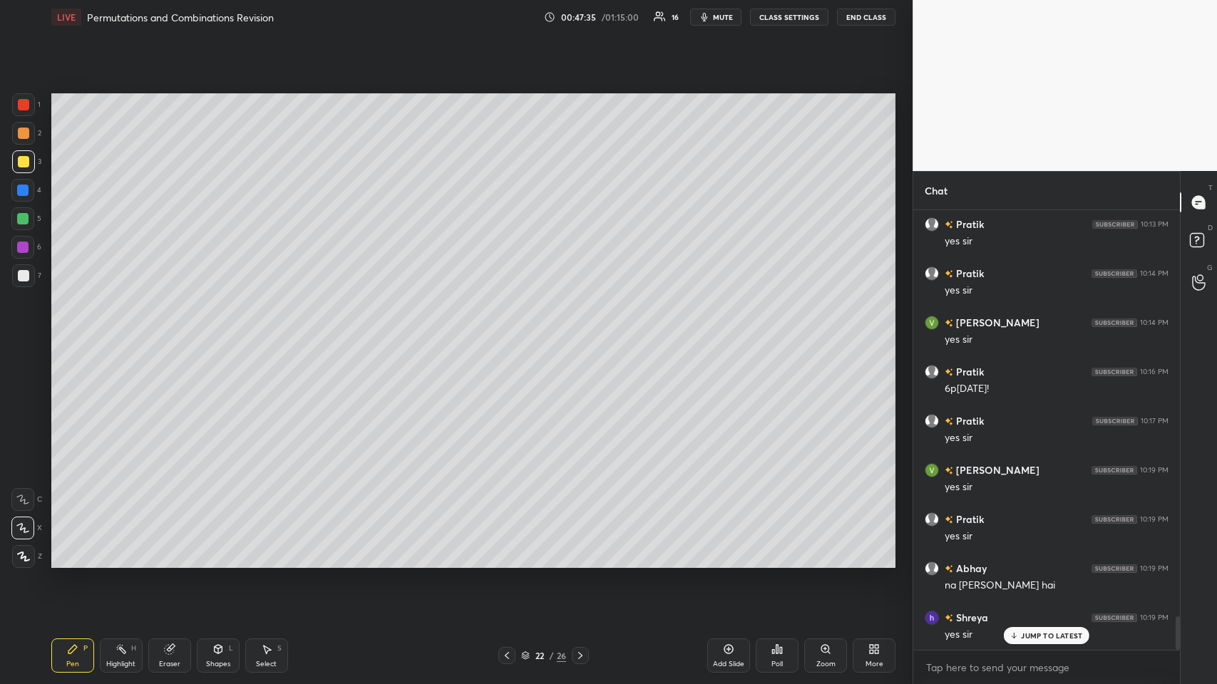
click at [168, 334] on icon at bounding box center [168, 649] width 9 height 9
click at [29, 334] on span "Erase all" at bounding box center [22, 557] width 21 height 10
click at [511, 334] on icon at bounding box center [506, 655] width 11 height 11
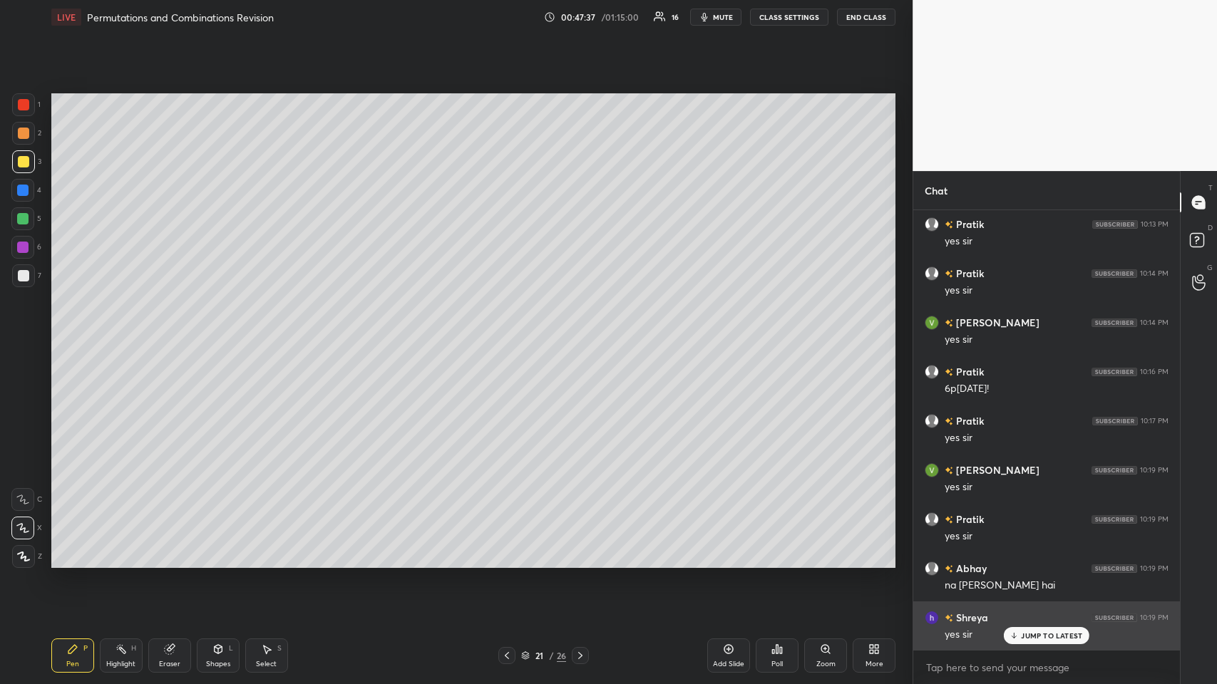
click at [511, 334] on div "JUMP TO LATEST" at bounding box center [1047, 635] width 86 height 17
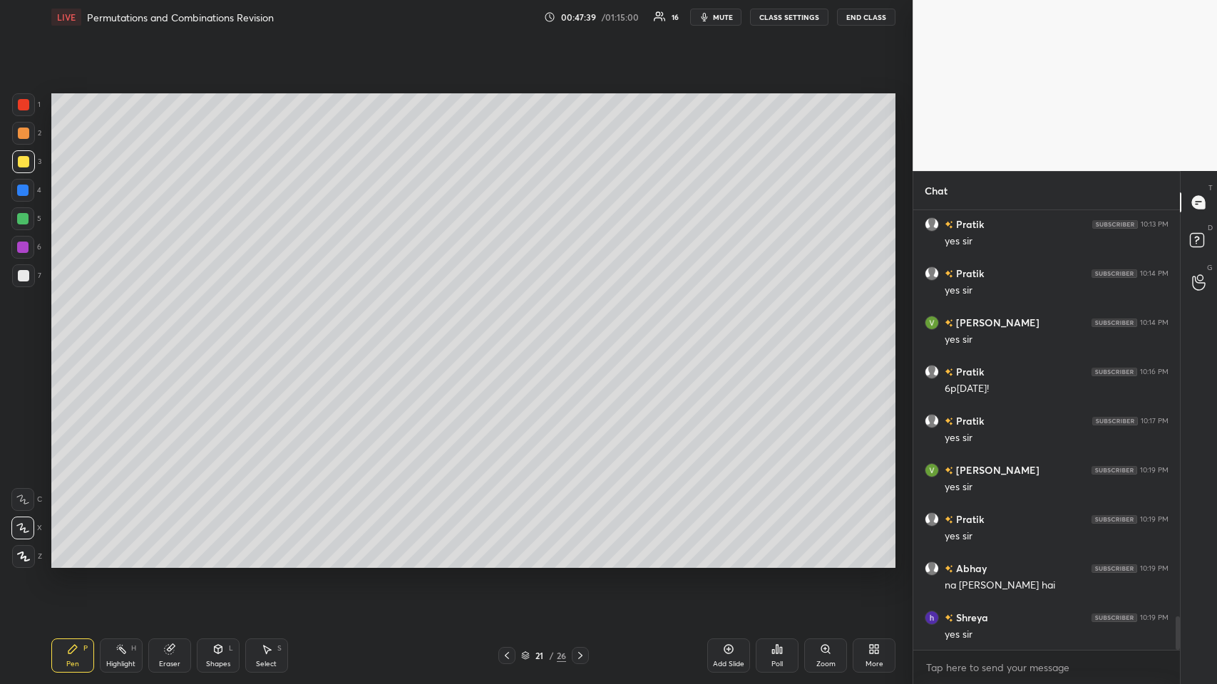
click at [20, 334] on icon at bounding box center [23, 557] width 13 height 10
click at [129, 334] on div "Highlight H" at bounding box center [121, 656] width 43 height 34
click at [25, 334] on icon at bounding box center [22, 556] width 7 height 7
click at [29, 103] on div at bounding box center [23, 104] width 23 height 23
click at [116, 334] on icon at bounding box center [121, 649] width 11 height 11
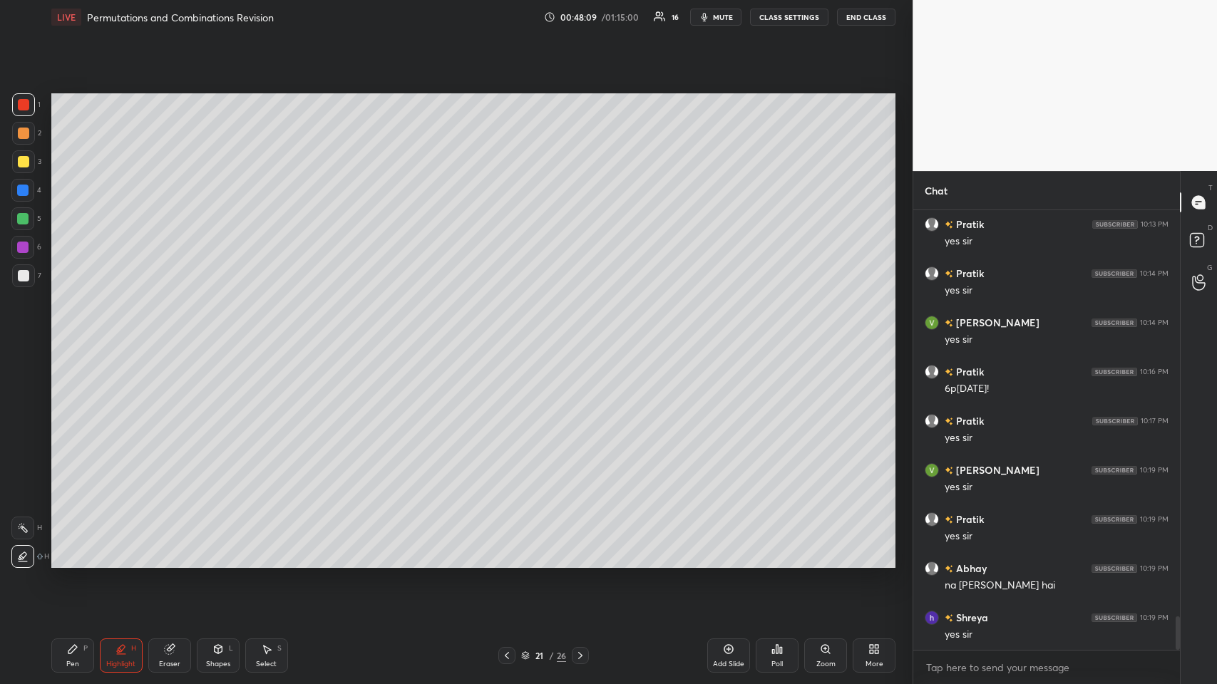
click at [26, 133] on div at bounding box center [23, 133] width 11 height 11
click at [68, 334] on icon at bounding box center [72, 649] width 9 height 9
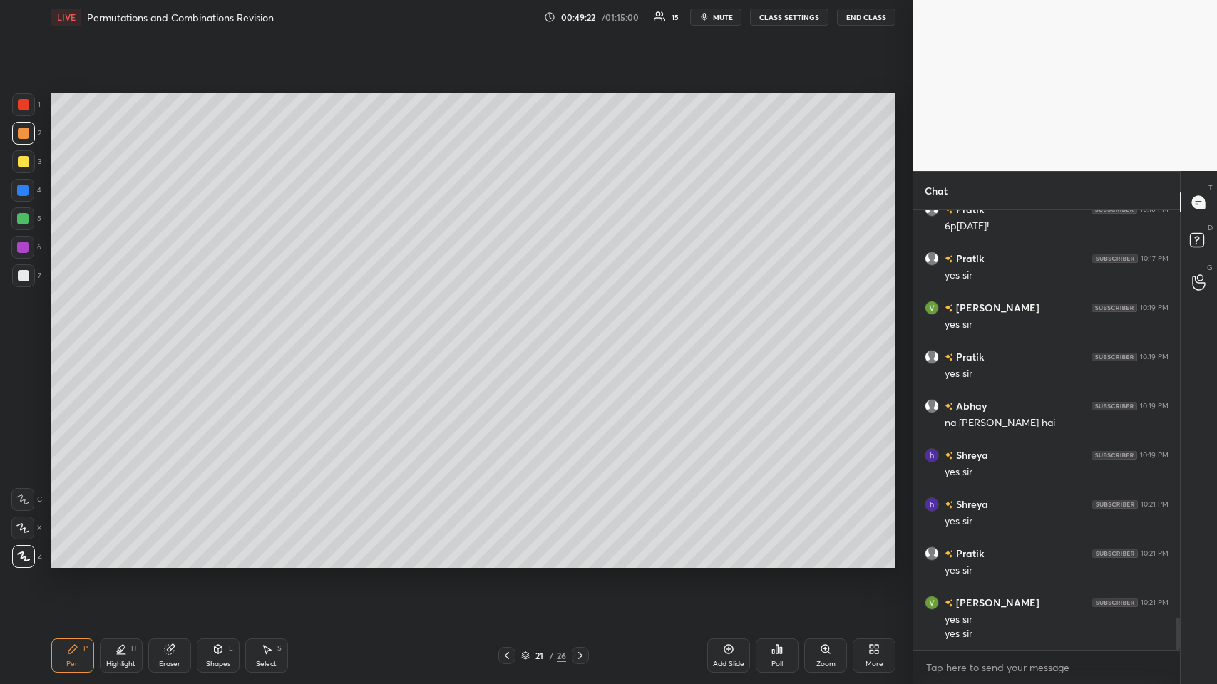
scroll to position [5566, 0]
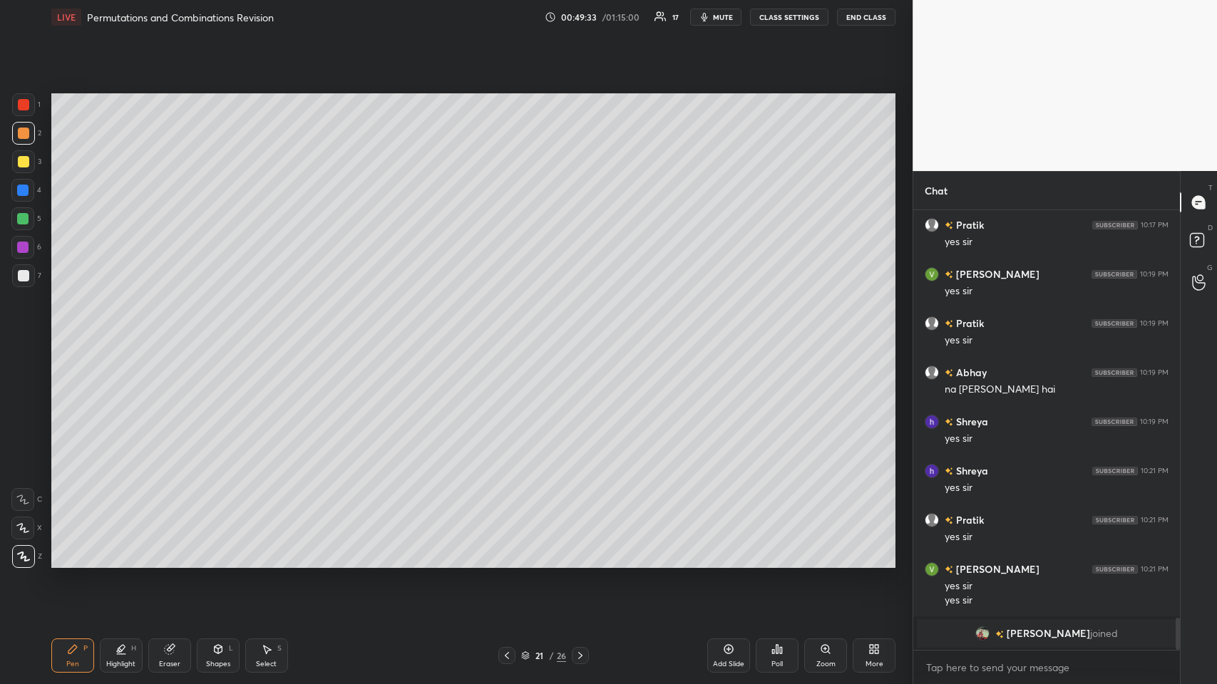
click at [511, 334] on icon at bounding box center [580, 655] width 11 height 11
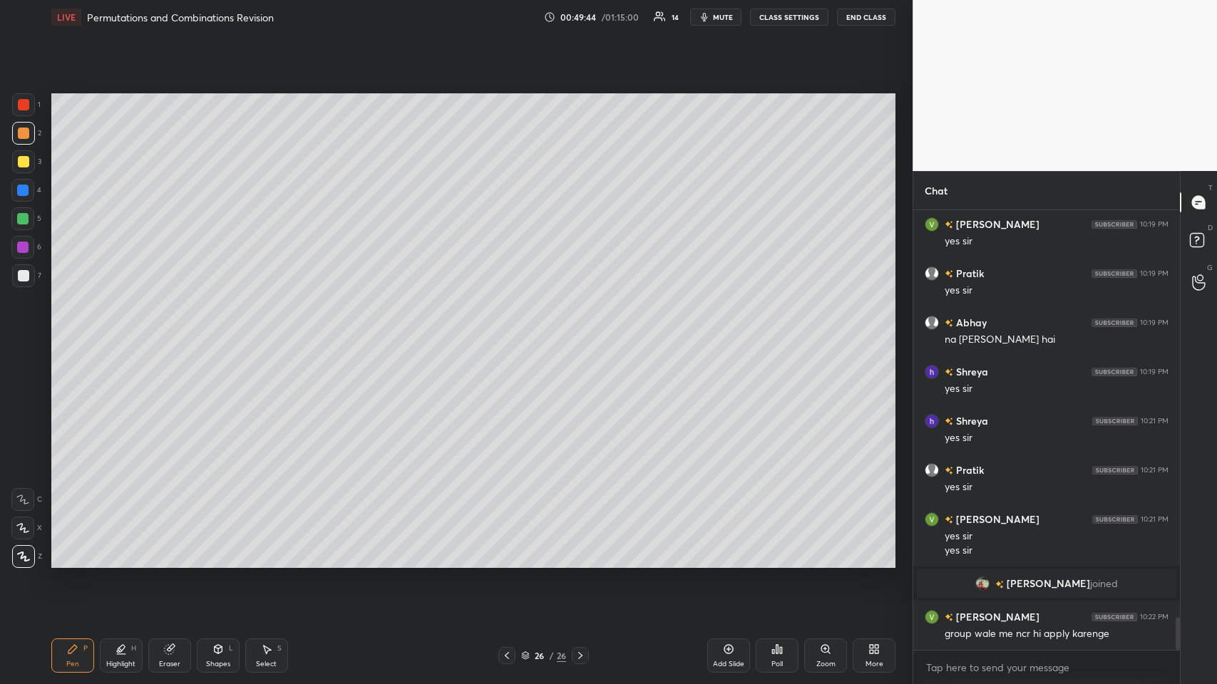
scroll to position [5430, 0]
click at [175, 334] on div "Eraser" at bounding box center [169, 656] width 43 height 34
click at [72, 334] on icon at bounding box center [72, 649] width 11 height 11
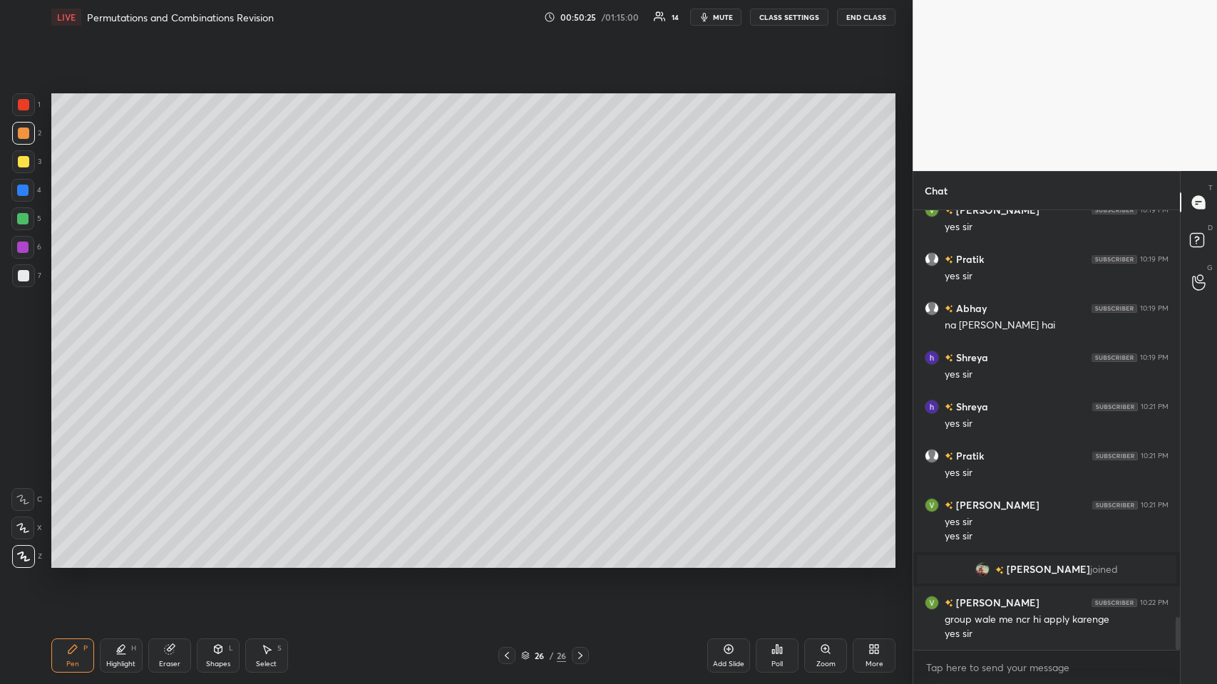
click at [503, 334] on icon at bounding box center [506, 655] width 11 height 11
click at [510, 334] on icon at bounding box center [506, 655] width 11 height 11
click at [511, 334] on icon at bounding box center [506, 655] width 11 height 11
click at [507, 334] on icon at bounding box center [506, 655] width 11 height 11
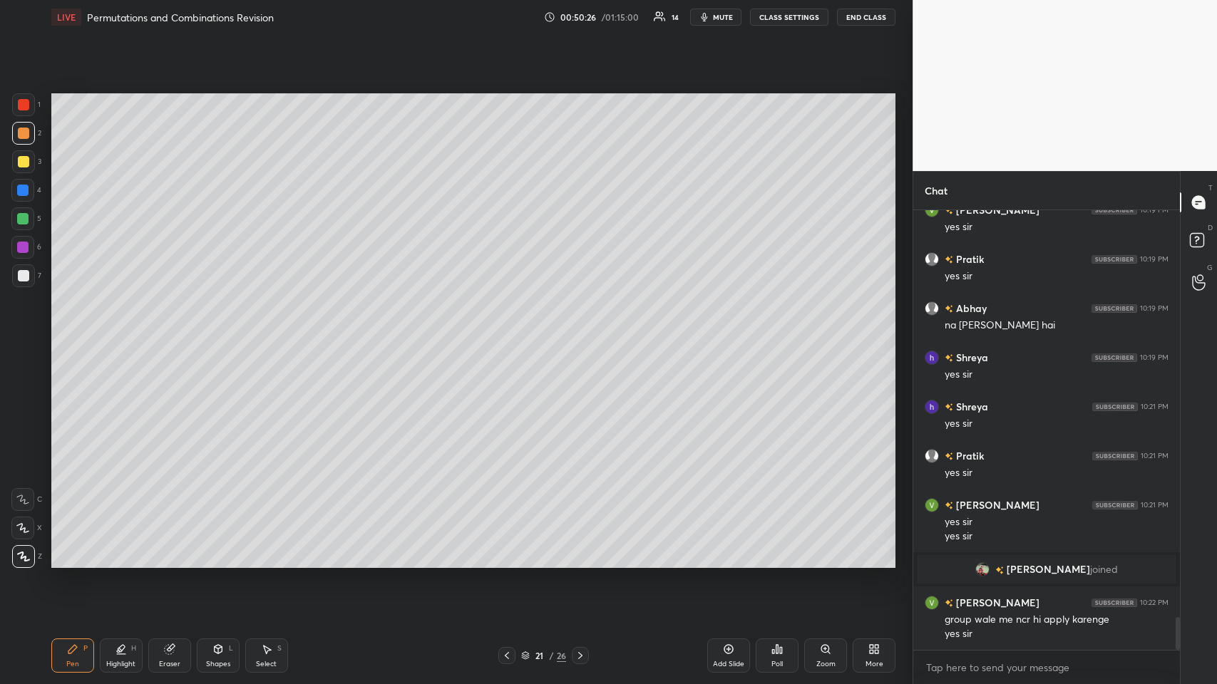
click at [508, 334] on icon at bounding box center [507, 655] width 4 height 7
click at [511, 334] on icon at bounding box center [580, 655] width 11 height 11
click at [501, 334] on icon at bounding box center [506, 655] width 11 height 11
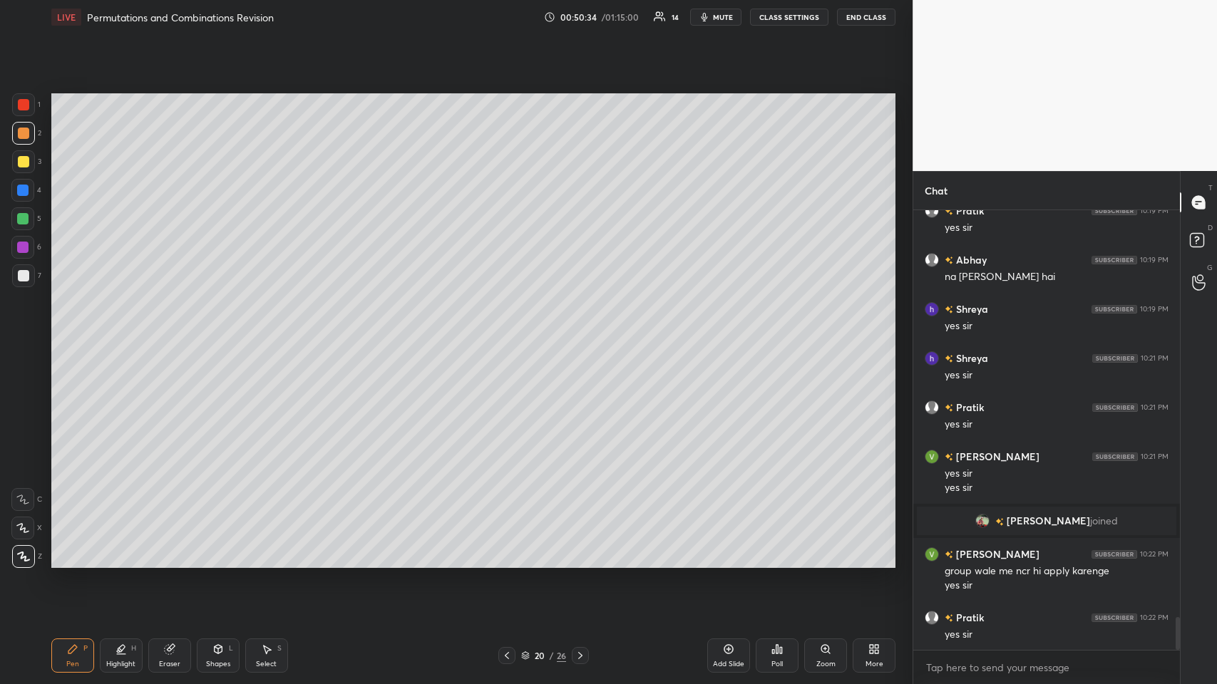
click at [165, 334] on icon at bounding box center [169, 649] width 11 height 11
click at [76, 334] on div "Pen P" at bounding box center [72, 656] width 43 height 34
click at [26, 334] on icon at bounding box center [23, 557] width 11 height 9
click at [165, 334] on div "Eraser" at bounding box center [169, 656] width 43 height 34
click at [72, 334] on icon at bounding box center [72, 649] width 9 height 9
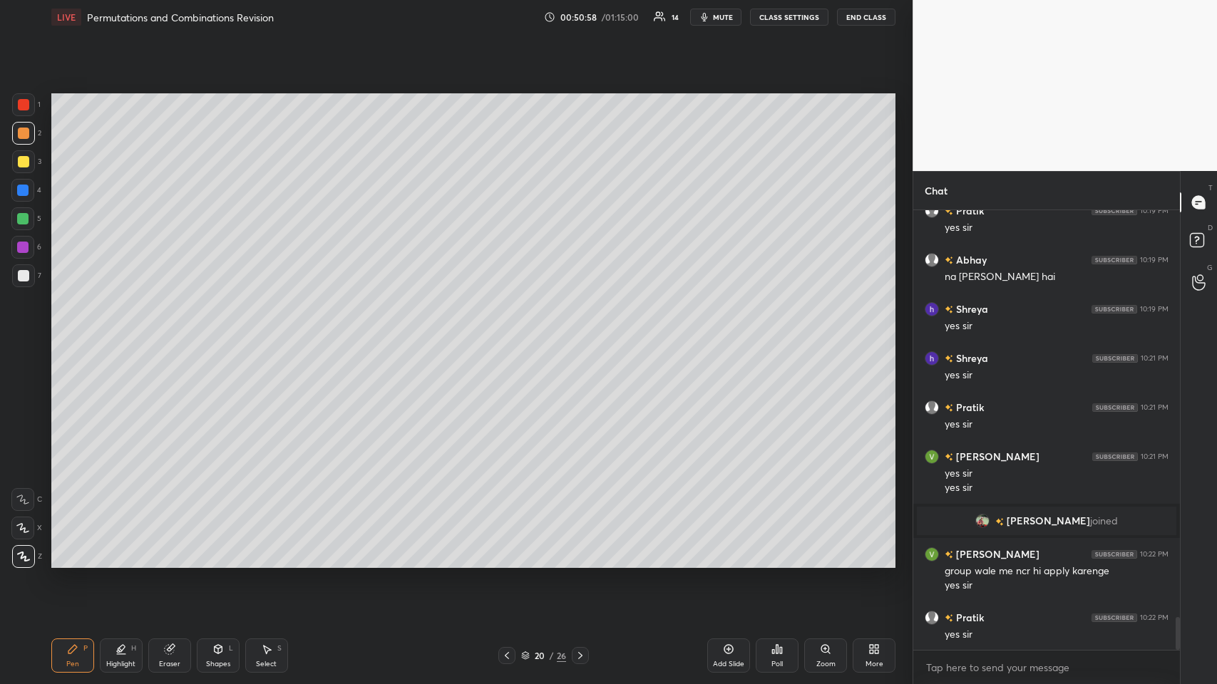
click at [155, 334] on div "Eraser" at bounding box center [169, 656] width 43 height 34
click at [66, 334] on div "Pen P" at bounding box center [72, 656] width 43 height 34
click at [182, 334] on div "Setting up your live class Poll for secs No correct answer Start poll" at bounding box center [474, 330] width 856 height 593
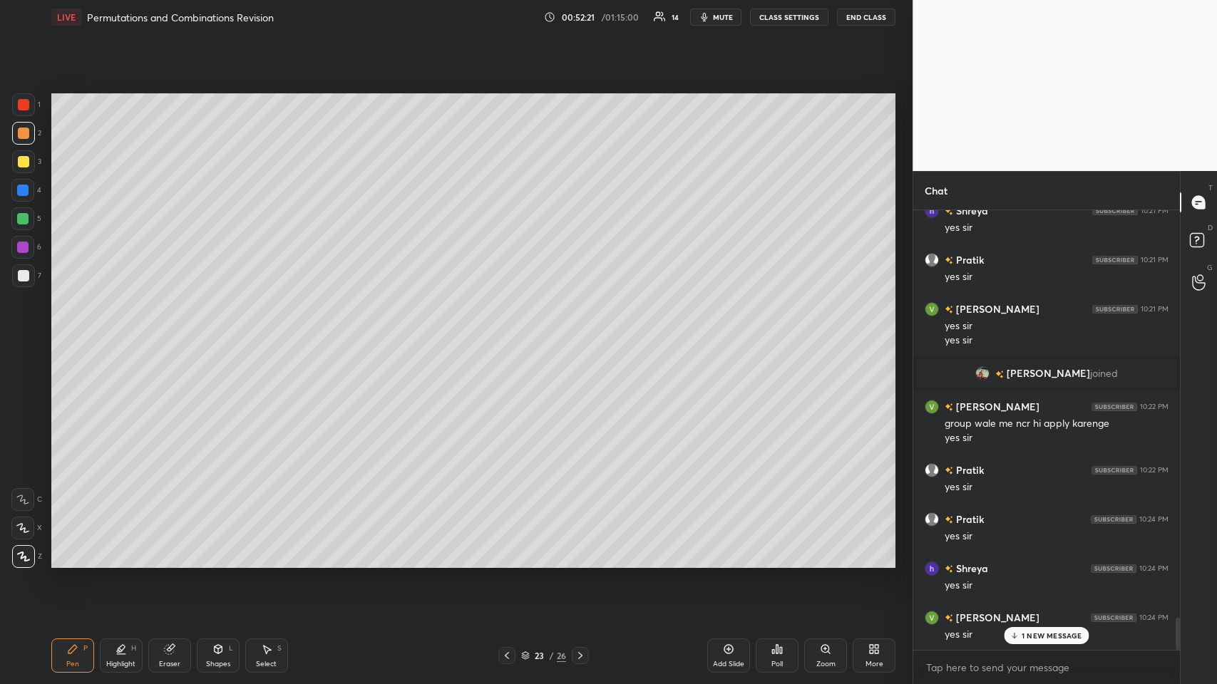
scroll to position [5690, 0]
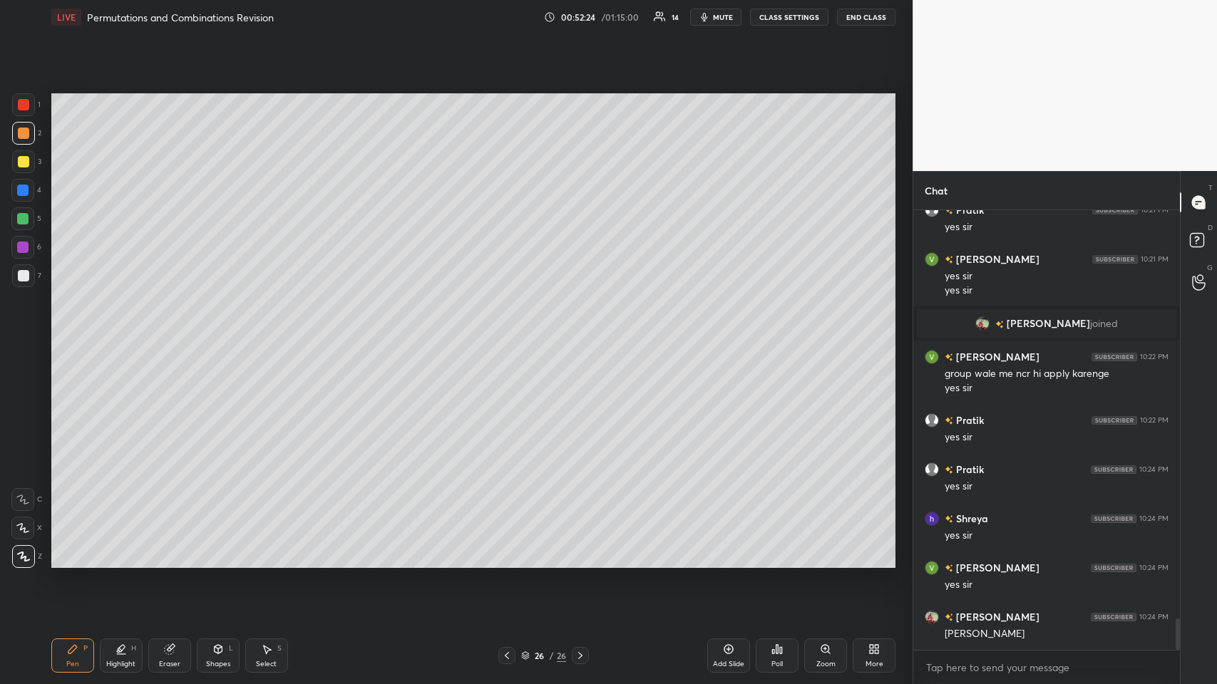
click at [177, 334] on div "Eraser" at bounding box center [169, 656] width 43 height 34
click at [65, 334] on div "Pen P" at bounding box center [72, 656] width 43 height 34
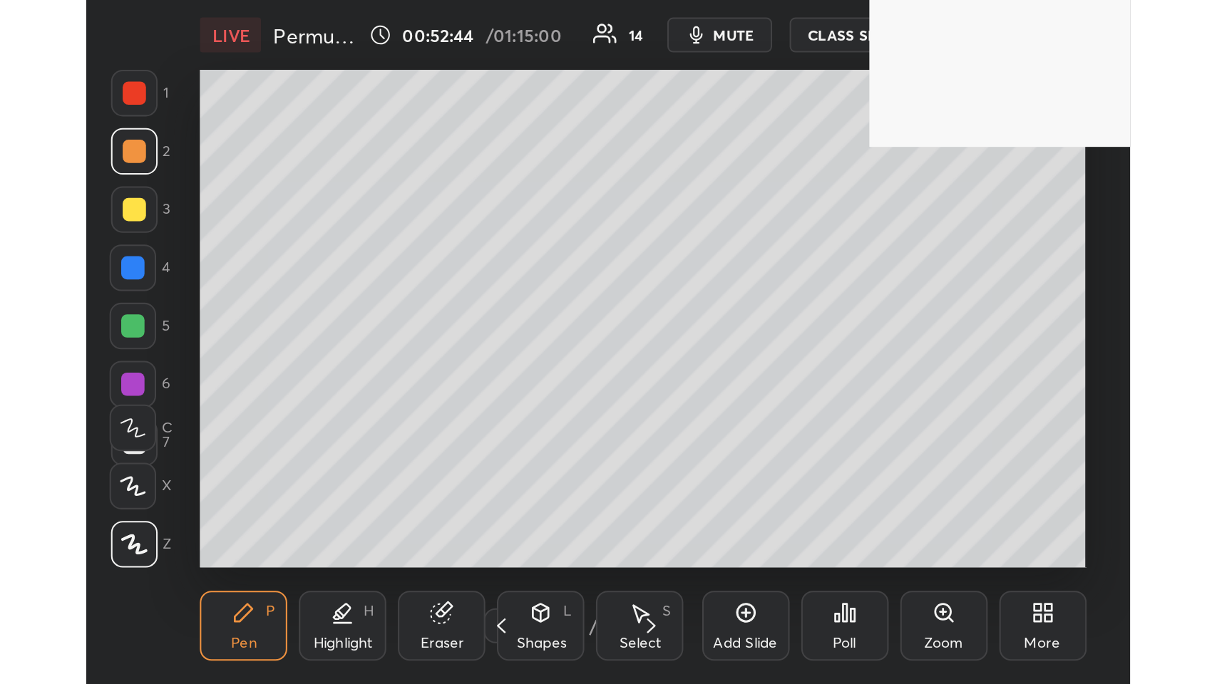
scroll to position [243, 454]
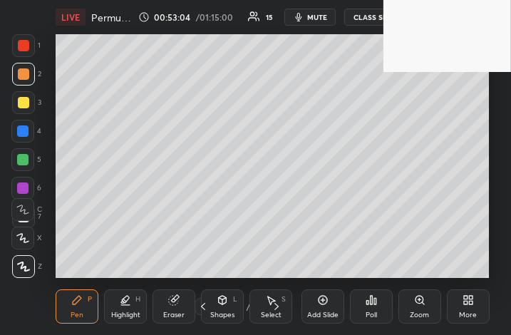
click at [468, 287] on div "Add Slide Poll Zoom More" at bounding box center [396, 307] width 188 height 80
click at [466, 302] on icon at bounding box center [466, 303] width 4 height 4
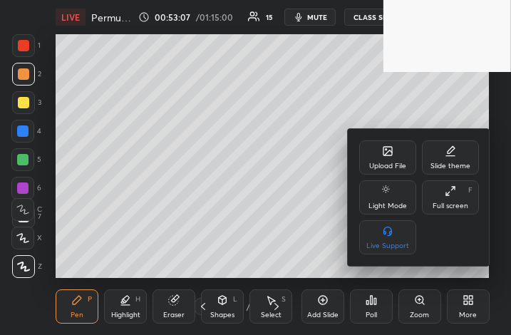
click at [452, 202] on div "Full screen" at bounding box center [451, 205] width 36 height 7
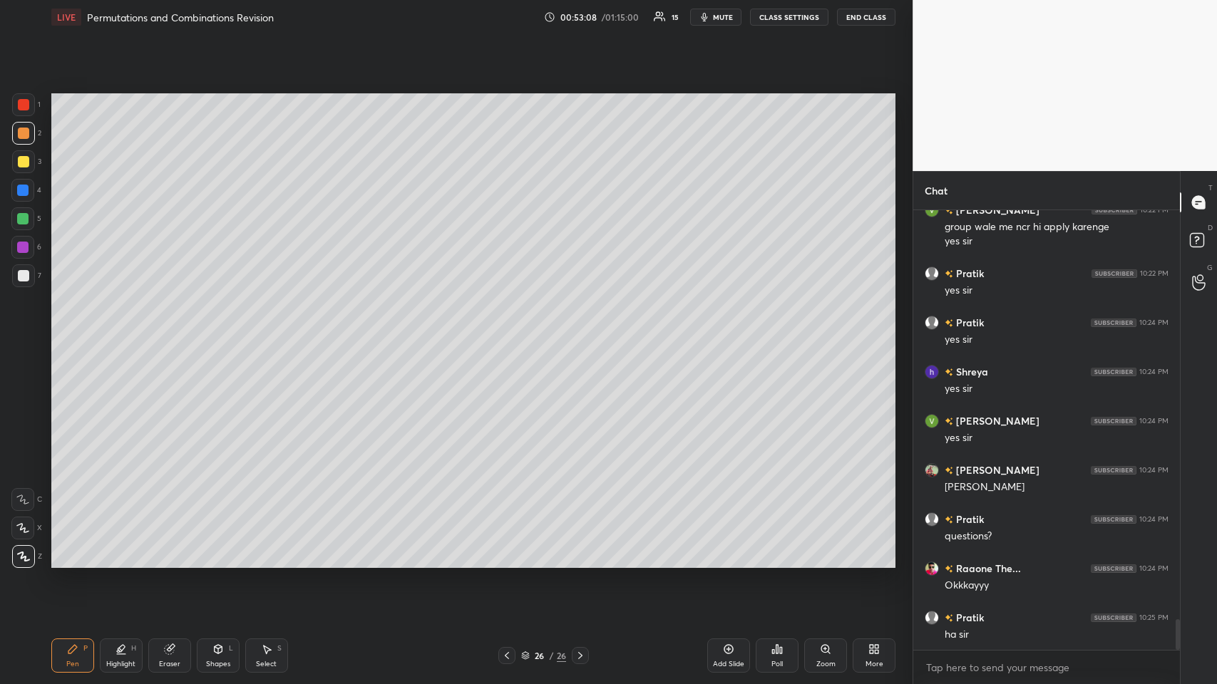
scroll to position [5886, 0]
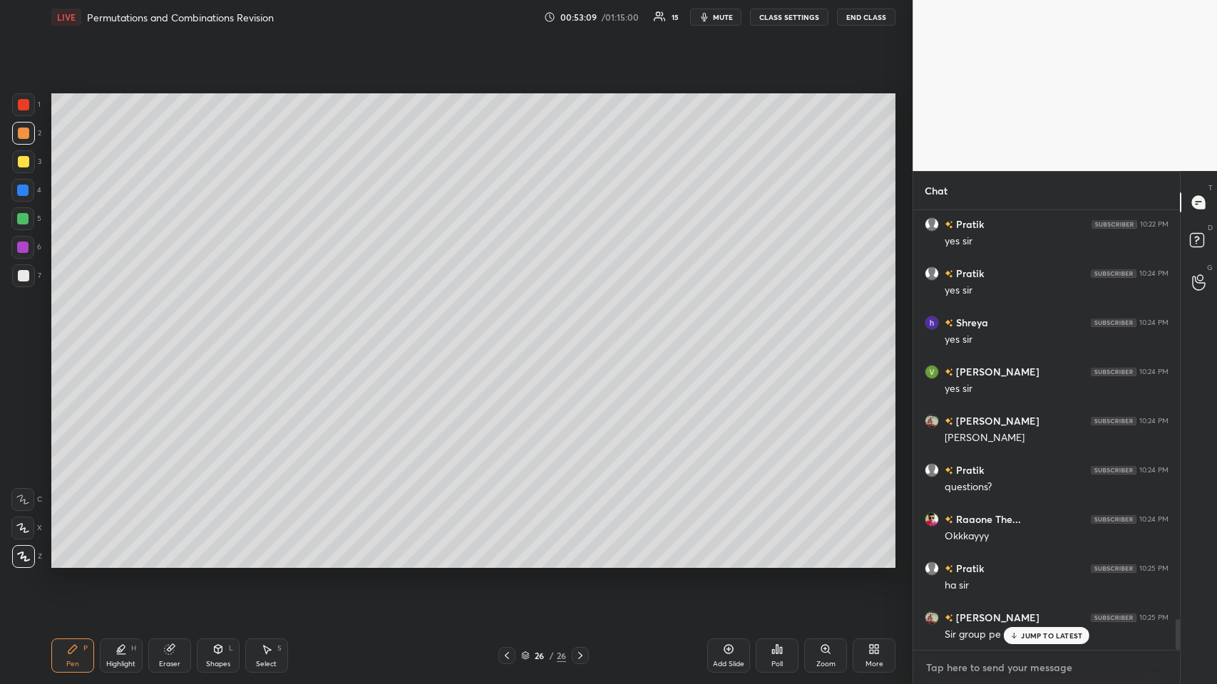
click at [511, 334] on textarea at bounding box center [1047, 668] width 244 height 23
paste textarea "[URL][DOMAIN_NAME]"
type textarea "[URL][DOMAIN_NAME]"
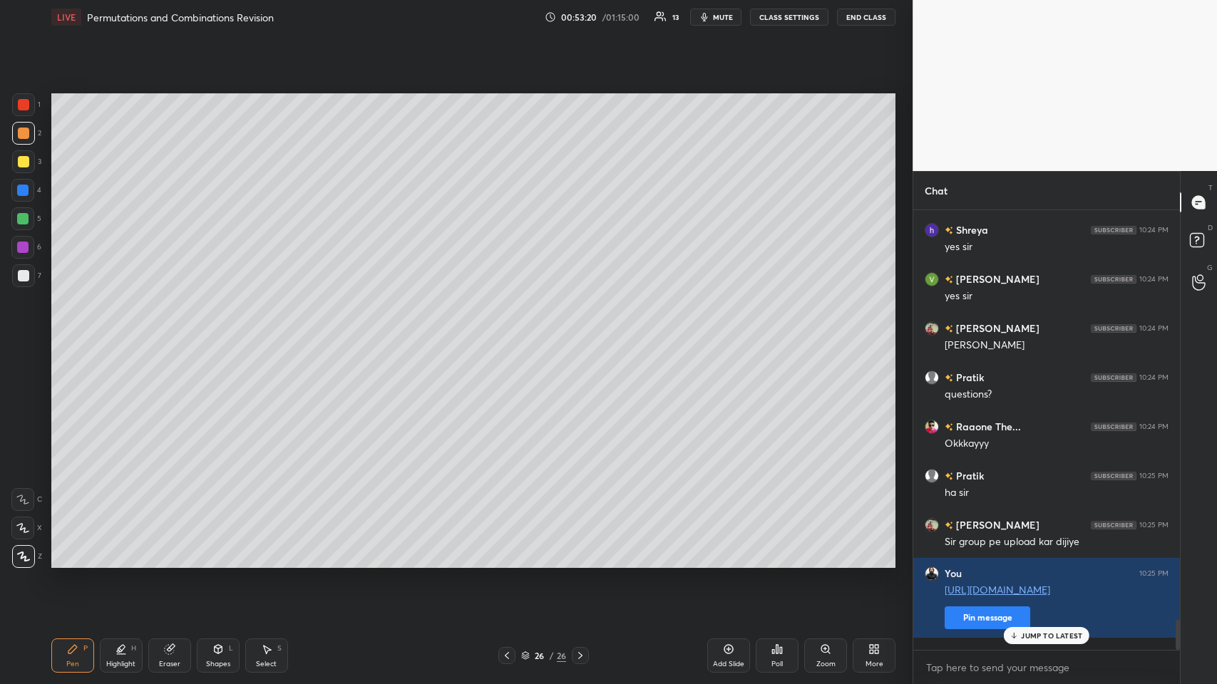
click at [511, 334] on icon at bounding box center [728, 649] width 11 height 11
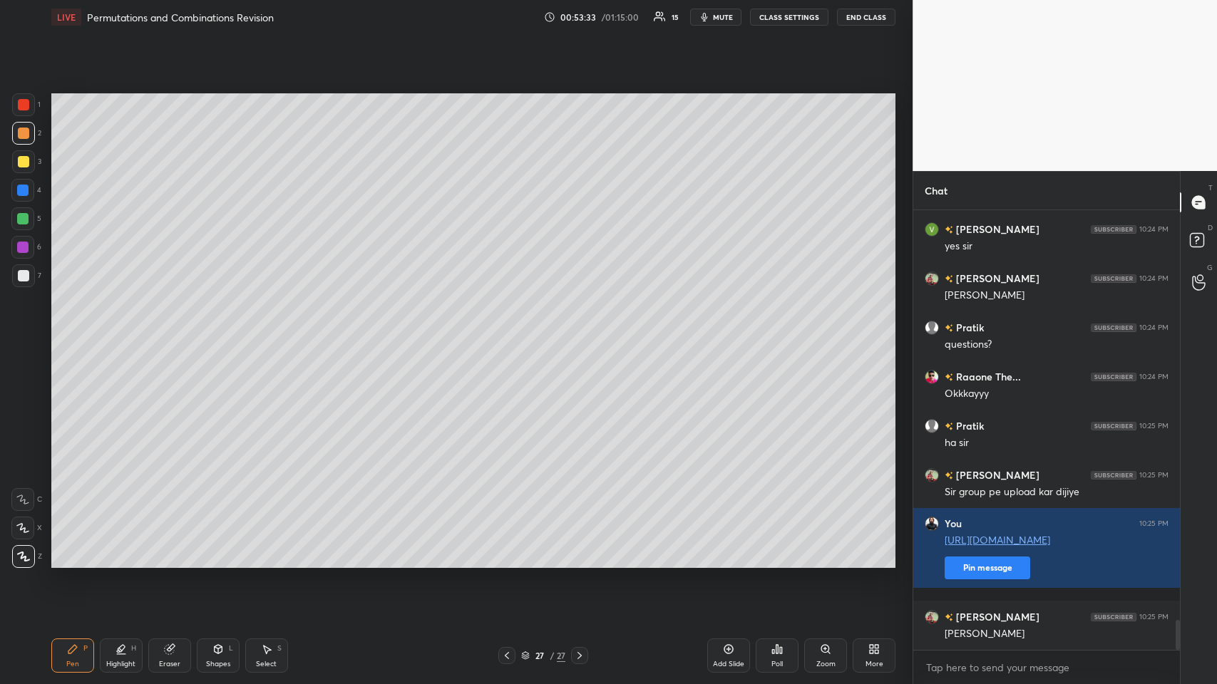
click at [19, 273] on div at bounding box center [23, 275] width 11 height 11
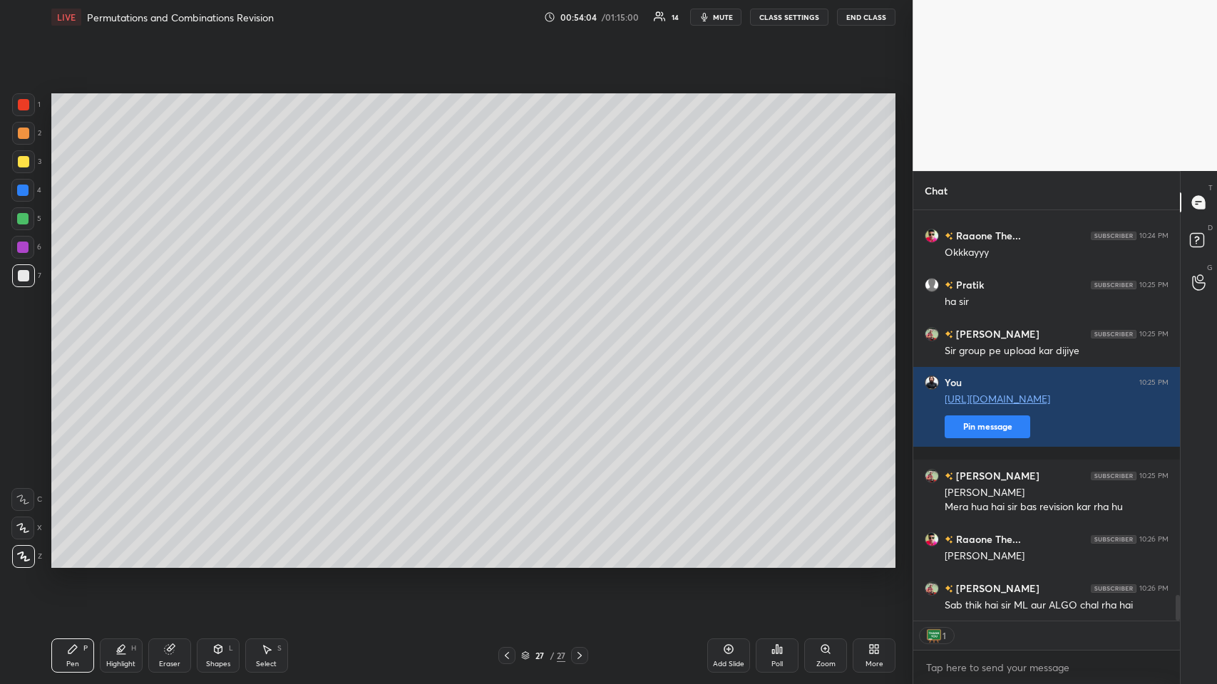
scroll to position [6219, 0]
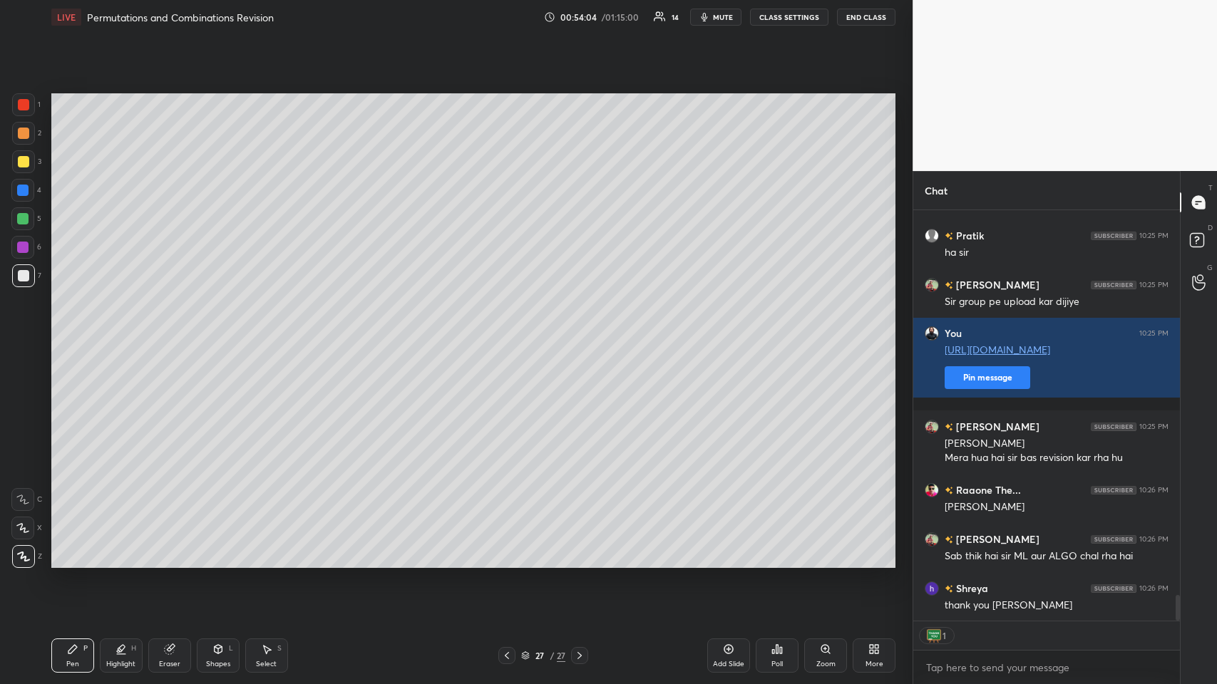
click at [511, 334] on div "[PERSON_NAME] 10:24 PM questions? Raaone The... 10:24 PM [PERSON_NAME] 10:25 PM…" at bounding box center [1046, 415] width 267 height 411
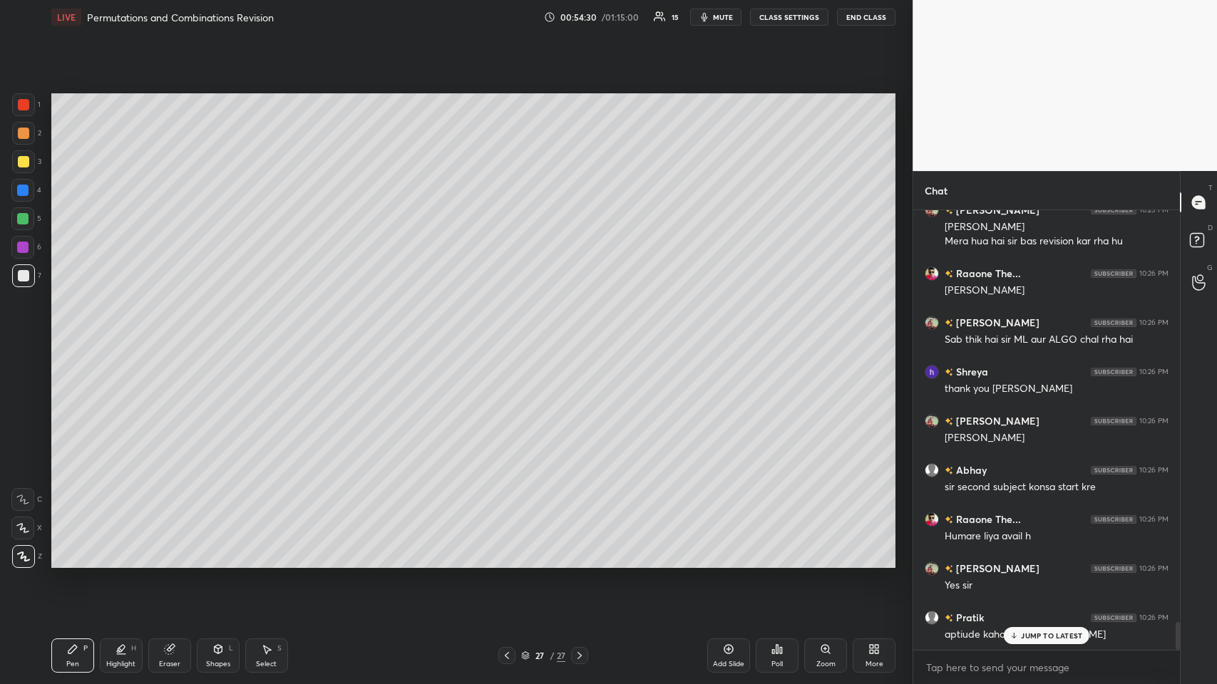
scroll to position [6485, 0]
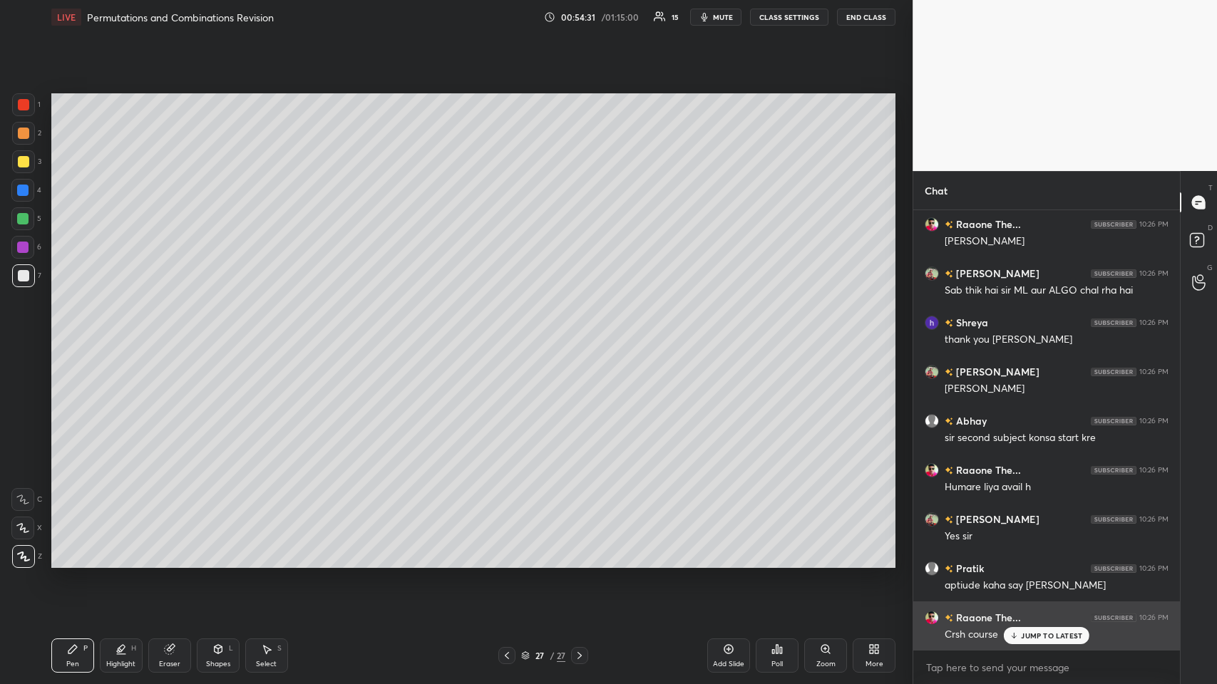
click at [511, 334] on div "JUMP TO LATEST" at bounding box center [1047, 635] width 86 height 17
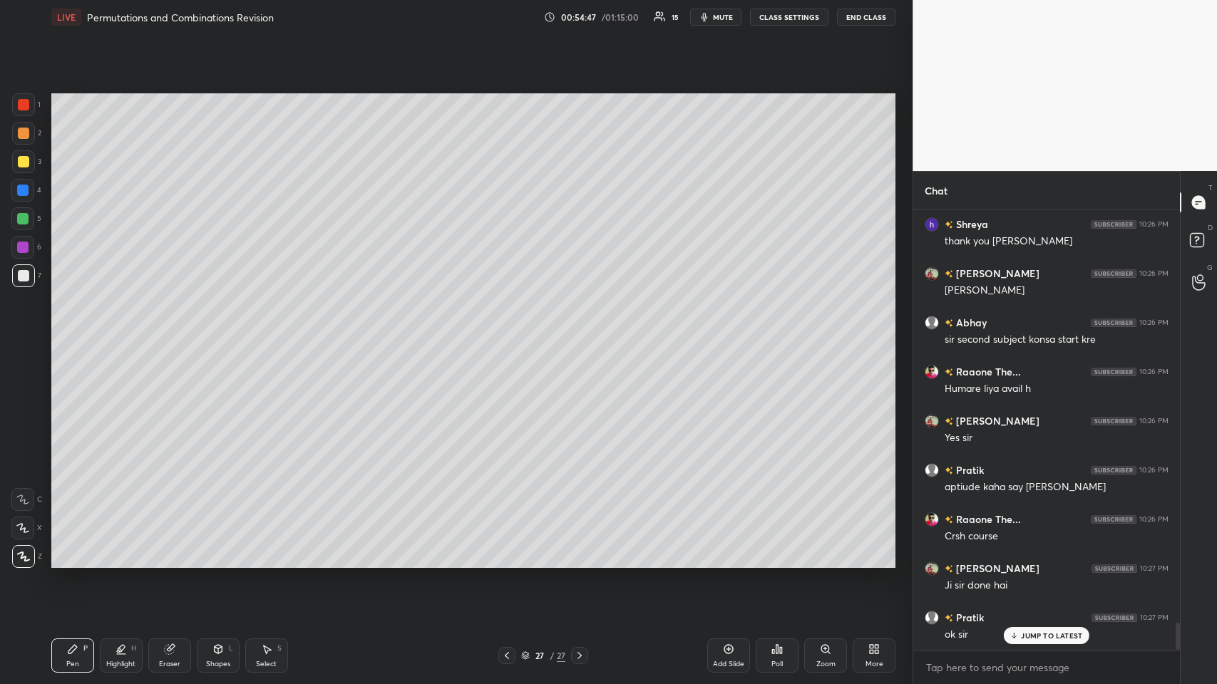
scroll to position [6632, 0]
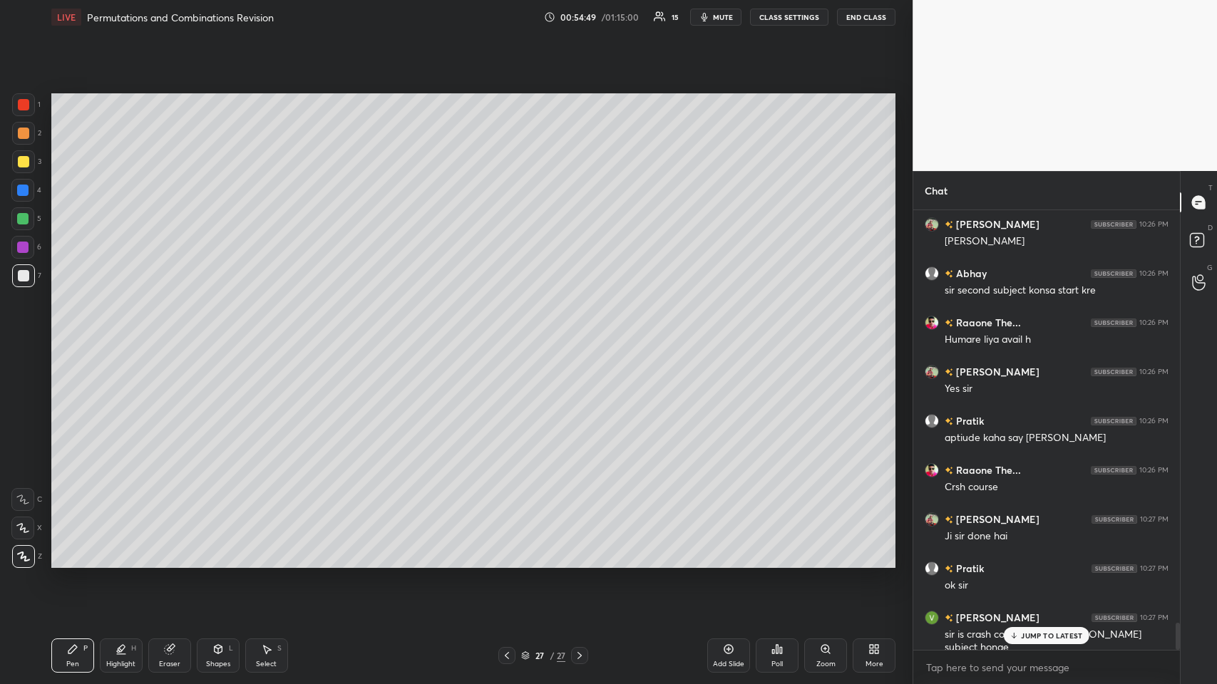
click at [511, 334] on p "JUMP TO LATEST" at bounding box center [1051, 636] width 61 height 9
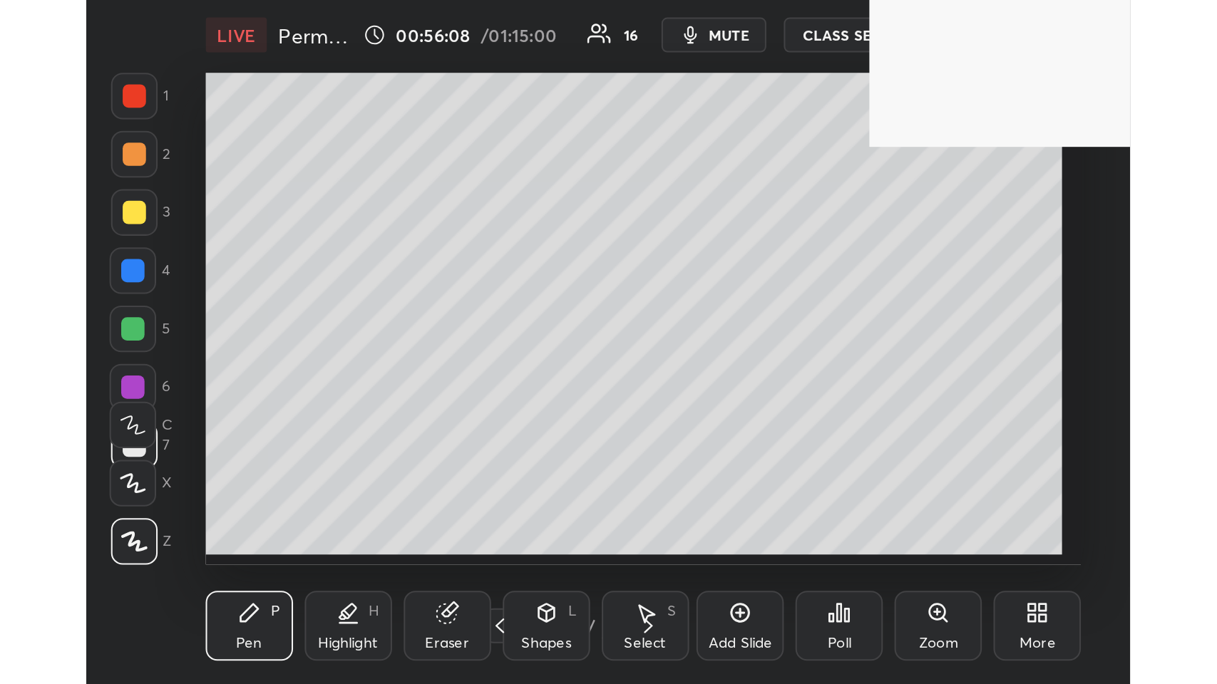
scroll to position [243, 454]
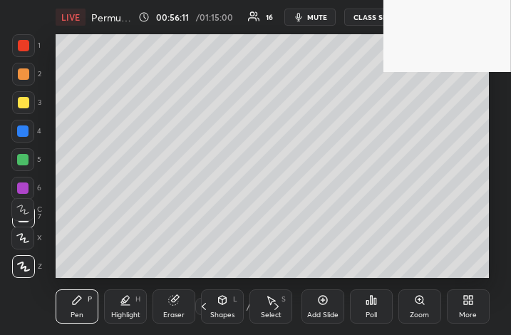
click at [470, 302] on icon at bounding box center [471, 303] width 4 height 4
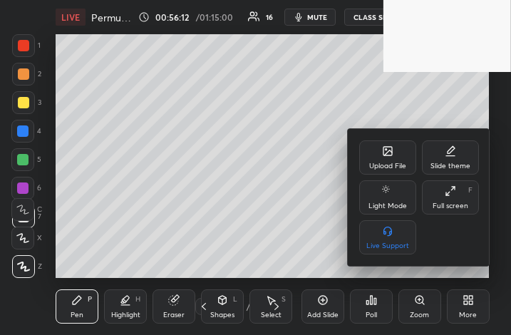
click at [444, 204] on div "Full screen" at bounding box center [451, 205] width 36 height 7
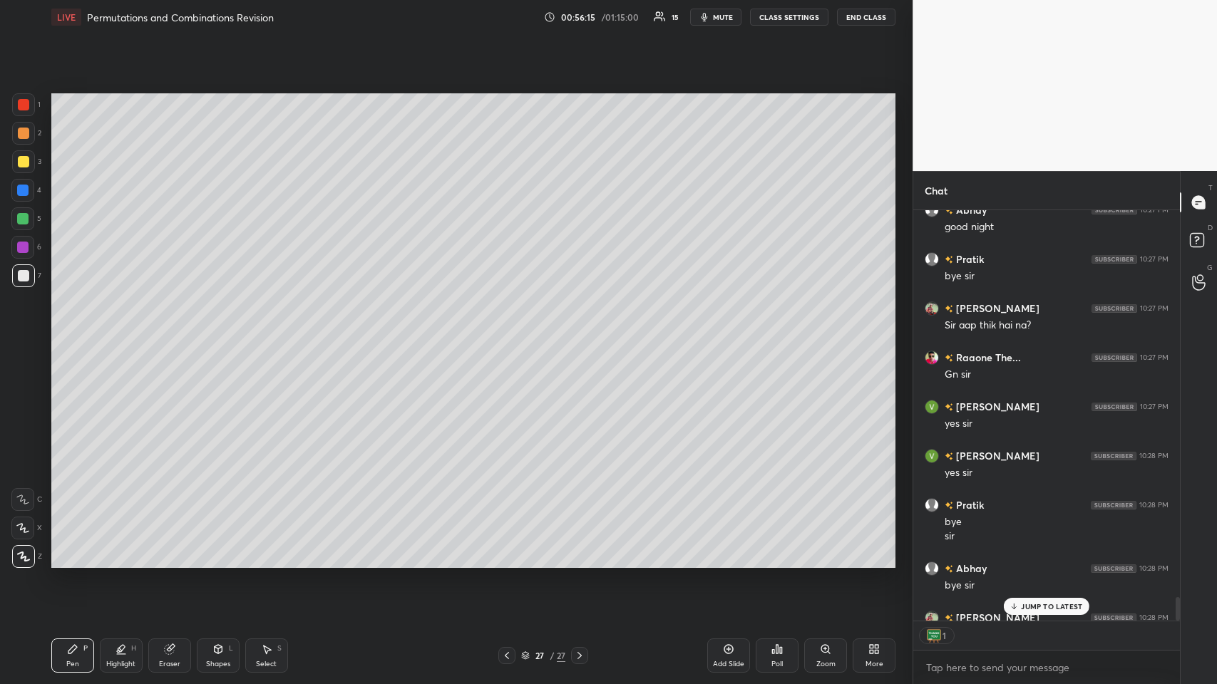
scroll to position [406, 262]
click at [511, 11] on button "End Class" at bounding box center [866, 17] width 58 height 17
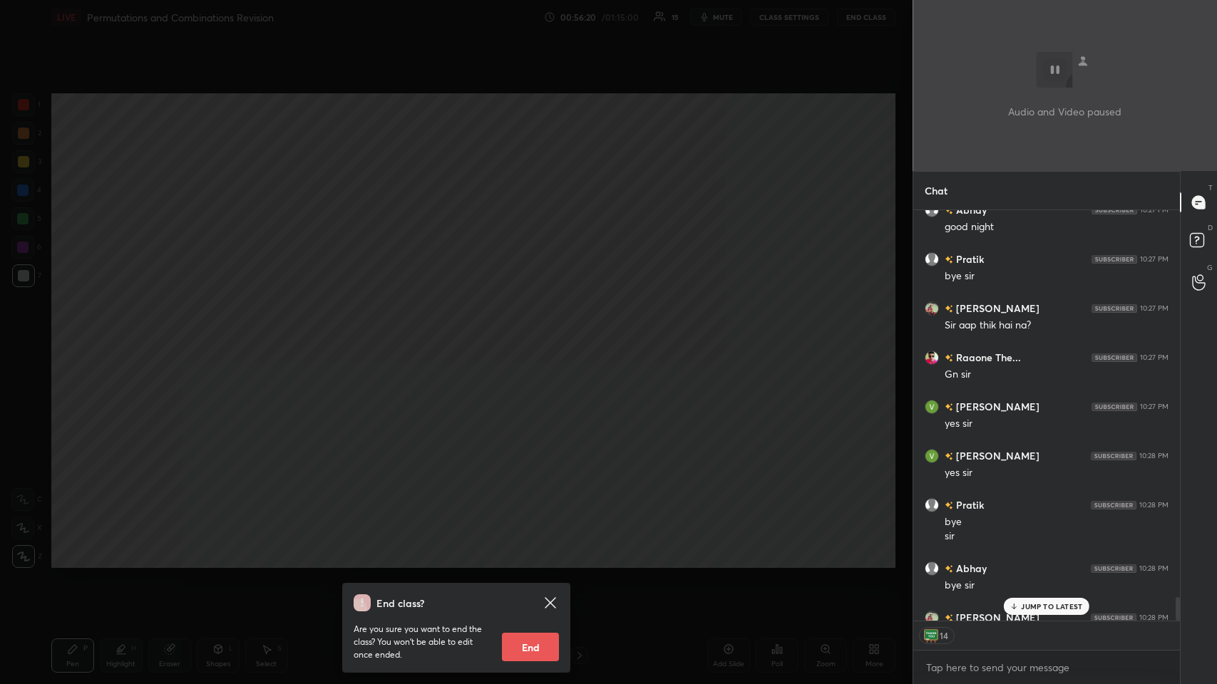
click at [511, 334] on icon at bounding box center [550, 603] width 11 height 11
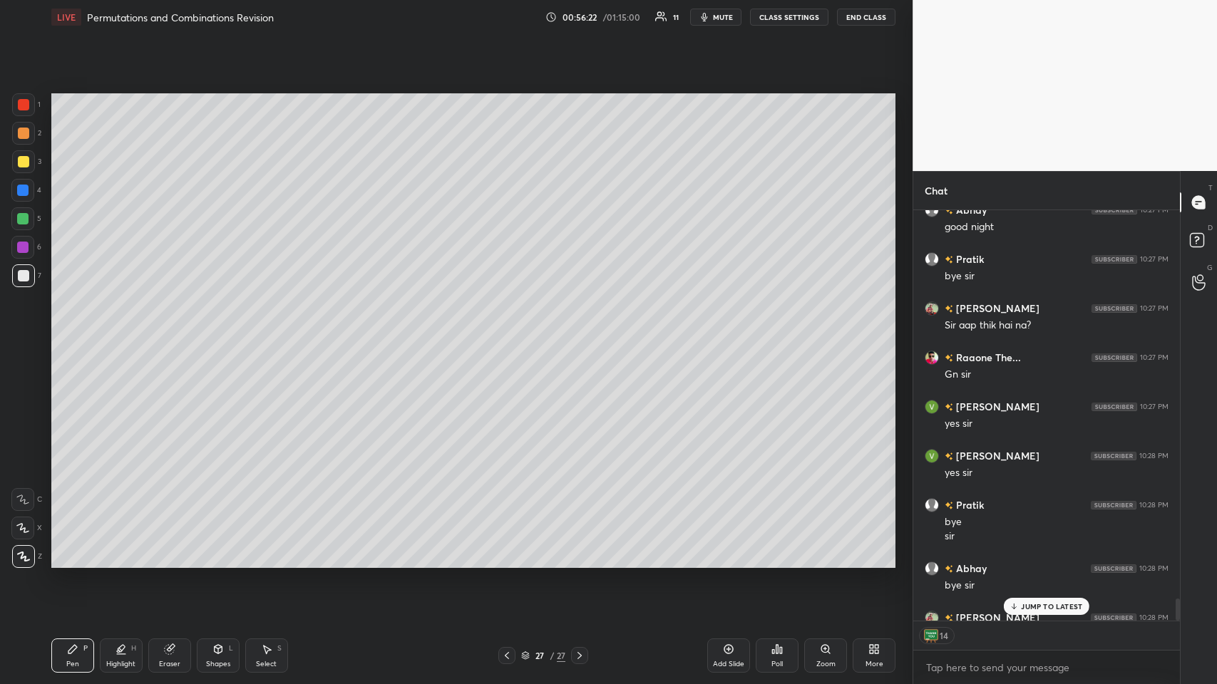
scroll to position [7281, 0]
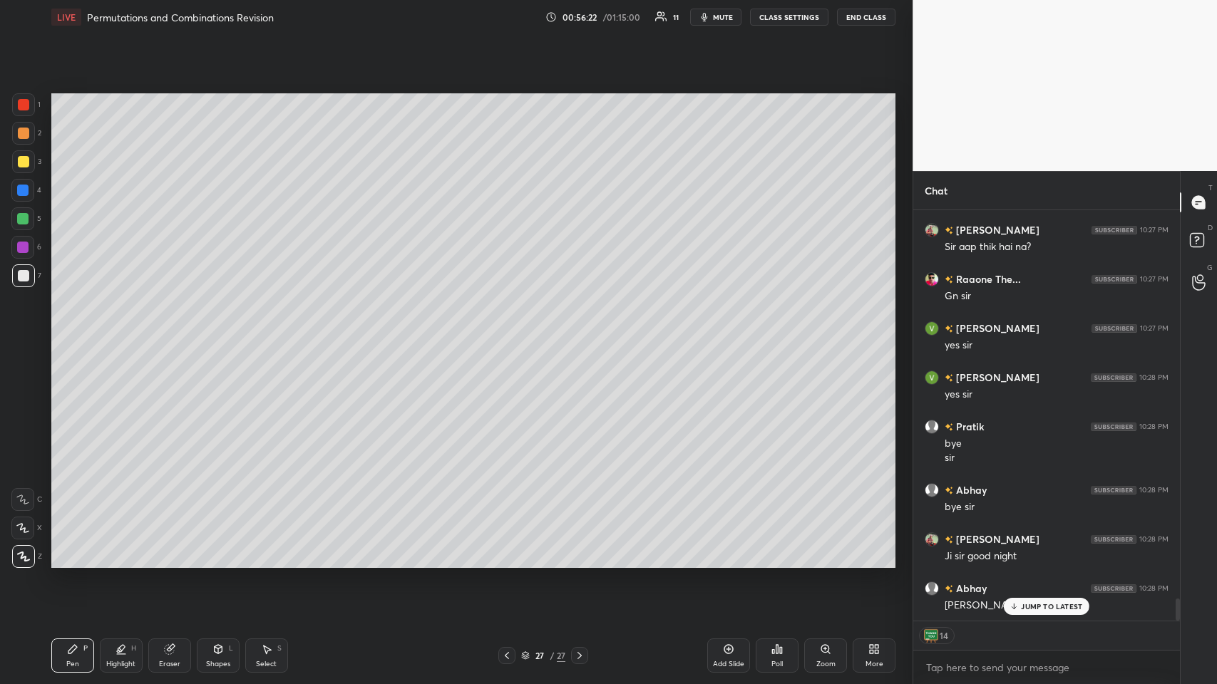
click at [511, 19] on button "End Class" at bounding box center [866, 17] width 58 height 17
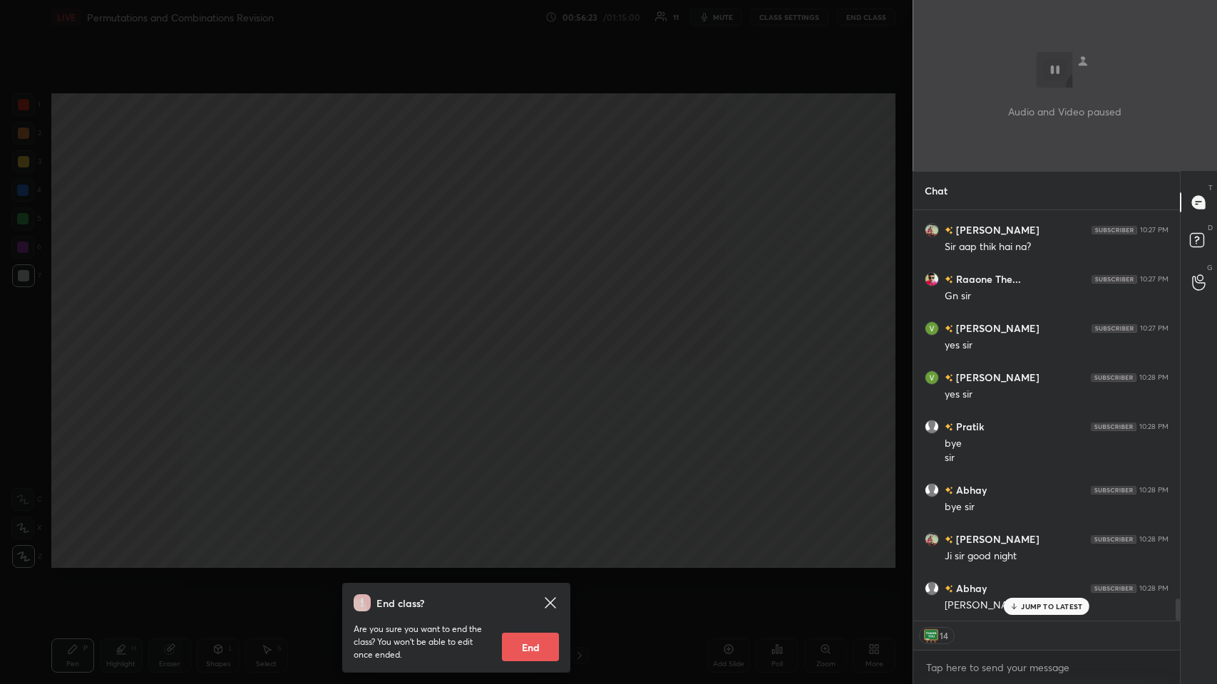
click at [511, 334] on button "End" at bounding box center [530, 647] width 57 height 29
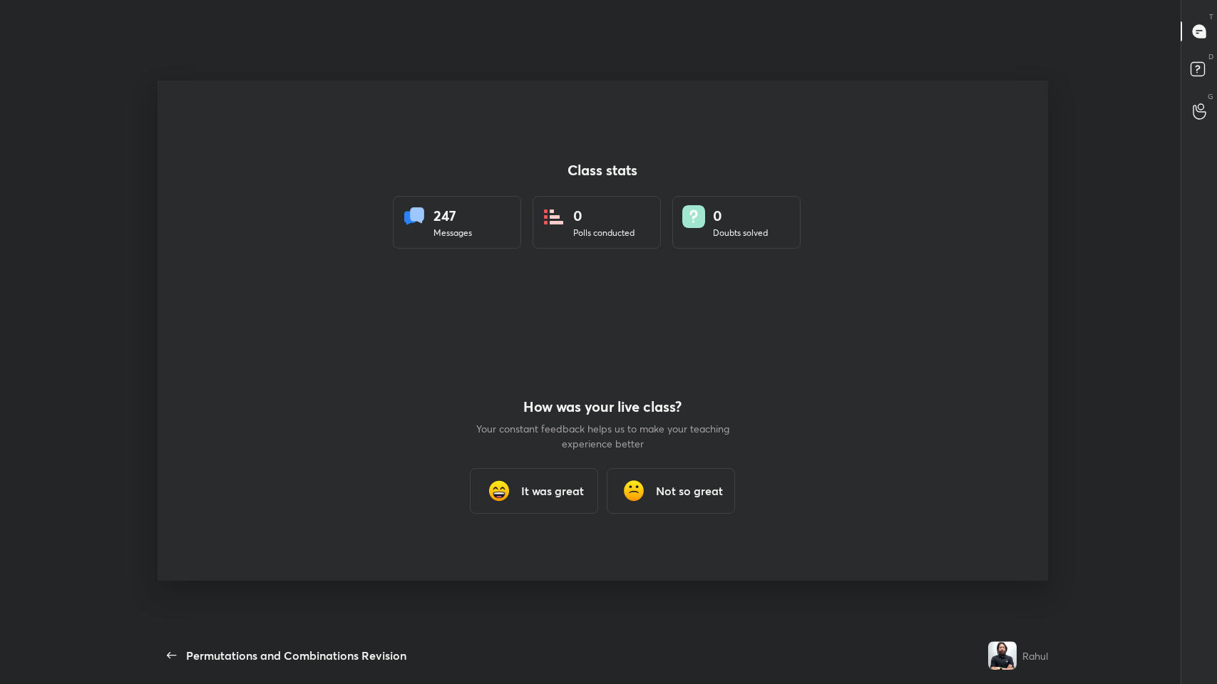
scroll to position [0, 0]
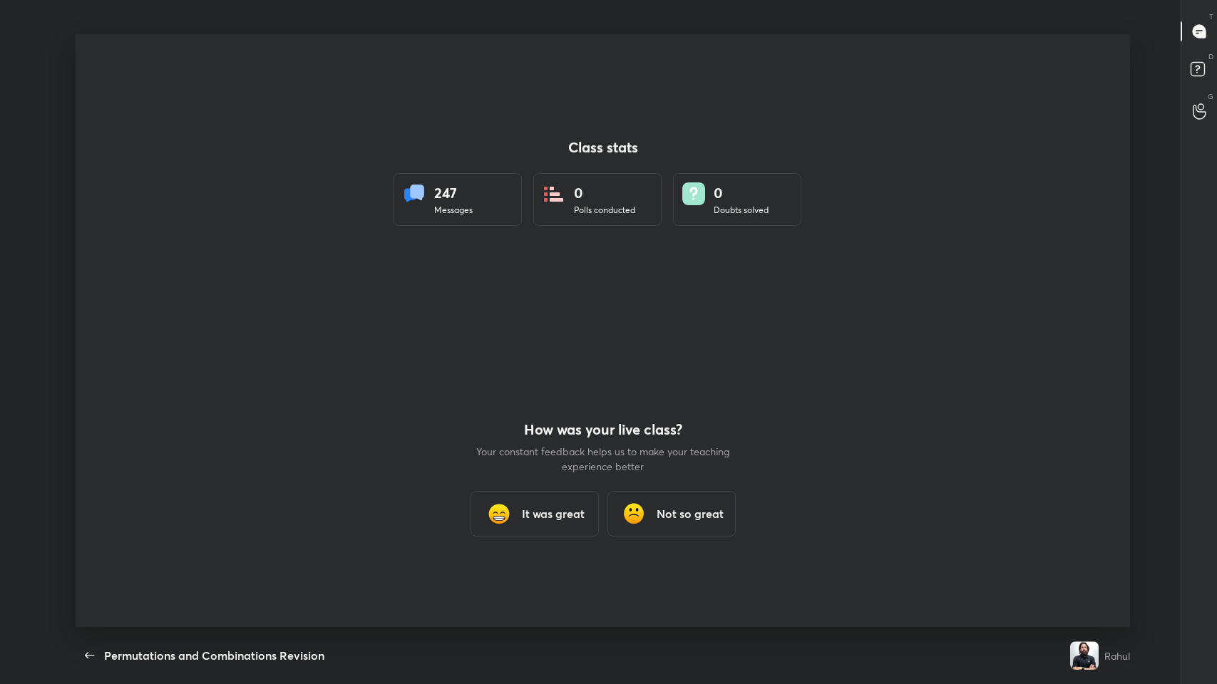
click at [511, 334] on div "It was great" at bounding box center [535, 514] width 128 height 46
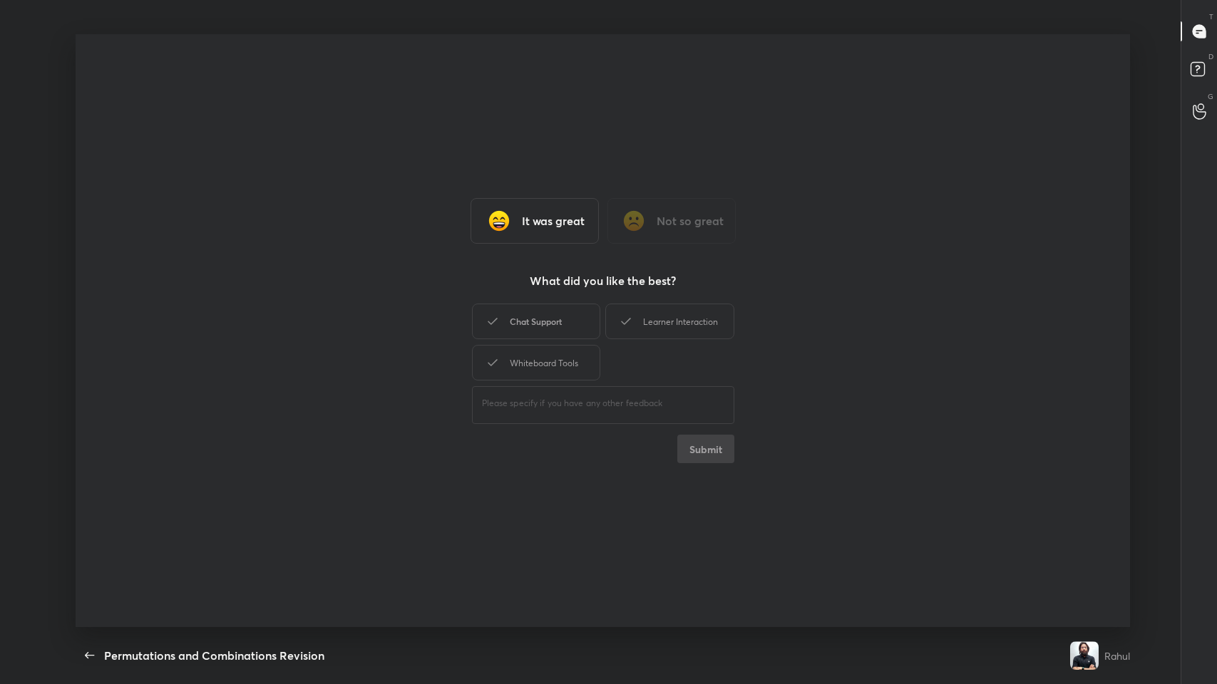
click at [511, 322] on div "Chat Support" at bounding box center [536, 322] width 128 height 36
click at [511, 334] on div "Whiteboard Tools" at bounding box center [536, 363] width 128 height 36
click at [511, 314] on div "Learner Interaction" at bounding box center [669, 322] width 128 height 36
click at [511, 334] on button "Submit" at bounding box center [705, 449] width 57 height 29
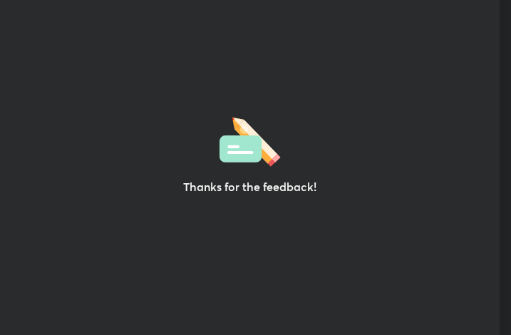
scroll to position [71057, 70801]
